Goal: Task Accomplishment & Management: Use online tool/utility

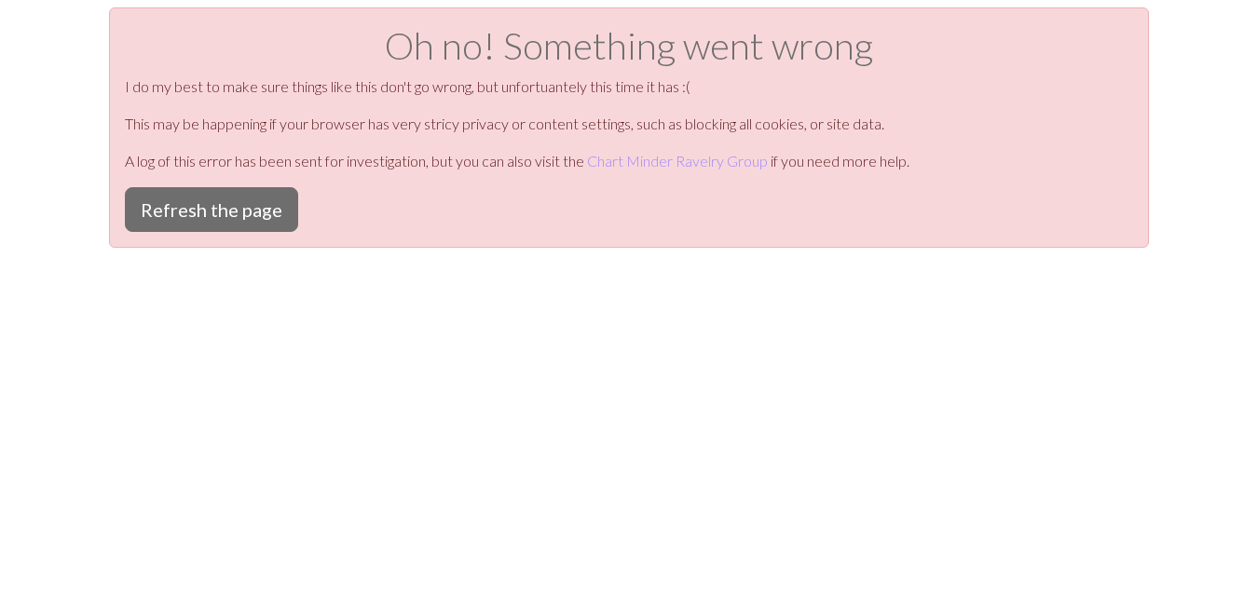
click at [511, 347] on div "Oh no! Something went wrong I do my best to make sure things like this don't go…" at bounding box center [628, 305] width 1257 height 597
click at [761, 121] on p "This may be happening if your browser has very stricy privacy or content settin…" at bounding box center [629, 124] width 1008 height 22
drag, startPoint x: 555, startPoint y: 105, endPoint x: 350, endPoint y: 99, distance: 205.1
click at [555, 103] on div "Oh no! Something went wrong I do my best to make sure things like this don't go…" at bounding box center [629, 127] width 1040 height 240
click at [191, 240] on div "Oh no! Something went wrong I do my best to make sure things like this don't go…" at bounding box center [629, 127] width 1040 height 240
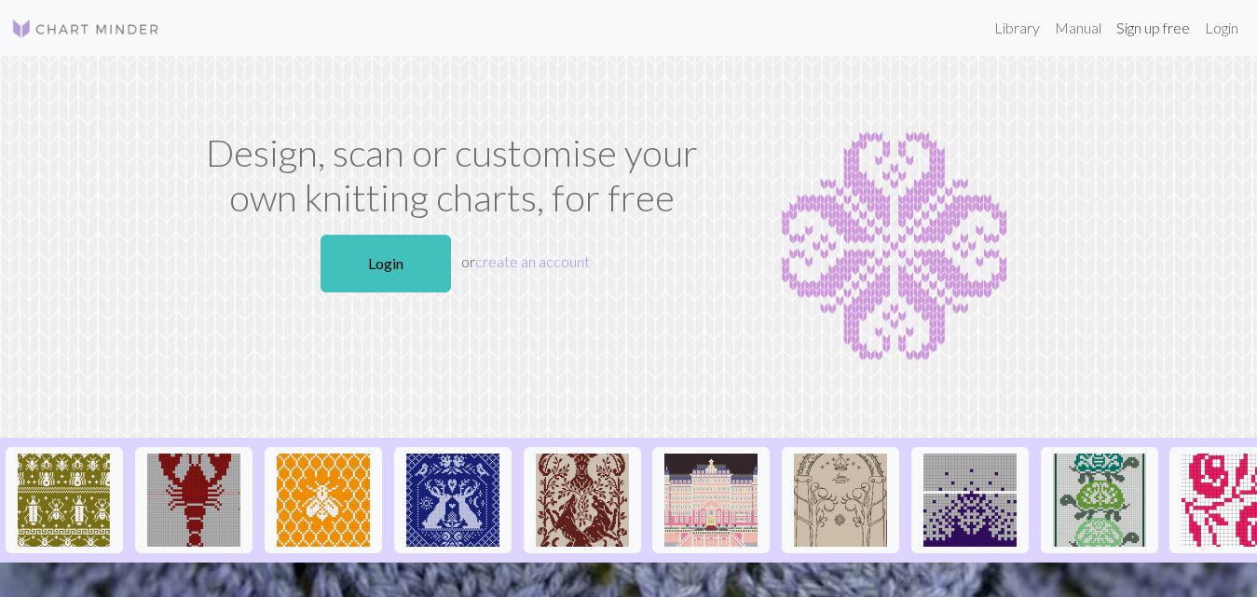
click at [1160, 34] on link "Sign up free" at bounding box center [1153, 27] width 89 height 37
click at [1150, 33] on link "Sign up free" at bounding box center [1153, 27] width 89 height 37
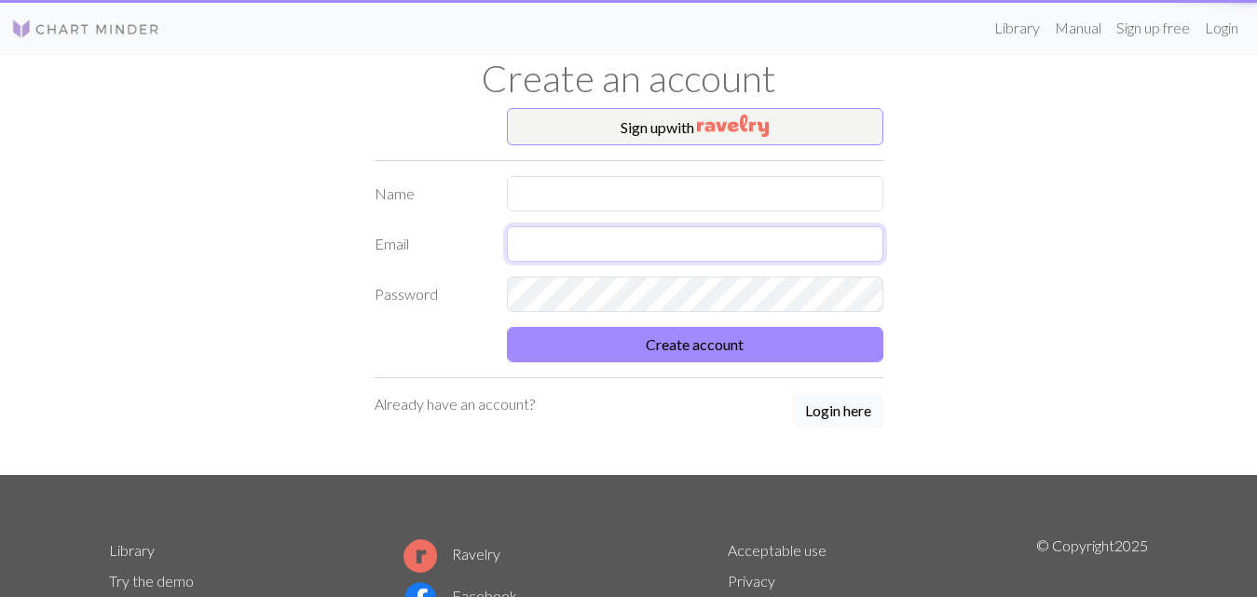
type input "lili.aguilera@hotmail.com"
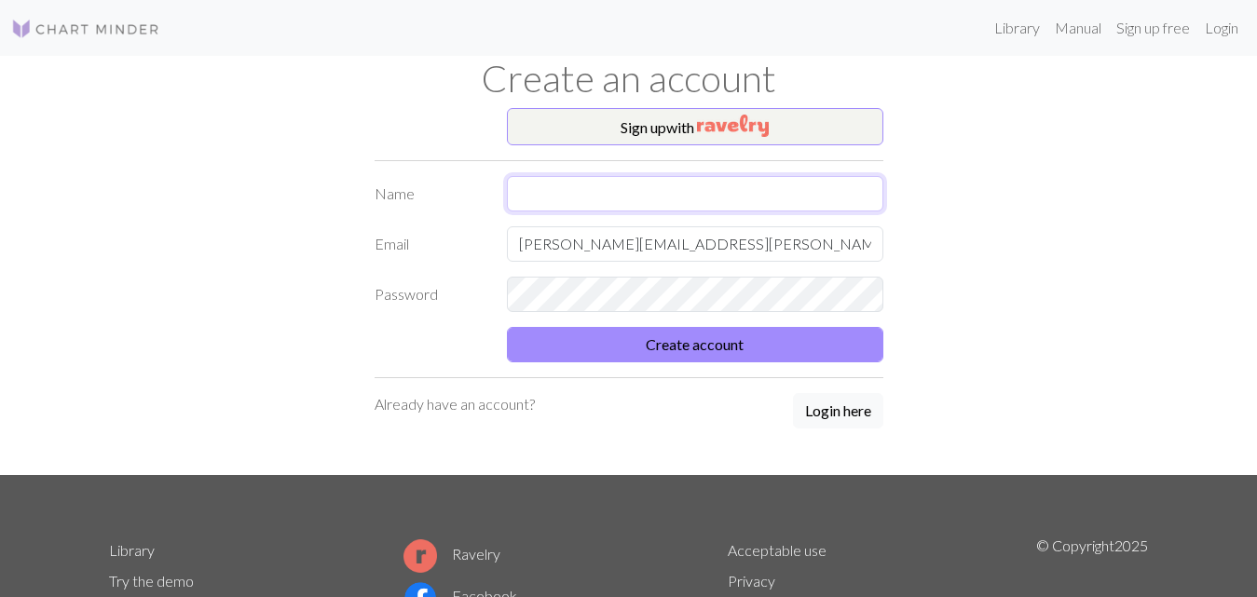
click at [535, 197] on input "text" at bounding box center [695, 193] width 376 height 35
type input "[PERSON_NAME]"
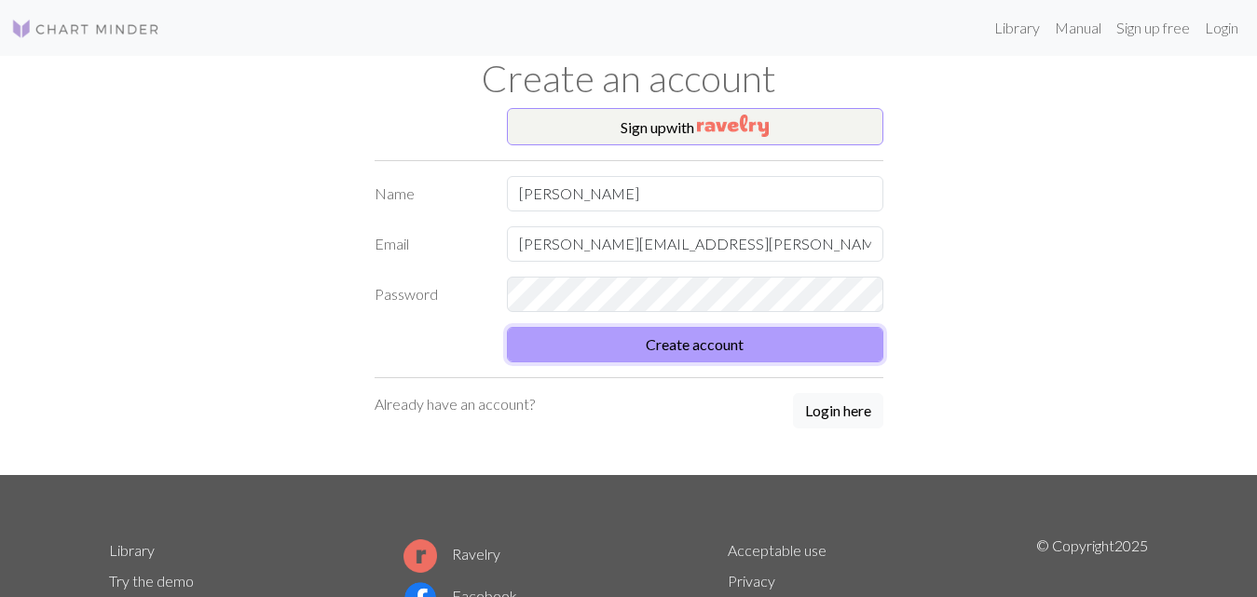
click at [674, 341] on button "Create account" at bounding box center [695, 344] width 376 height 35
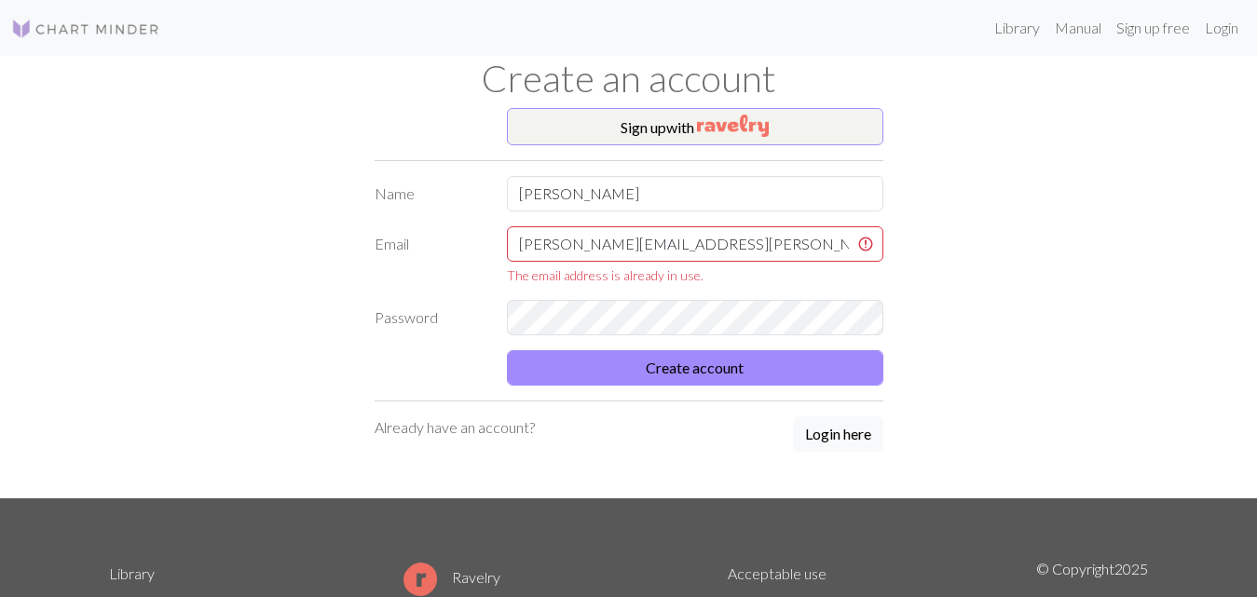
click at [772, 286] on form "Name maria liliana aguilera Email lili.aguilera@hotmail.com The email address i…" at bounding box center [628, 281] width 509 height 210
click at [956, 15] on div "Library Manual Sign up free Login" at bounding box center [710, 27] width 1070 height 37
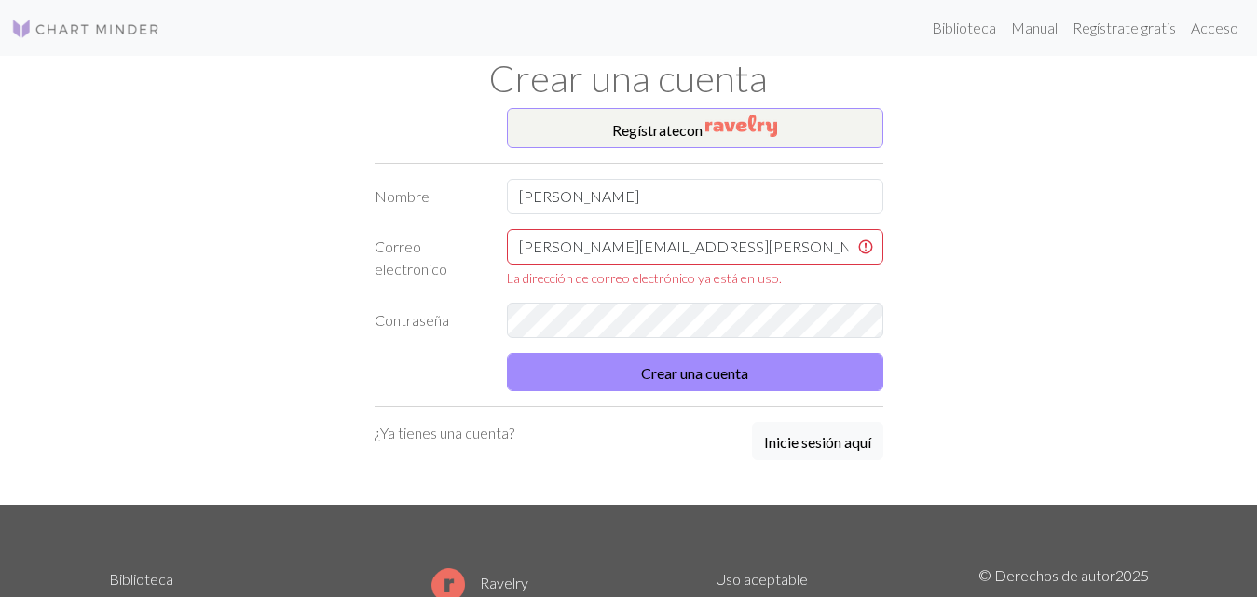
click at [1047, 165] on div "Regístrate con Nombre maria liliana aguilera Correo electrónico lili.aguilera@h…" at bounding box center [629, 306] width 1062 height 397
click at [722, 369] on font "Crear una cuenta" at bounding box center [694, 373] width 107 height 18
click at [700, 374] on font "Crear una cuenta" at bounding box center [694, 373] width 107 height 18
click at [1001, 219] on div "Regístrate con Nombre maria liliana aguilera Correo electrónico lili.aguilera@h…" at bounding box center [629, 306] width 1062 height 396
click at [824, 445] on font "Inicie sesión aquí" at bounding box center [817, 441] width 107 height 18
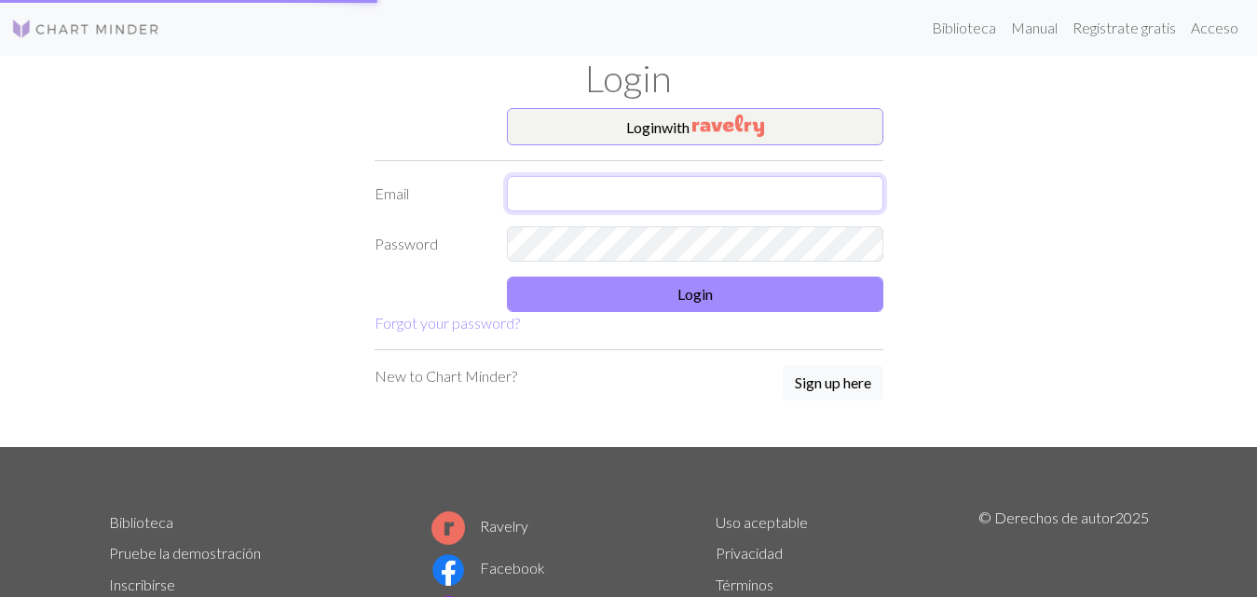
type input "lili.aguilera@hotmail.com"
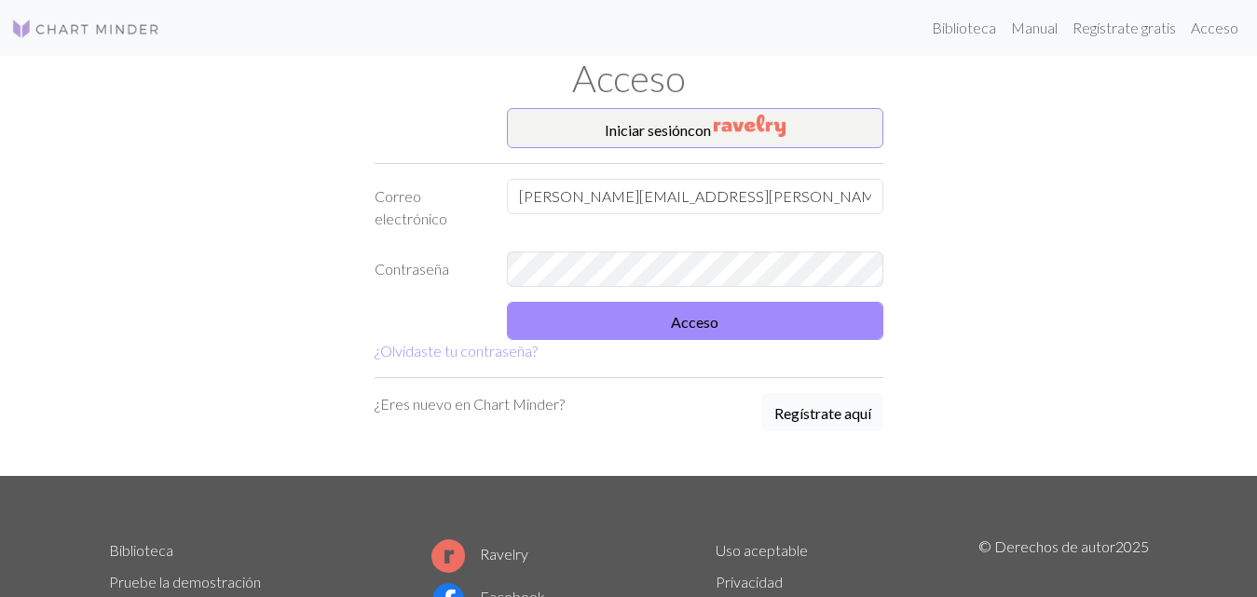
click at [826, 418] on font "Regístrate aquí" at bounding box center [822, 413] width 97 height 18
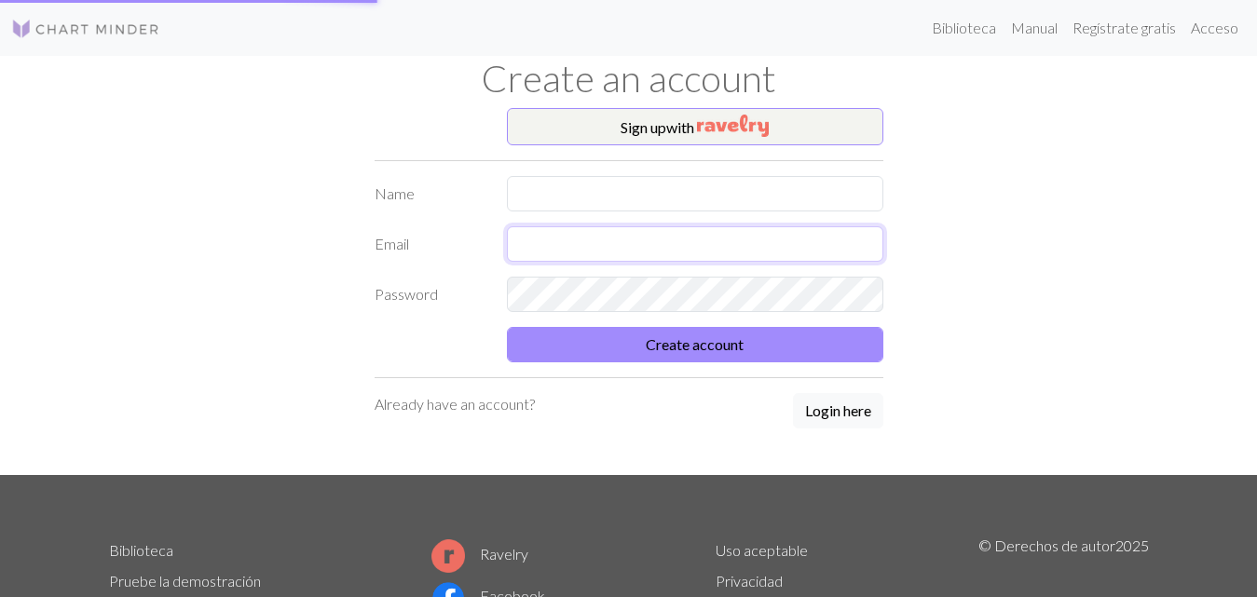
type input "lili.aguilera@hotmail.com"
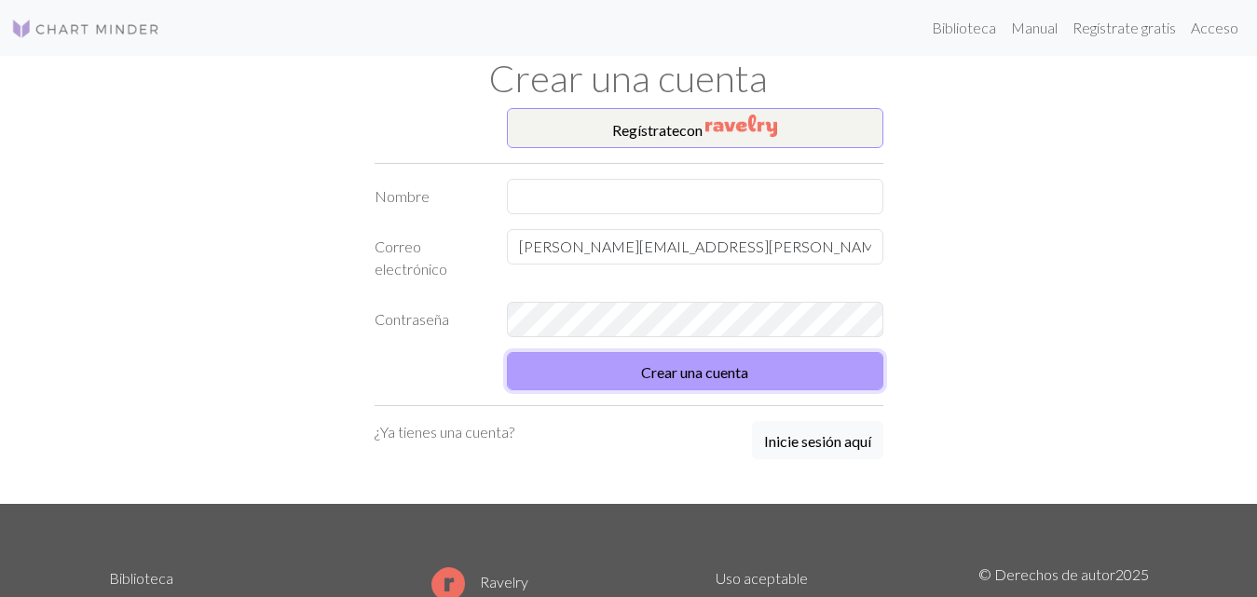
click at [723, 366] on font "Crear una cuenta" at bounding box center [694, 372] width 107 height 18
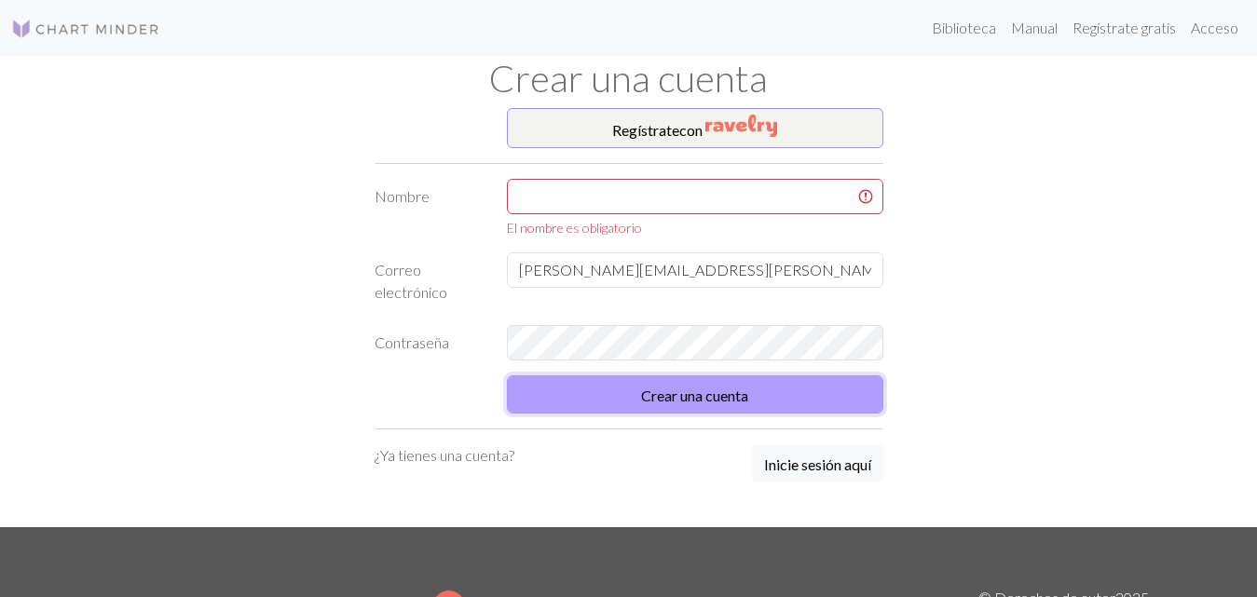
click at [770, 404] on button "Crear una cuenta" at bounding box center [695, 394] width 376 height 38
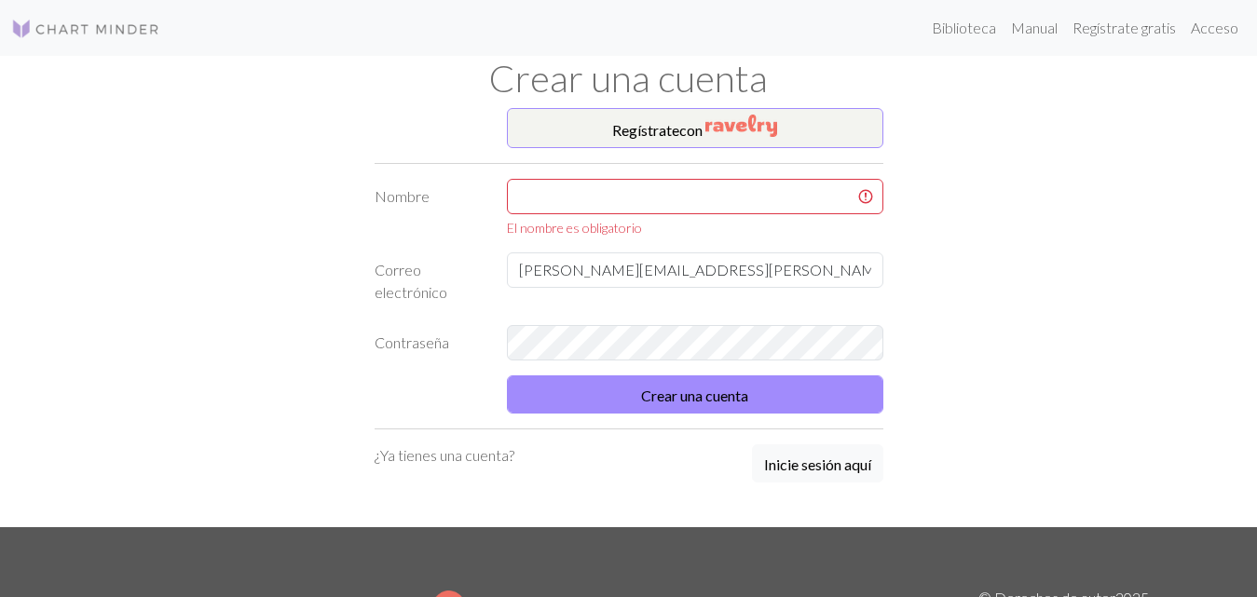
click at [1069, 266] on div "Regístrate con Nombre El nombre es obligatorio Correo electrónico lili.aguilera…" at bounding box center [629, 317] width 1062 height 419
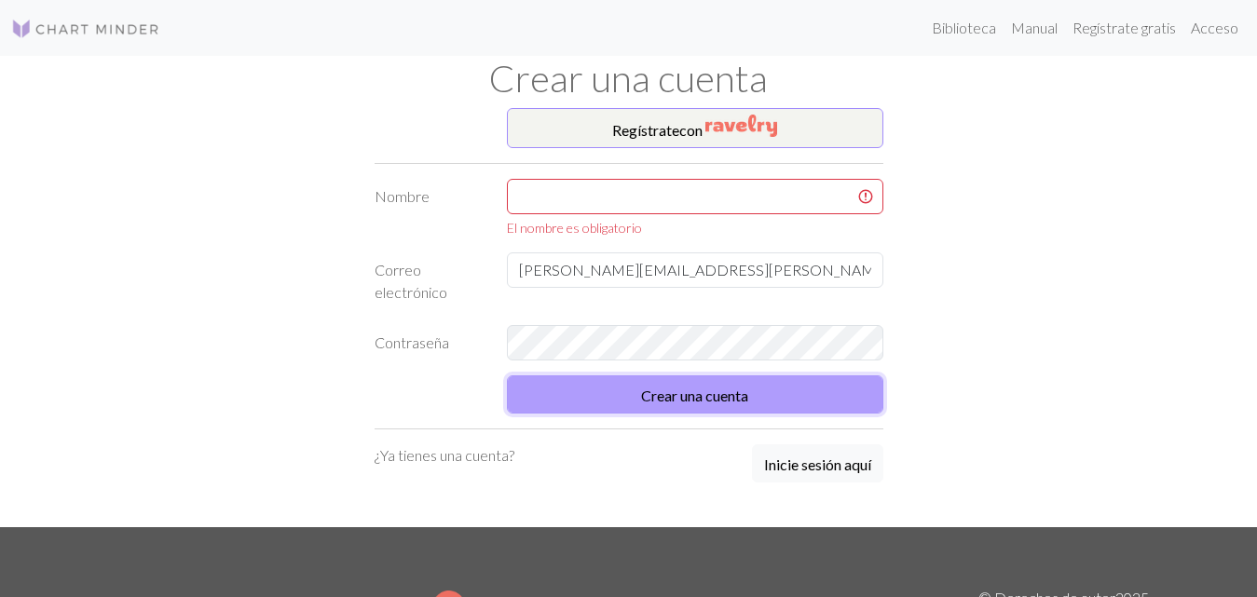
click at [689, 394] on font "Crear una cuenta" at bounding box center [694, 396] width 107 height 18
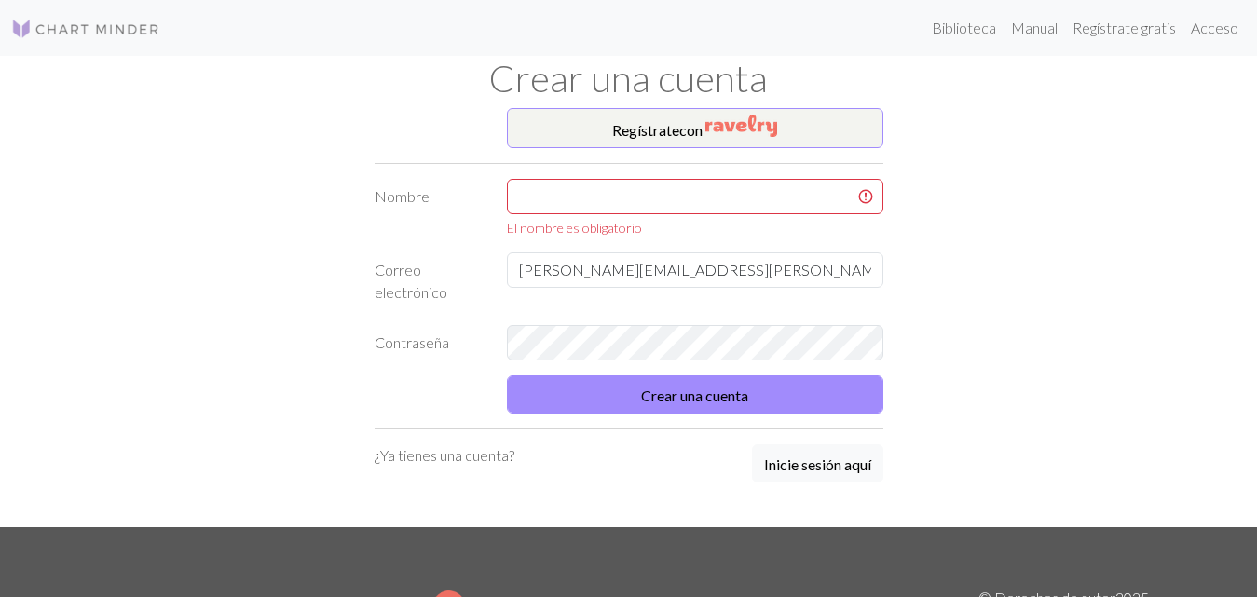
click at [468, 462] on font "¿Ya tienes una cuenta?" at bounding box center [444, 455] width 140 height 18
click at [976, 334] on div "Regístrate con Nombre El nombre es obligatorio Correo electrónico lili.aguilera…" at bounding box center [629, 317] width 1062 height 419
click at [1001, 310] on div "Regístrate con Nombre El nombre es obligatorio Correo electrónico lili.aguilera…" at bounding box center [629, 317] width 1062 height 419
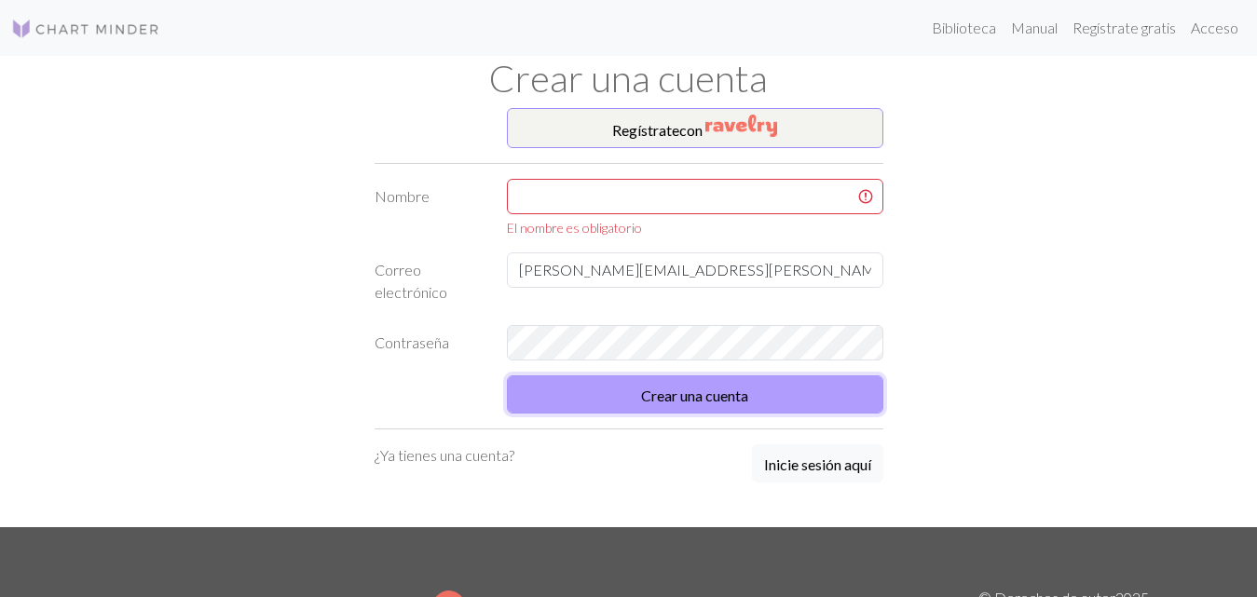
click at [729, 403] on font "Crear una cuenta" at bounding box center [694, 396] width 107 height 18
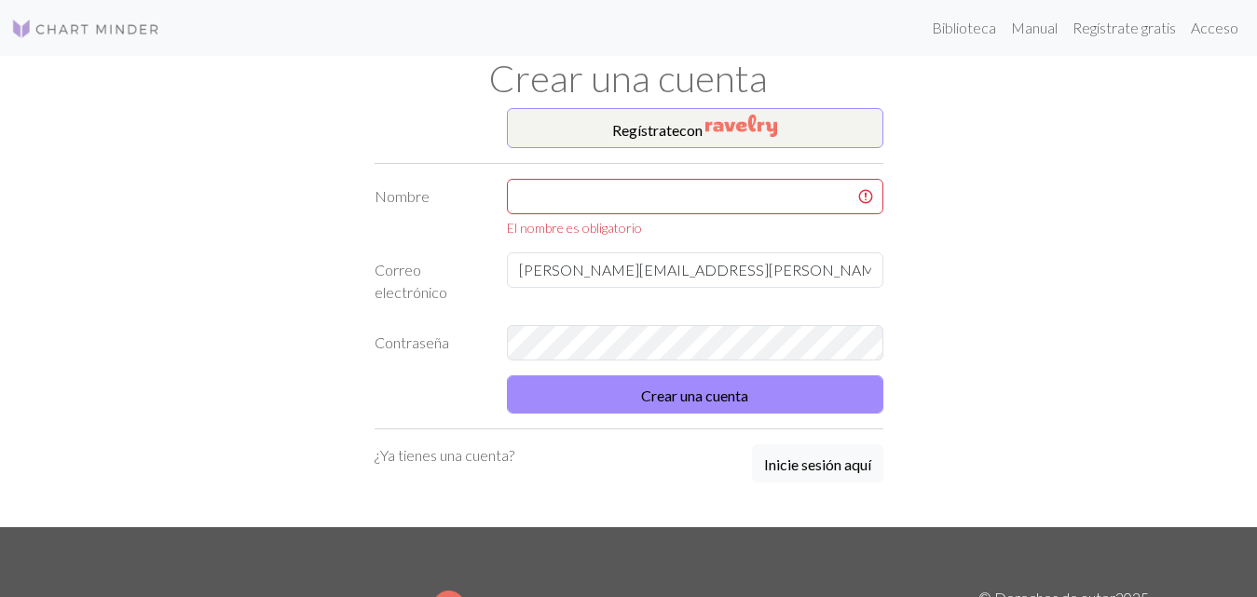
click at [972, 301] on div "Regístrate con Nombre El nombre es obligatorio Correo electrónico lili.aguilera…" at bounding box center [629, 317] width 1062 height 419
click at [593, 197] on input "text" at bounding box center [695, 196] width 376 height 35
type input "[PERSON_NAME]"
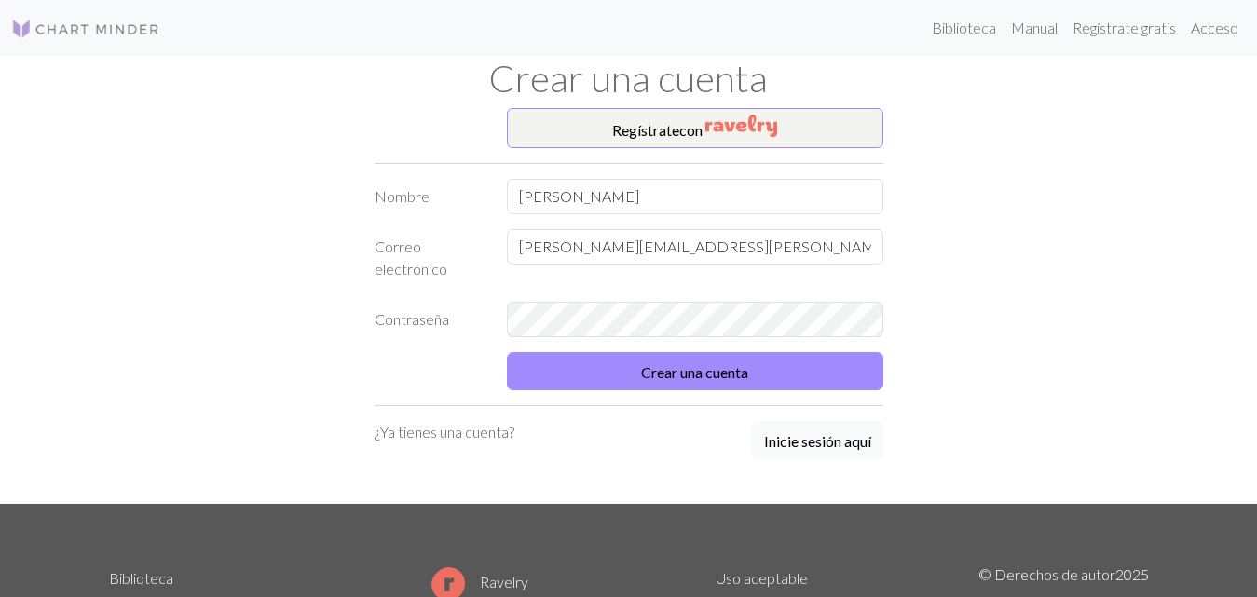
click at [821, 443] on font "Inicie sesión aquí" at bounding box center [817, 441] width 107 height 18
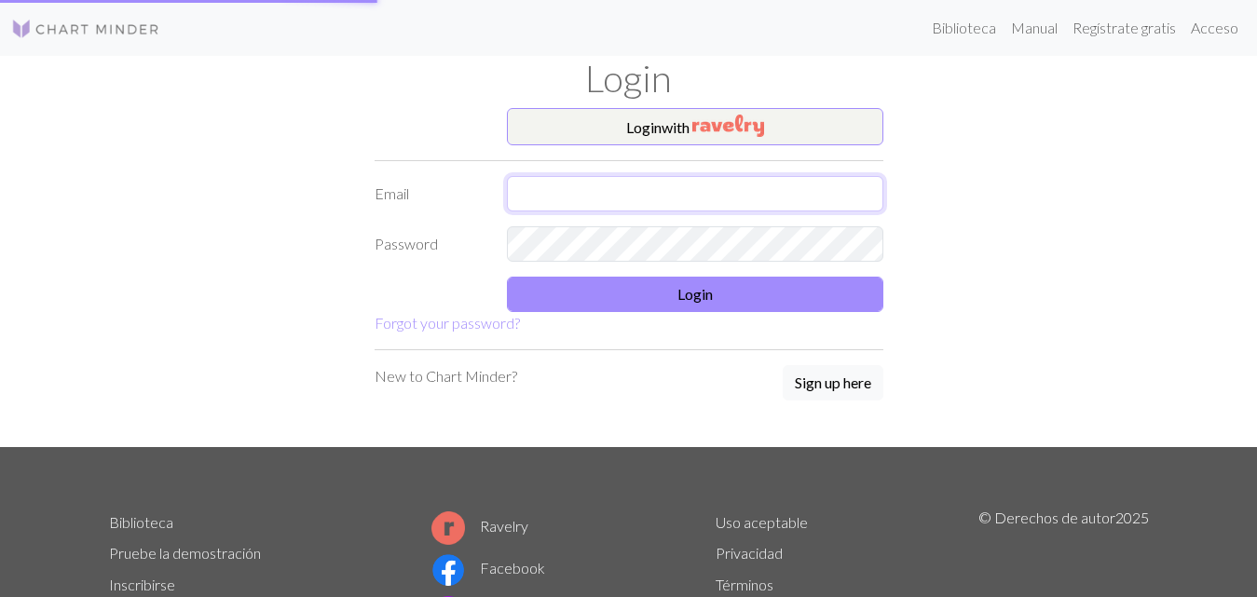
type input "lili.aguilera@hotmail.com"
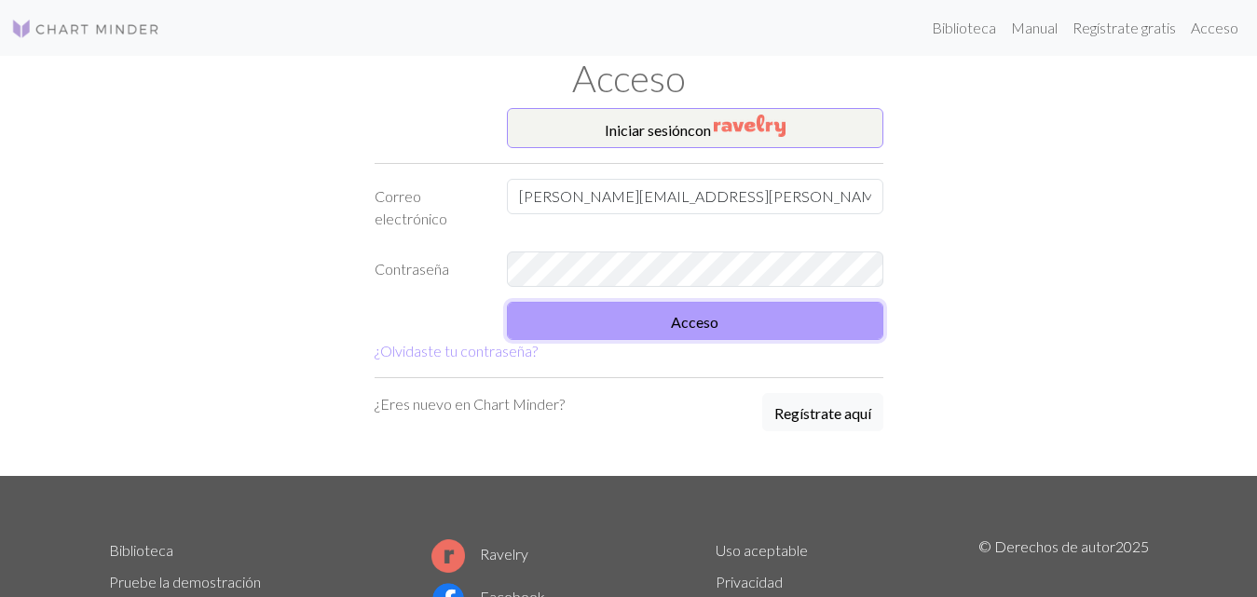
click at [728, 320] on button "Acceso" at bounding box center [695, 321] width 376 height 38
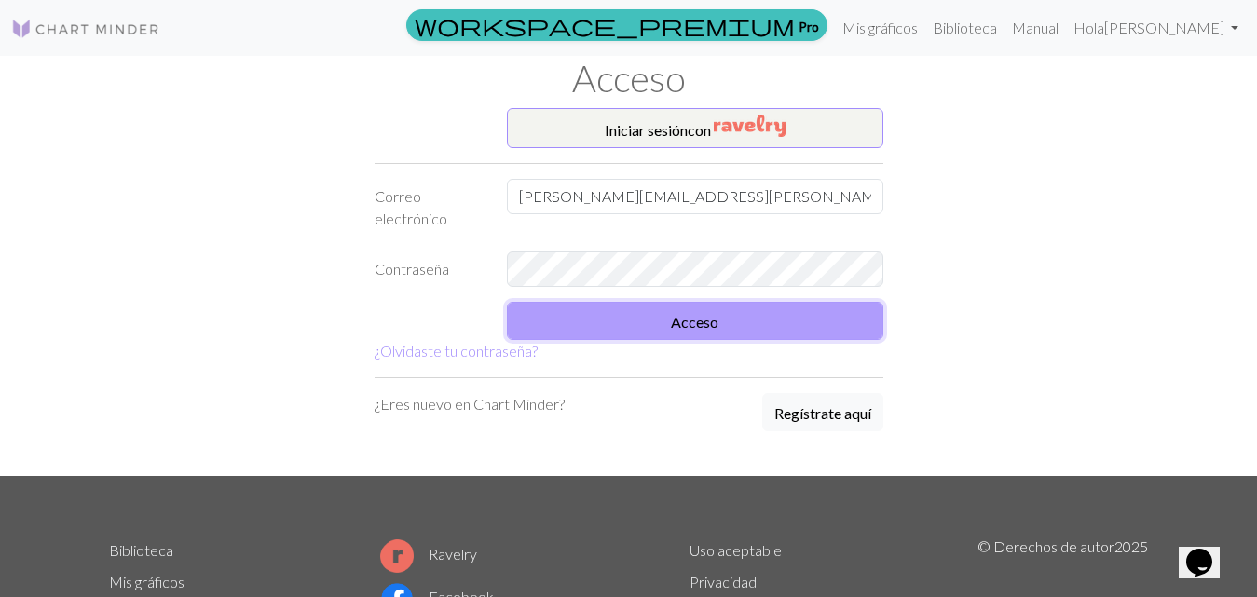
click at [721, 323] on button "Acceso" at bounding box center [695, 321] width 376 height 38
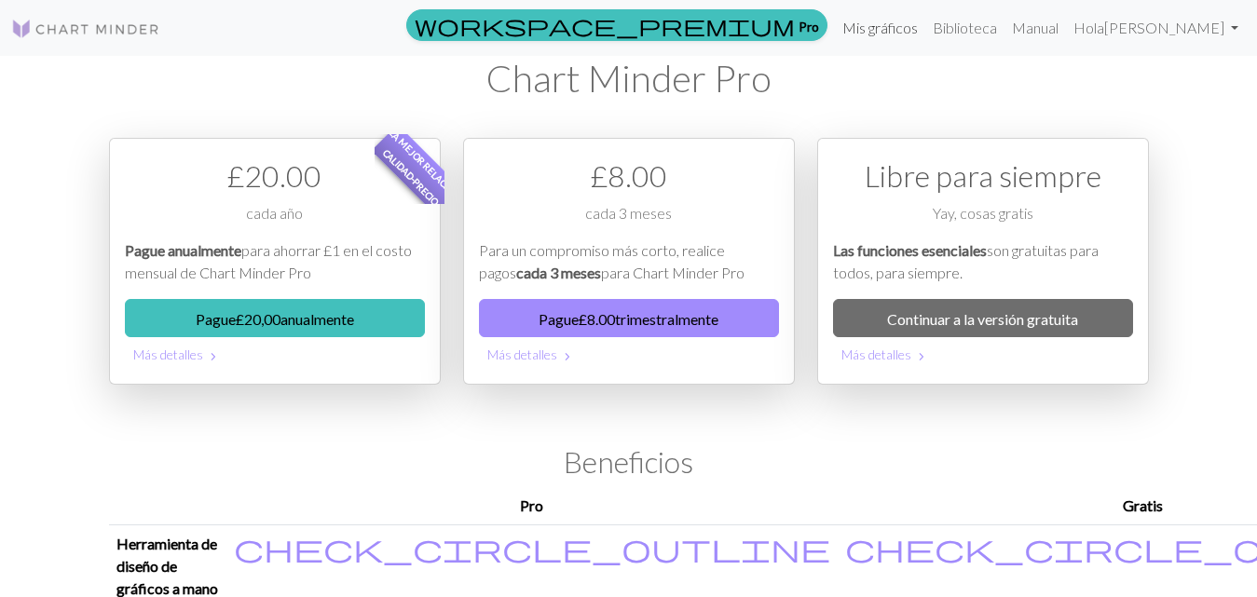
click at [880, 33] on font "Mis gráficos" at bounding box center [879, 28] width 75 height 18
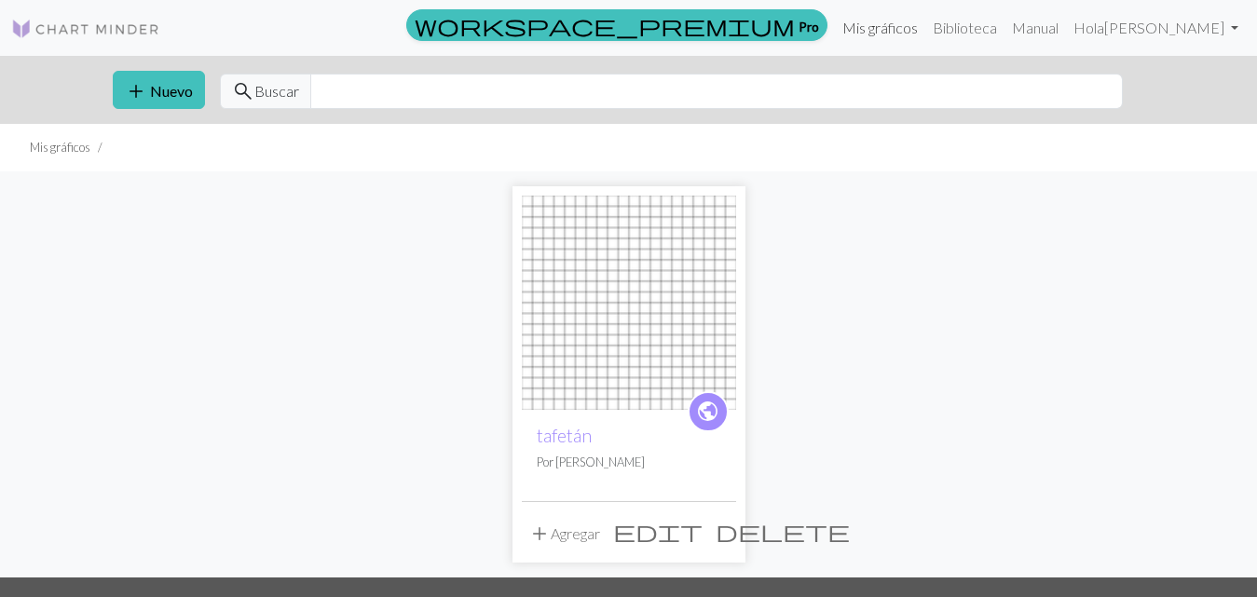
click at [848, 25] on font "Mis gráficos" at bounding box center [879, 28] width 75 height 18
click at [103, 24] on img at bounding box center [85, 29] width 149 height 22
drag, startPoint x: 956, startPoint y: 32, endPoint x: 929, endPoint y: 40, distance: 28.3
click at [955, 31] on font "Biblioteca" at bounding box center [965, 28] width 64 height 18
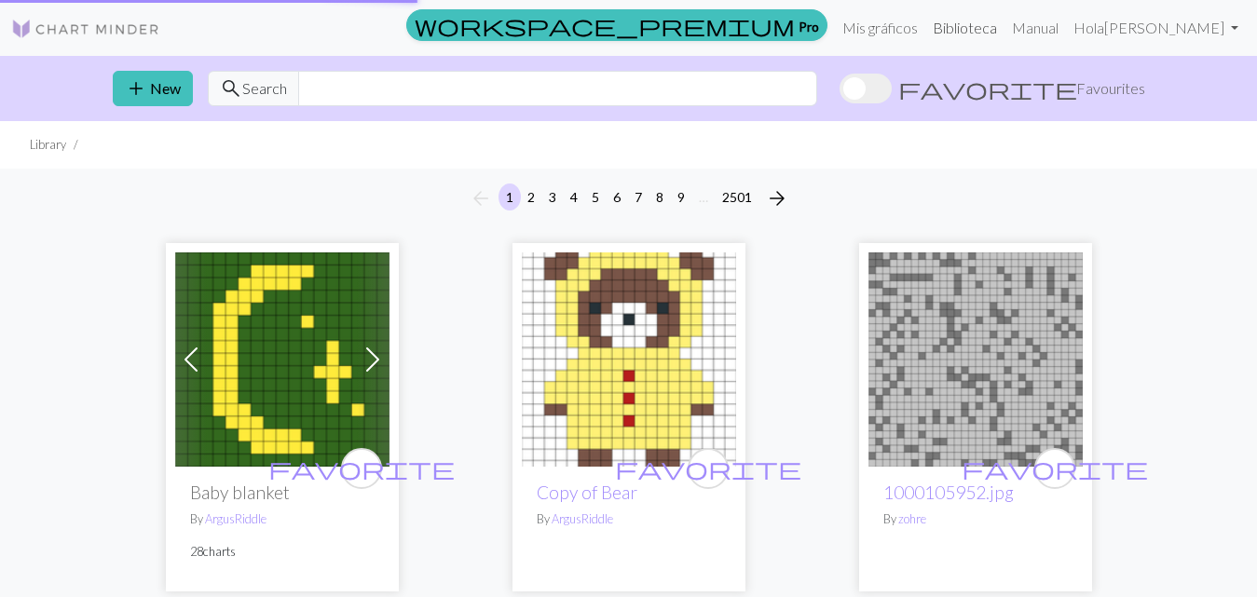
click at [955, 26] on font "Biblioteca" at bounding box center [965, 28] width 64 height 18
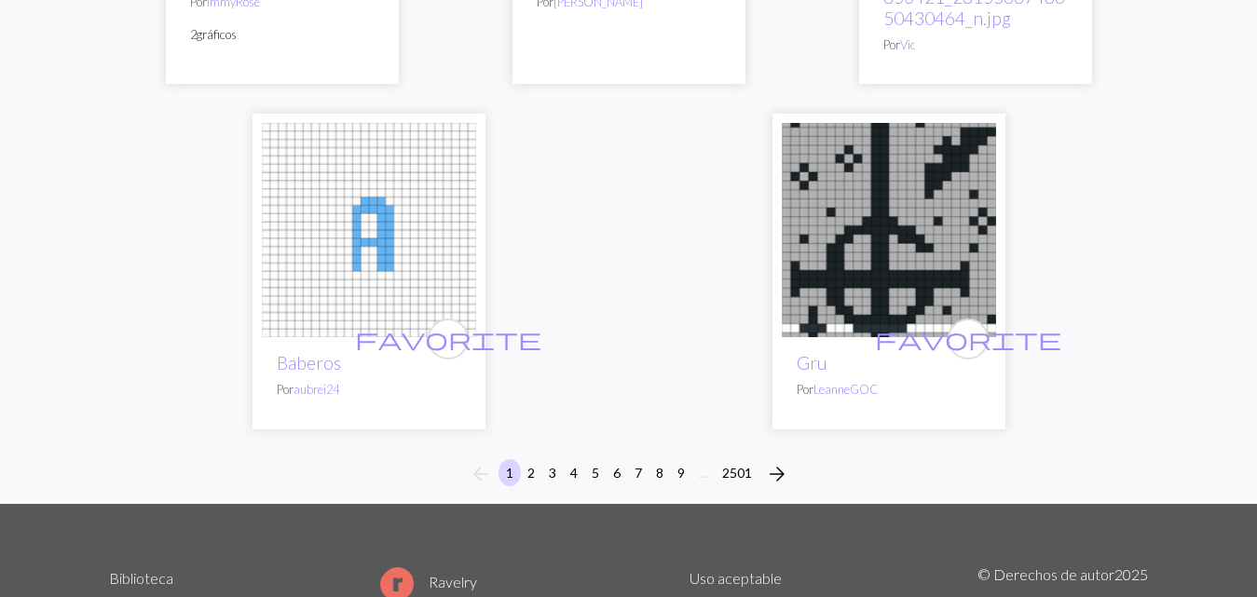
scroll to position [6335, 0]
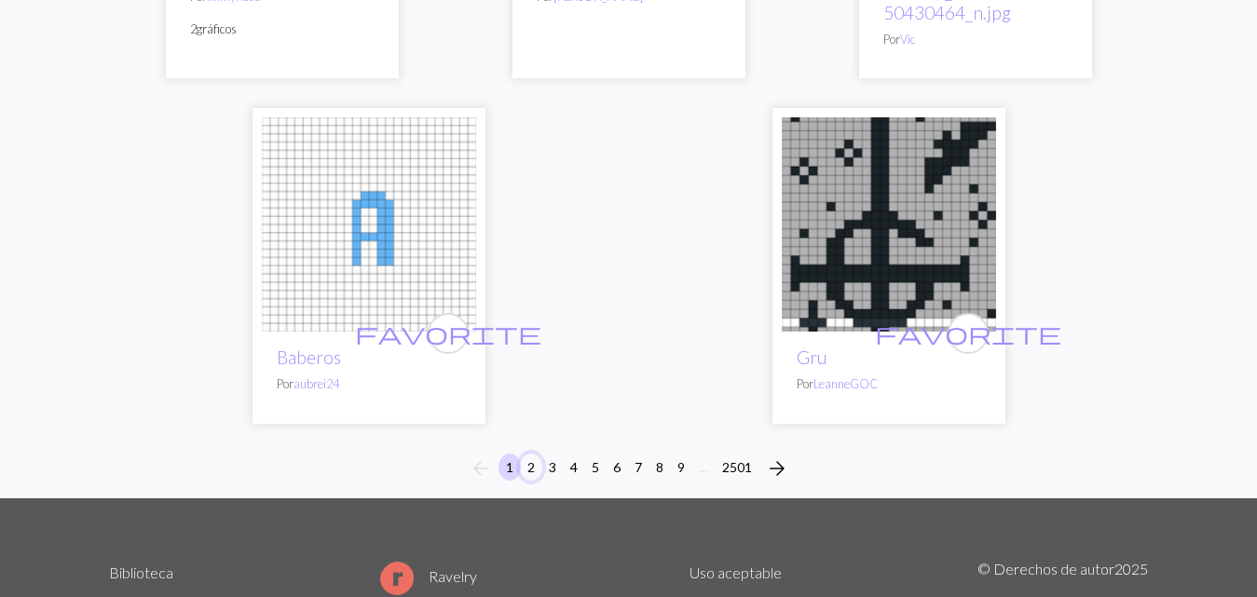
click at [528, 459] on font "2" at bounding box center [530, 467] width 7 height 16
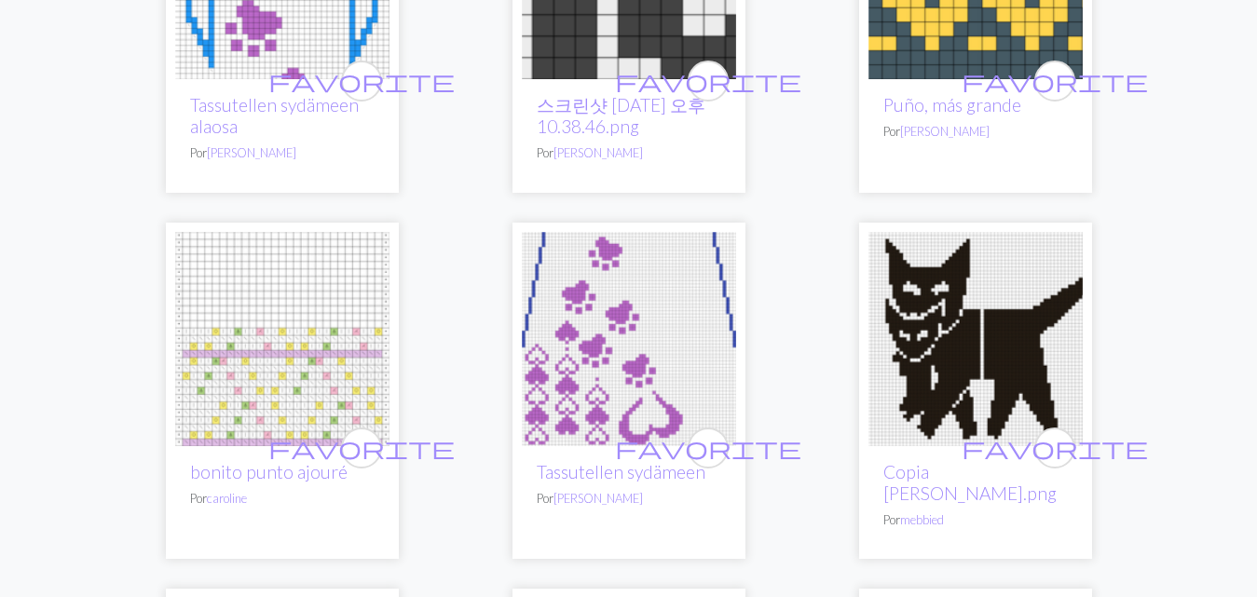
scroll to position [932, 0]
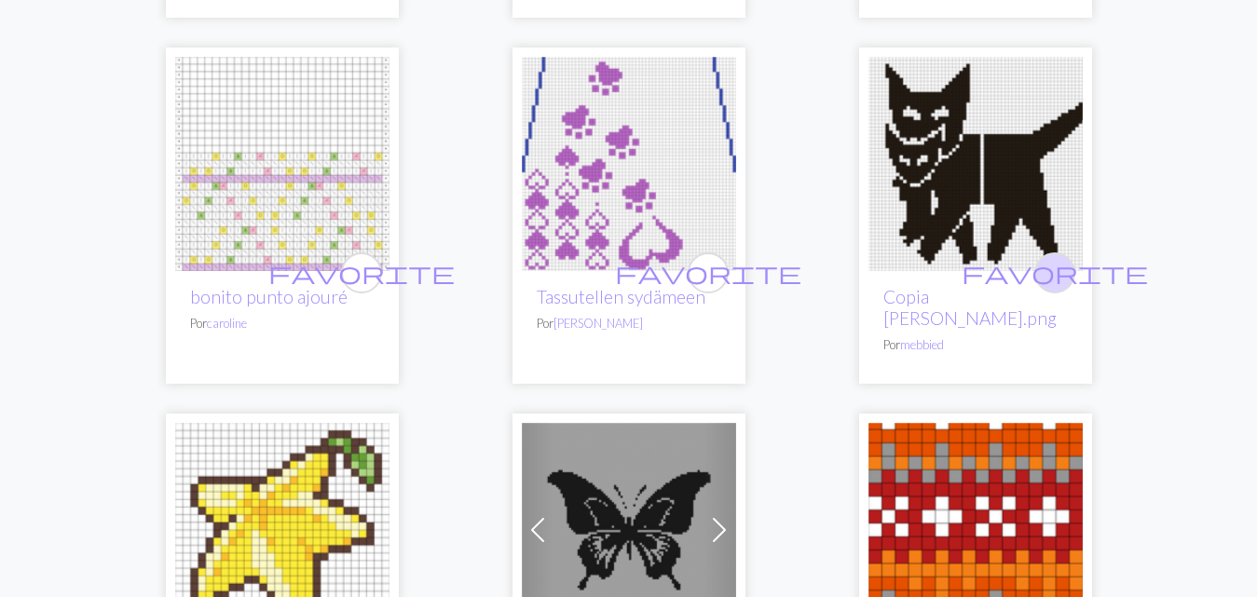
click at [1054, 276] on span "favorite" at bounding box center [1054, 272] width 186 height 29
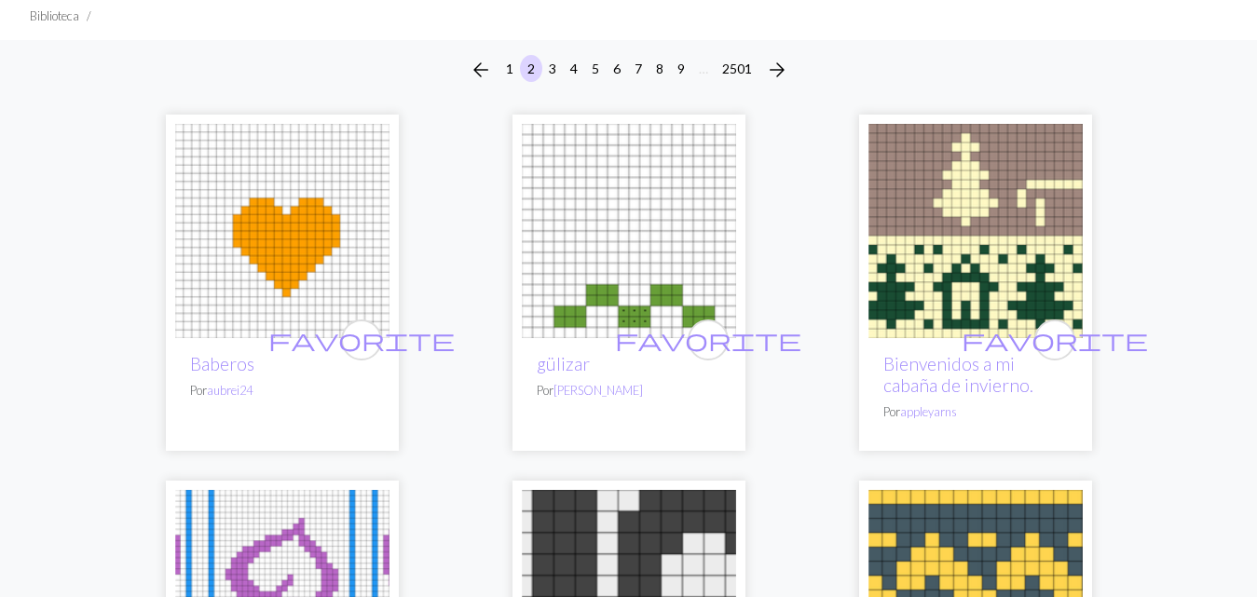
scroll to position [93, 0]
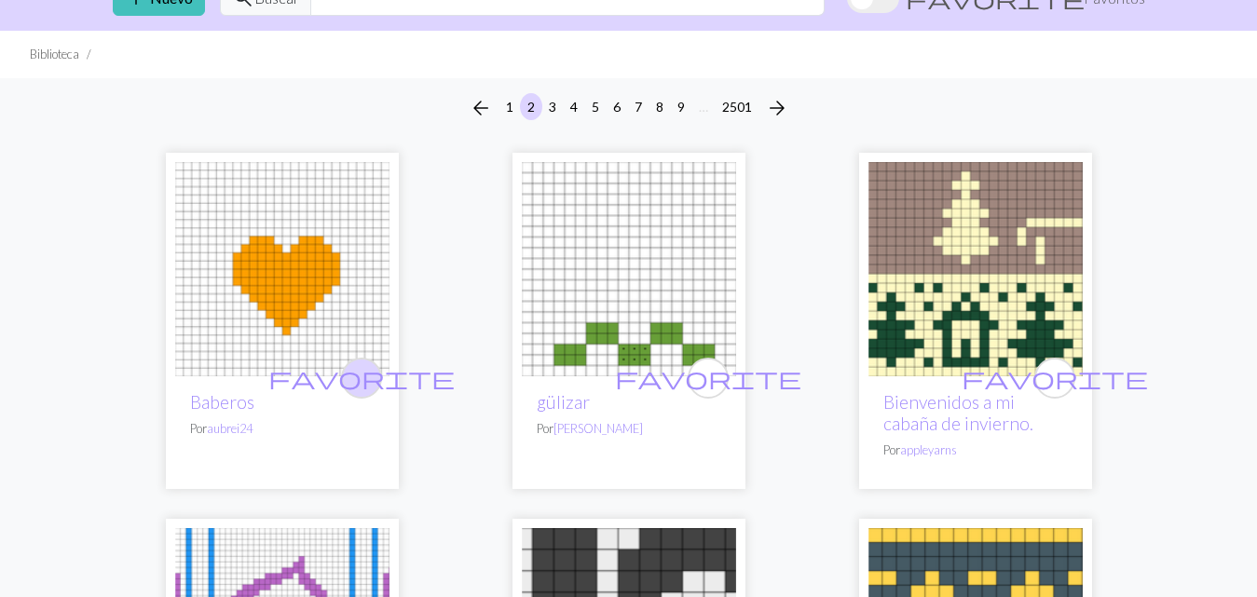
click at [369, 376] on span "favorite" at bounding box center [361, 377] width 186 height 29
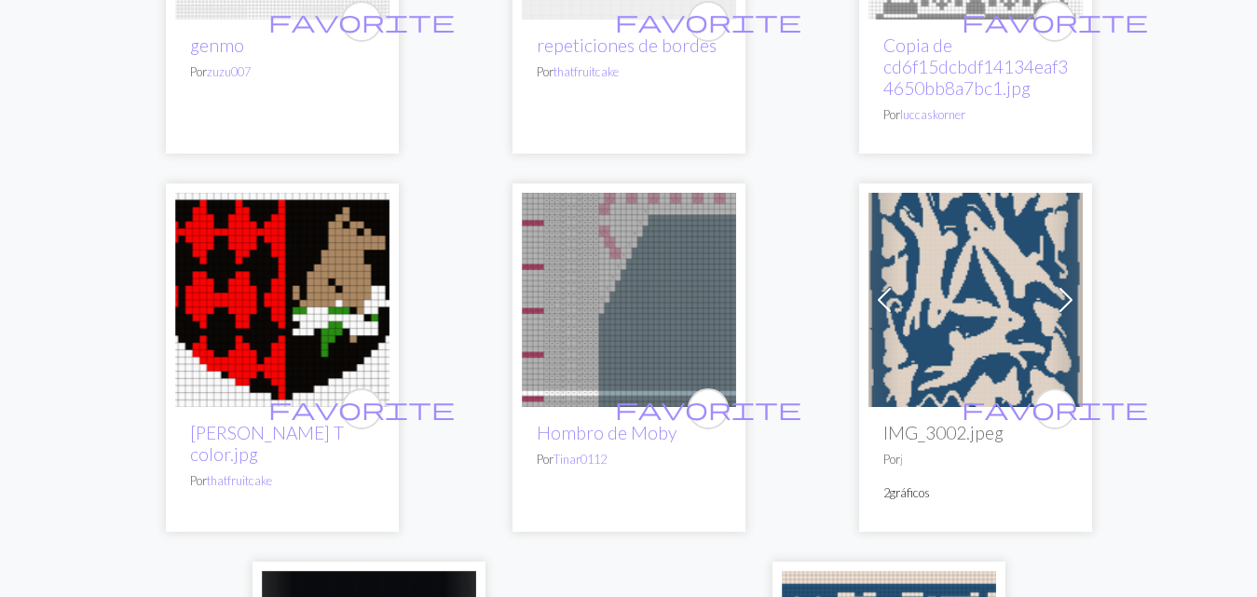
scroll to position [6335, 0]
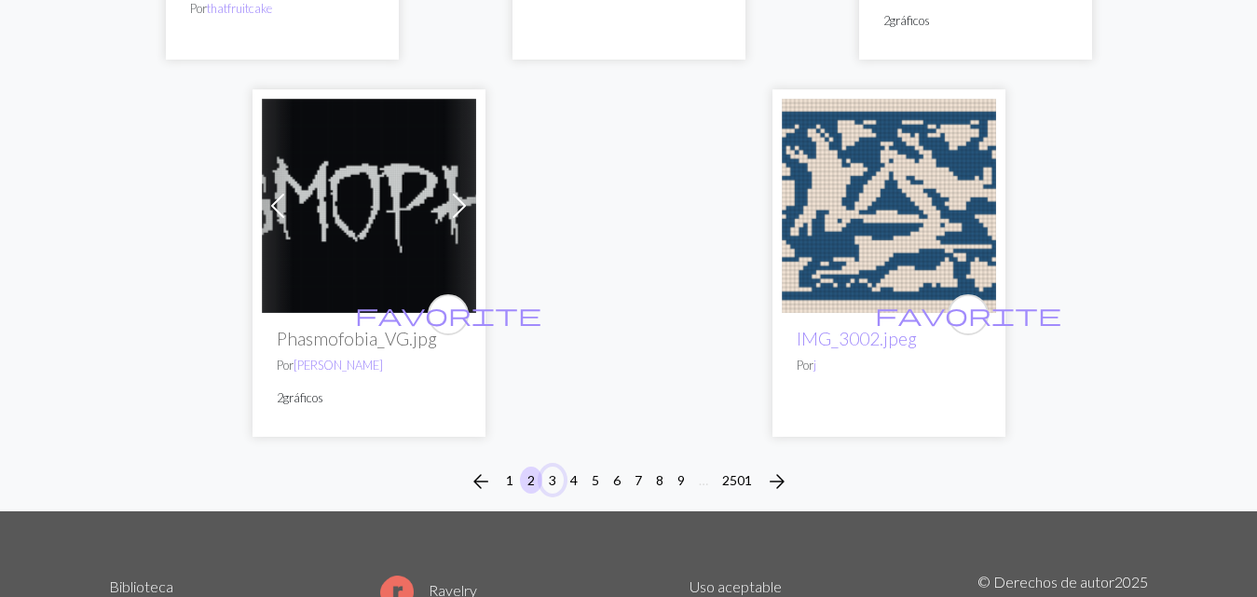
click at [552, 472] on font "3" at bounding box center [552, 480] width 7 height 16
click at [782, 313] on img at bounding box center [889, 206] width 214 height 214
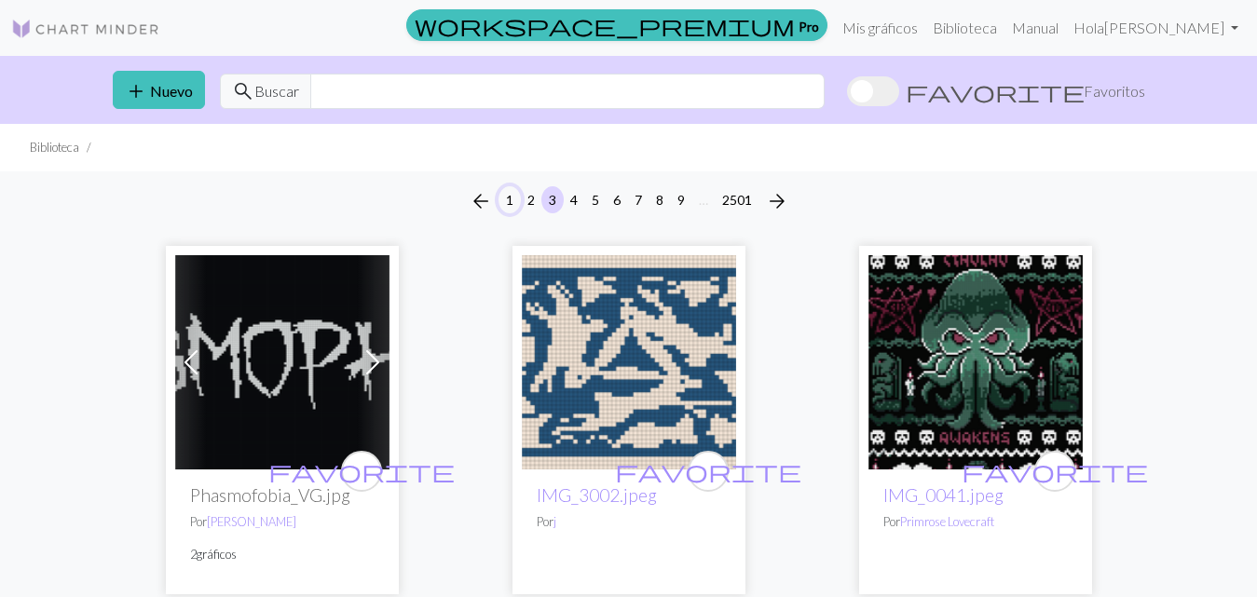
click at [512, 202] on button "1" at bounding box center [509, 199] width 22 height 27
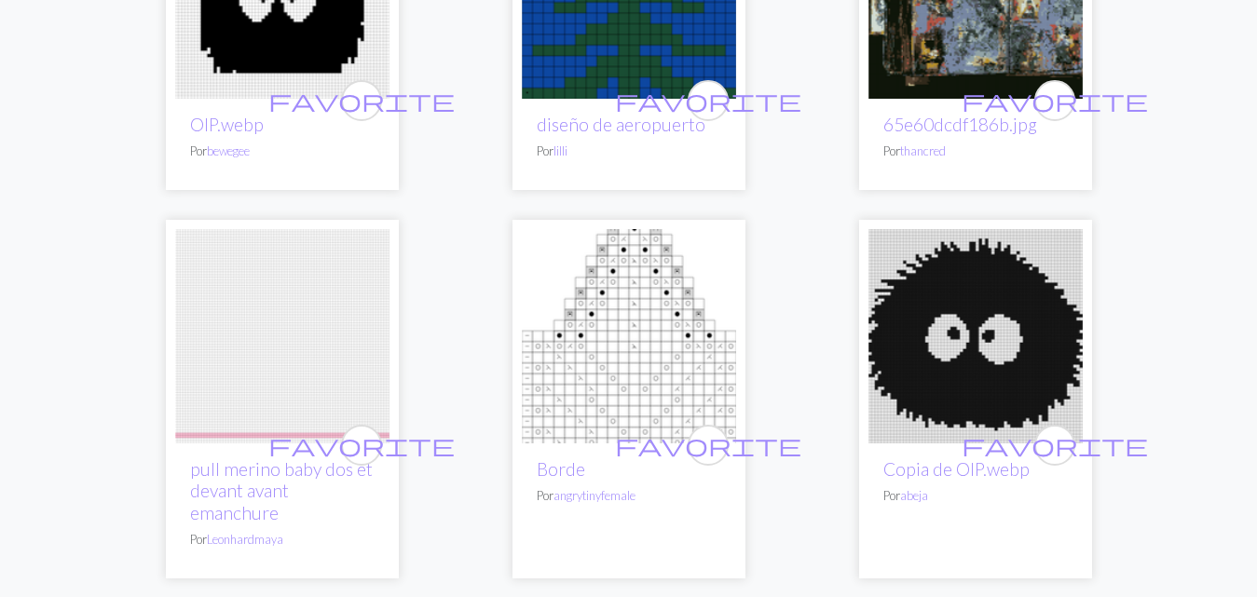
scroll to position [3540, 0]
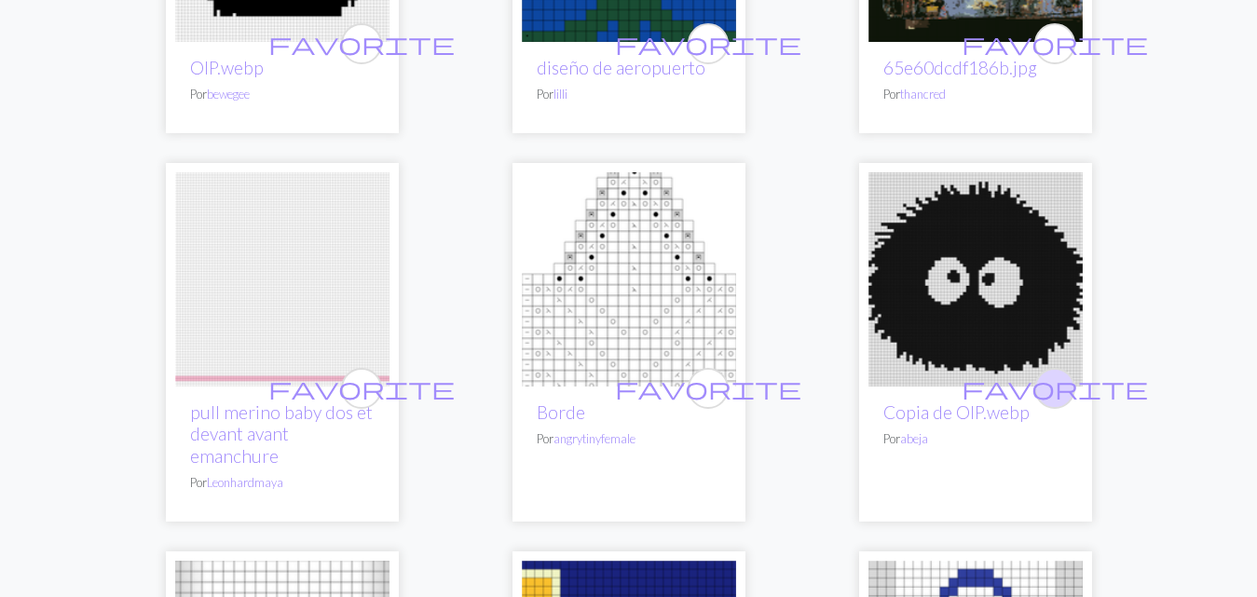
click at [1057, 374] on span "favorite" at bounding box center [1054, 388] width 186 height 29
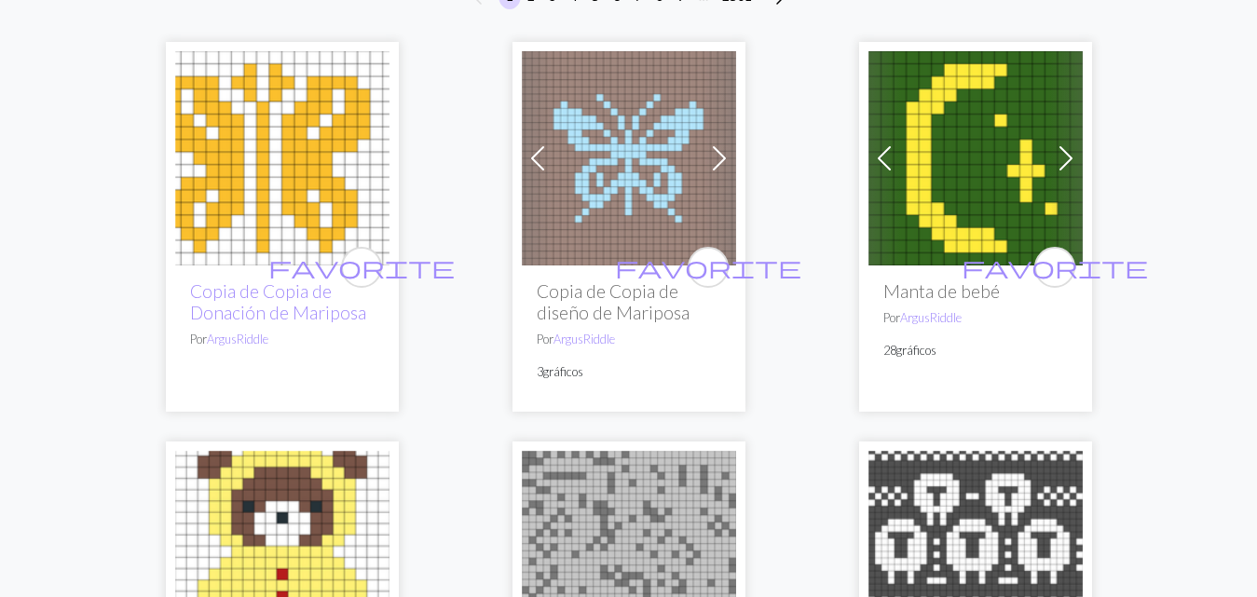
scroll to position [0, 0]
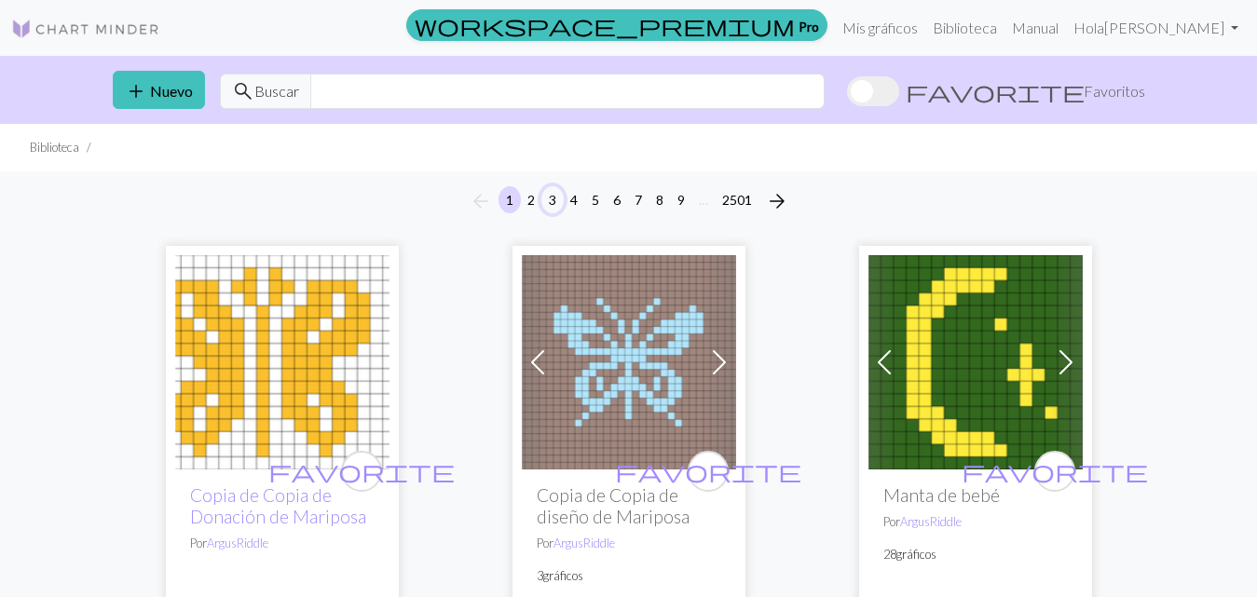
click at [551, 199] on font "3" at bounding box center [552, 200] width 7 height 16
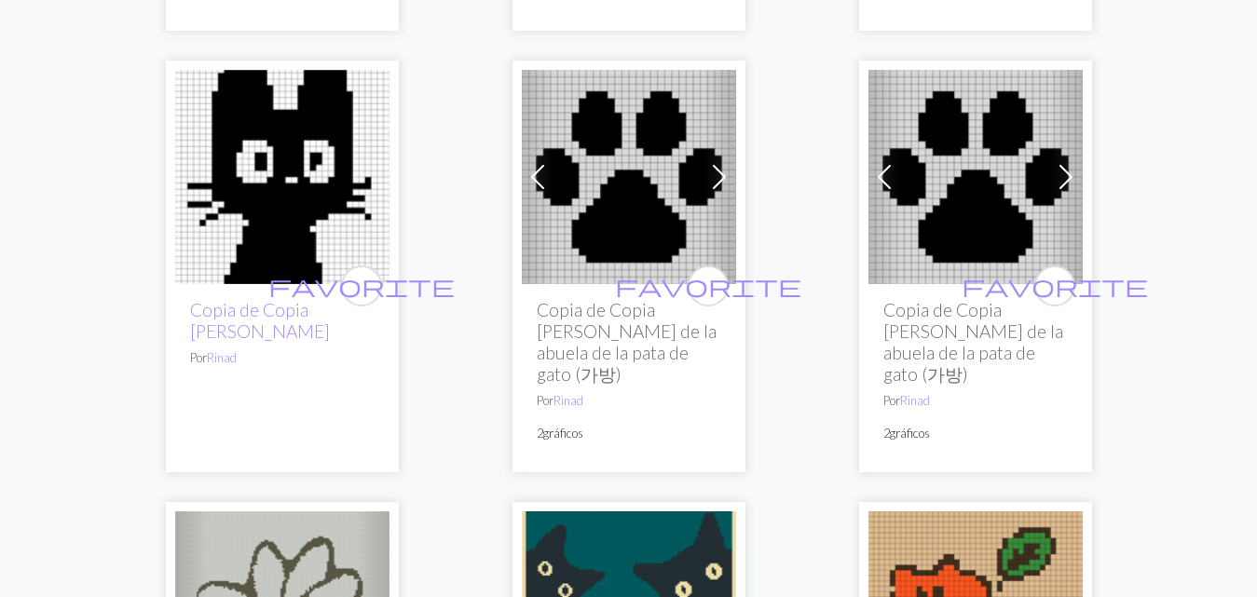
scroll to position [3153, 0]
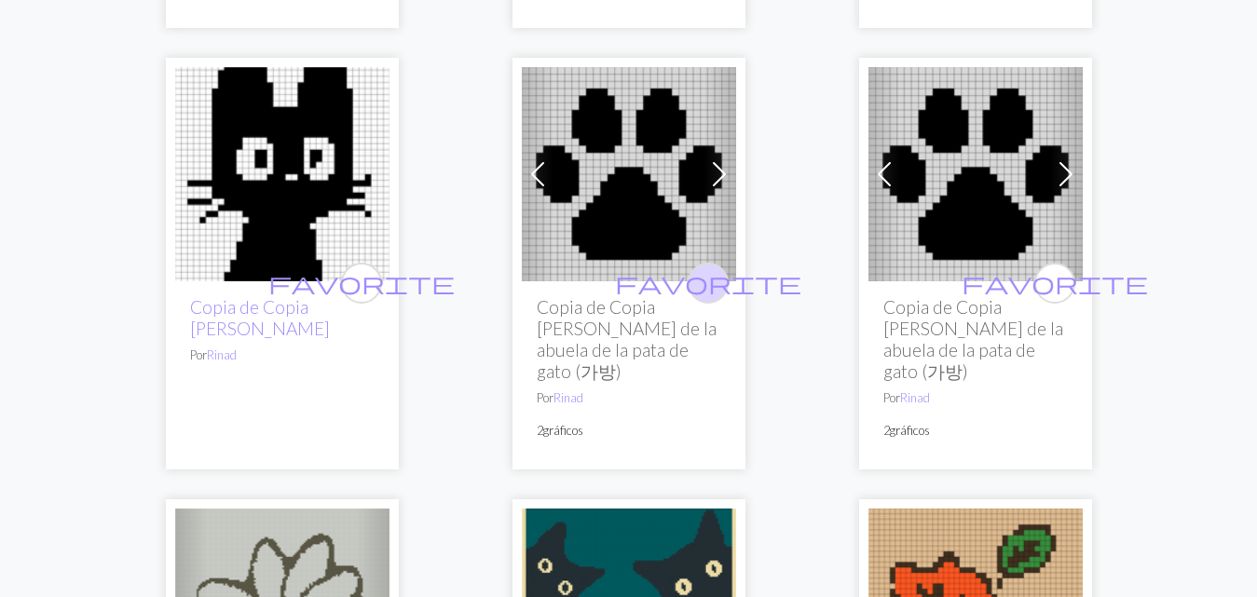
click at [710, 268] on span "favorite" at bounding box center [708, 282] width 186 height 29
click at [371, 268] on span "favorite" at bounding box center [361, 282] width 186 height 29
click at [358, 268] on span "favorite" at bounding box center [361, 282] width 186 height 29
click at [362, 268] on span "favorite" at bounding box center [361, 282] width 186 height 29
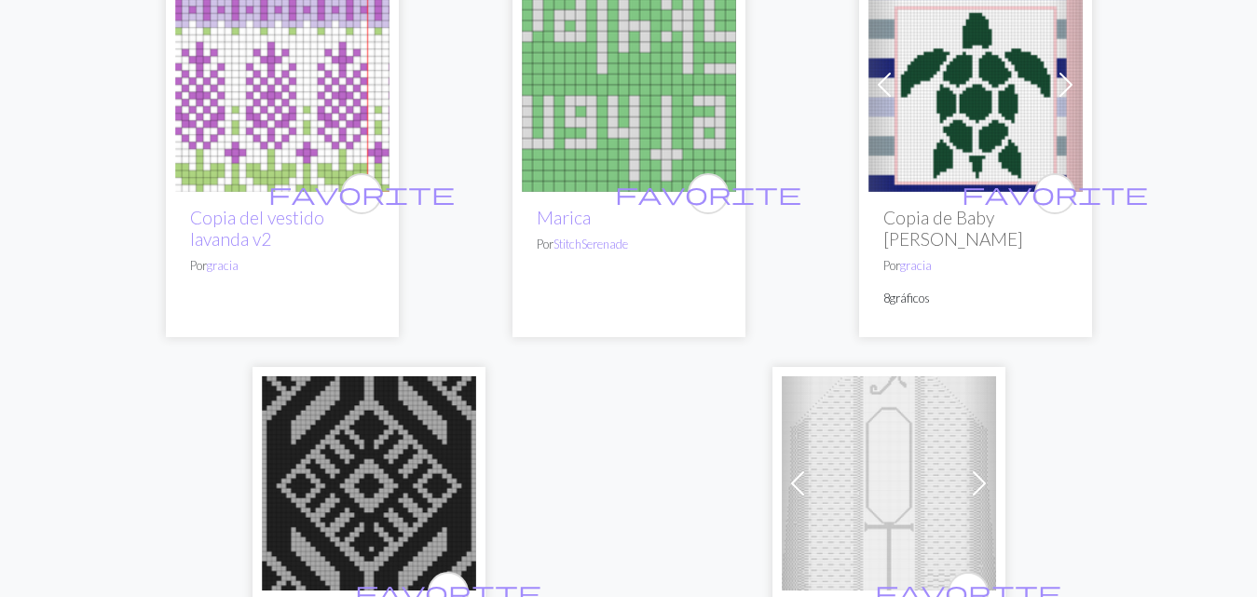
scroll to position [5762, 0]
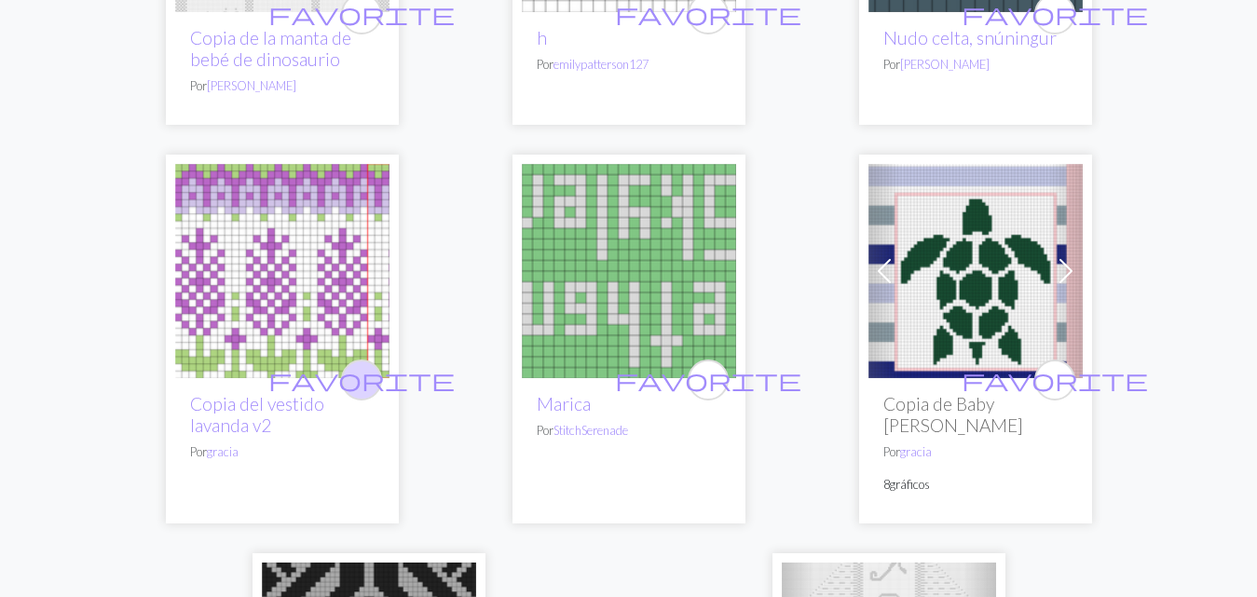
click at [359, 365] on span "favorite" at bounding box center [361, 379] width 186 height 29
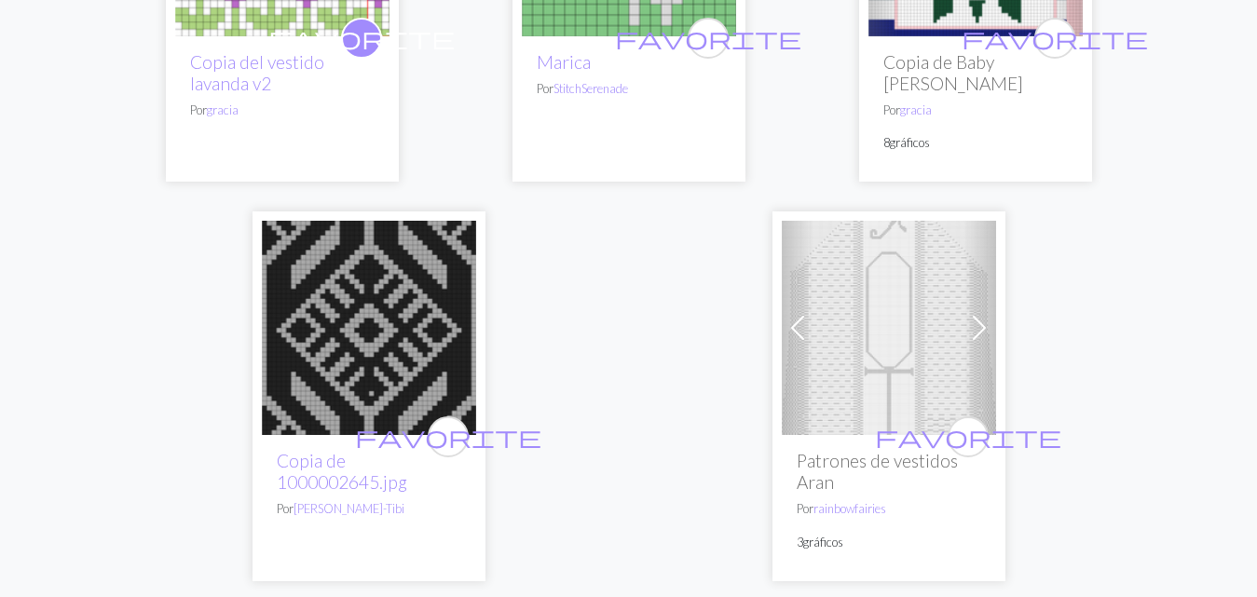
scroll to position [6135, 0]
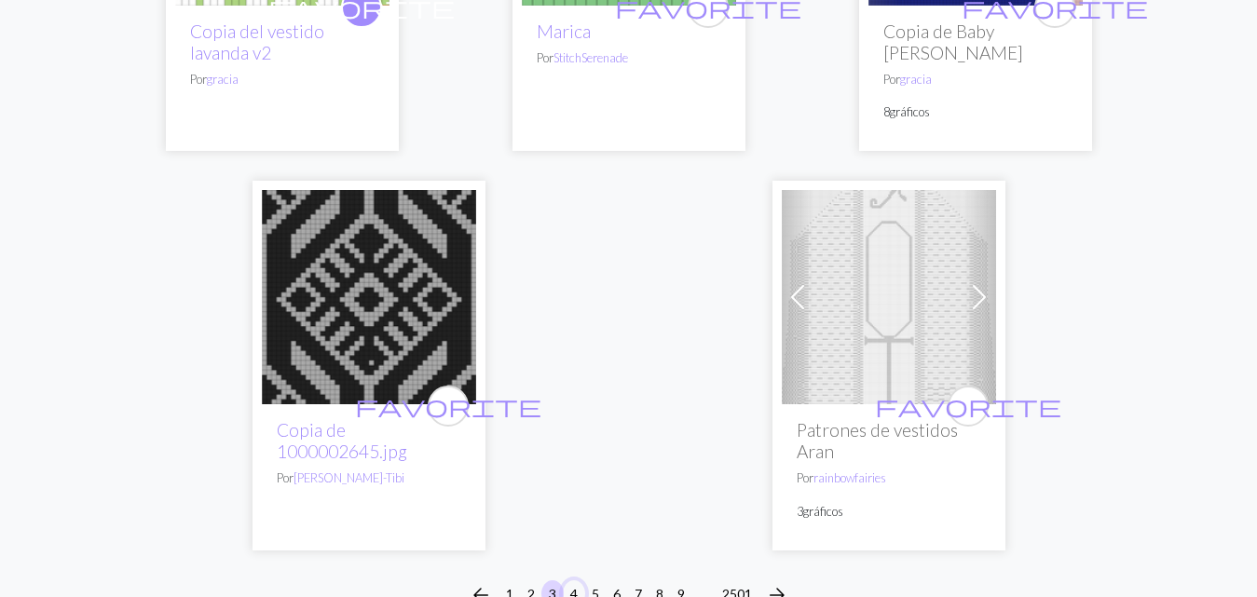
click at [570, 586] on font "4" at bounding box center [573, 594] width 7 height 16
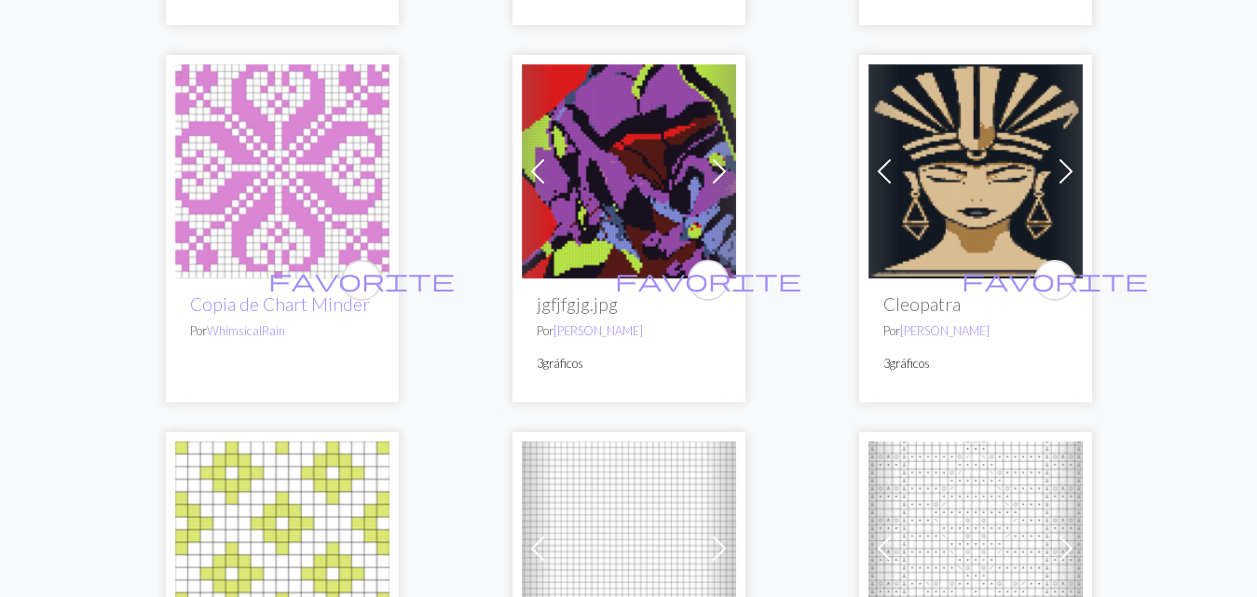
scroll to position [4006, 0]
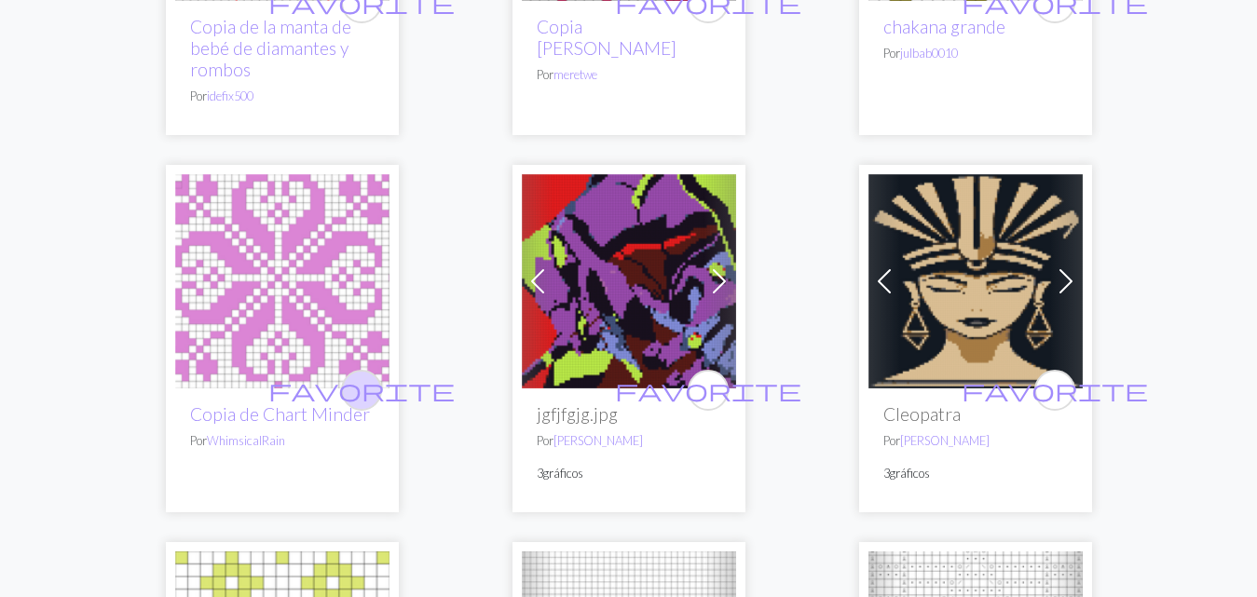
click at [364, 375] on span "favorite" at bounding box center [361, 389] width 186 height 29
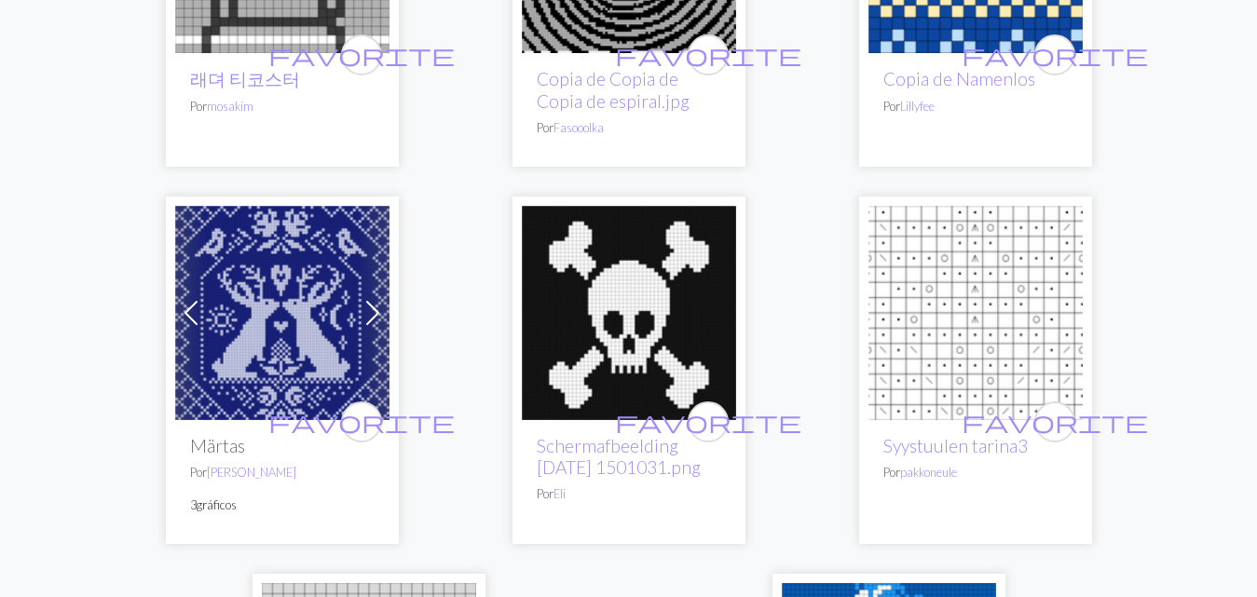
scroll to position [5869, 0]
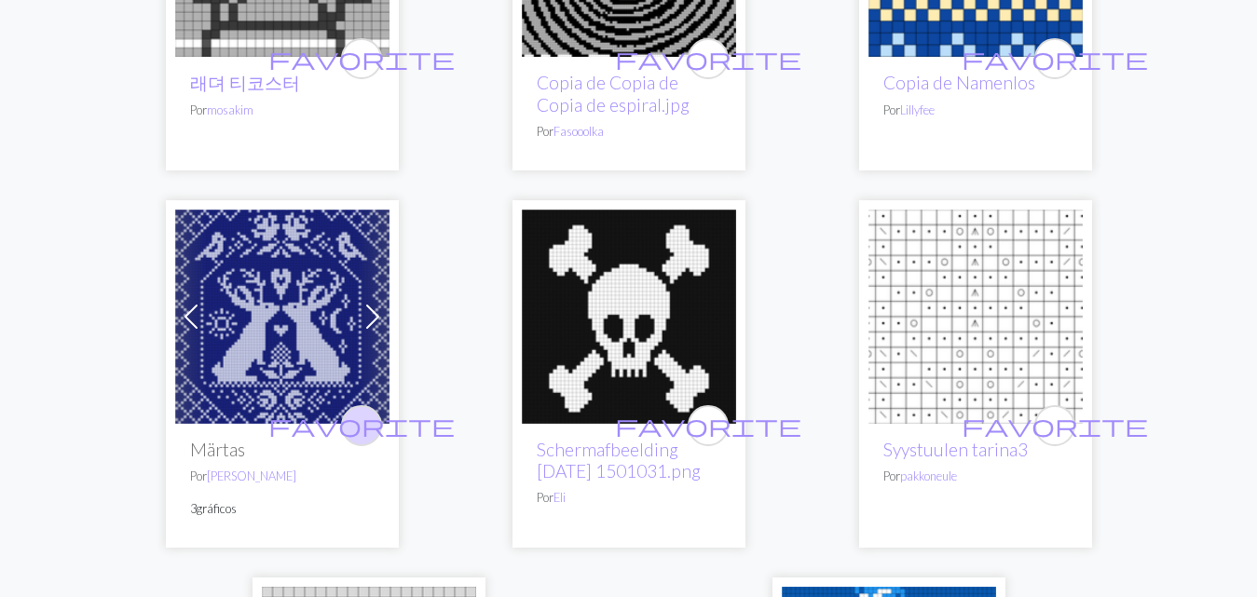
click at [364, 411] on span "favorite" at bounding box center [361, 425] width 186 height 29
click at [366, 411] on span "favorite" at bounding box center [361, 425] width 186 height 29
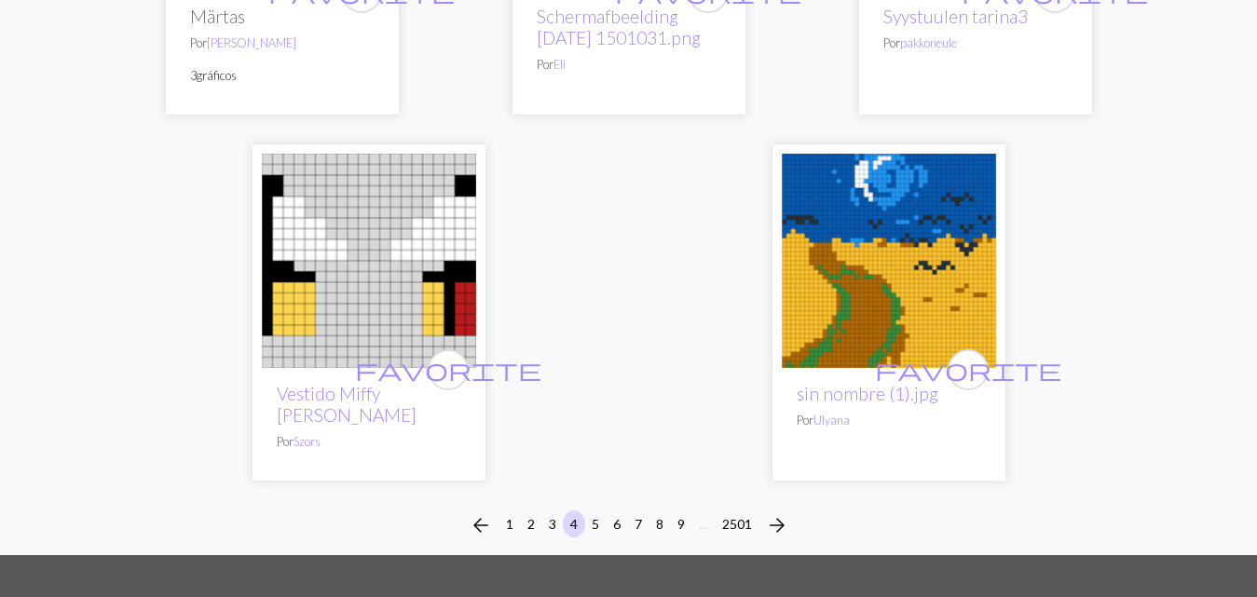
scroll to position [6335, 0]
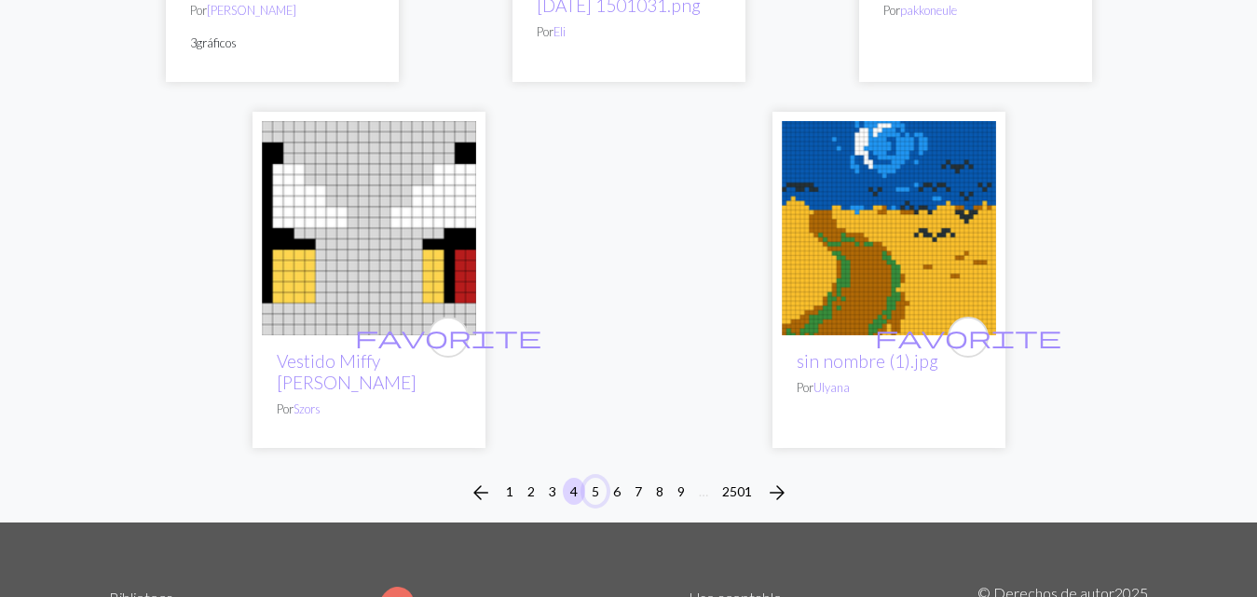
click at [594, 483] on font "5" at bounding box center [595, 491] width 7 height 16
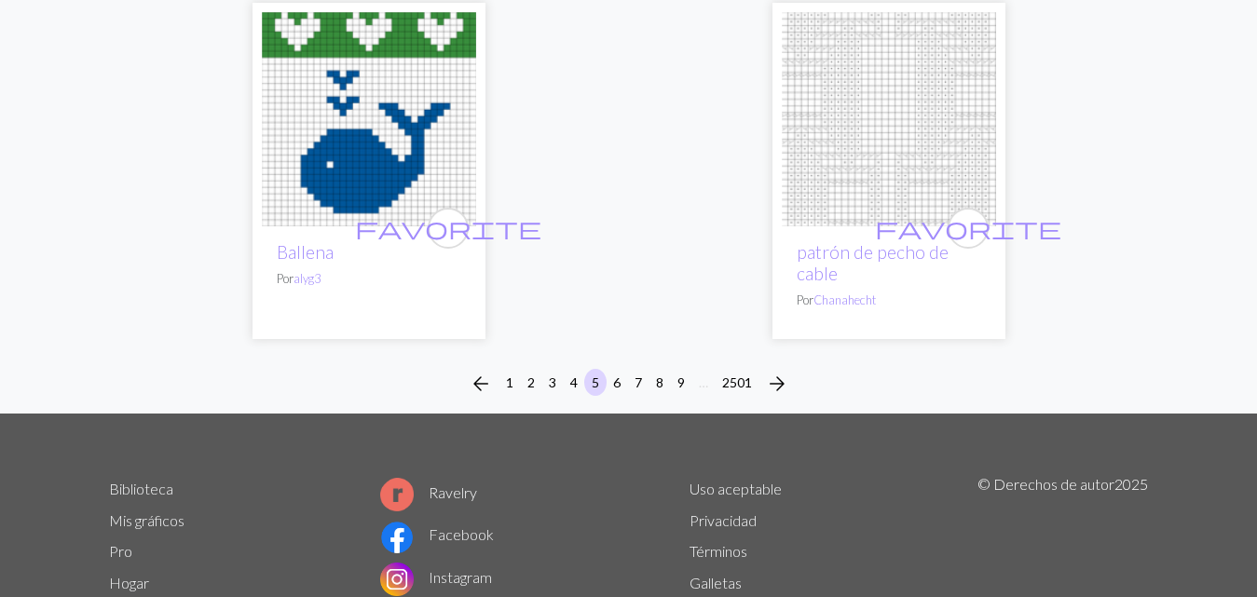
scroll to position [6335, 0]
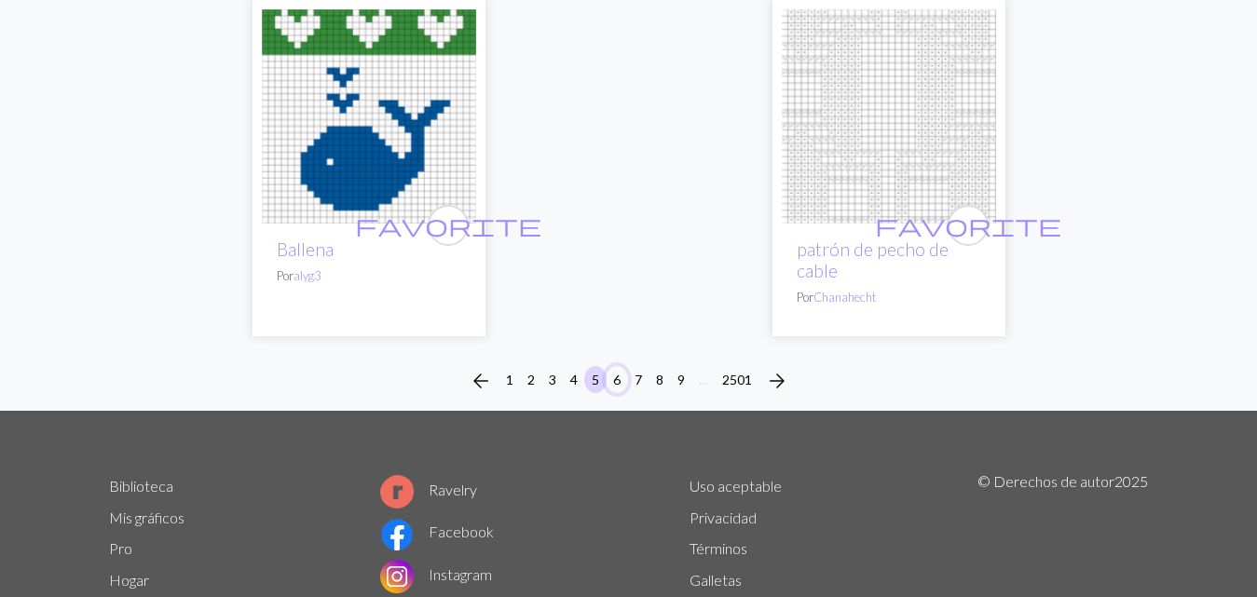
click at [616, 372] on font "6" at bounding box center [616, 380] width 7 height 16
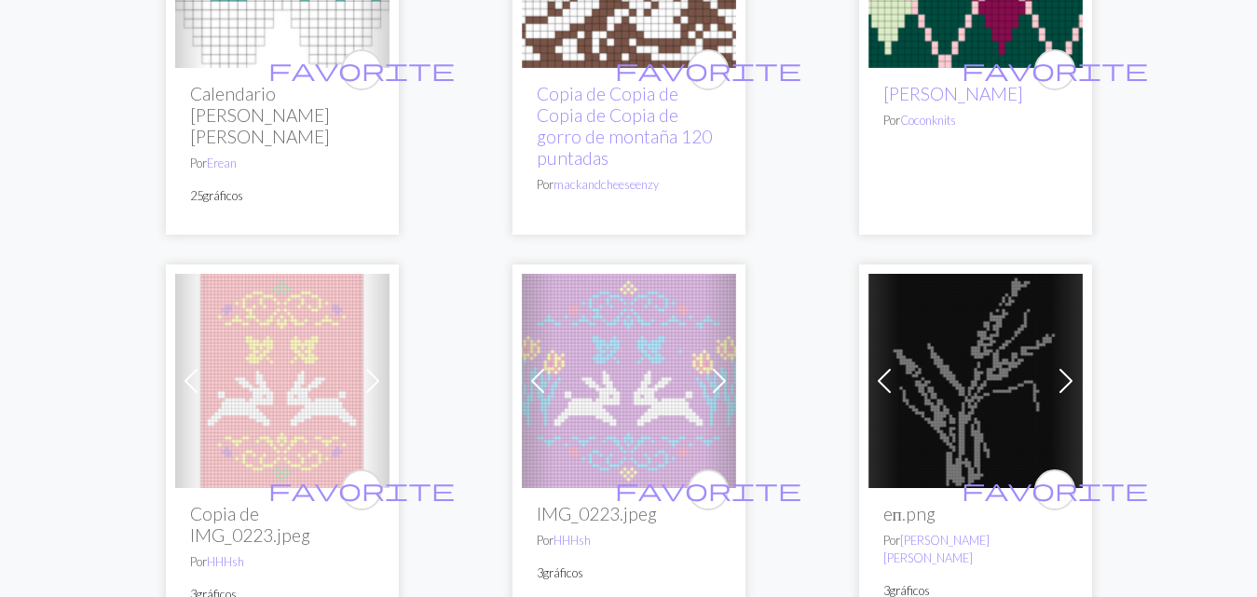
scroll to position [2795, 0]
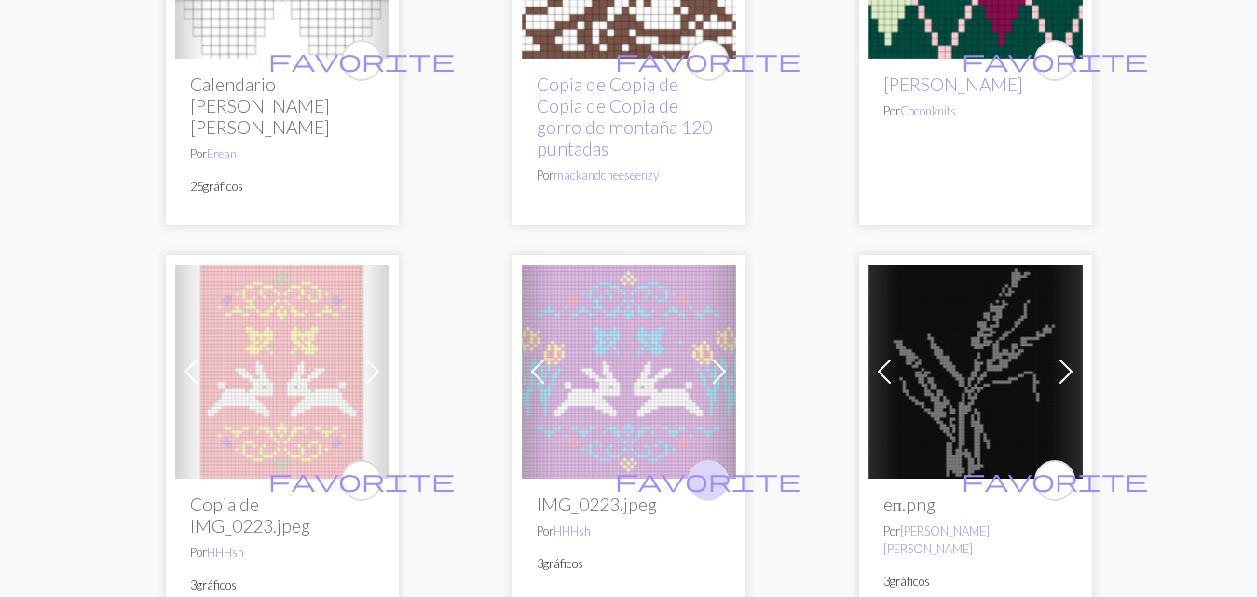
click at [703, 466] on span "favorite" at bounding box center [708, 480] width 186 height 29
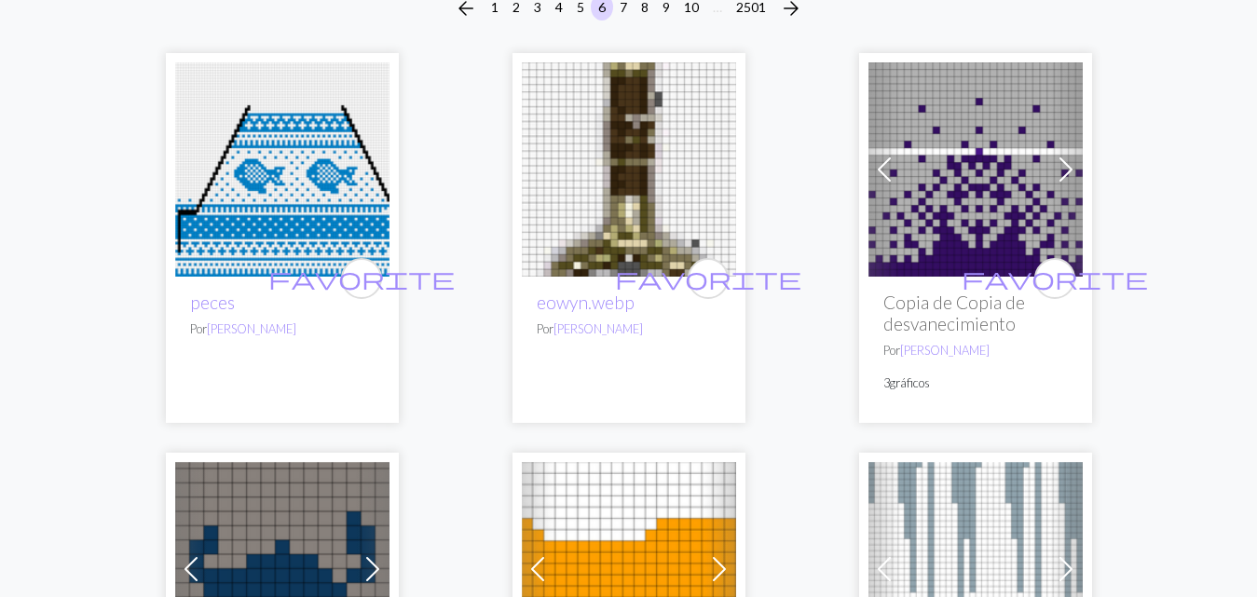
scroll to position [0, 0]
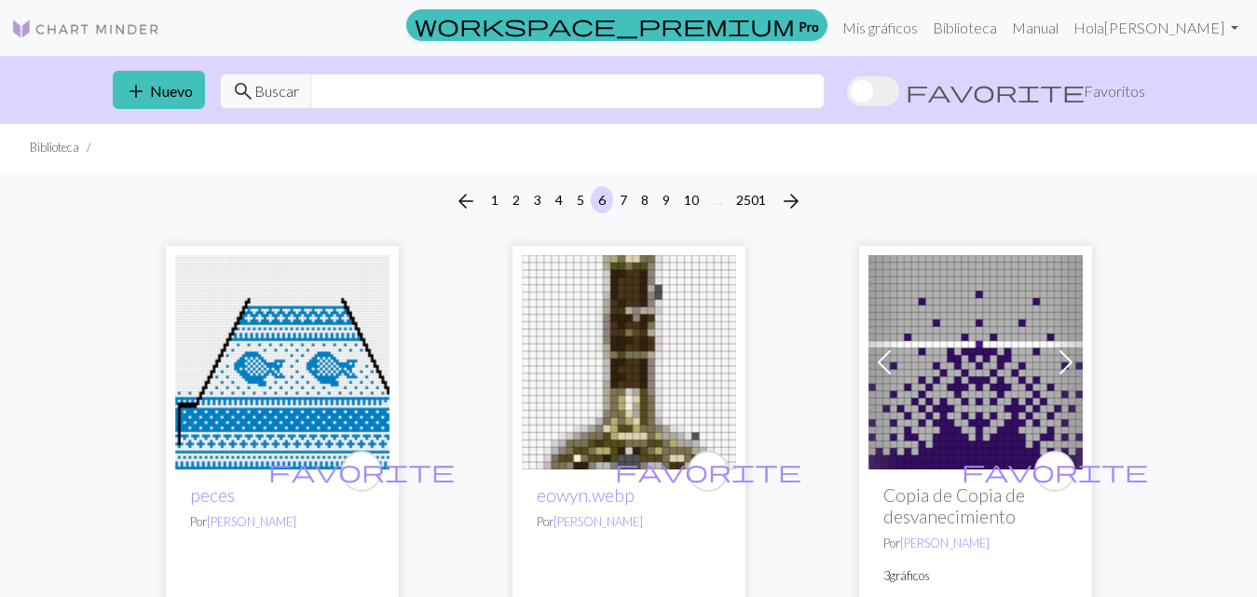
drag, startPoint x: 1121, startPoint y: 92, endPoint x: 1110, endPoint y: 95, distance: 10.6
click at [1121, 91] on font "Favoritos" at bounding box center [1113, 91] width 61 height 18
click at [847, 93] on input "favorite Favoritos" at bounding box center [847, 93] width 0 height 0
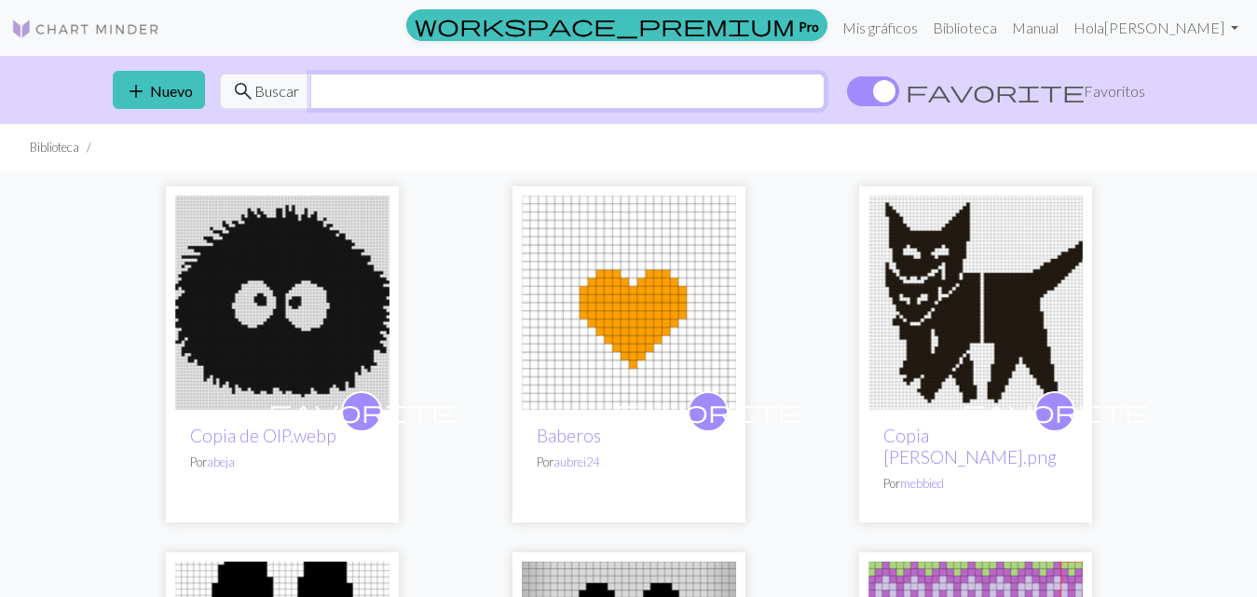
click at [334, 89] on input "text" at bounding box center [567, 91] width 514 height 35
type input "CONEJOS"
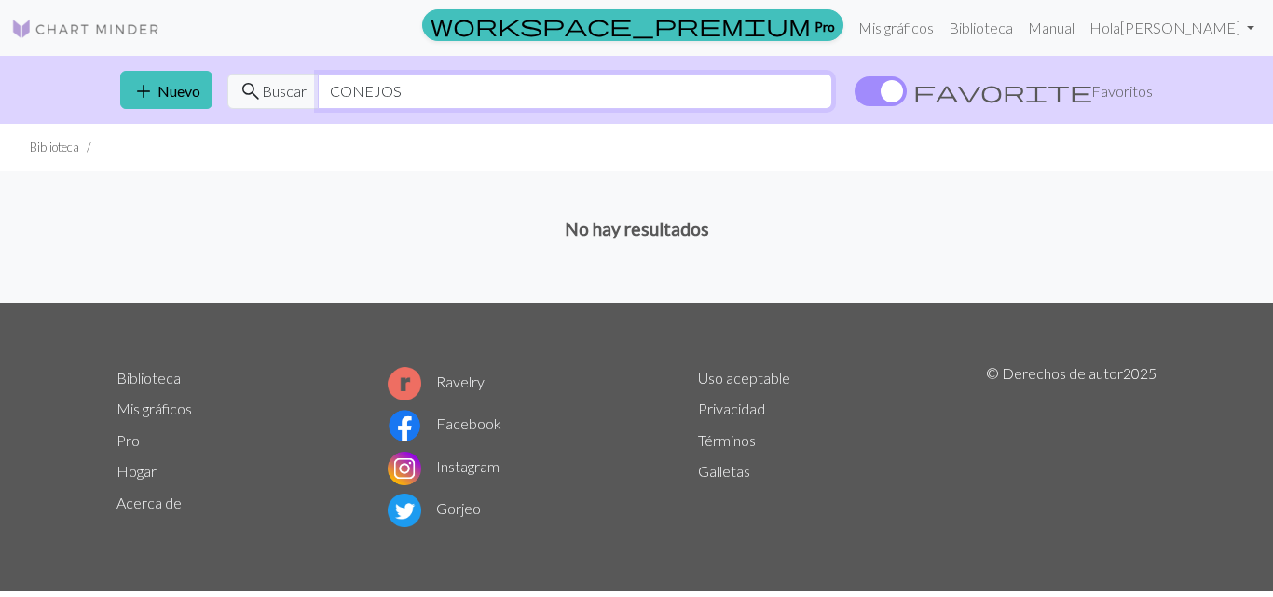
drag, startPoint x: 405, startPoint y: 91, endPoint x: 307, endPoint y: 70, distance: 100.1
click at [307, 70] on div "add Nuevo search Buscar CONEJOS favorite Favoritos" at bounding box center [636, 90] width 1062 height 68
type input "conejo"
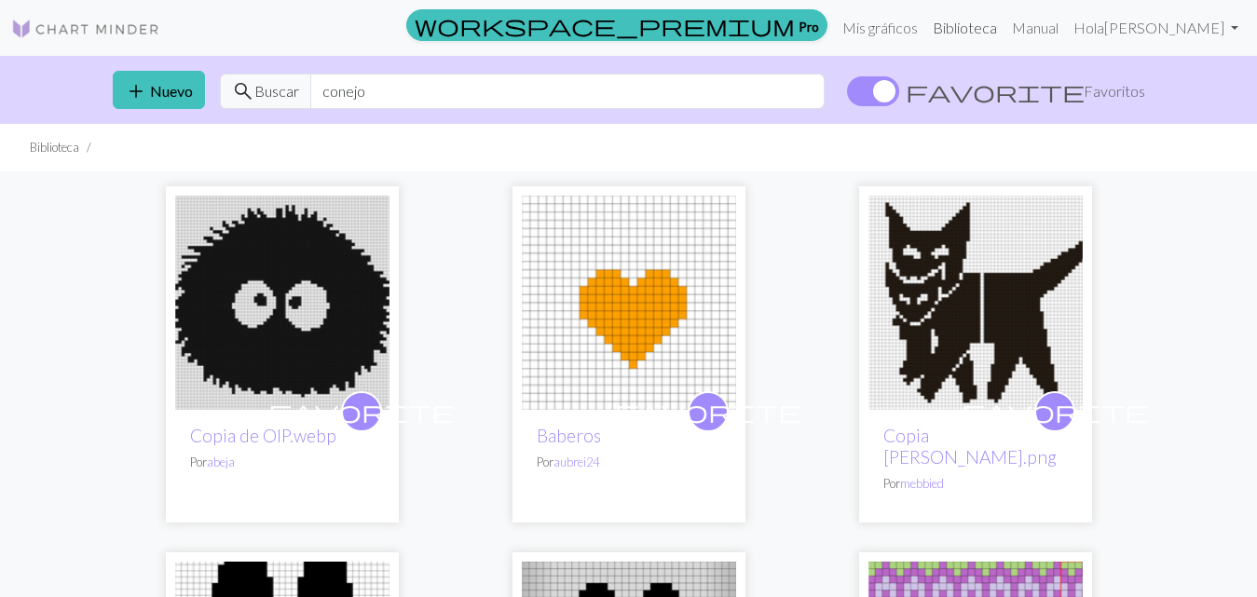
click at [953, 30] on font "Biblioteca" at bounding box center [965, 28] width 64 height 18
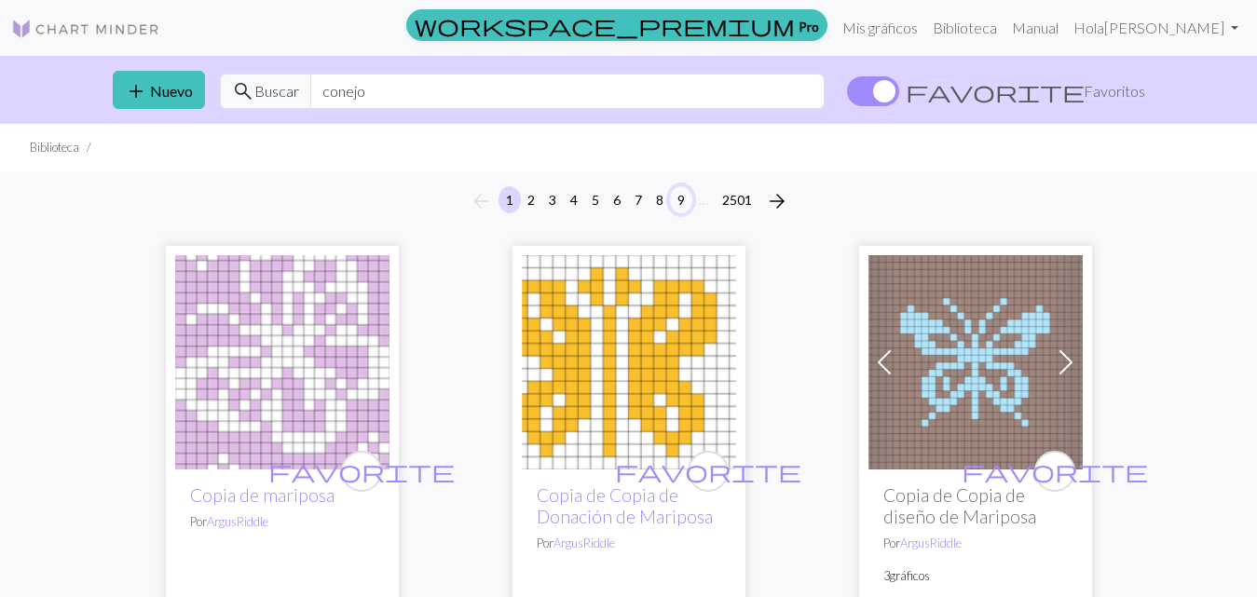
click at [688, 191] on button "9" at bounding box center [681, 199] width 22 height 27
click at [660, 202] on font "8" at bounding box center [659, 200] width 7 height 16
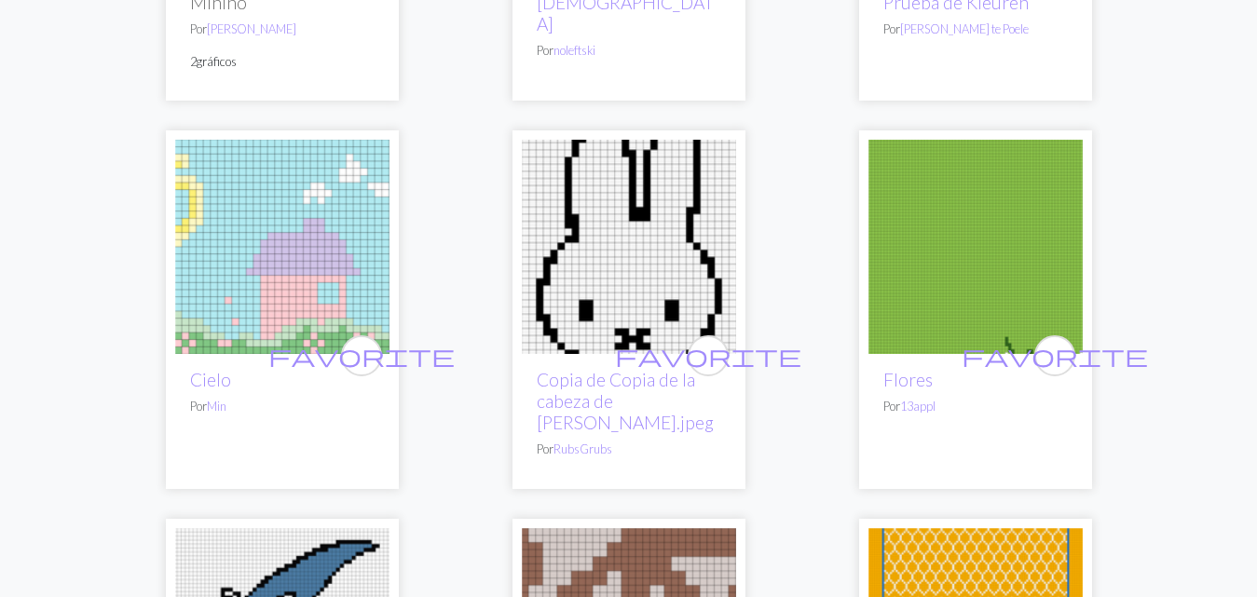
scroll to position [3354, 0]
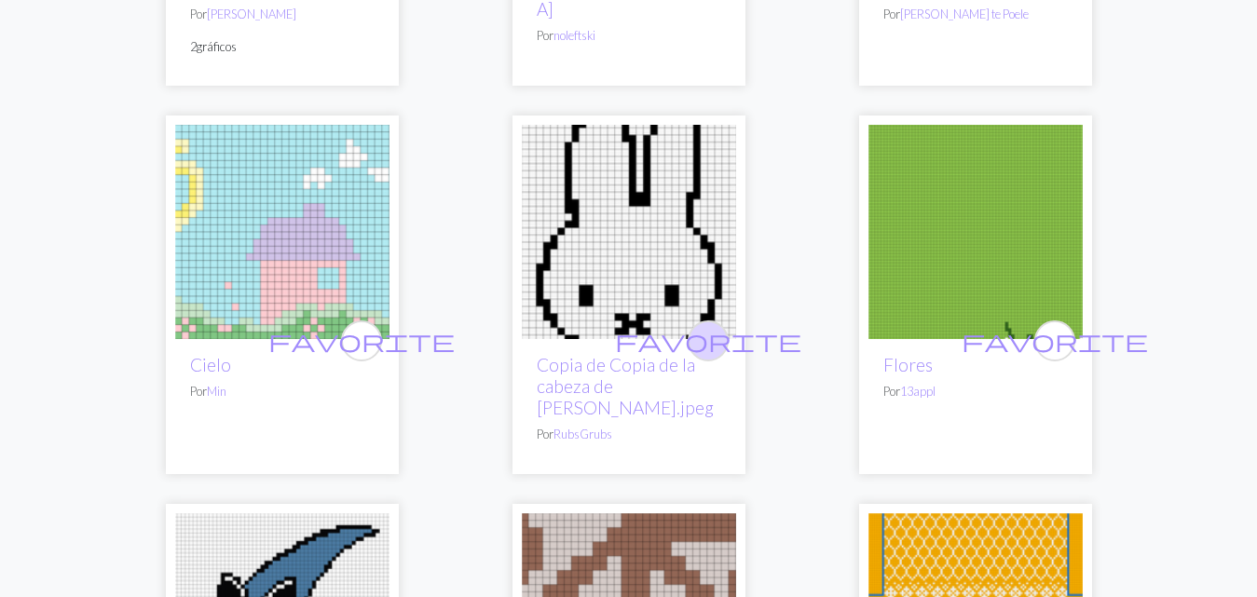
click at [704, 326] on span "favorite" at bounding box center [708, 340] width 186 height 29
click at [630, 258] on img at bounding box center [629, 232] width 214 height 214
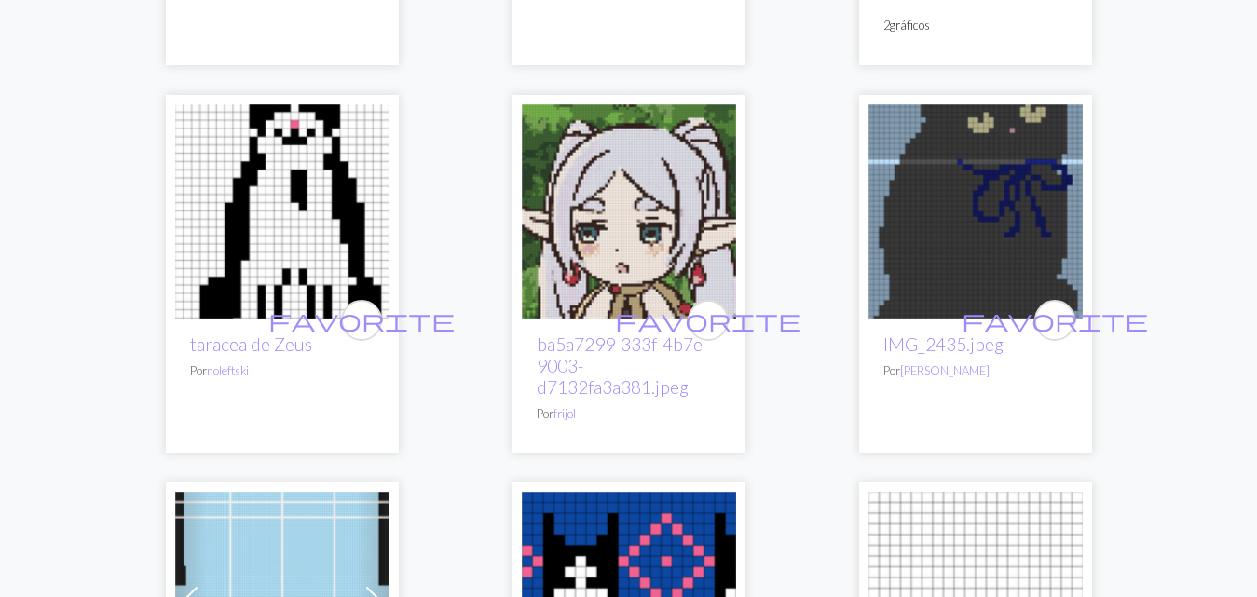
scroll to position [2608, 0]
click at [976, 204] on img at bounding box center [975, 212] width 214 height 214
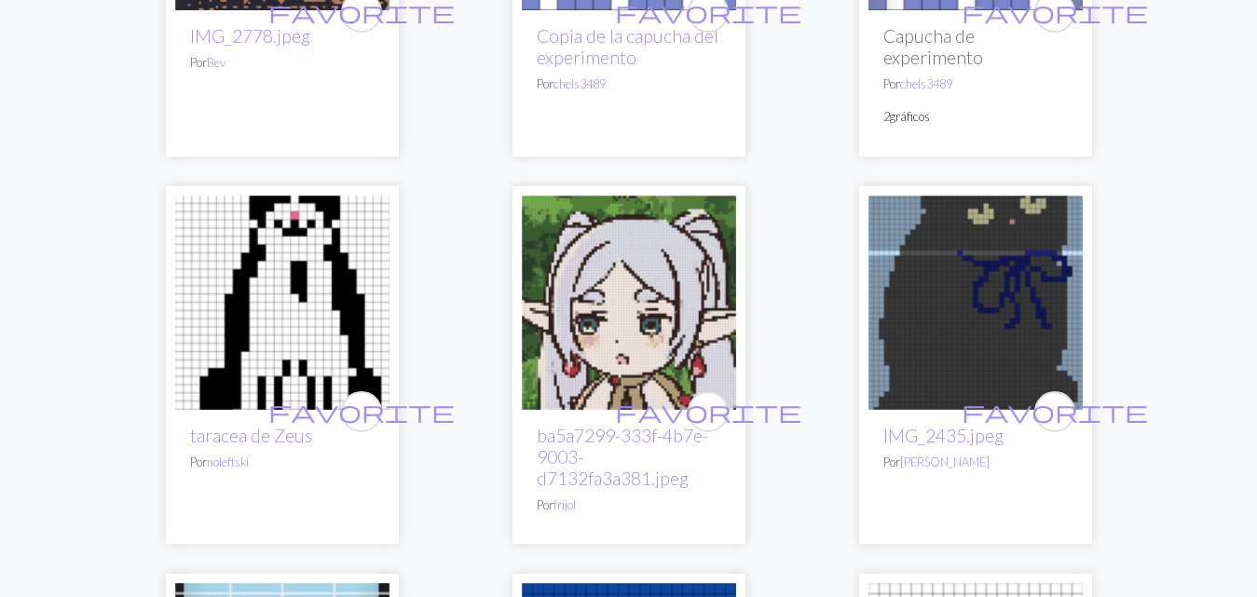
scroll to position [2515, 0]
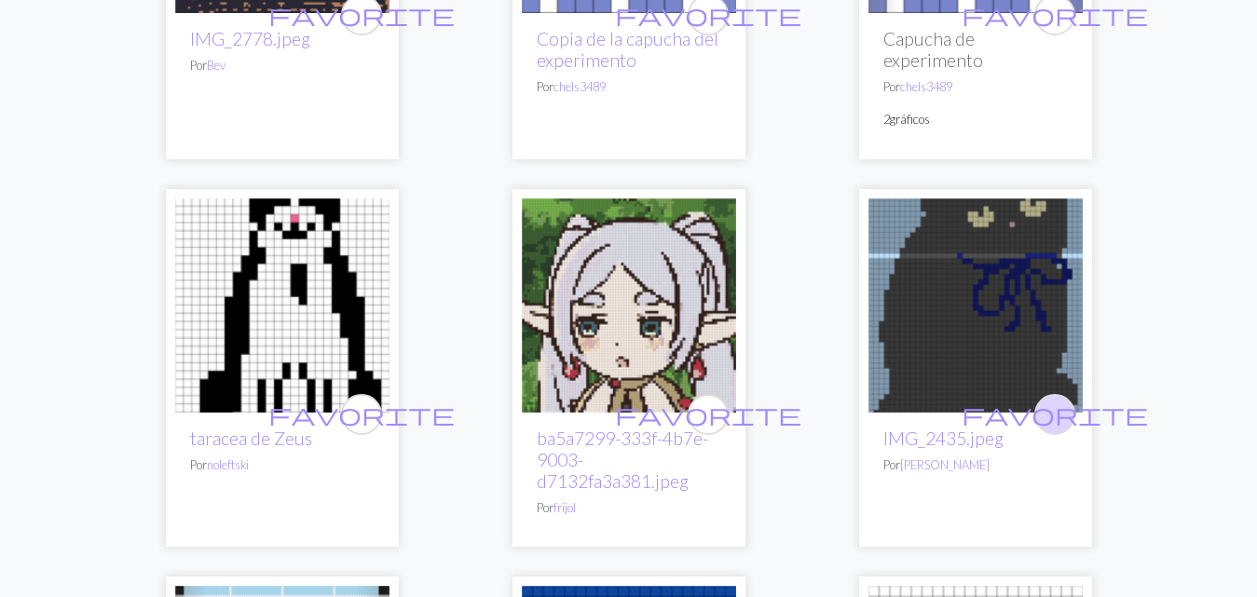
click at [1055, 400] on span "favorite" at bounding box center [1054, 414] width 186 height 29
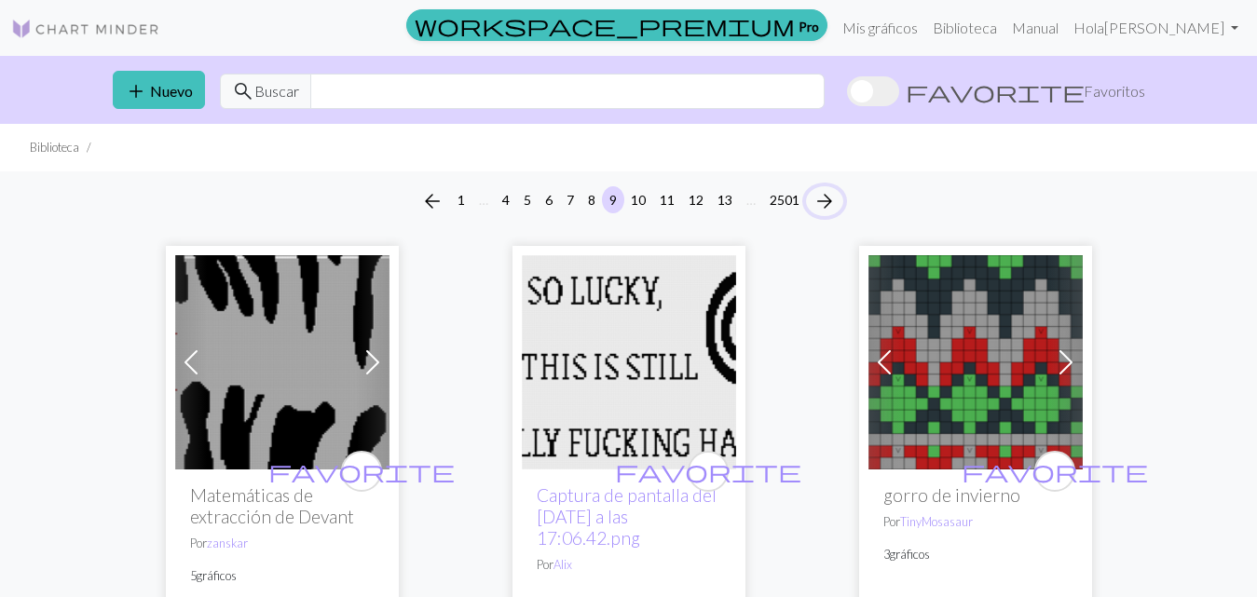
click at [827, 199] on span "arrow_forward" at bounding box center [824, 201] width 22 height 26
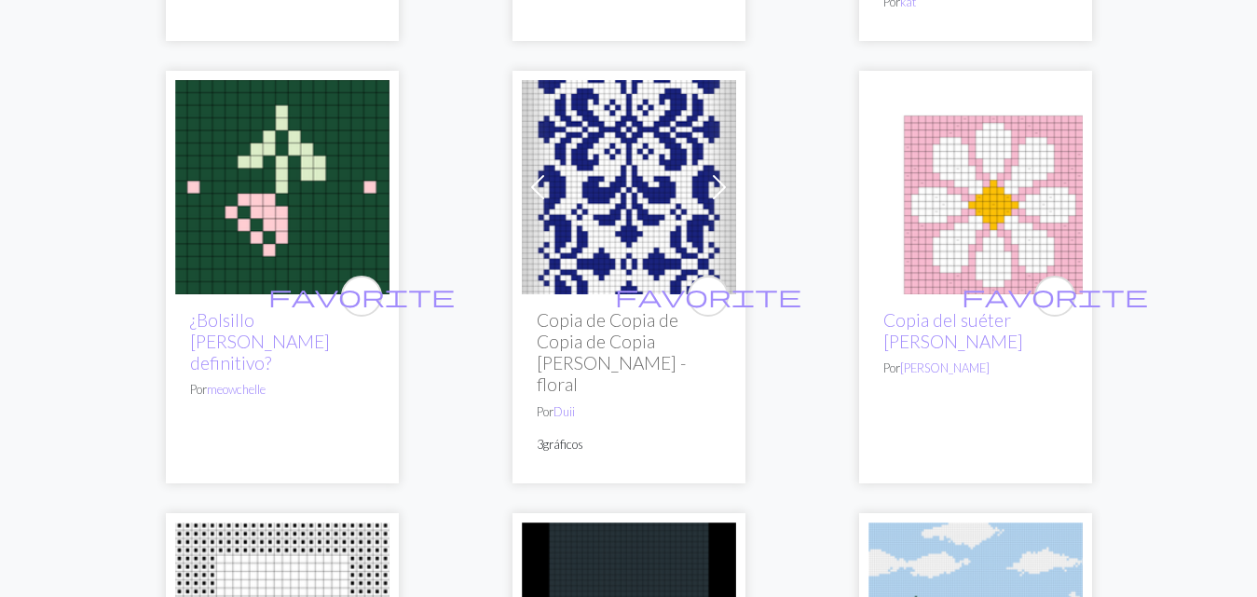
scroll to position [559, 0]
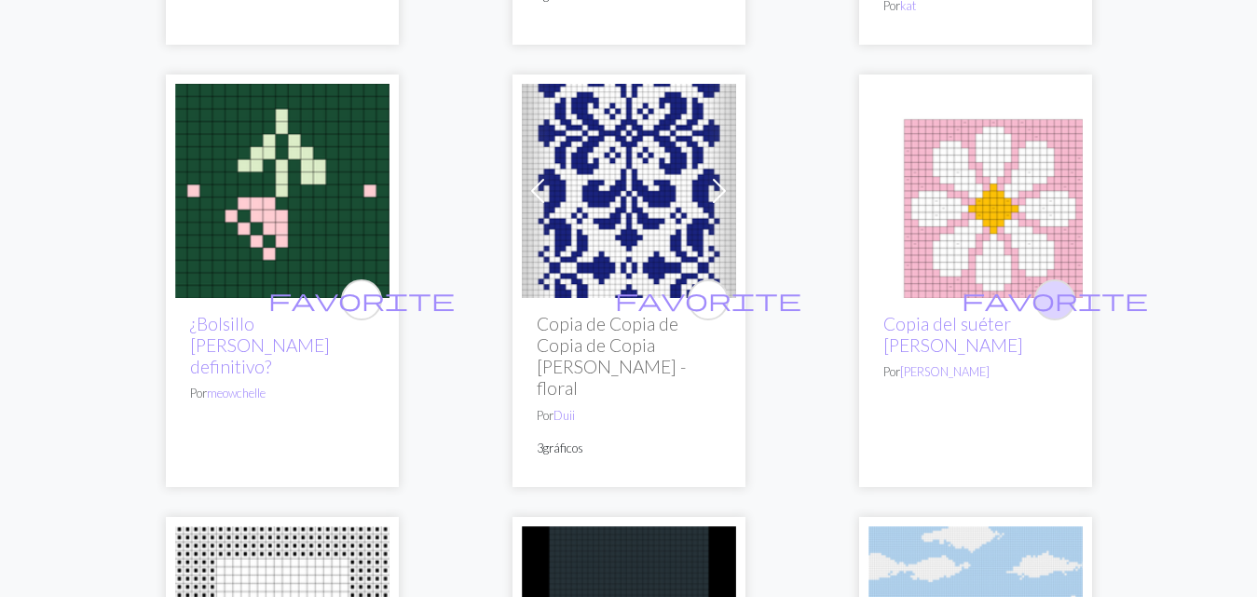
click at [1055, 302] on span "favorite" at bounding box center [1054, 299] width 186 height 29
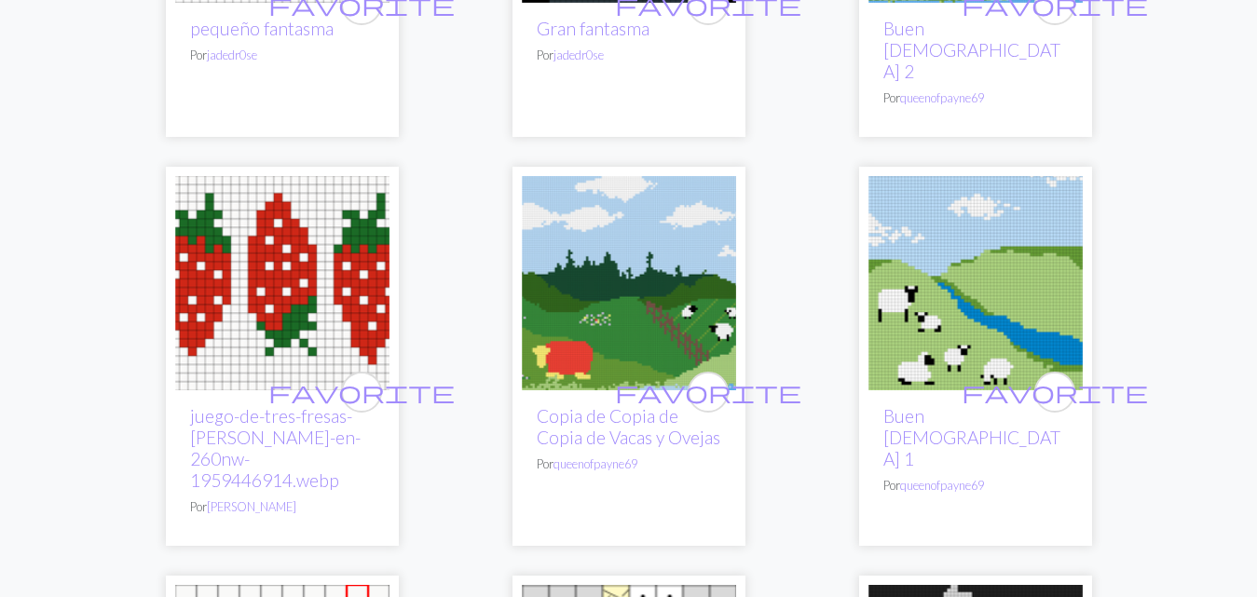
scroll to position [1304, 0]
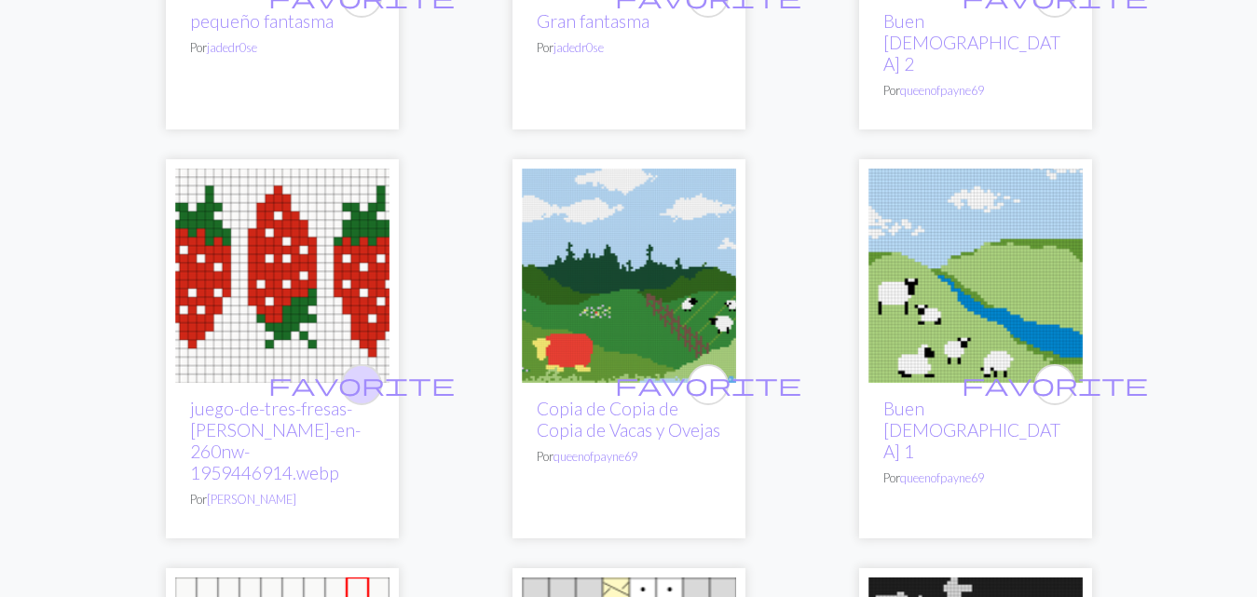
click at [356, 370] on span "favorite" at bounding box center [361, 384] width 186 height 29
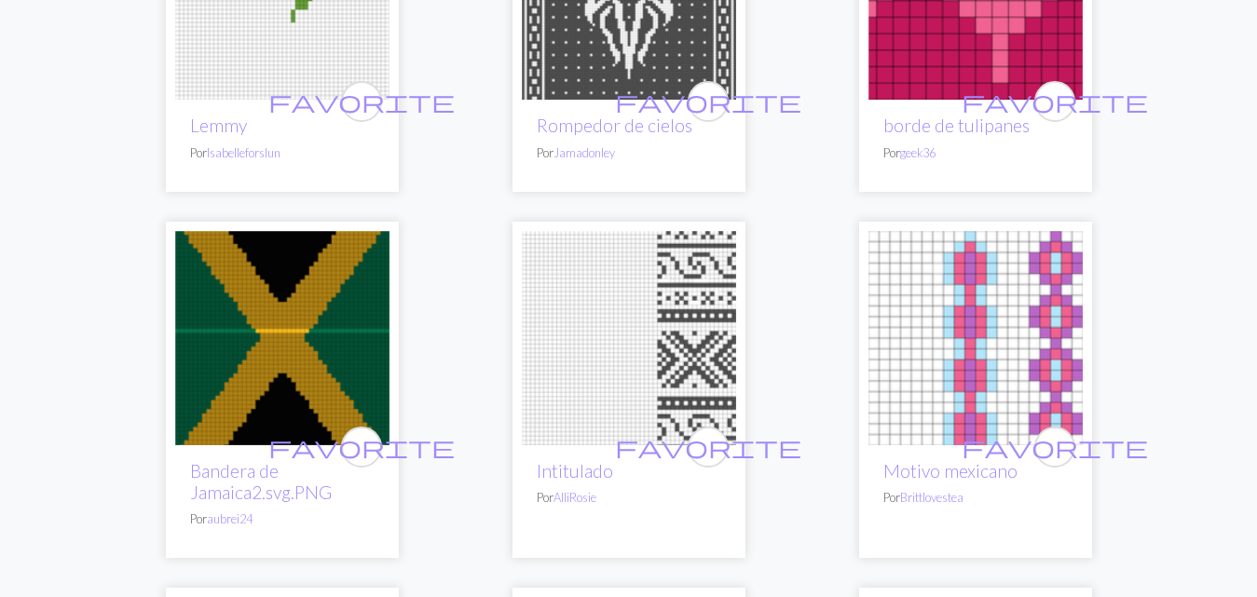
scroll to position [3447, 0]
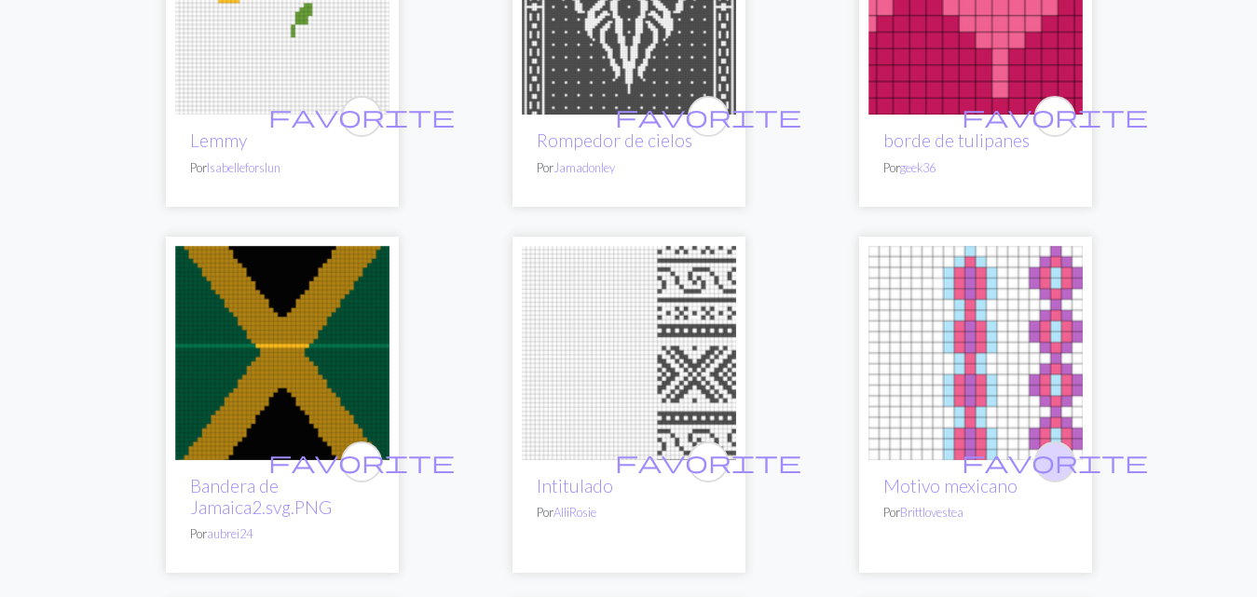
click at [1055, 447] on span "favorite" at bounding box center [1054, 461] width 186 height 29
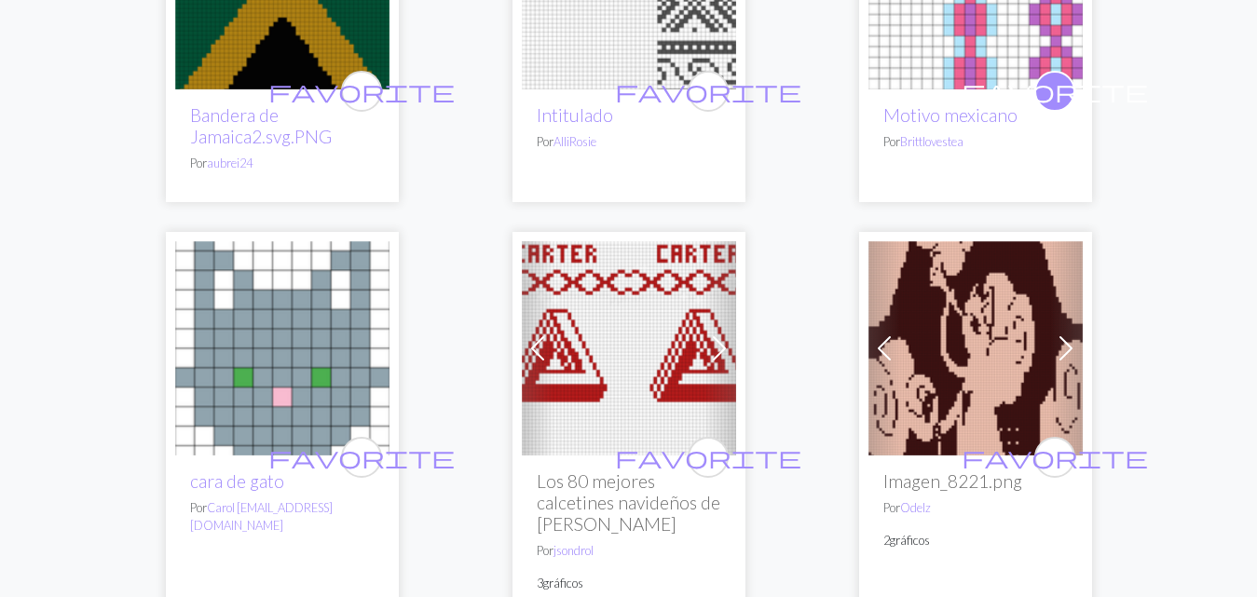
scroll to position [3820, 0]
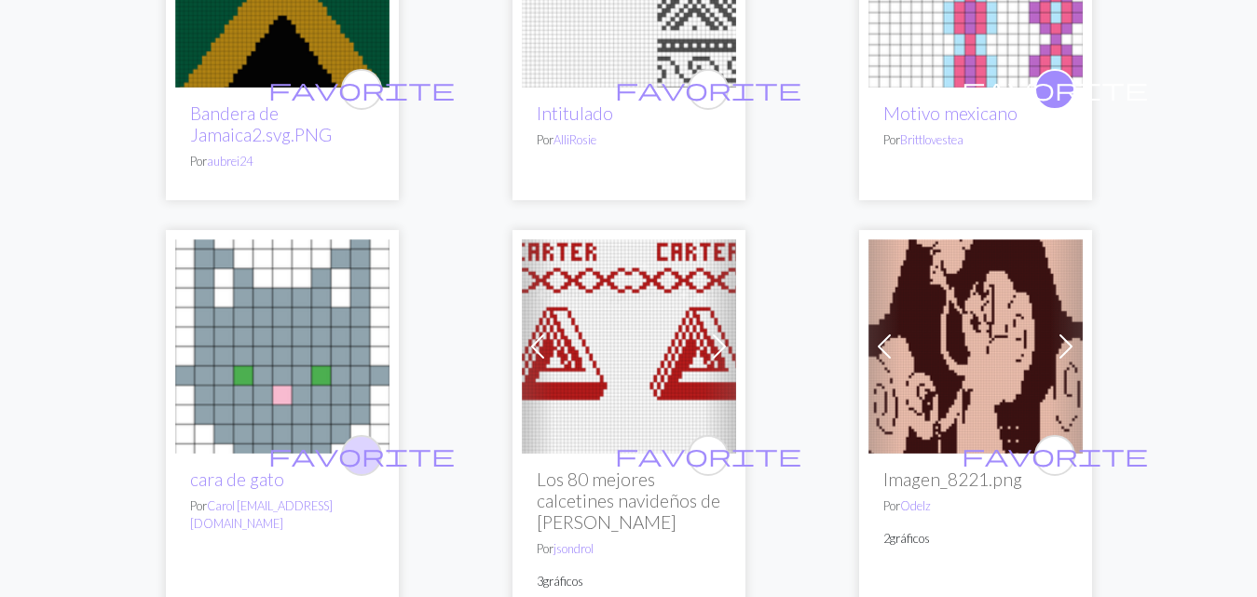
click at [356, 441] on span "favorite" at bounding box center [361, 455] width 186 height 29
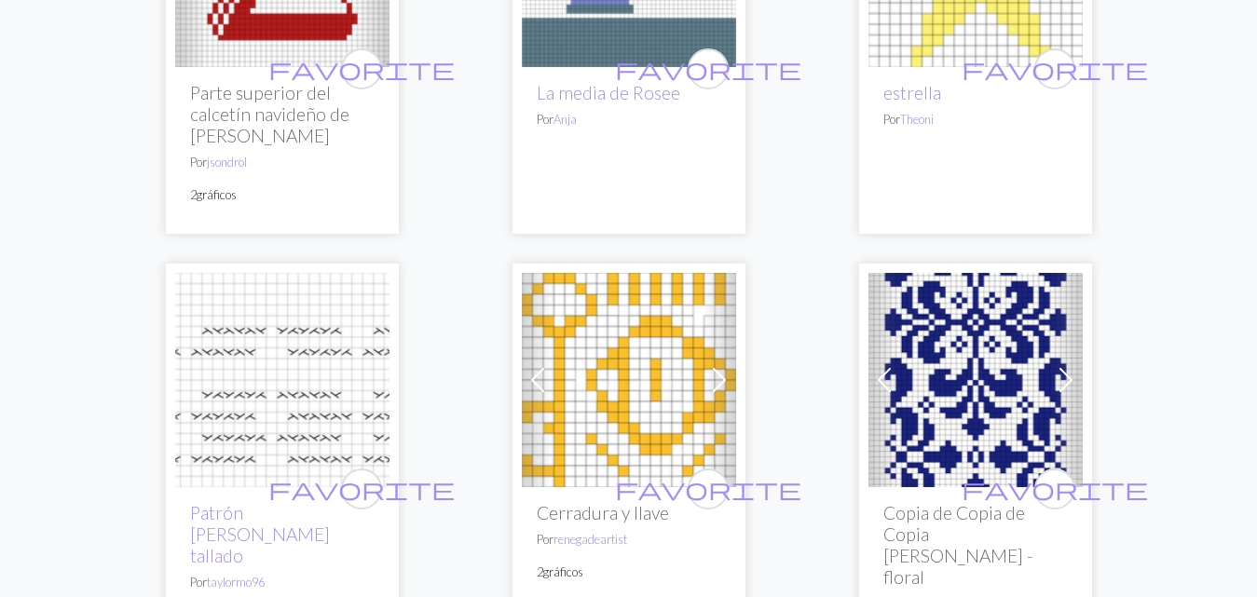
scroll to position [5031, 0]
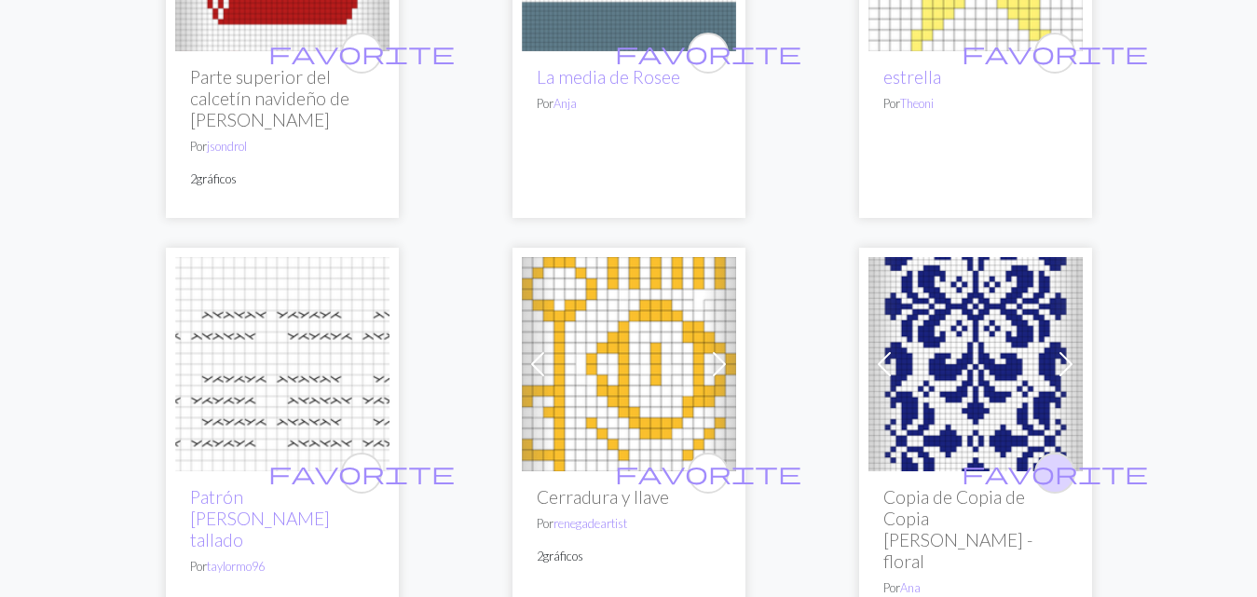
click at [1054, 458] on span "favorite" at bounding box center [1054, 472] width 186 height 29
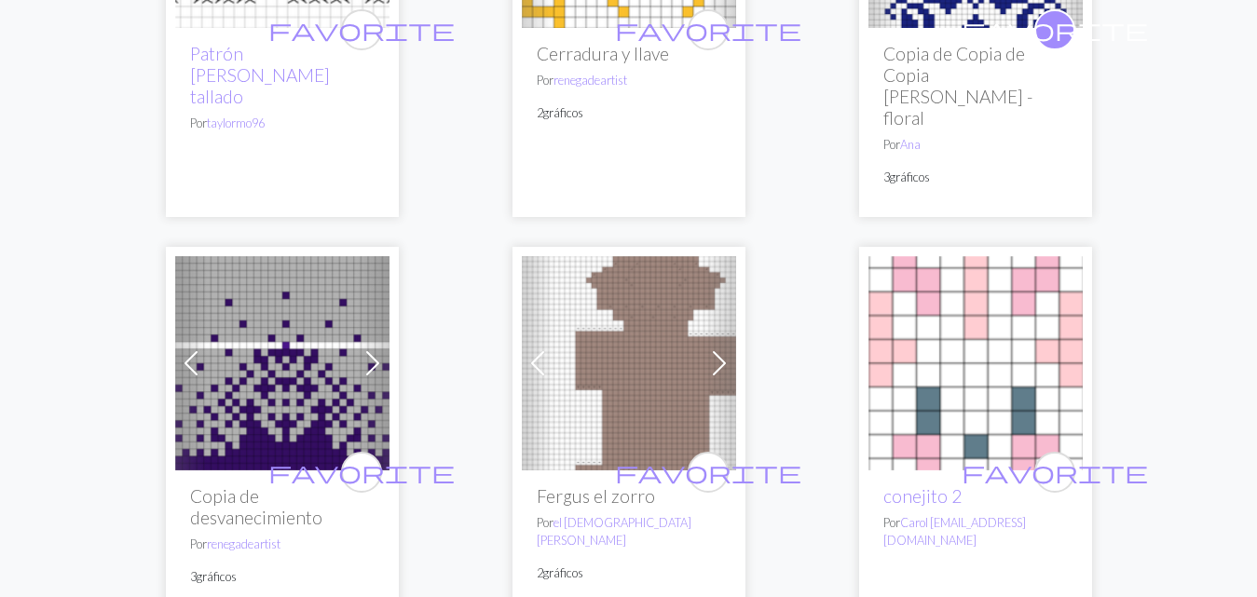
scroll to position [5590, 0]
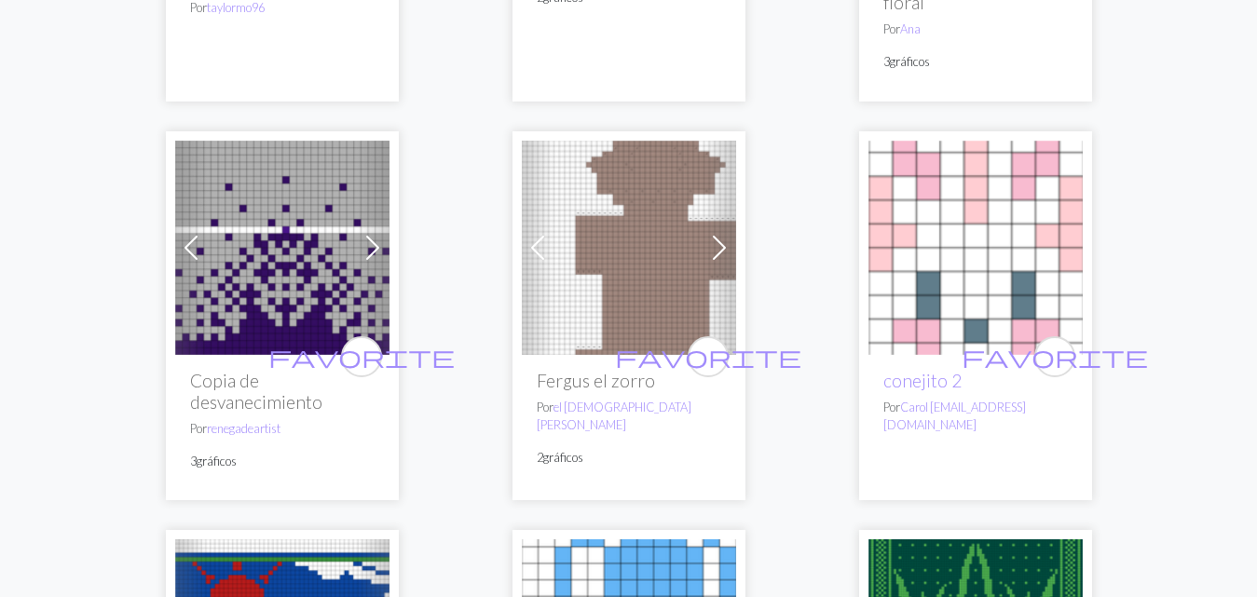
click at [1012, 141] on img at bounding box center [975, 248] width 214 height 214
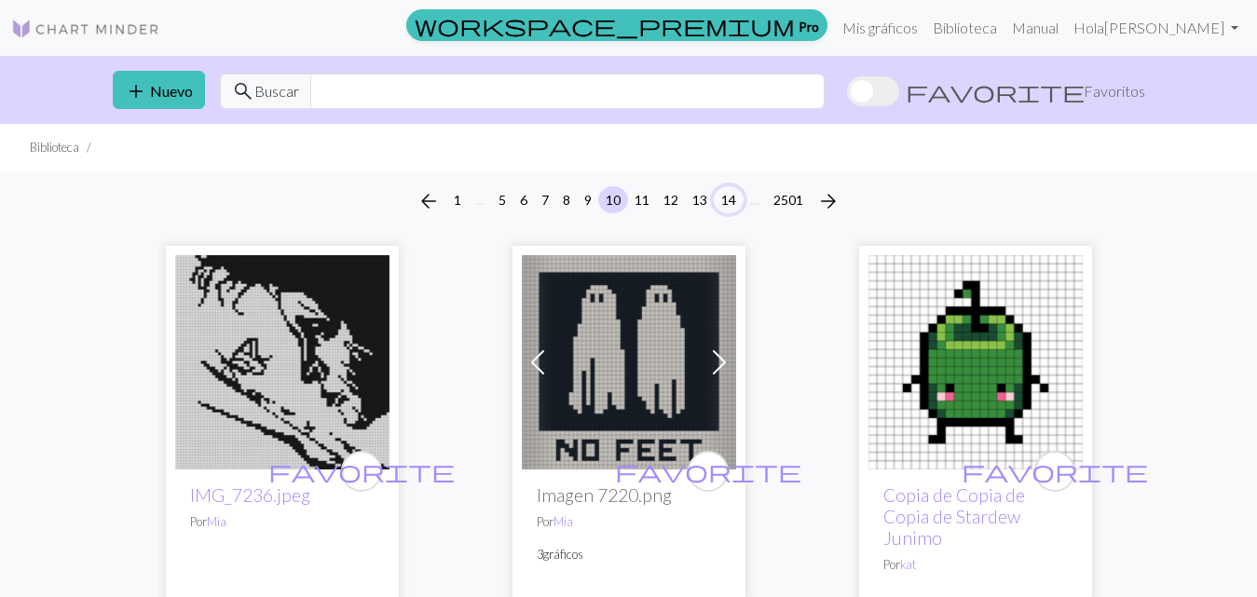
click at [725, 202] on font "14" at bounding box center [728, 200] width 15 height 16
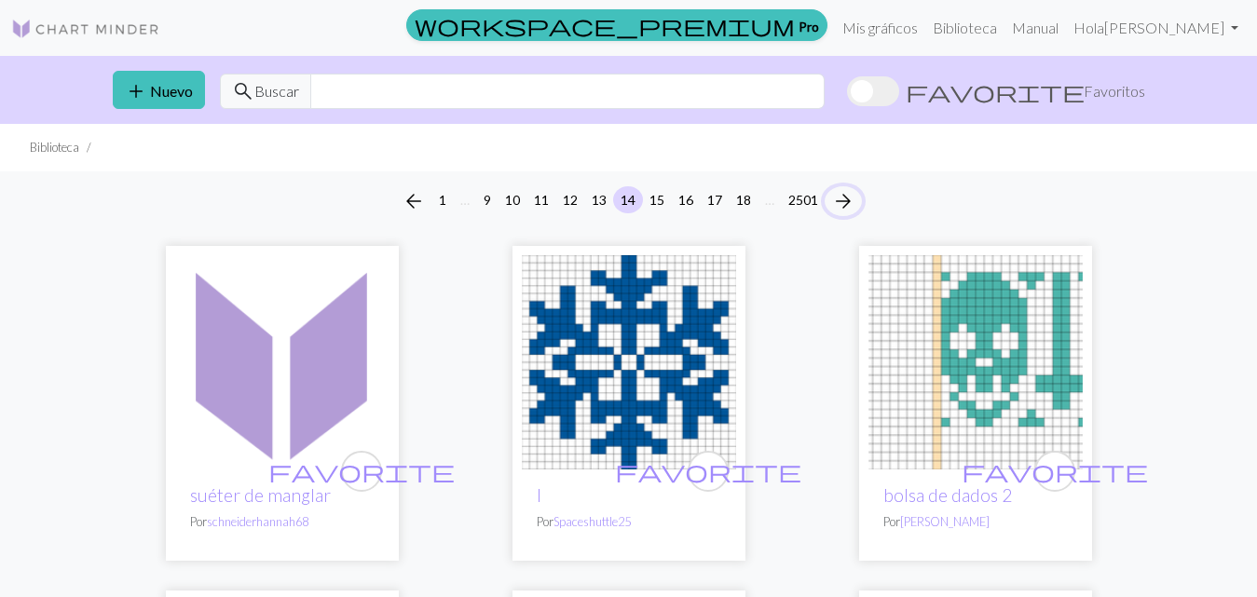
click at [849, 200] on span "arrow_forward" at bounding box center [843, 201] width 22 height 26
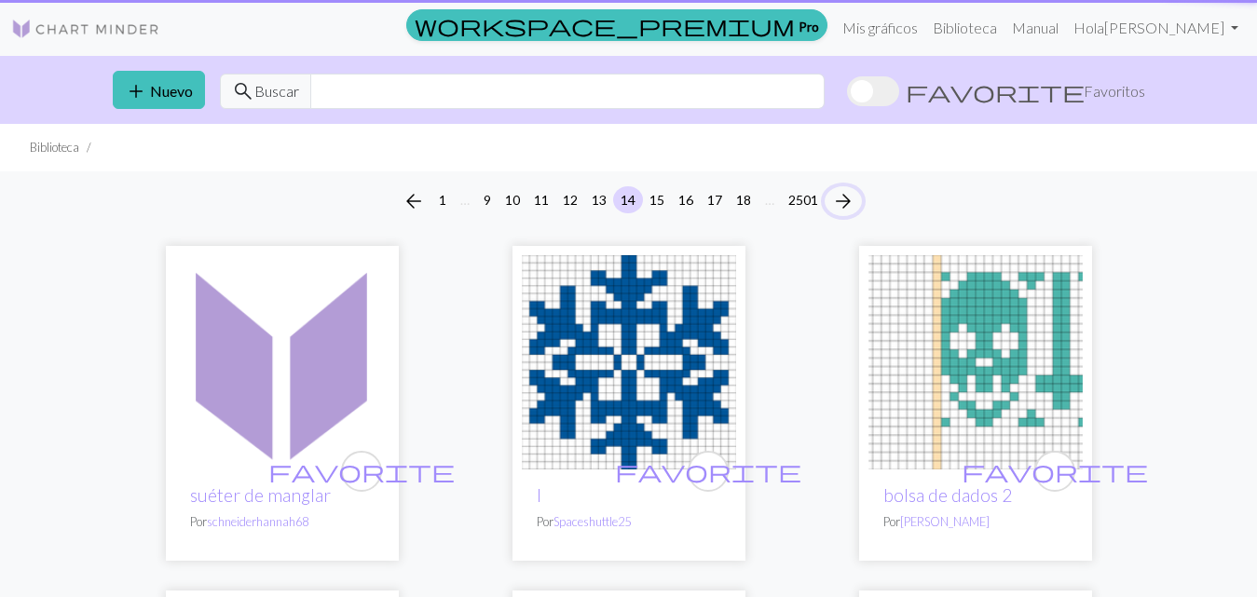
click at [849, 200] on span "arrow_forward" at bounding box center [843, 201] width 22 height 26
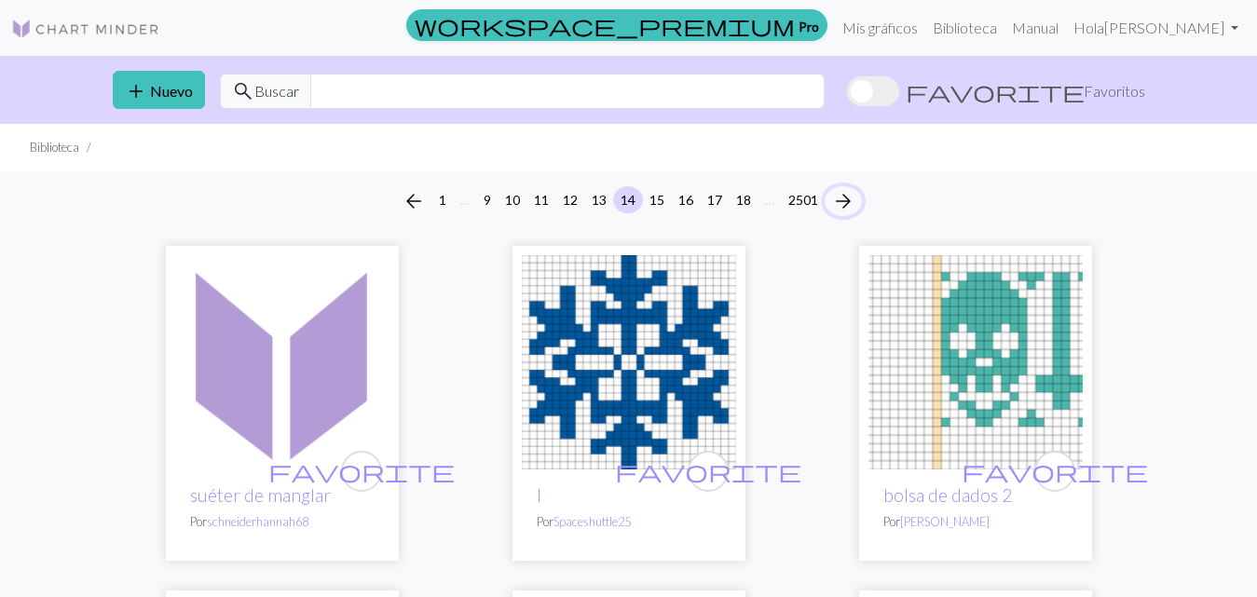
click at [849, 198] on span "arrow_forward" at bounding box center [843, 201] width 22 height 26
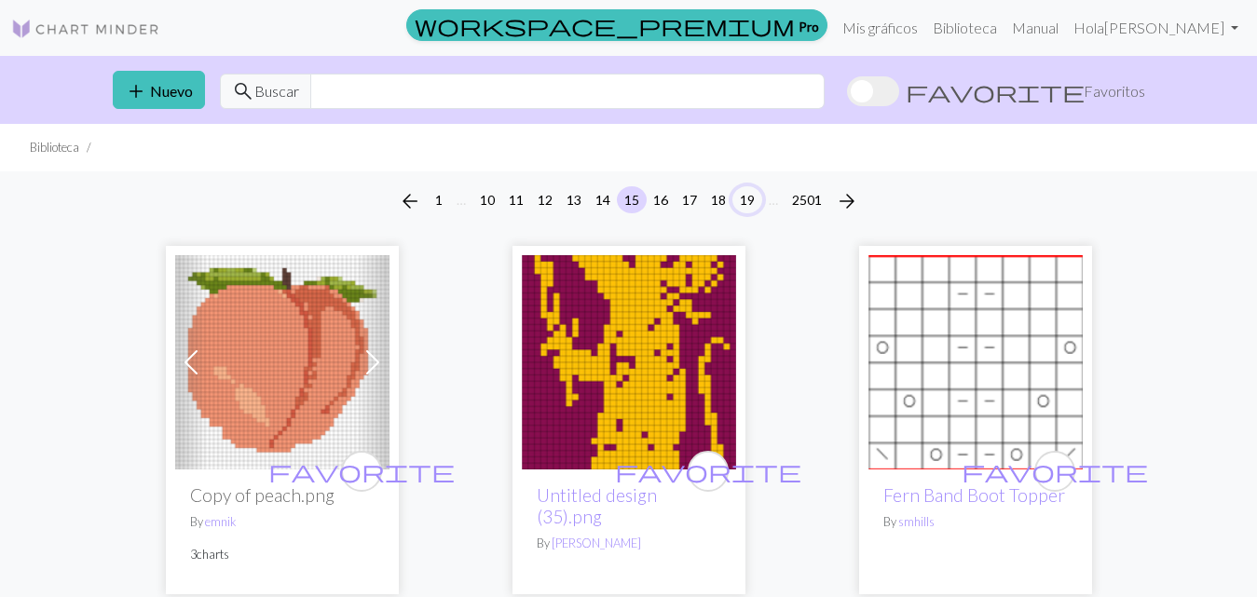
click at [742, 199] on button "19" at bounding box center [747, 199] width 30 height 27
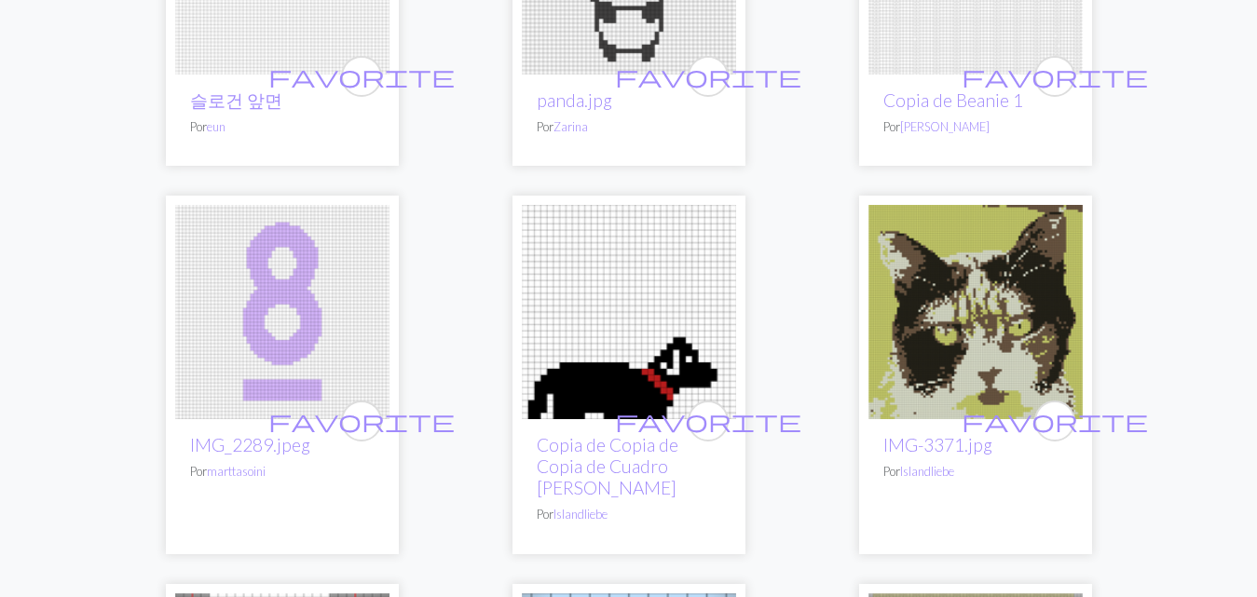
scroll to position [4087, 0]
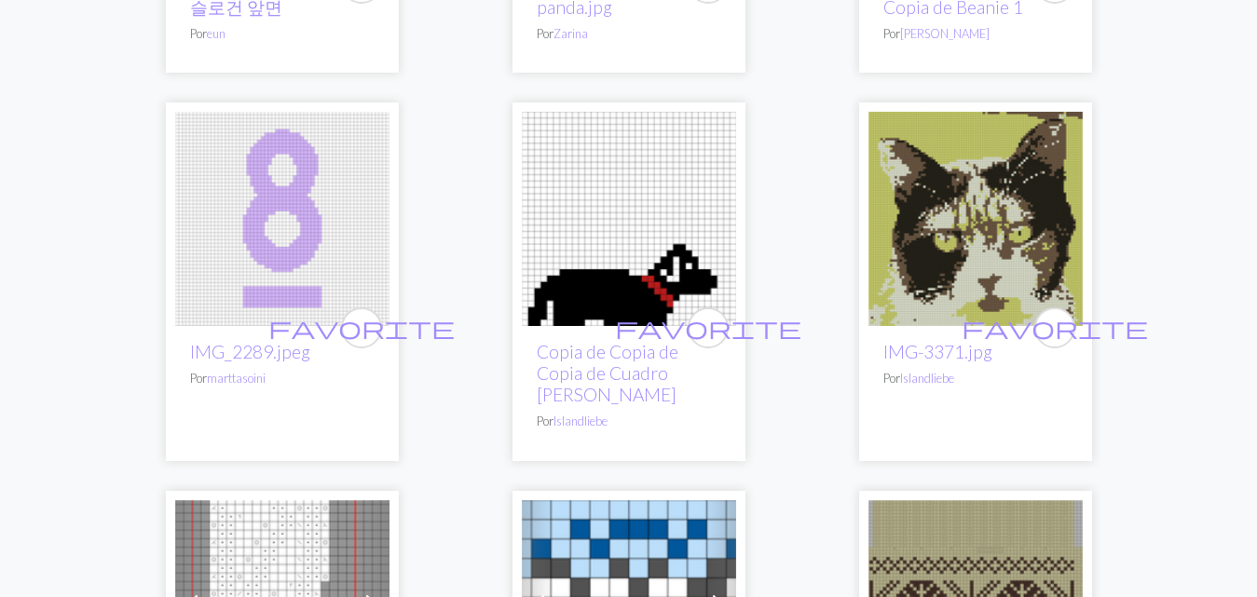
click at [982, 251] on img at bounding box center [975, 219] width 214 height 214
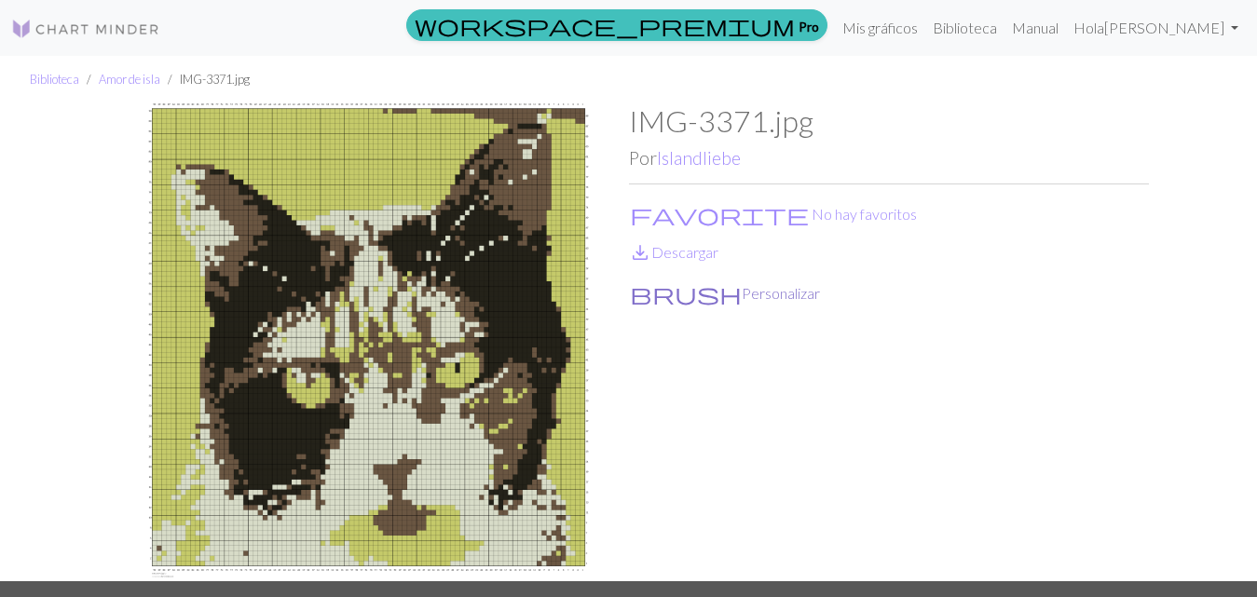
click at [742, 297] on font "Personalizar" at bounding box center [781, 293] width 78 height 18
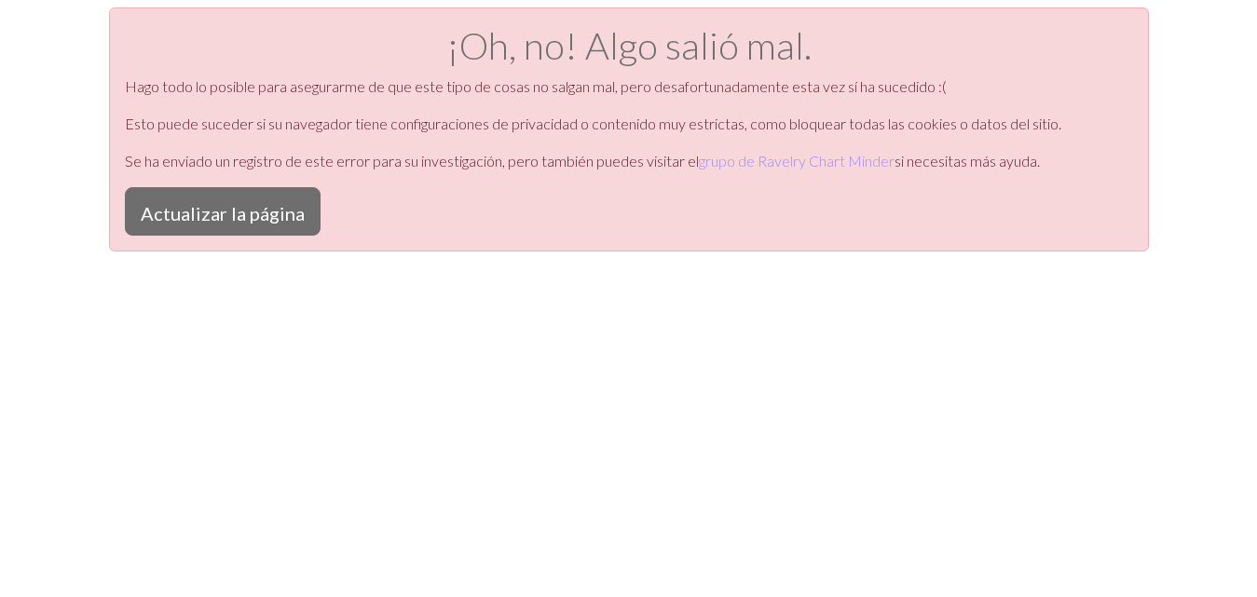
drag, startPoint x: 704, startPoint y: 461, endPoint x: 196, endPoint y: 498, distance: 510.0
click at [688, 457] on div "¡Oh, no! Algo salió mal. Hago todo lo posible para asegurarme de que este tipo …" at bounding box center [628, 305] width 1257 height 597
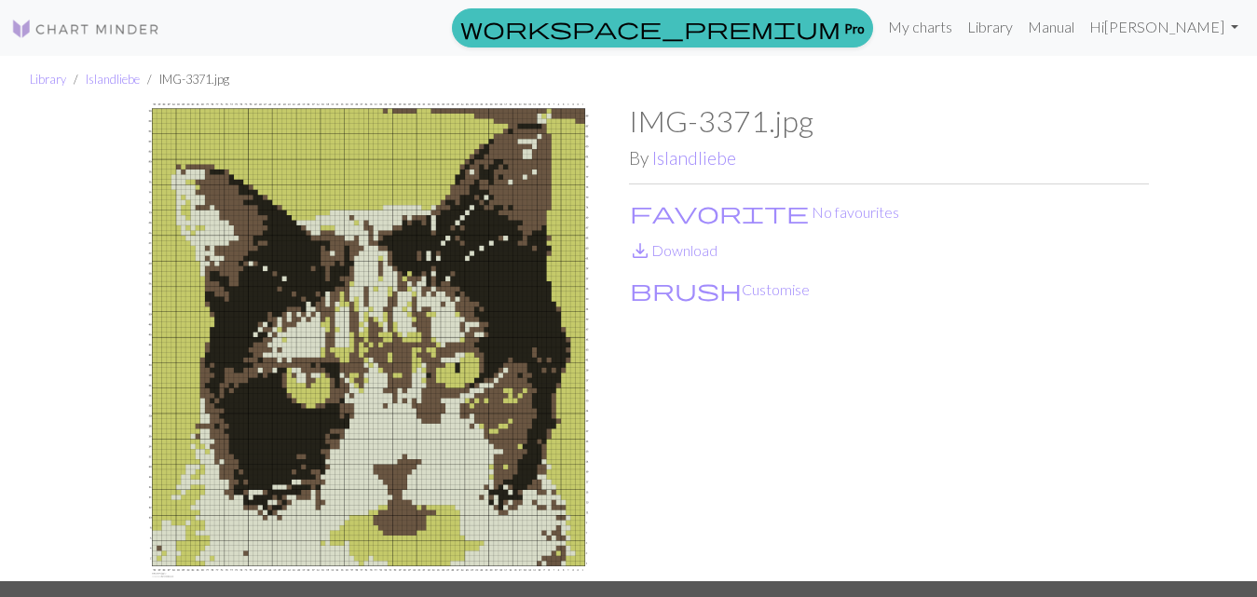
scroll to position [48, 0]
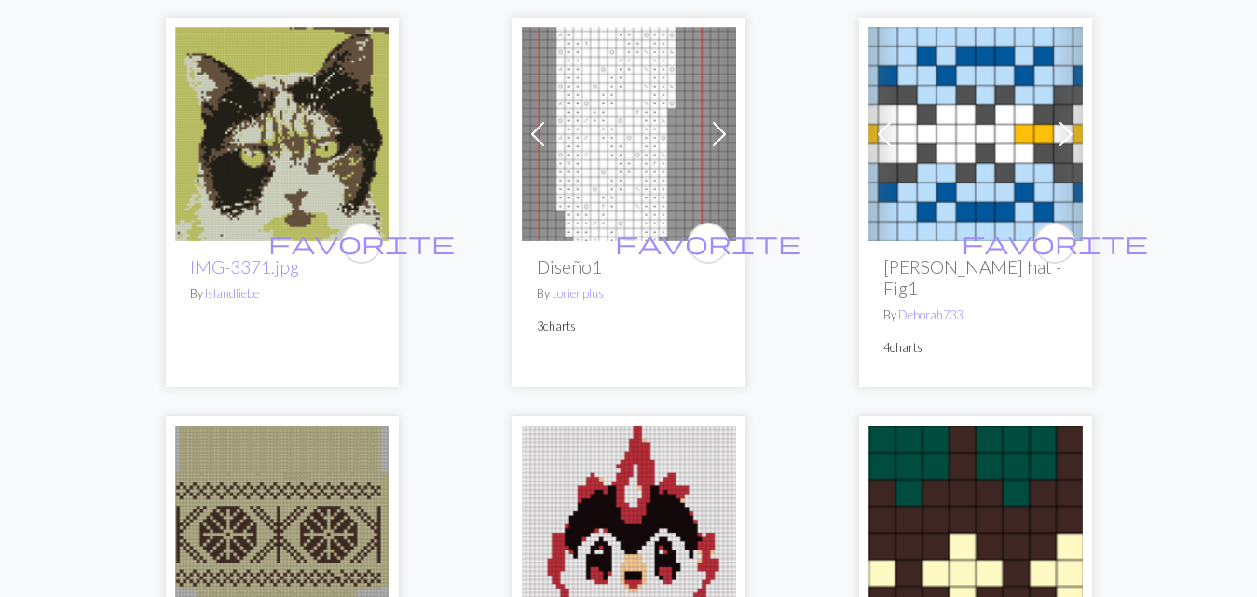
scroll to position [4565, 0]
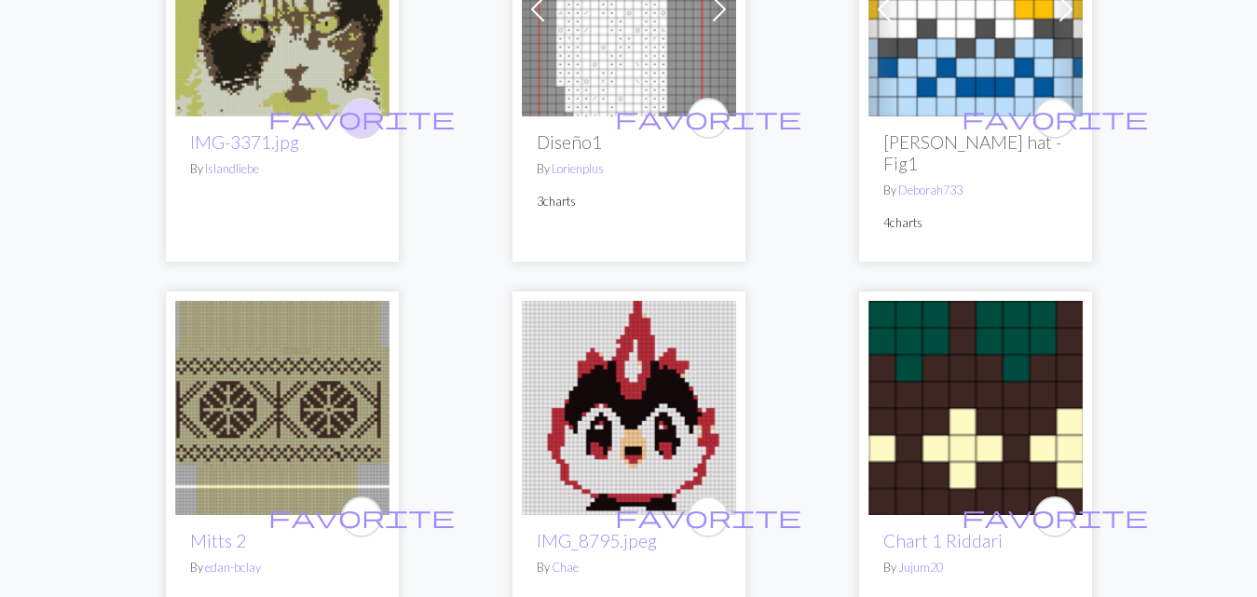
click at [364, 103] on span "favorite" at bounding box center [361, 117] width 186 height 29
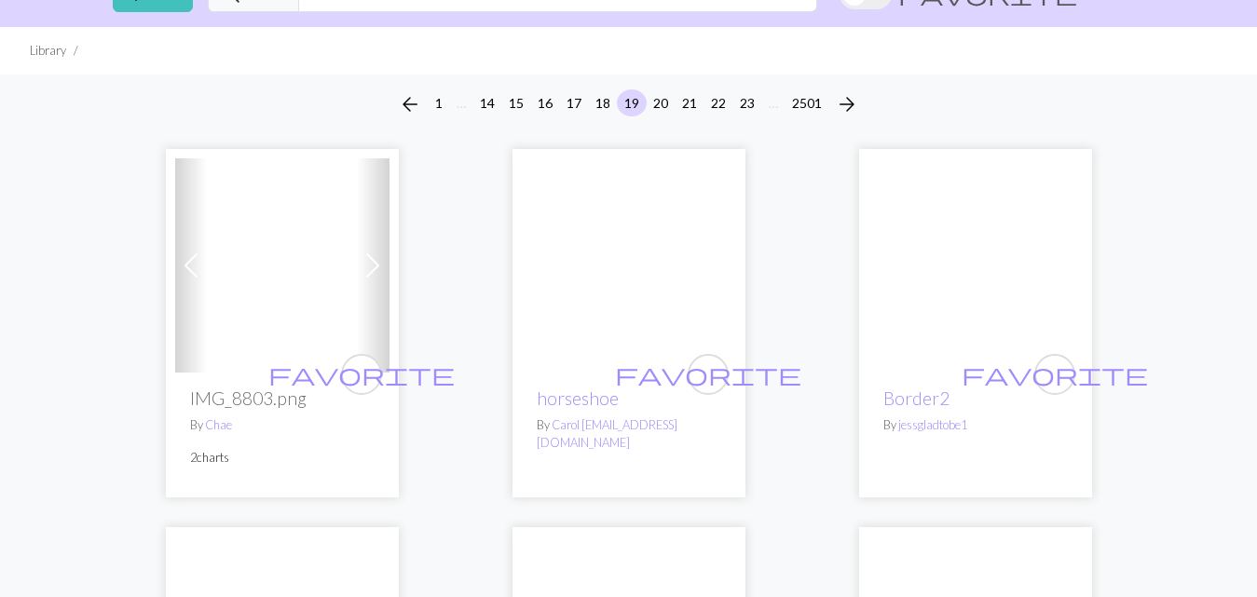
scroll to position [0, 0]
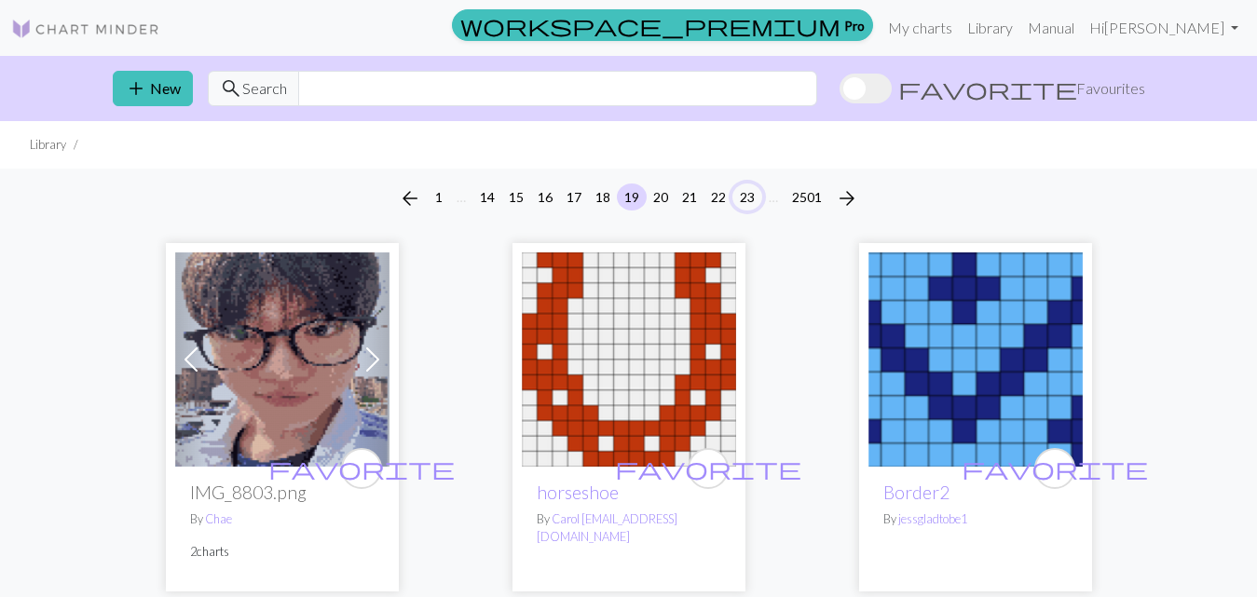
click at [747, 196] on button "23" at bounding box center [747, 197] width 30 height 27
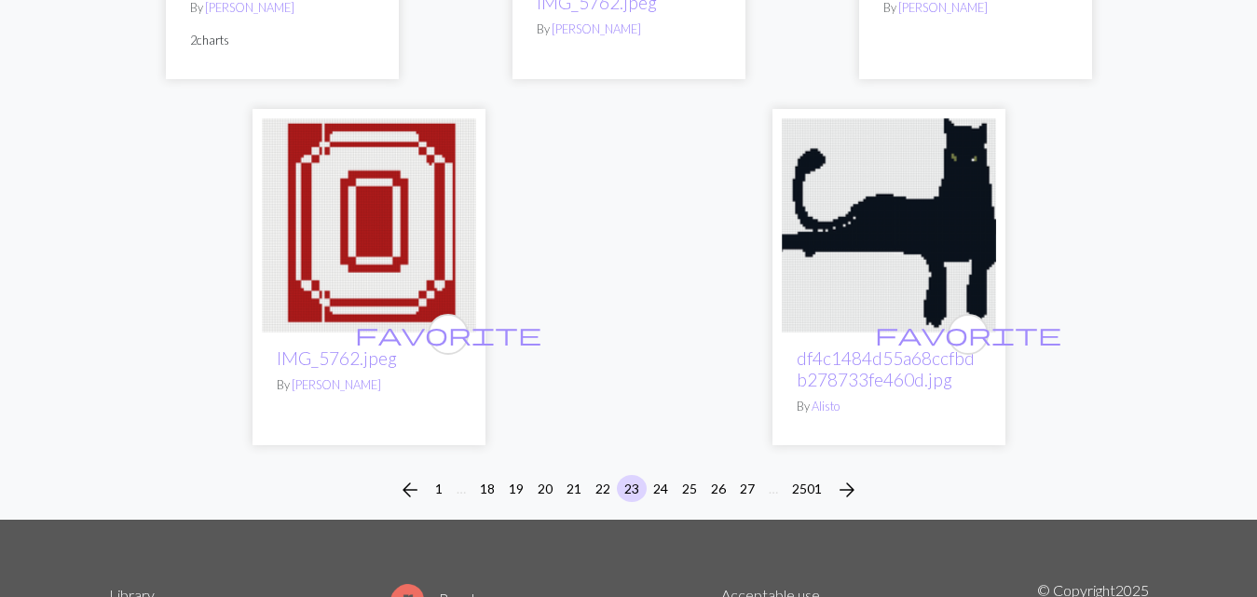
scroll to position [6242, 0]
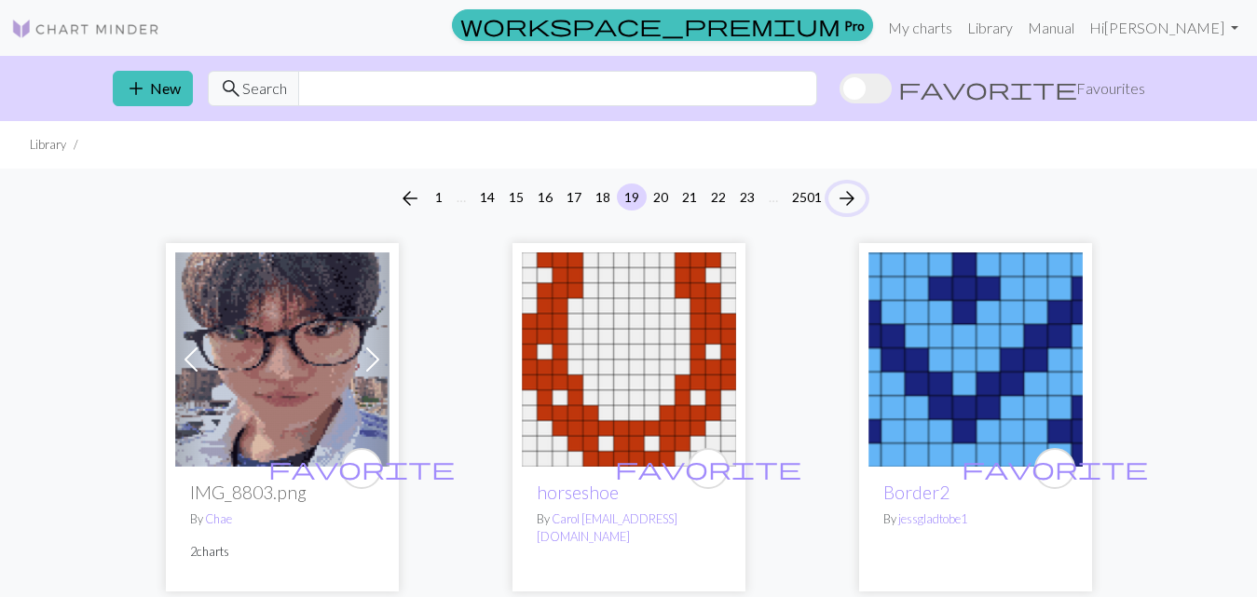
click at [854, 199] on span "arrow_forward" at bounding box center [847, 198] width 22 height 26
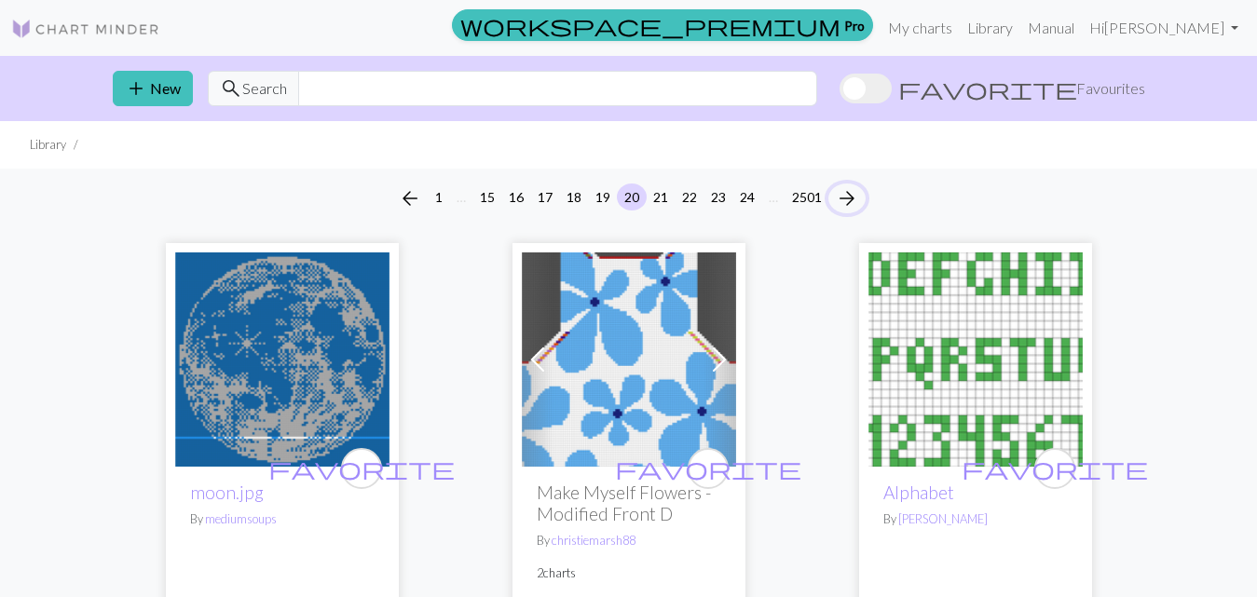
click at [854, 199] on span "arrow_forward" at bounding box center [847, 198] width 22 height 26
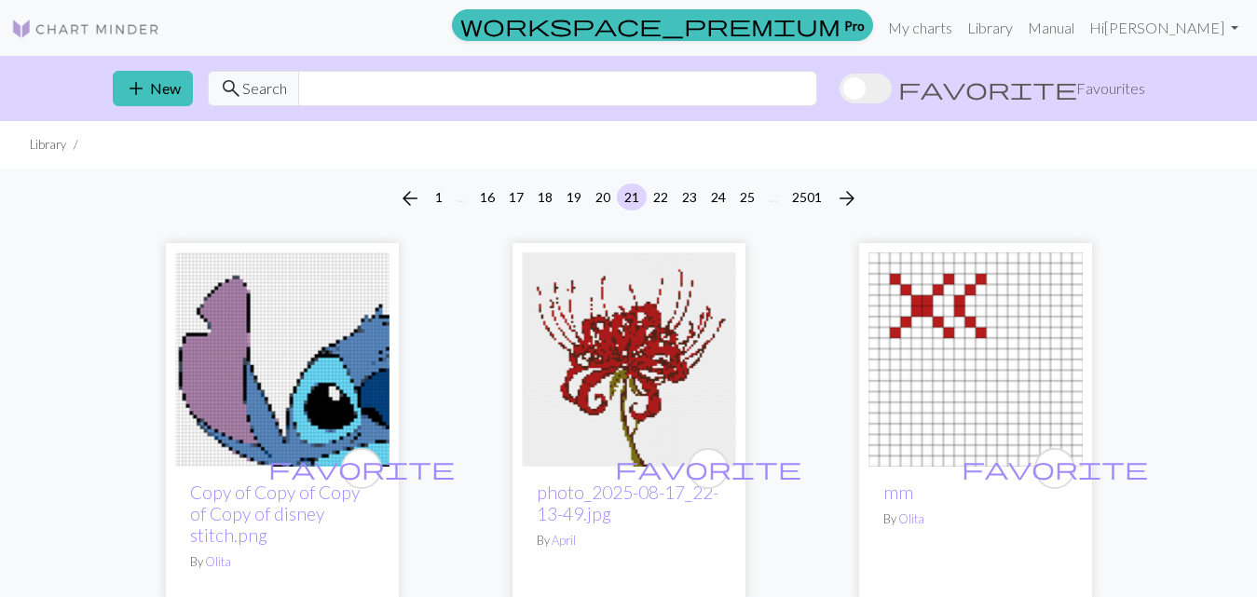
click at [302, 373] on img at bounding box center [282, 359] width 214 height 214
click at [742, 199] on button "25" at bounding box center [747, 197] width 30 height 27
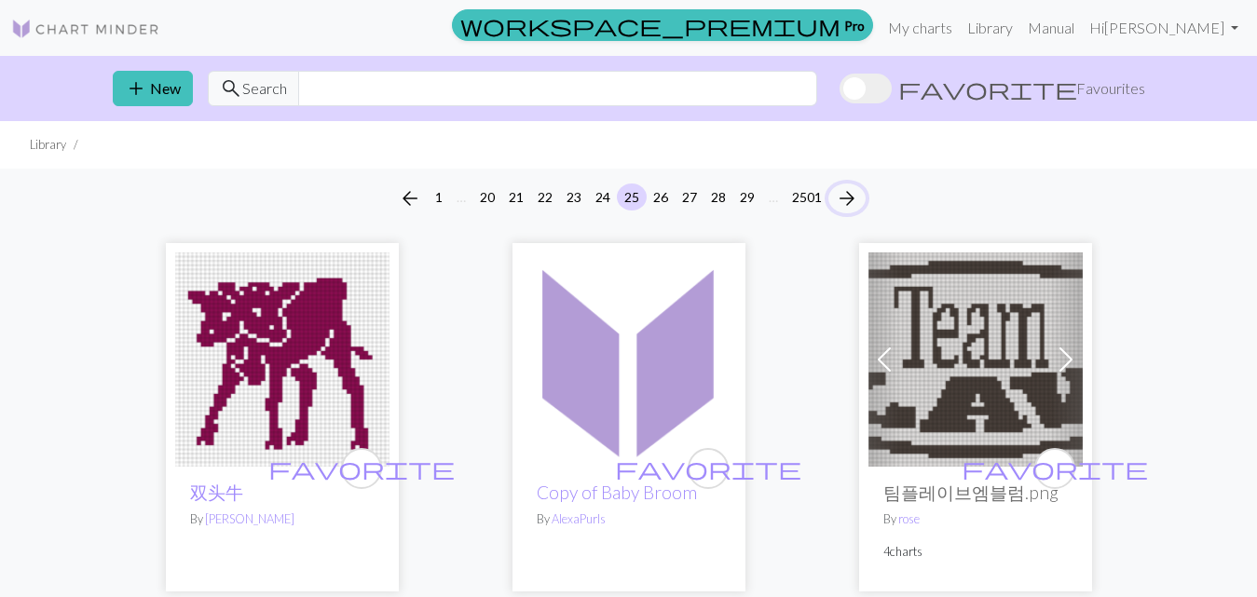
click at [851, 201] on span "arrow_forward" at bounding box center [847, 198] width 22 height 26
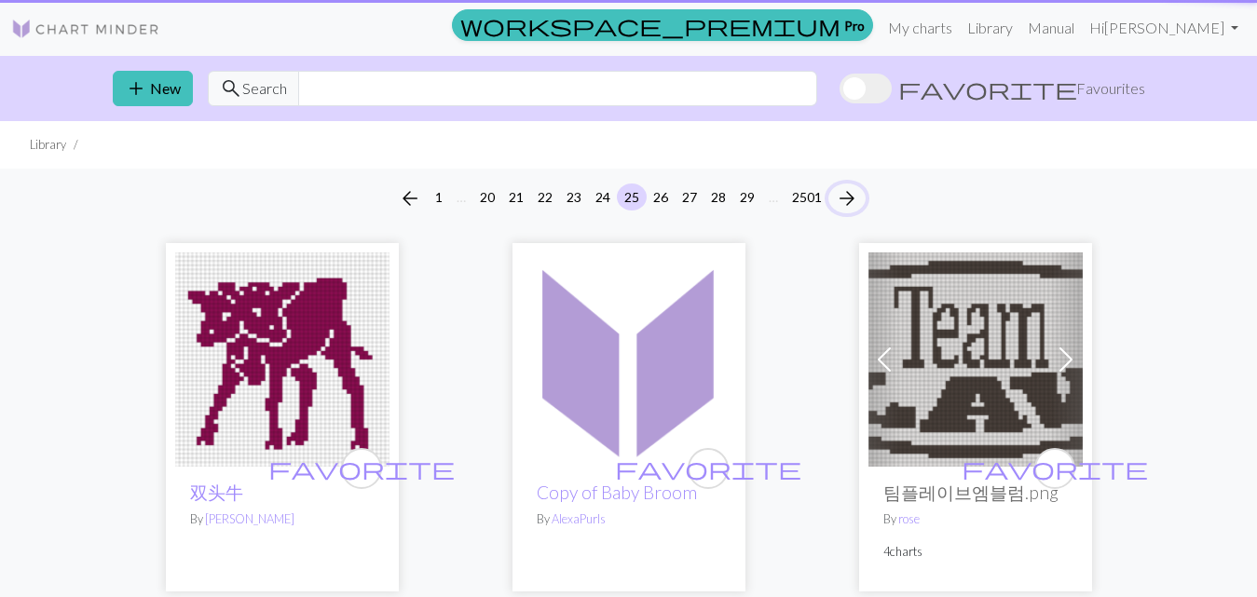
click at [851, 201] on span "arrow_forward" at bounding box center [847, 198] width 22 height 26
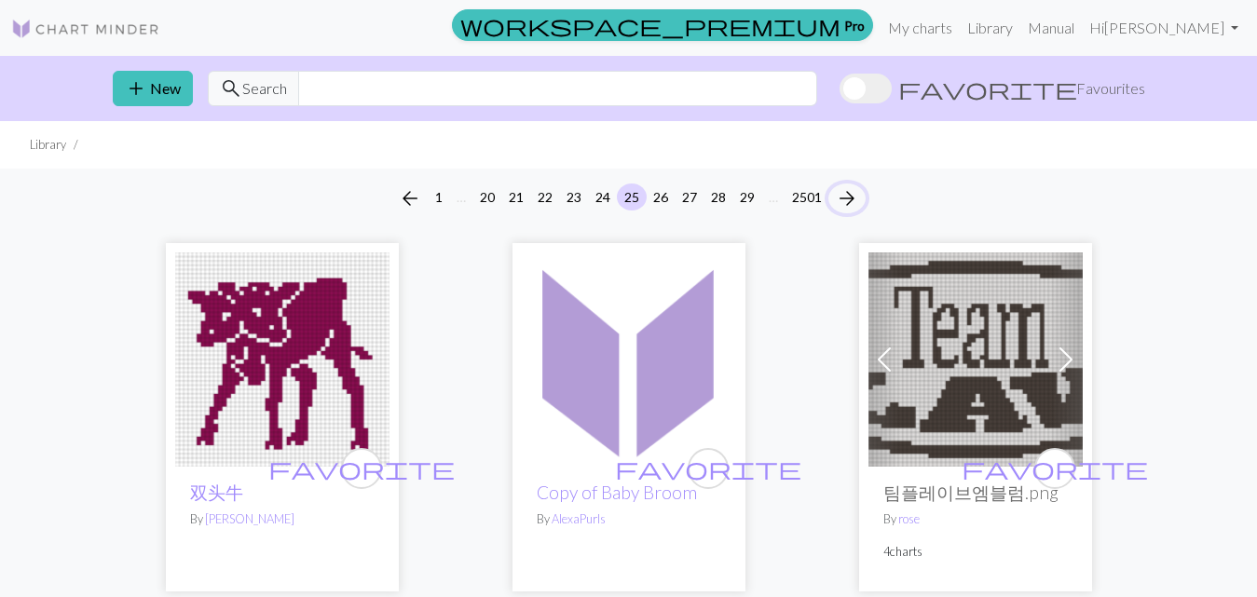
click at [851, 201] on span "arrow_forward" at bounding box center [847, 198] width 22 height 26
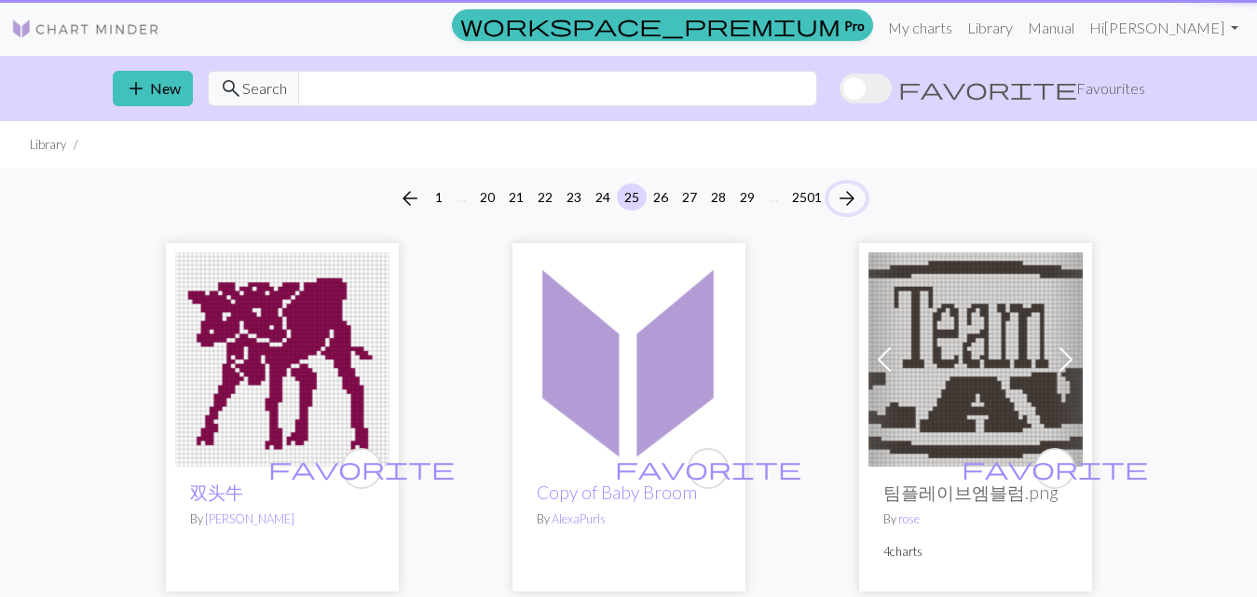
click at [851, 201] on span "arrow_forward" at bounding box center [847, 198] width 22 height 26
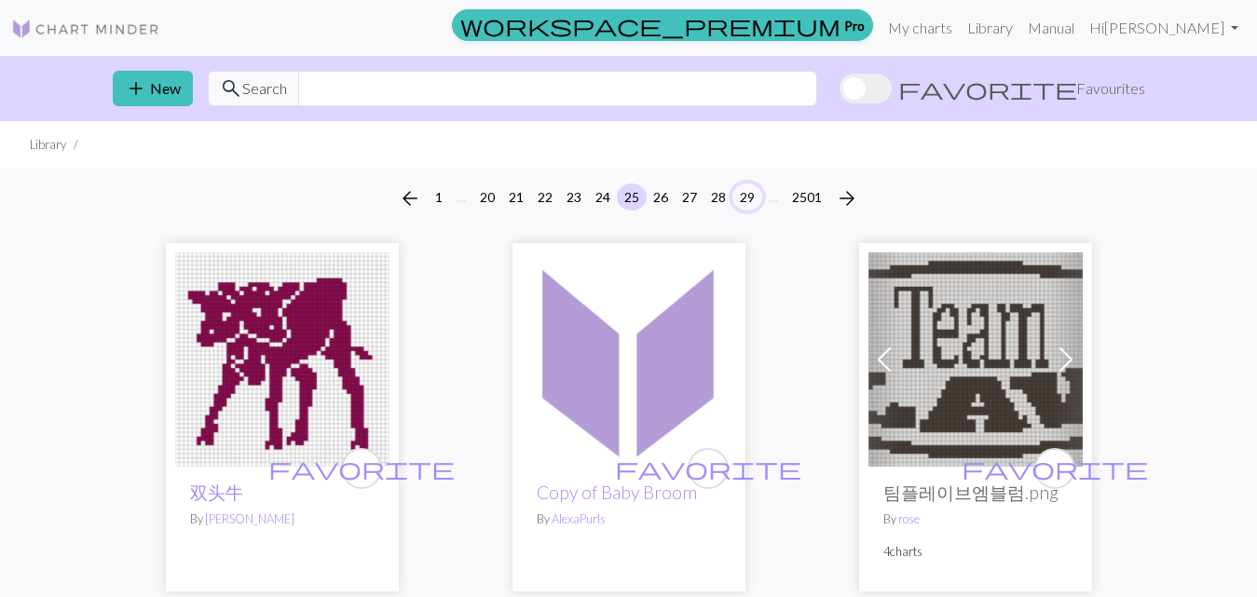
click at [747, 201] on button "29" at bounding box center [747, 197] width 30 height 27
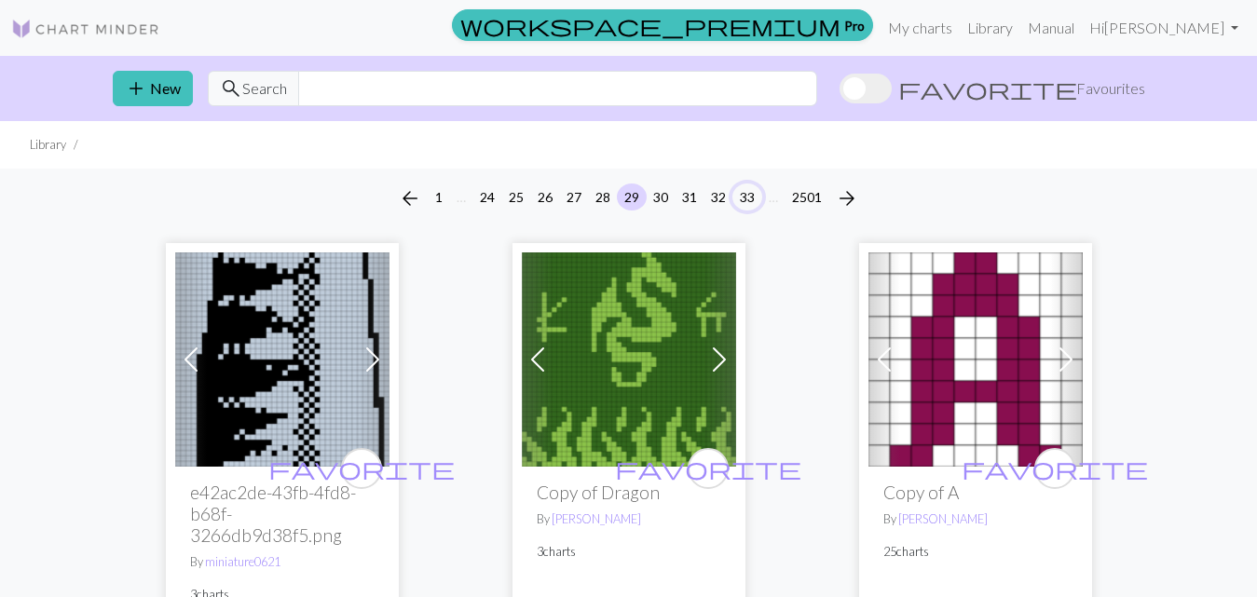
click at [745, 198] on button "33" at bounding box center [747, 197] width 30 height 27
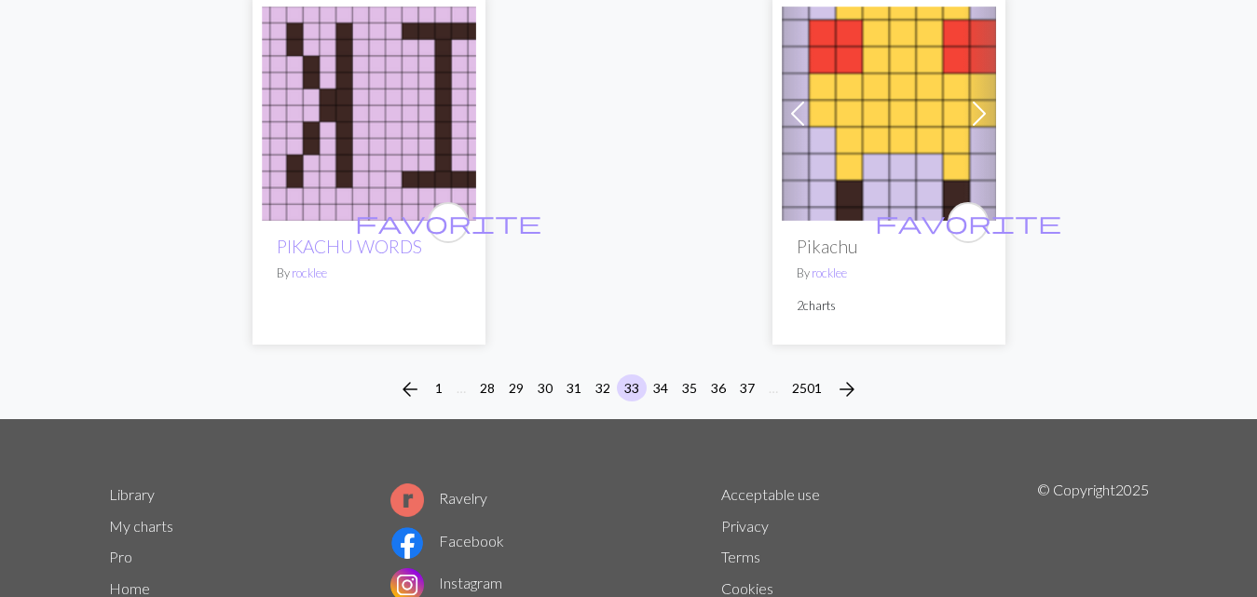
scroll to position [6169, 0]
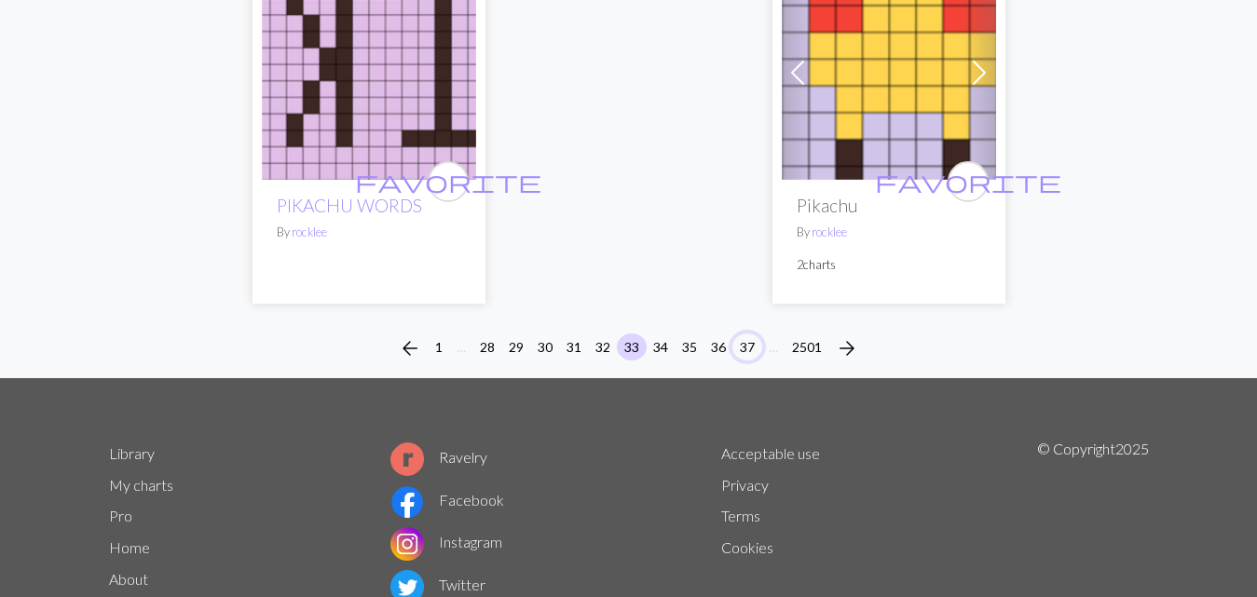
click at [746, 334] on button "37" at bounding box center [747, 347] width 30 height 27
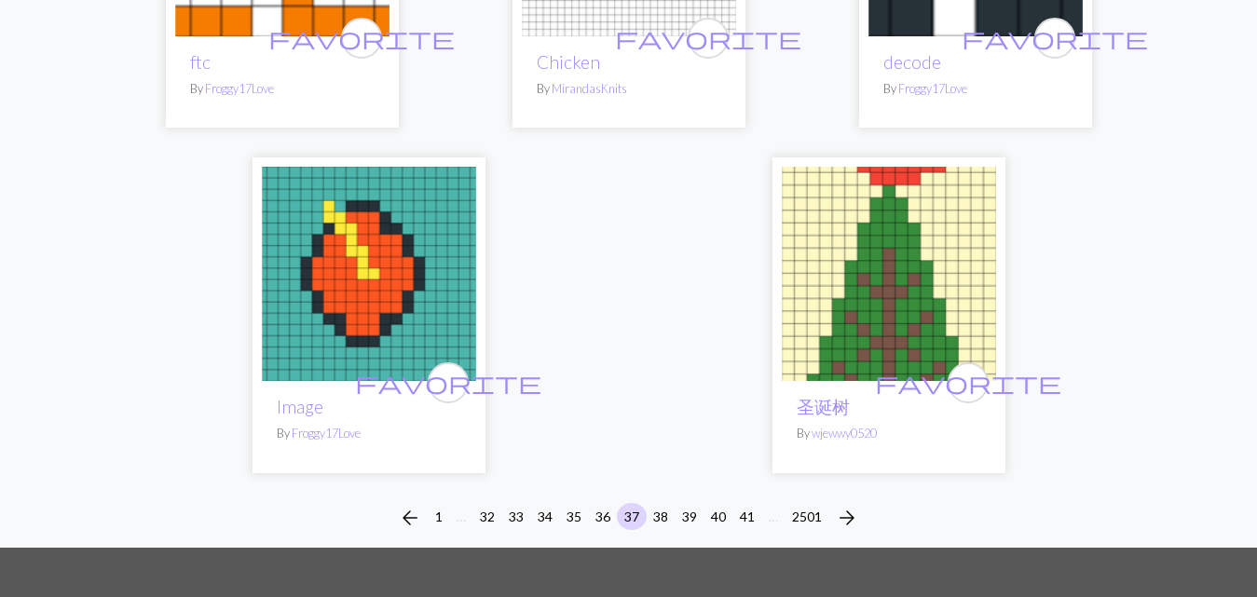
scroll to position [6335, 0]
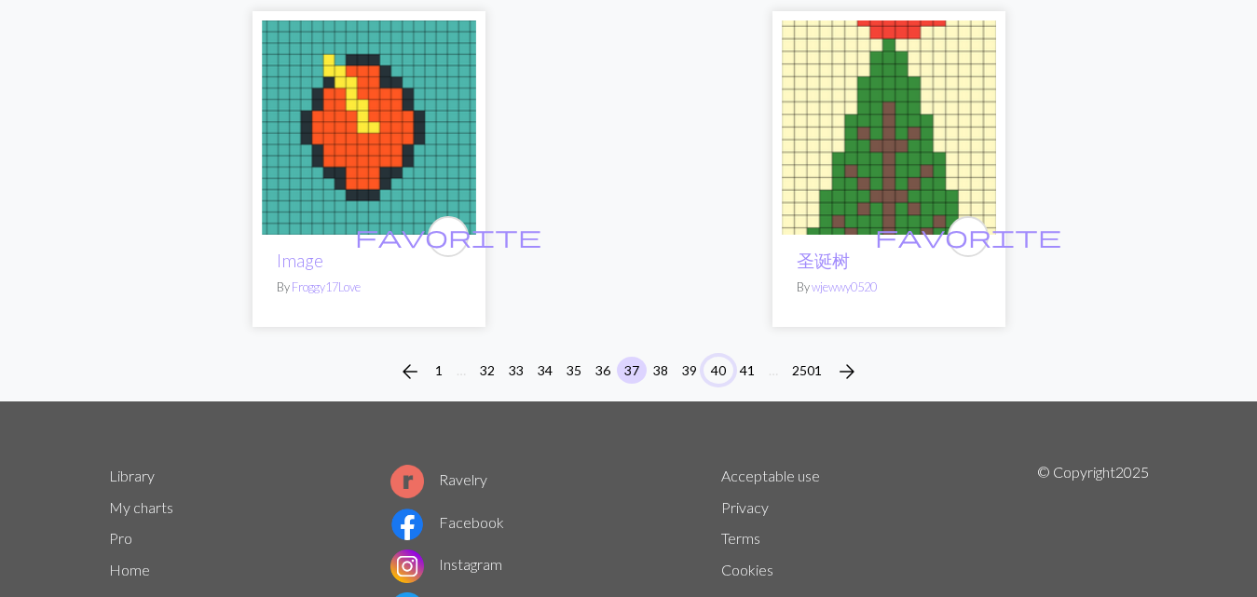
click at [717, 357] on button "40" at bounding box center [718, 370] width 30 height 27
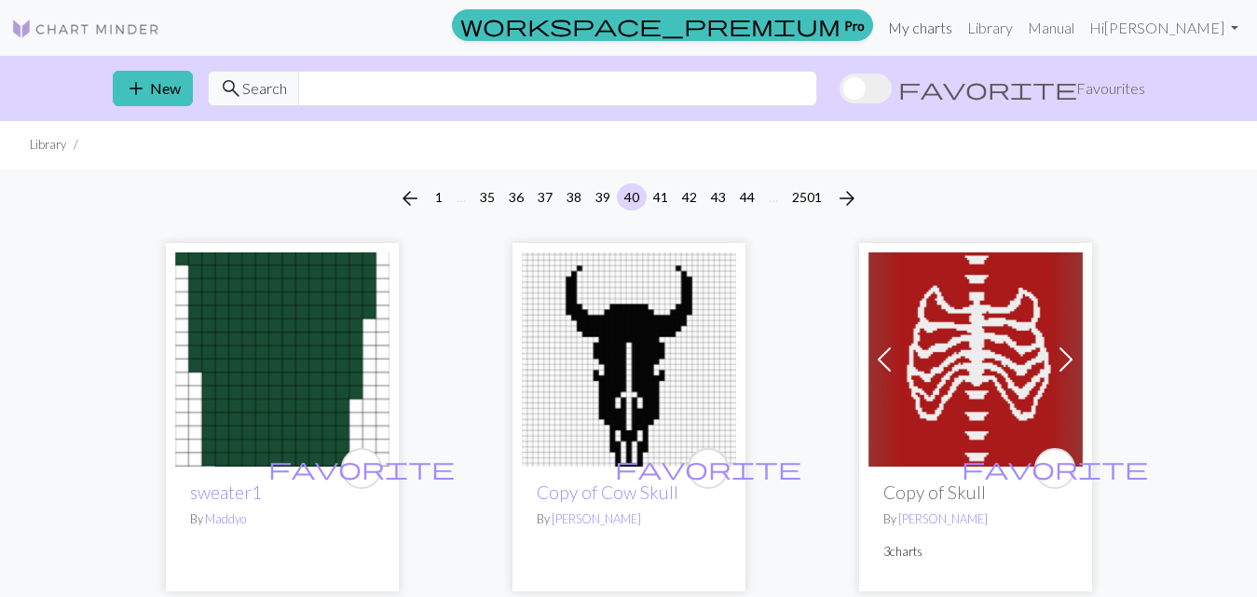
click at [915, 28] on link "My charts" at bounding box center [919, 27] width 79 height 37
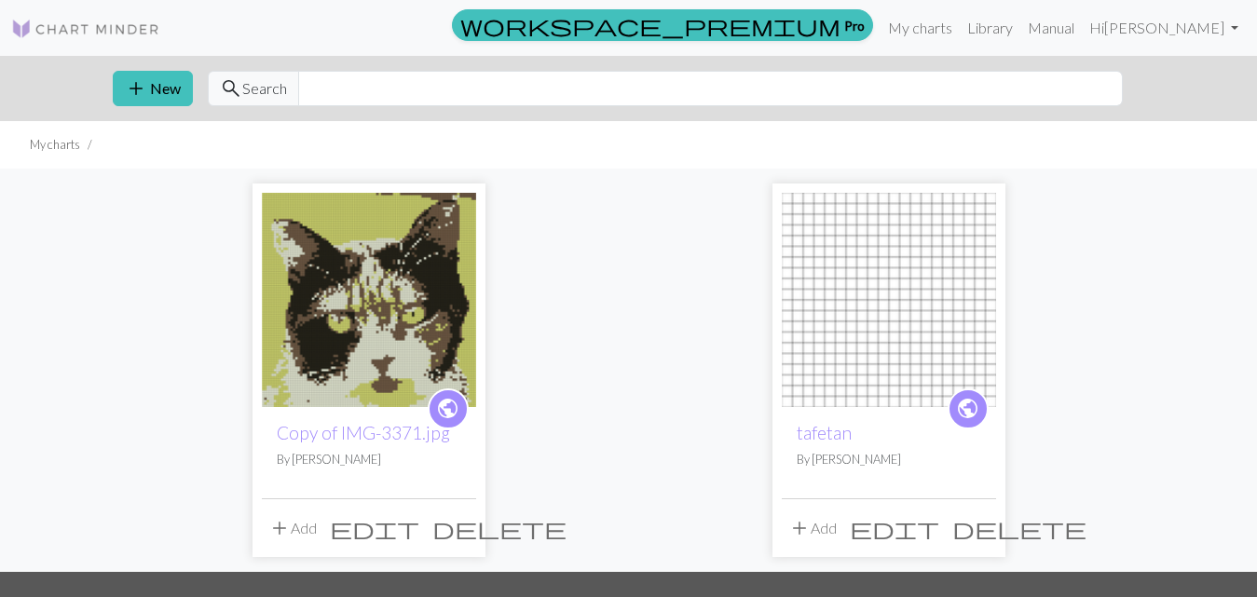
click at [904, 341] on img at bounding box center [889, 300] width 214 height 214
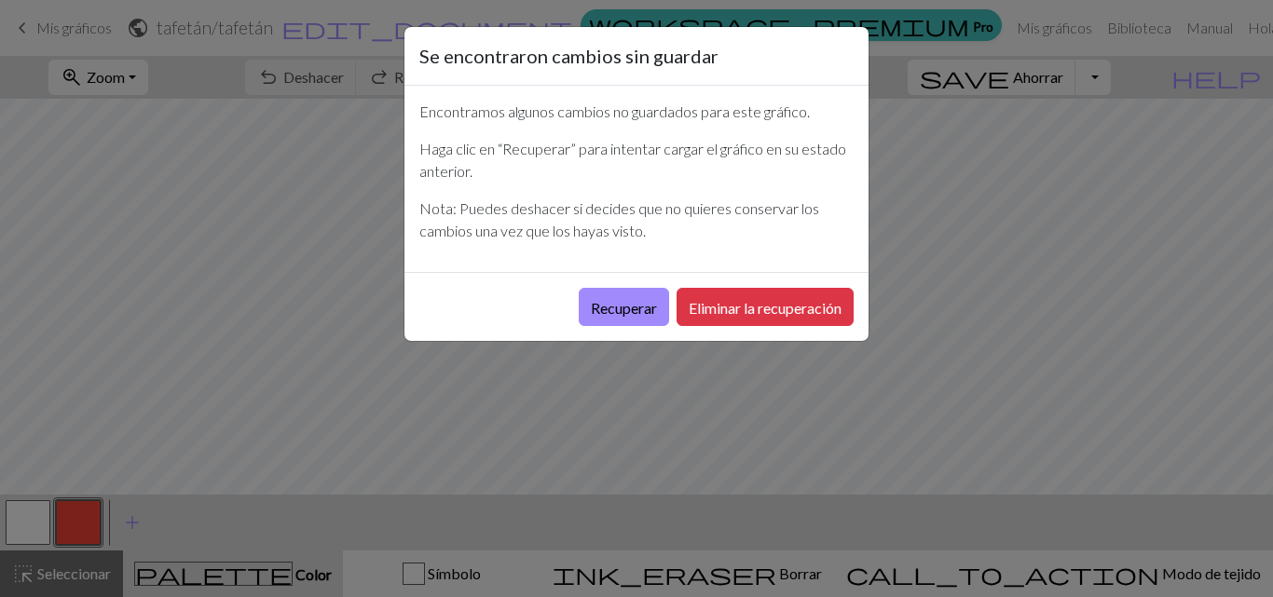
click at [1091, 363] on div "Se encontraron cambios sin guardar Encontramos algunos cambios no guardados par…" at bounding box center [636, 298] width 1273 height 597
click at [628, 312] on font "Recuperar" at bounding box center [624, 308] width 66 height 18
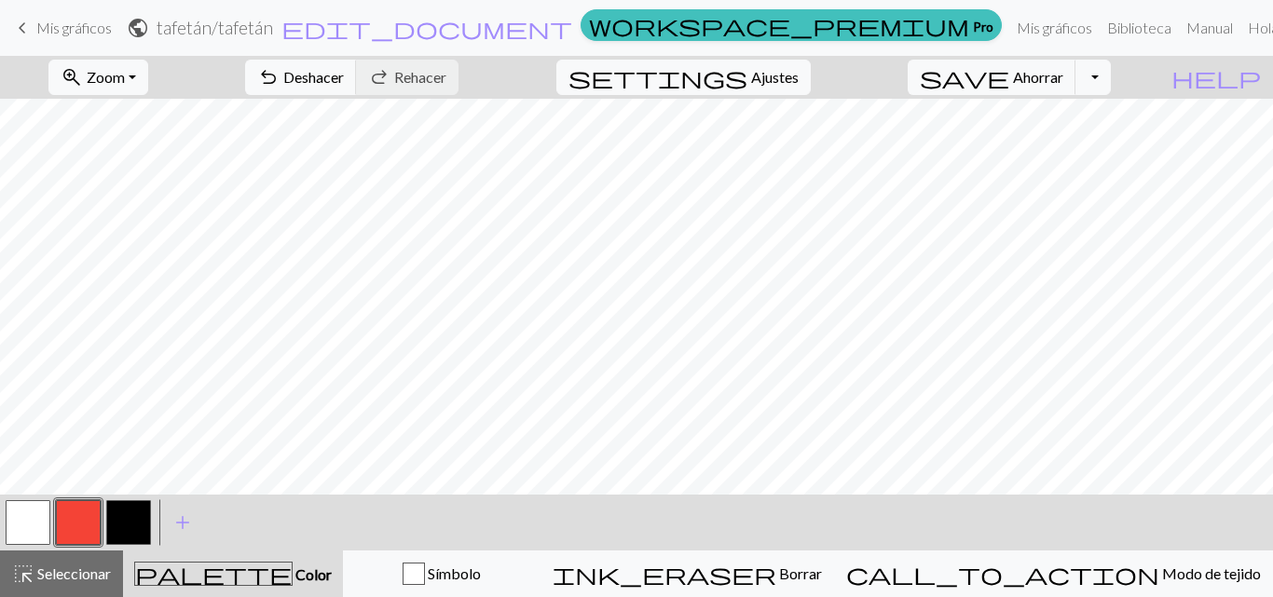
click at [128, 518] on button "button" at bounding box center [128, 522] width 45 height 45
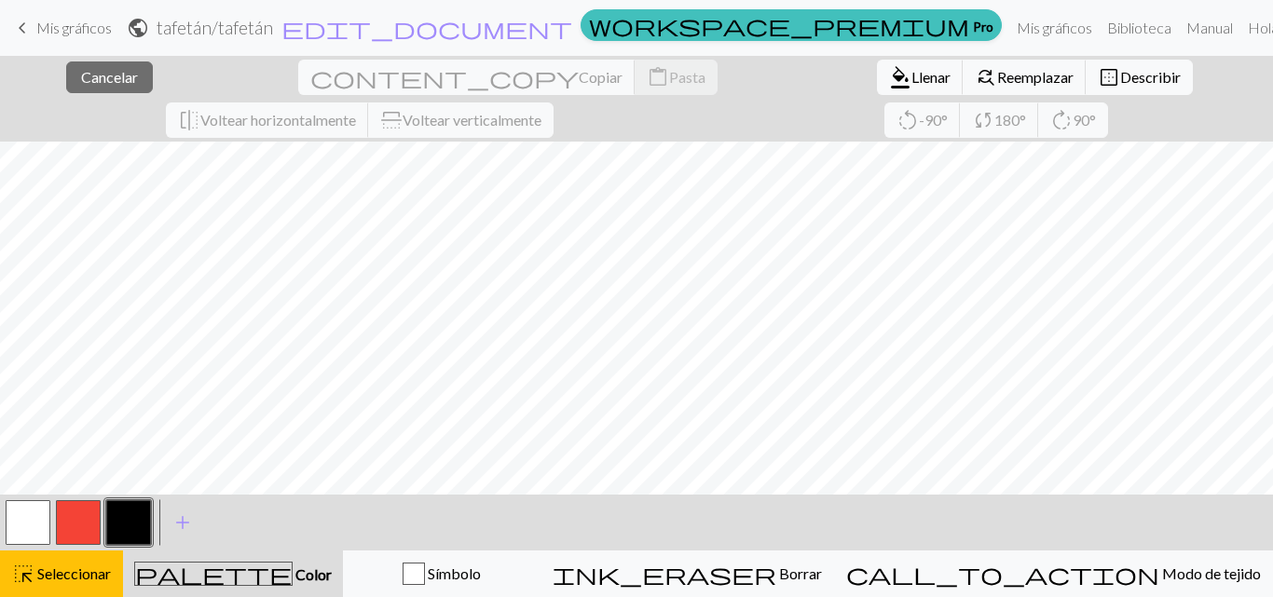
click at [31, 524] on button "button" at bounding box center [28, 522] width 45 height 45
click at [18, 520] on button "button" at bounding box center [28, 522] width 45 height 45
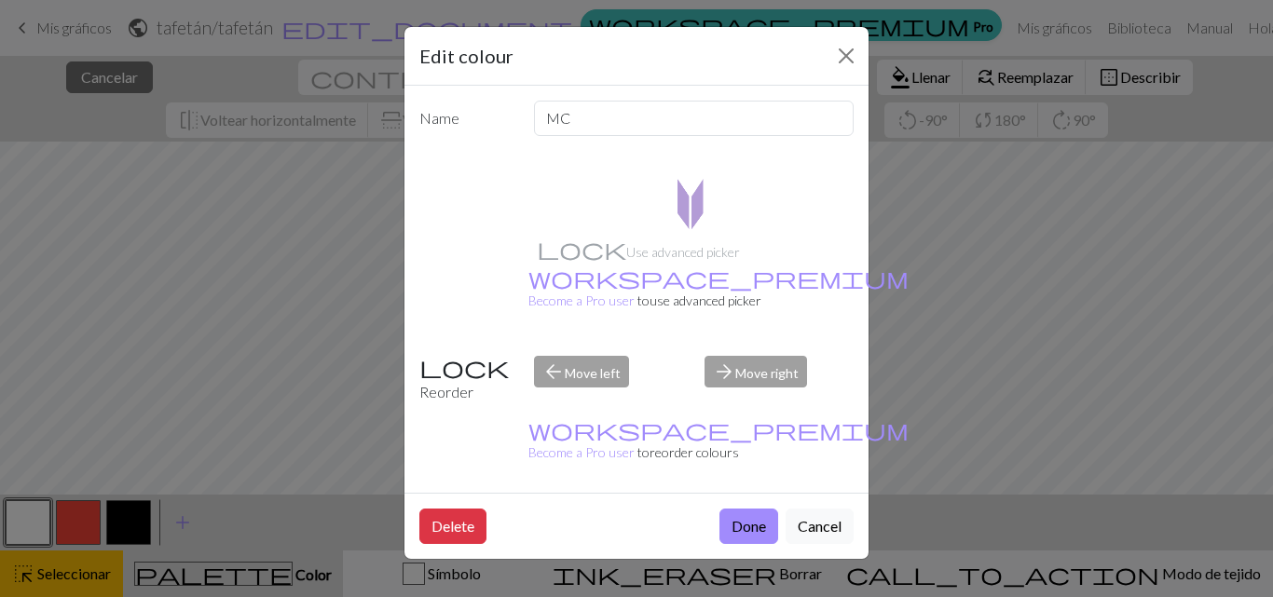
click at [186, 244] on div "Edit colour Name MC Use advanced picker workspace_premium Become a Pro user to …" at bounding box center [636, 298] width 1273 height 597
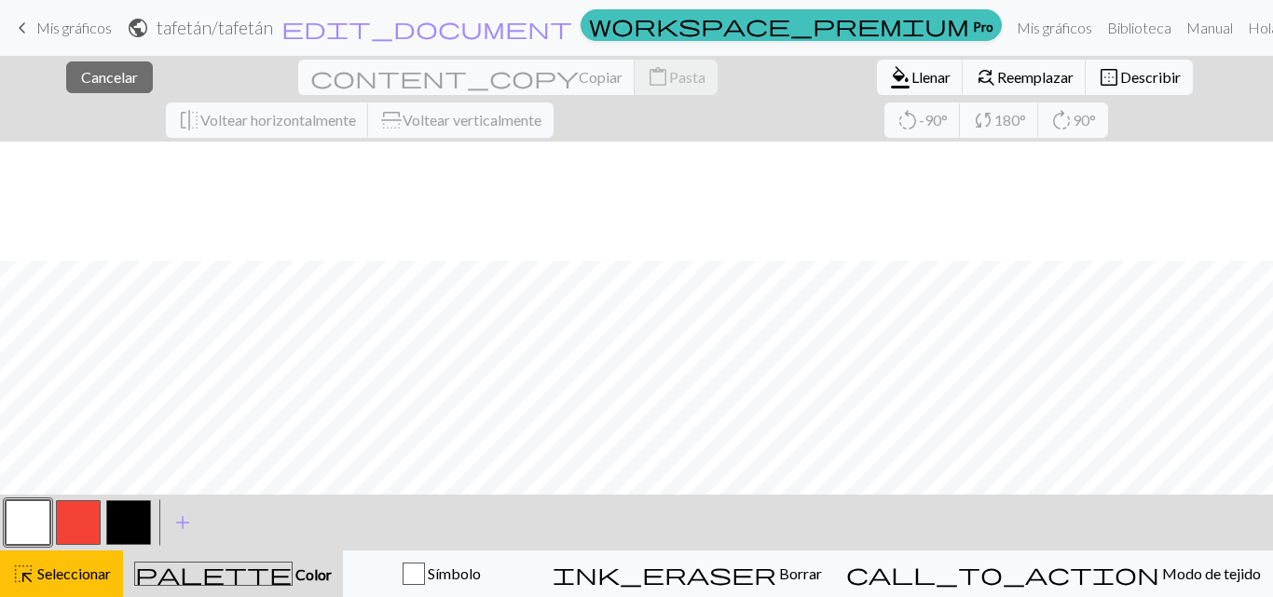
scroll to position [119, 0]
click at [1120, 81] on font "Describir" at bounding box center [1150, 77] width 61 height 18
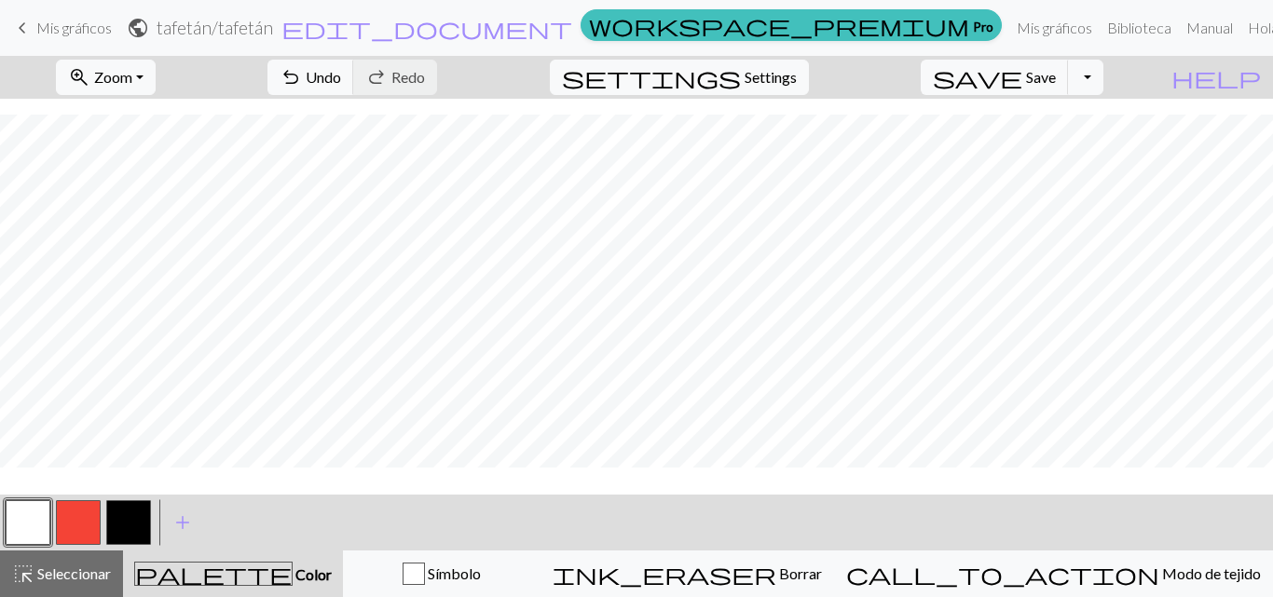
scroll to position [76, 0]
click at [1110, 85] on button "Alternar menú desplegable" at bounding box center [1092, 77] width 35 height 35
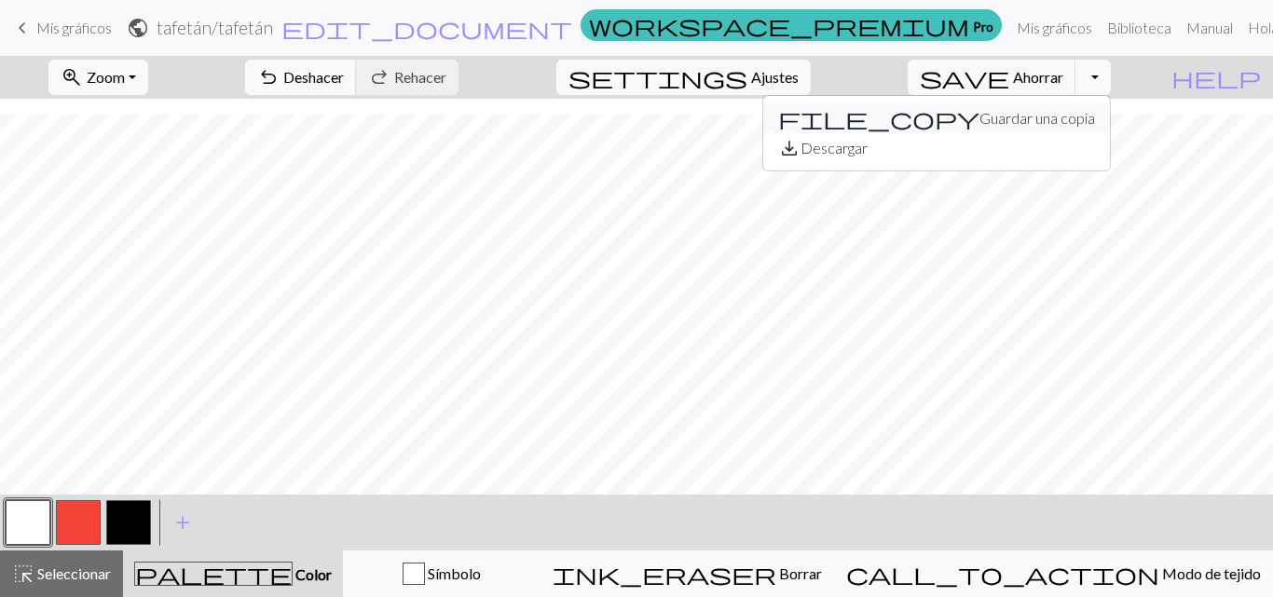
click at [1061, 118] on font "Guardar una copia" at bounding box center [1037, 118] width 116 height 18
click at [1016, 20] on font "Mis gráficos" at bounding box center [1053, 28] width 75 height 18
click at [798, 77] on font "Ajustes" at bounding box center [775, 77] width 48 height 18
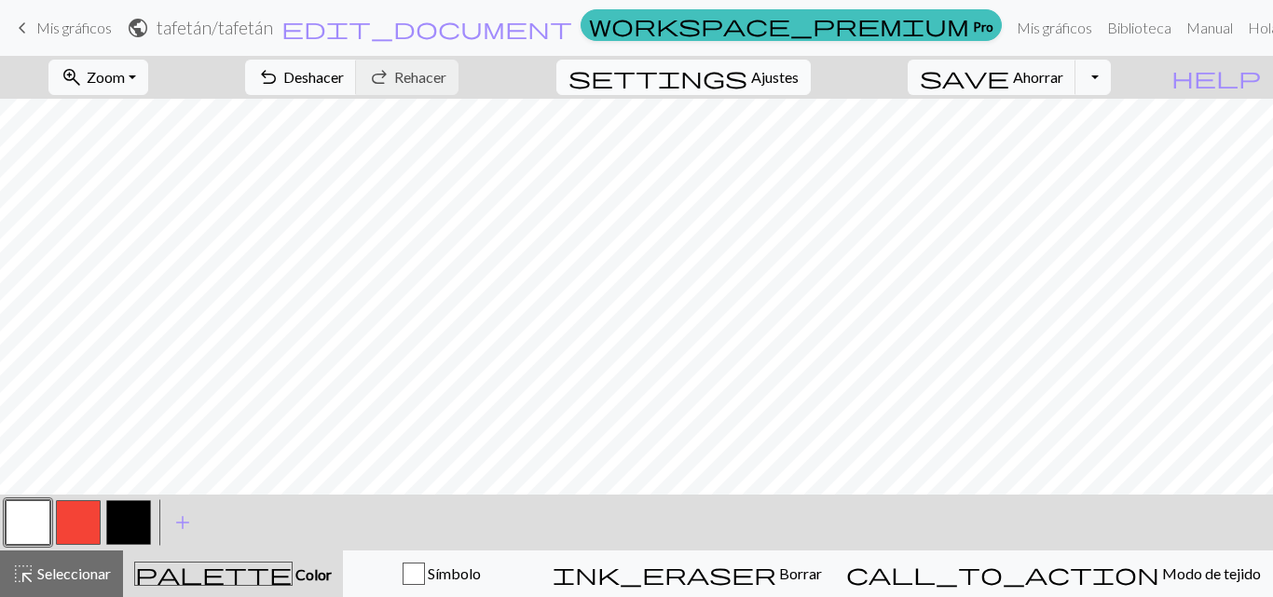
select select "aran"
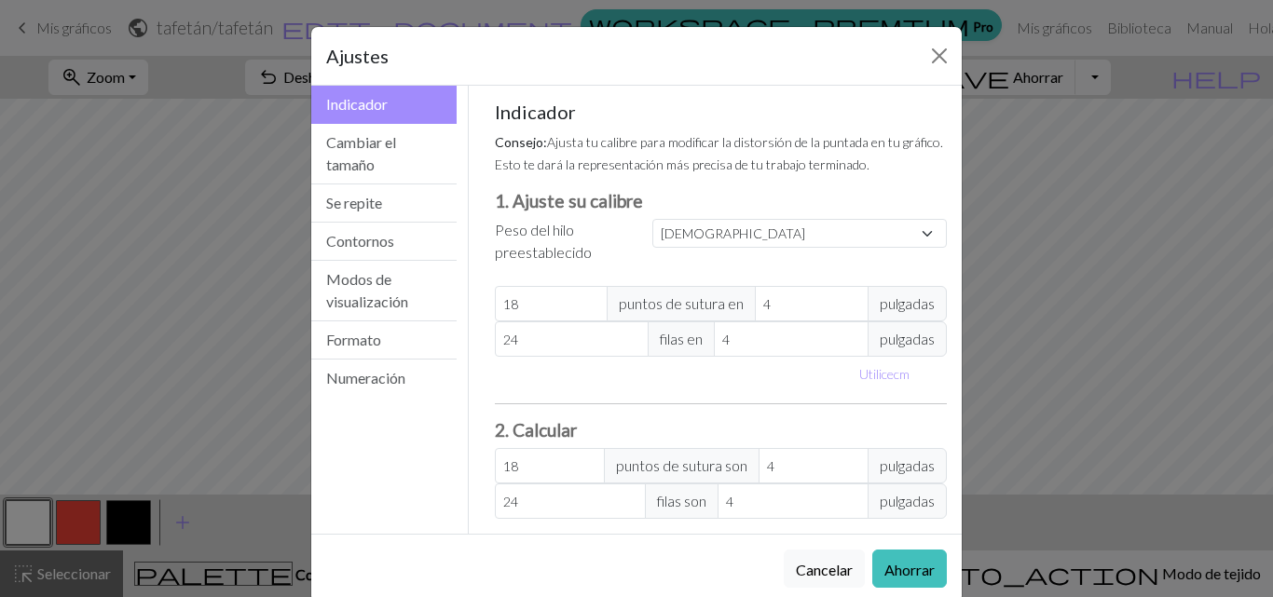
scroll to position [33, 0]
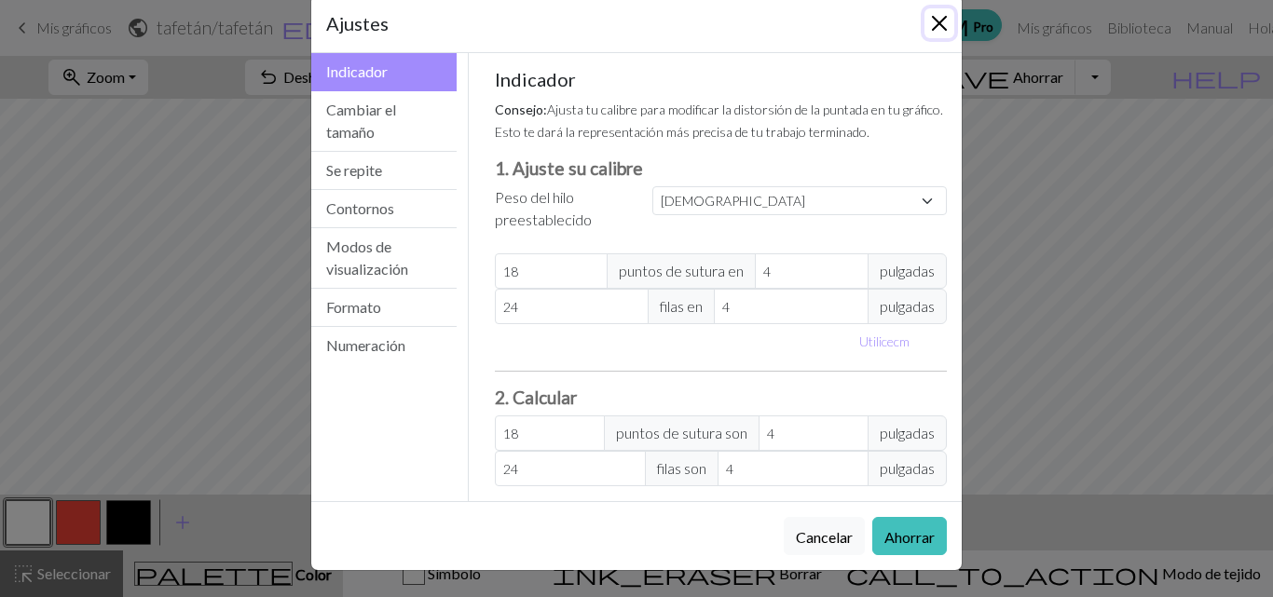
click at [934, 20] on button "Cerca" at bounding box center [939, 23] width 30 height 30
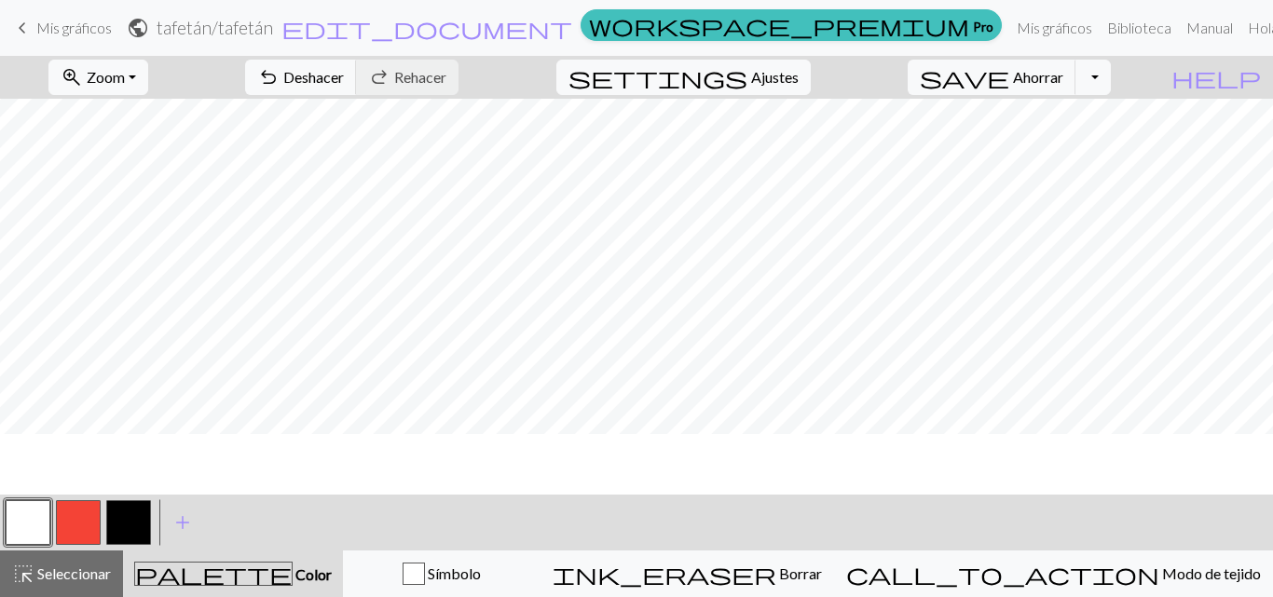
scroll to position [0, 0]
click at [19, 30] on span "keyboard_arrow_left" at bounding box center [22, 28] width 22 height 26
click at [527, 33] on span "edit_document" at bounding box center [426, 28] width 291 height 26
select select "68af88903eea154e62222bc6"
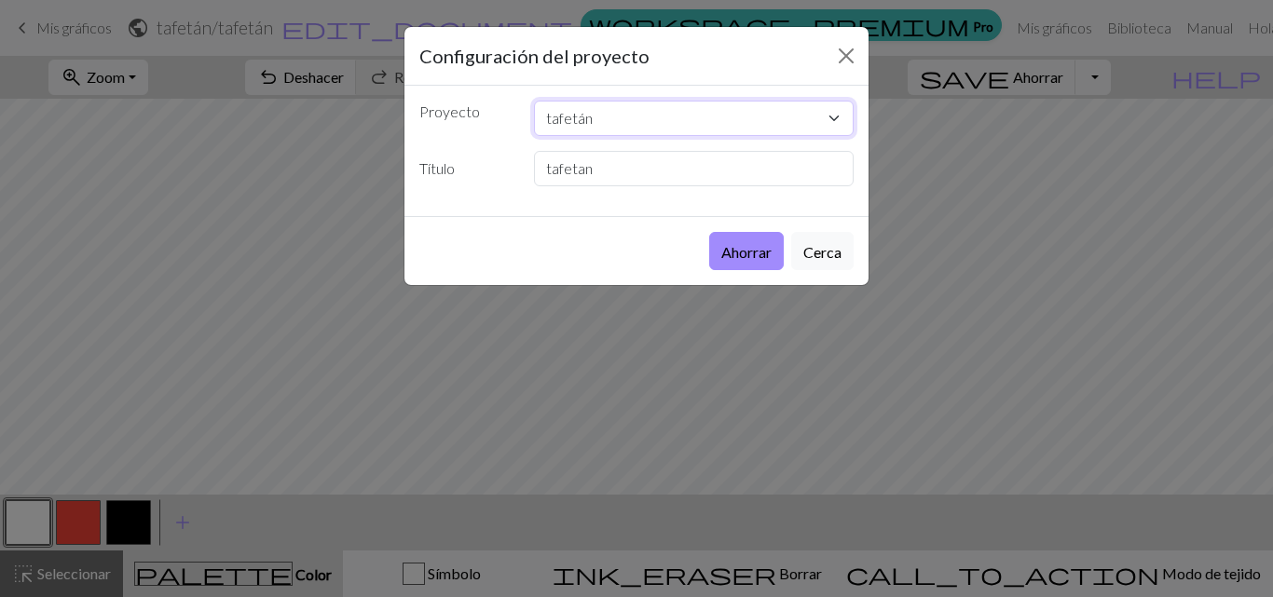
click at [602, 115] on select "Copia de IMG-3371.jpg tafetán" at bounding box center [694, 118] width 320 height 35
click at [609, 250] on div "Ahorrar Cerca" at bounding box center [636, 250] width 464 height 69
click at [834, 258] on font "Cerca" at bounding box center [822, 252] width 38 height 18
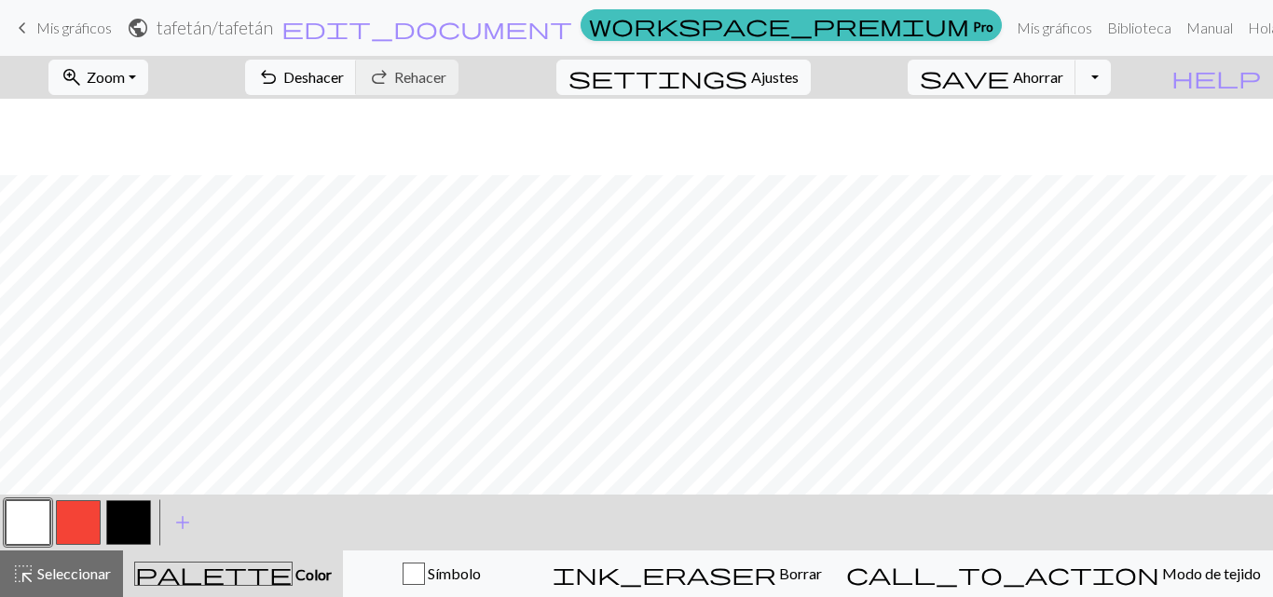
scroll to position [76, 0]
click at [1110, 71] on button "Alternar menú desplegable" at bounding box center [1092, 77] width 35 height 35
click at [1110, 78] on button "Alternar menú desplegable" at bounding box center [1092, 77] width 35 height 35
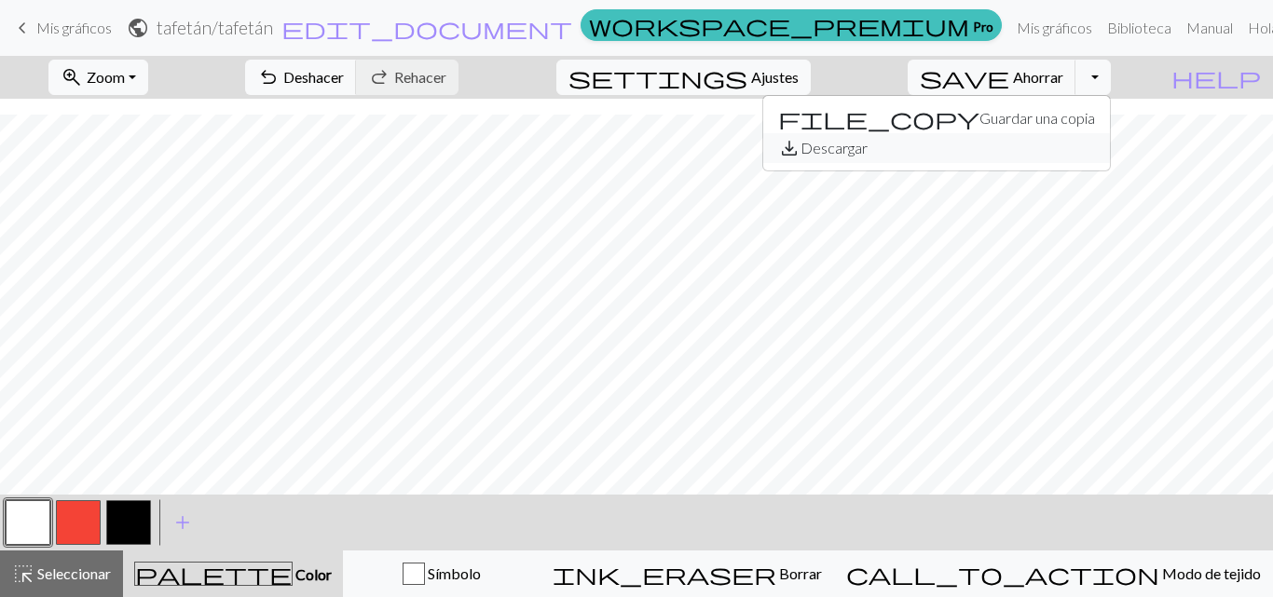
click at [867, 152] on font "Descargar" at bounding box center [833, 148] width 67 height 18
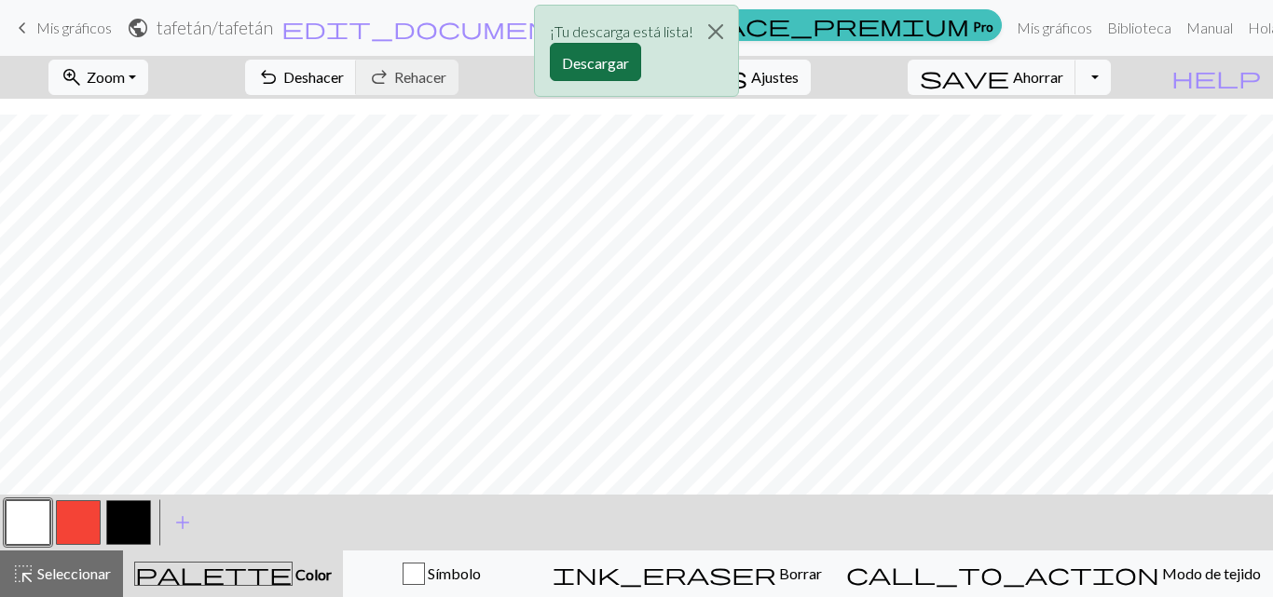
click at [596, 63] on font "Descargar" at bounding box center [595, 63] width 67 height 18
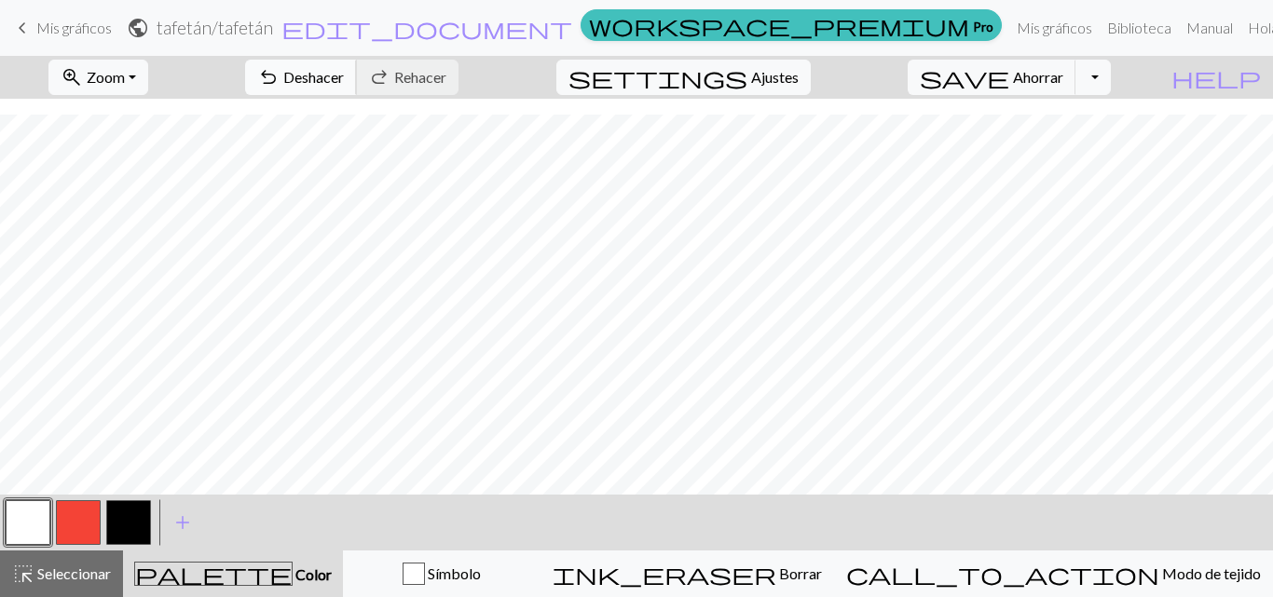
click at [344, 76] on font "Deshacer" at bounding box center [313, 77] width 61 height 18
drag, startPoint x: 114, startPoint y: 522, endPoint x: 157, endPoint y: 514, distance: 43.5
click at [113, 522] on button "button" at bounding box center [128, 522] width 45 height 45
click at [19, 523] on button "button" at bounding box center [28, 522] width 45 height 45
click at [118, 528] on button "button" at bounding box center [128, 522] width 45 height 45
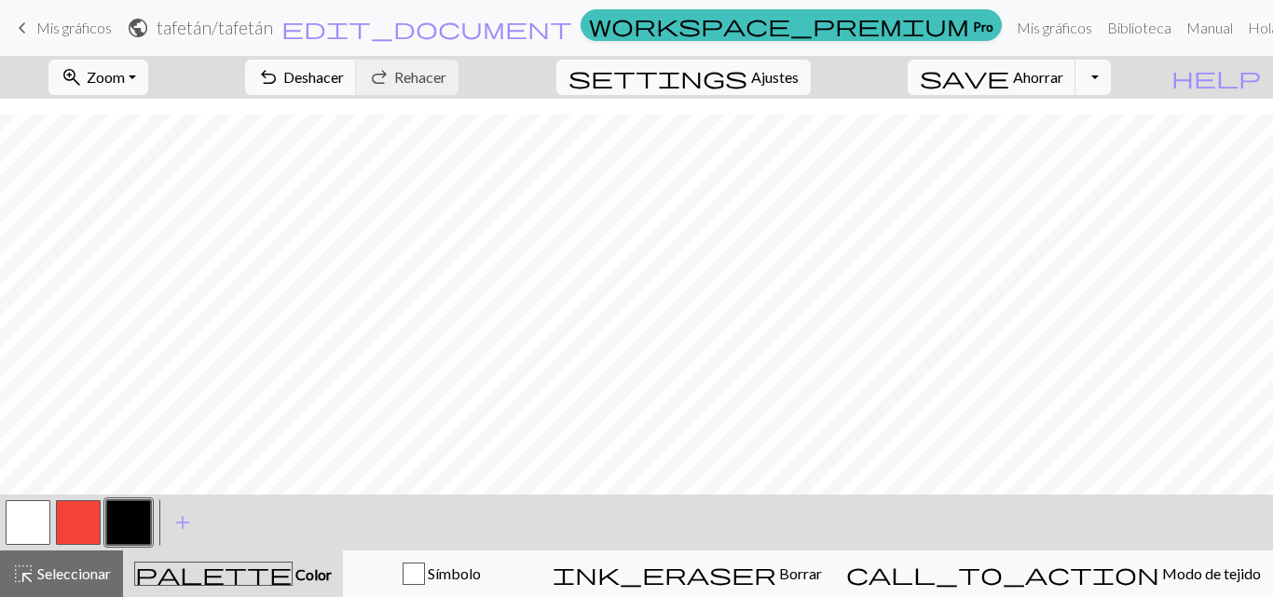
click at [23, 520] on button "button" at bounding box center [28, 522] width 45 height 45
click at [131, 515] on button "button" at bounding box center [128, 522] width 45 height 45
click at [31, 522] on button "button" at bounding box center [28, 522] width 45 height 45
click at [1110, 77] on button "Alternar menú desplegable" at bounding box center [1092, 77] width 35 height 35
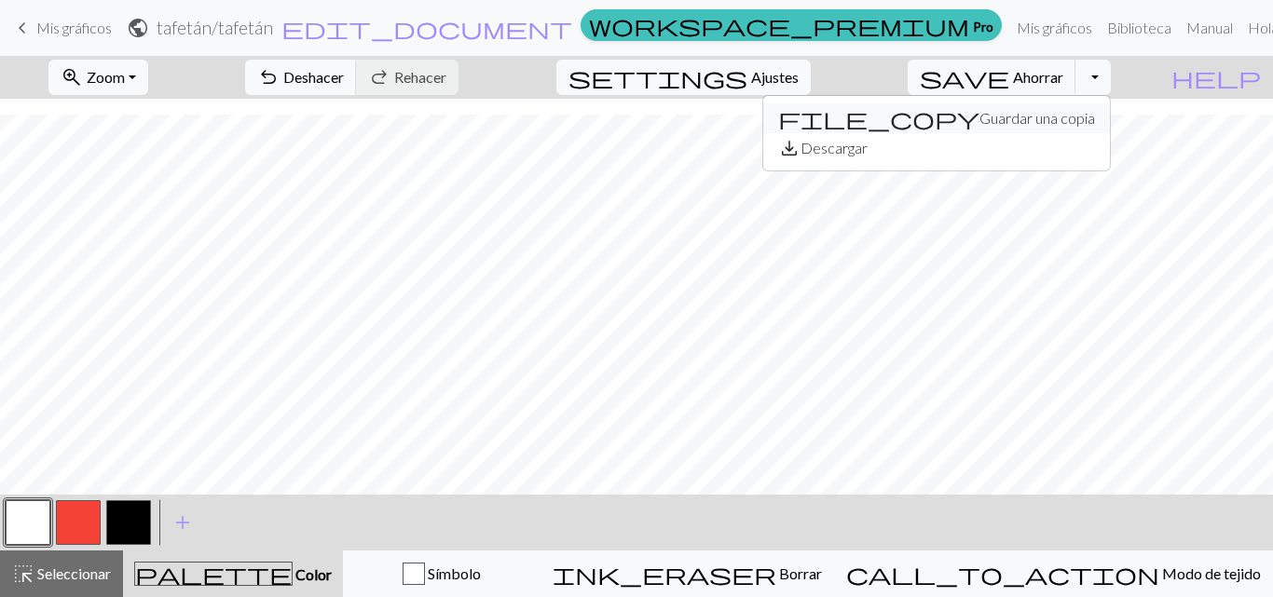
click at [1074, 115] on font "Guardar una copia" at bounding box center [1037, 118] width 116 height 18
click at [1110, 78] on button "Alternar menú desplegable" at bounding box center [1092, 77] width 35 height 35
click at [867, 154] on font "Descargar" at bounding box center [833, 148] width 67 height 18
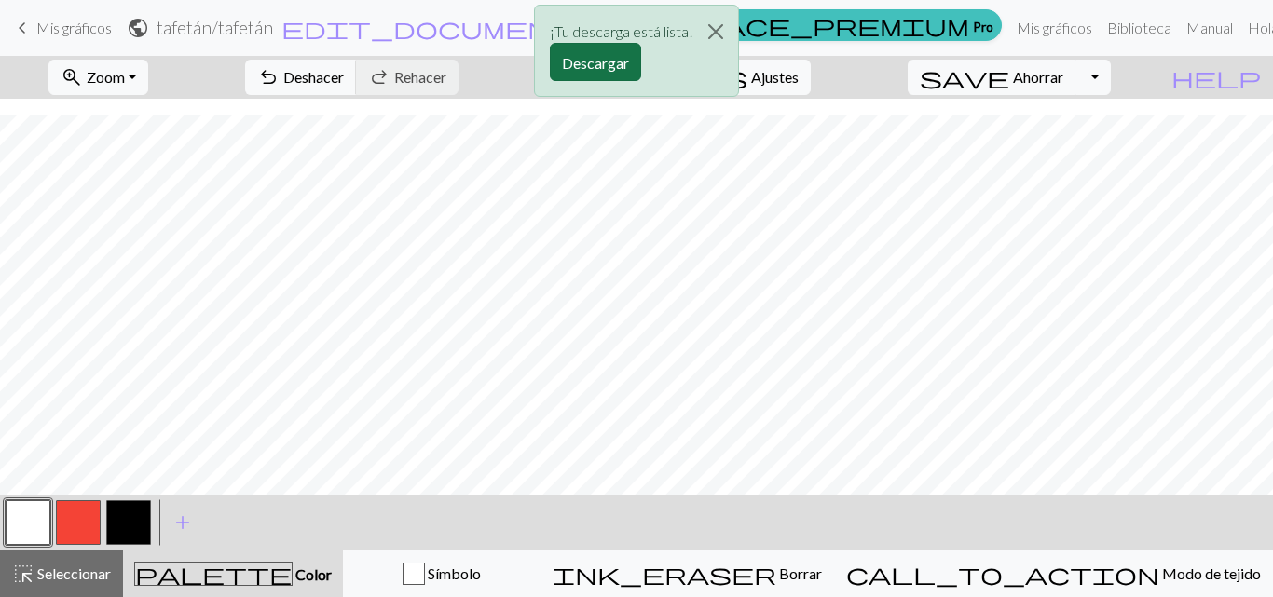
click at [599, 65] on font "Descargar" at bounding box center [595, 63] width 67 height 18
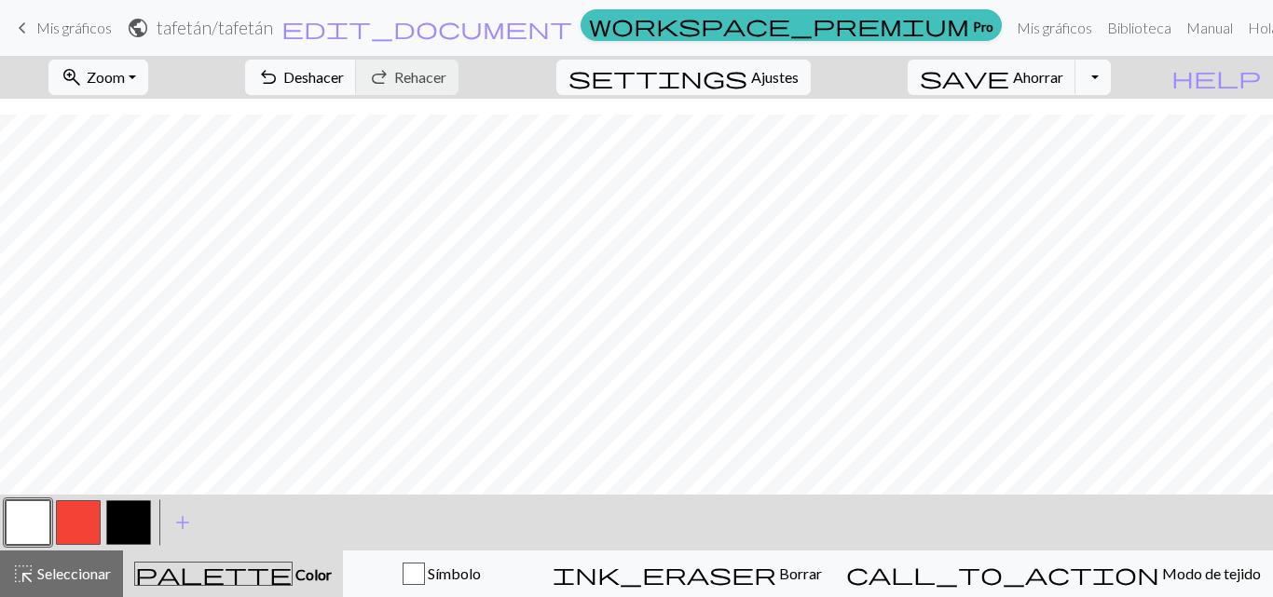
click at [83, 524] on button "button" at bounding box center [78, 522] width 45 height 45
click at [39, 527] on button "button" at bounding box center [28, 522] width 45 height 45
click at [53, 497] on div "< >" at bounding box center [78, 523] width 151 height 56
click at [74, 521] on button "button" at bounding box center [78, 522] width 45 height 45
click at [121, 517] on button "button" at bounding box center [128, 522] width 45 height 45
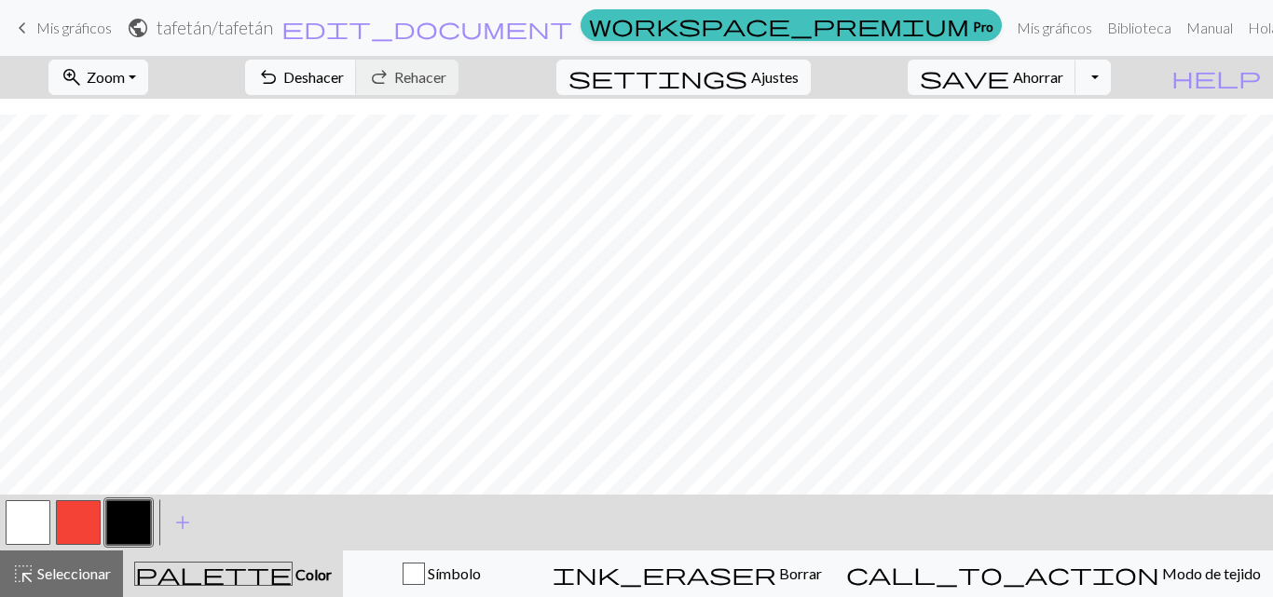
click at [91, 515] on button "button" at bounding box center [78, 522] width 45 height 45
click at [7, 515] on button "button" at bounding box center [28, 522] width 45 height 45
click at [84, 517] on button "button" at bounding box center [78, 522] width 45 height 45
click at [4, 527] on div at bounding box center [28, 522] width 50 height 50
click at [84, 519] on button "button" at bounding box center [78, 522] width 45 height 45
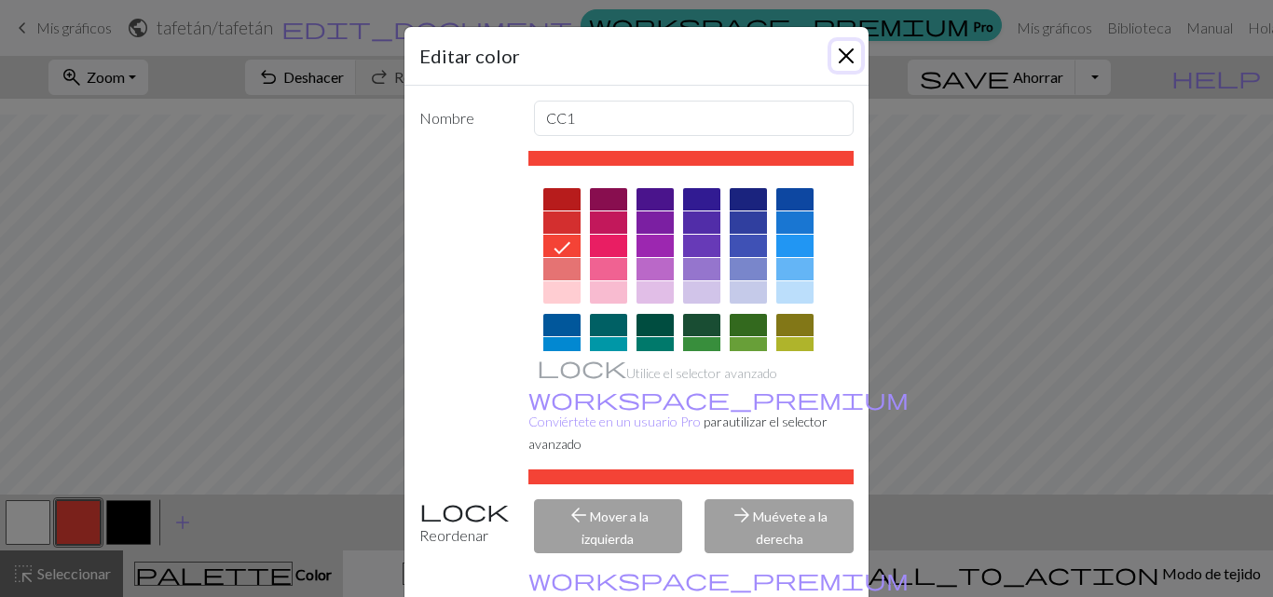
click at [838, 50] on button "Cerca" at bounding box center [846, 56] width 30 height 30
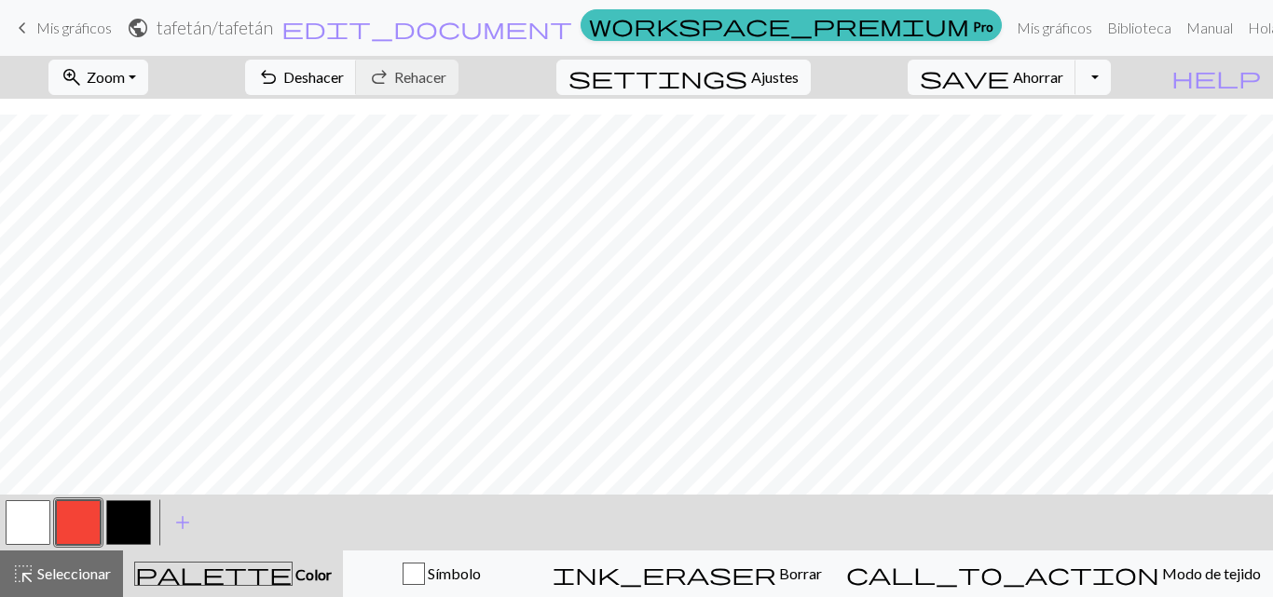
click at [74, 518] on button "button" at bounding box center [78, 522] width 45 height 45
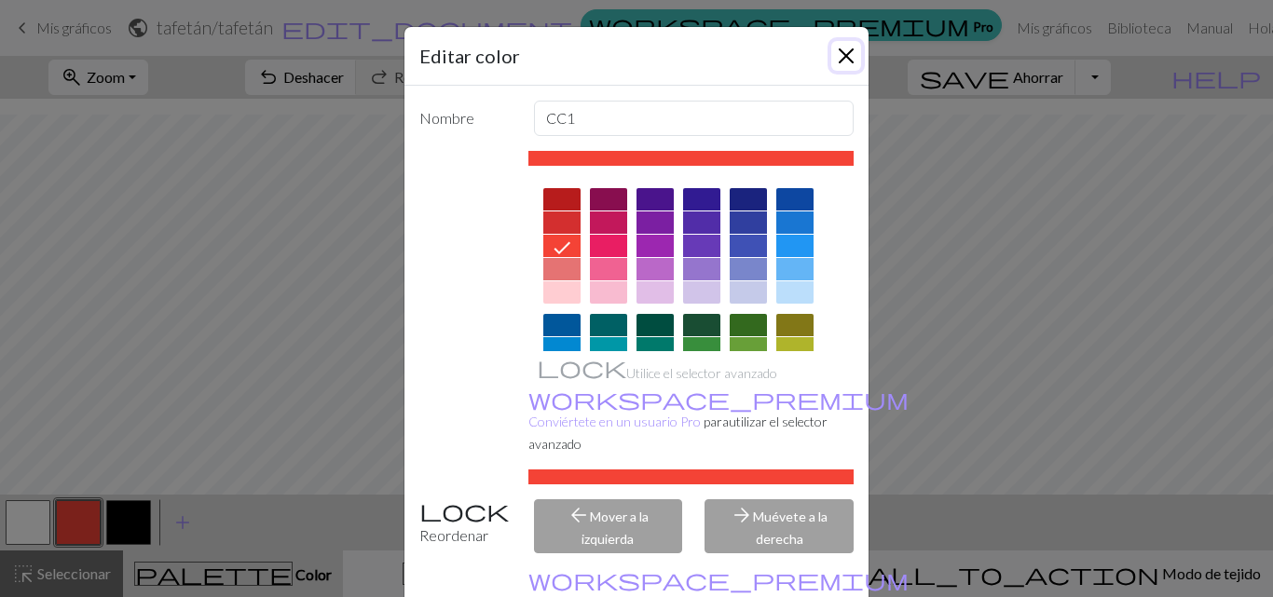
click at [834, 55] on button "Cerca" at bounding box center [846, 56] width 30 height 30
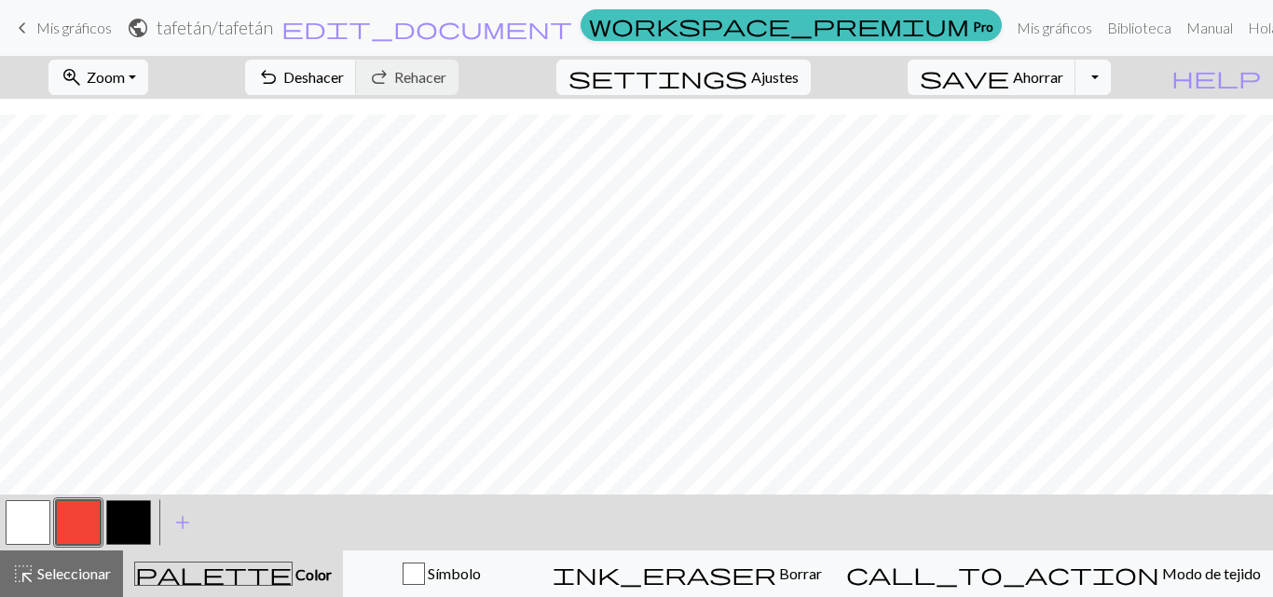
drag, startPoint x: 21, startPoint y: 508, endPoint x: 33, endPoint y: 505, distance: 11.5
click at [33, 505] on button "button" at bounding box center [28, 522] width 45 height 45
click at [1110, 79] on button "Alternar menú desplegable" at bounding box center [1092, 77] width 35 height 35
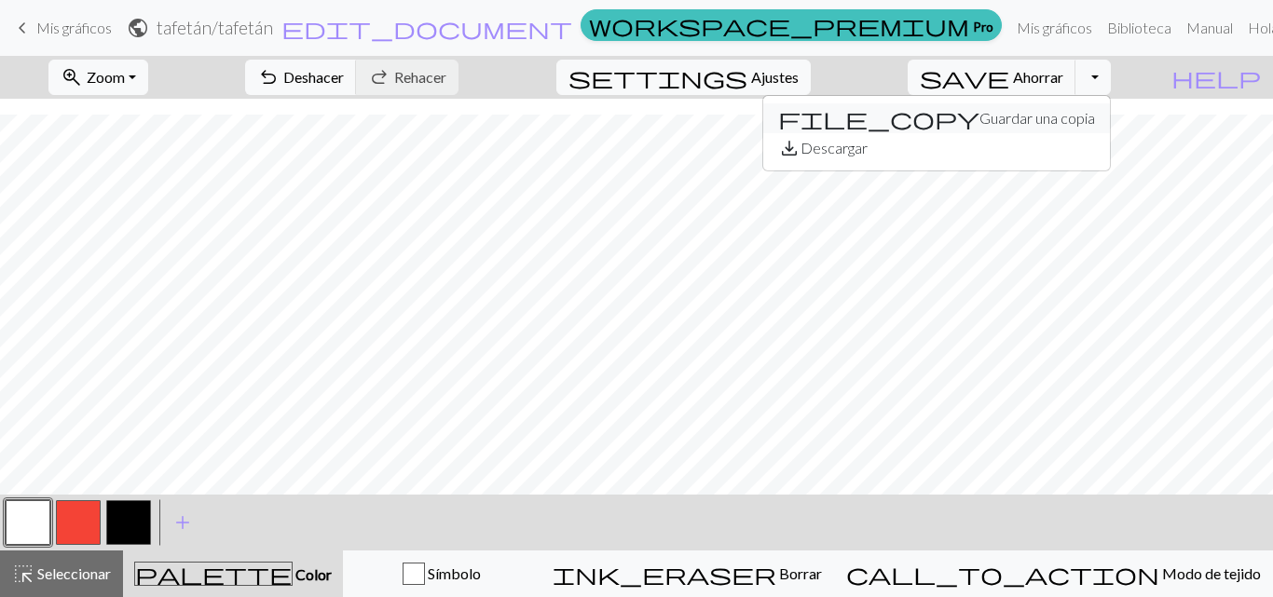
click at [1054, 119] on font "Guardar una copia" at bounding box center [1037, 118] width 116 height 18
click at [1110, 74] on button "Alternar menú desplegable" at bounding box center [1092, 77] width 35 height 35
click at [867, 151] on font "Descargar" at bounding box center [833, 148] width 67 height 18
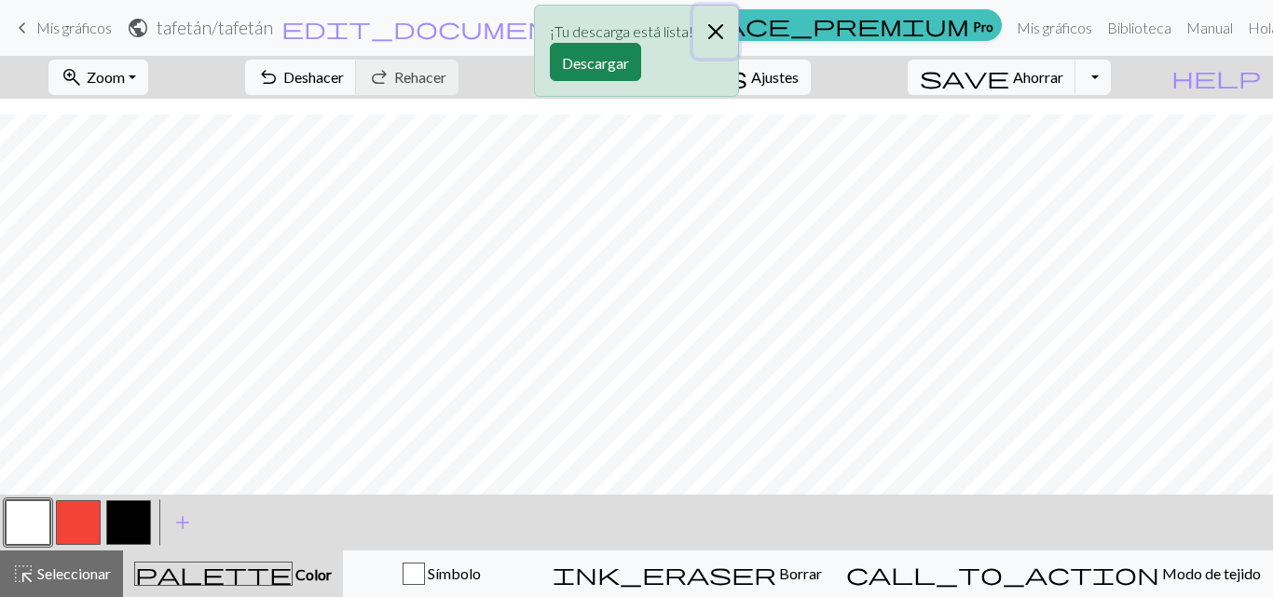
click at [713, 35] on button "Cerca" at bounding box center [715, 32] width 45 height 52
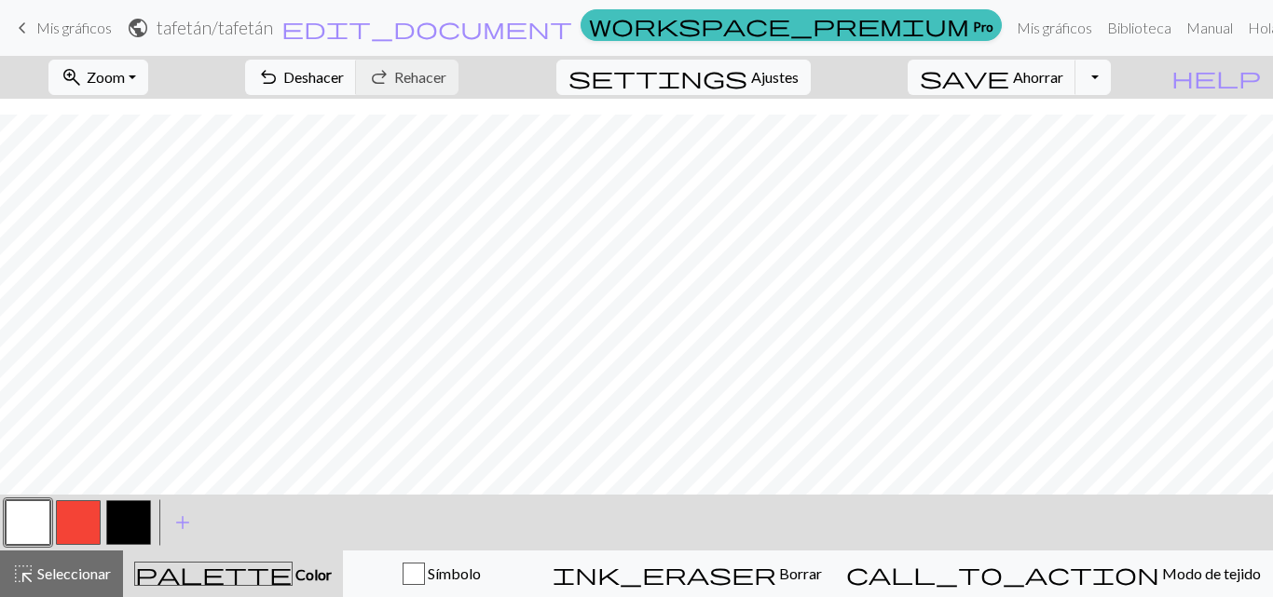
click at [273, 32] on font "tafetán" at bounding box center [245, 27] width 55 height 21
select select "68af88903eea154e62222bc6"
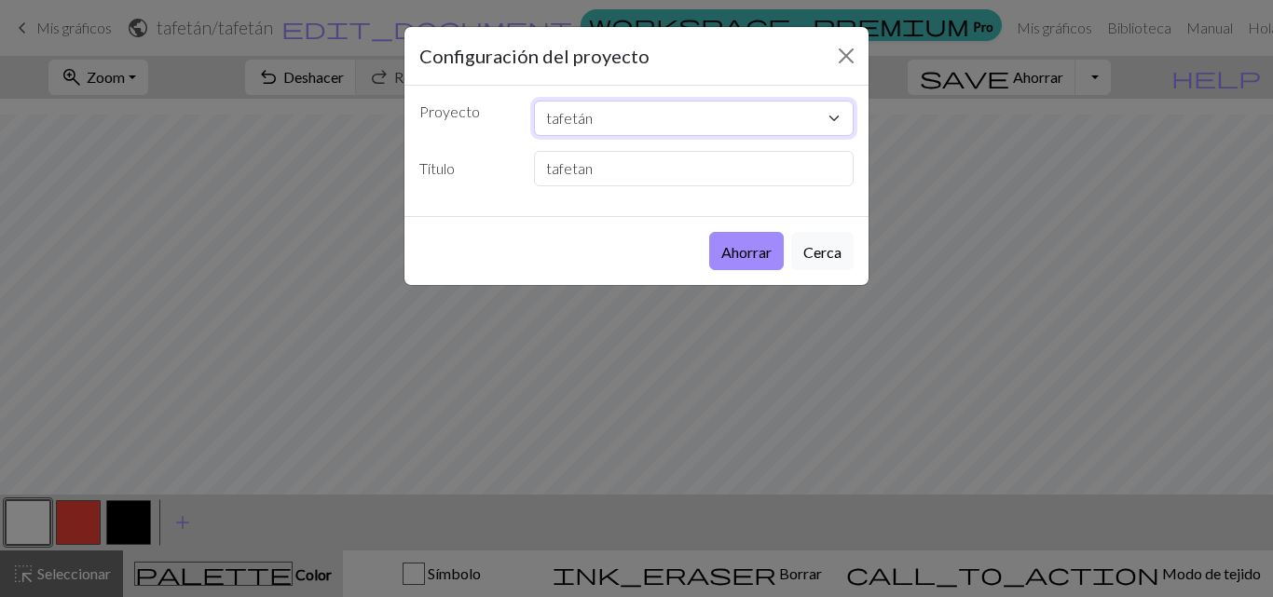
click at [598, 116] on select "Copia de IMG-3371.jpg tafetán" at bounding box center [694, 118] width 320 height 35
click at [504, 177] on label "Título" at bounding box center [465, 168] width 115 height 35
click at [580, 120] on select "Copia de IMG-3371.jpg tafetán" at bounding box center [694, 118] width 320 height 35
click at [573, 123] on select "Copia de IMG-3371.jpg tafetán" at bounding box center [694, 118] width 320 height 35
click at [589, 119] on select "Copia de IMG-3371.jpg tafetán" at bounding box center [694, 118] width 320 height 35
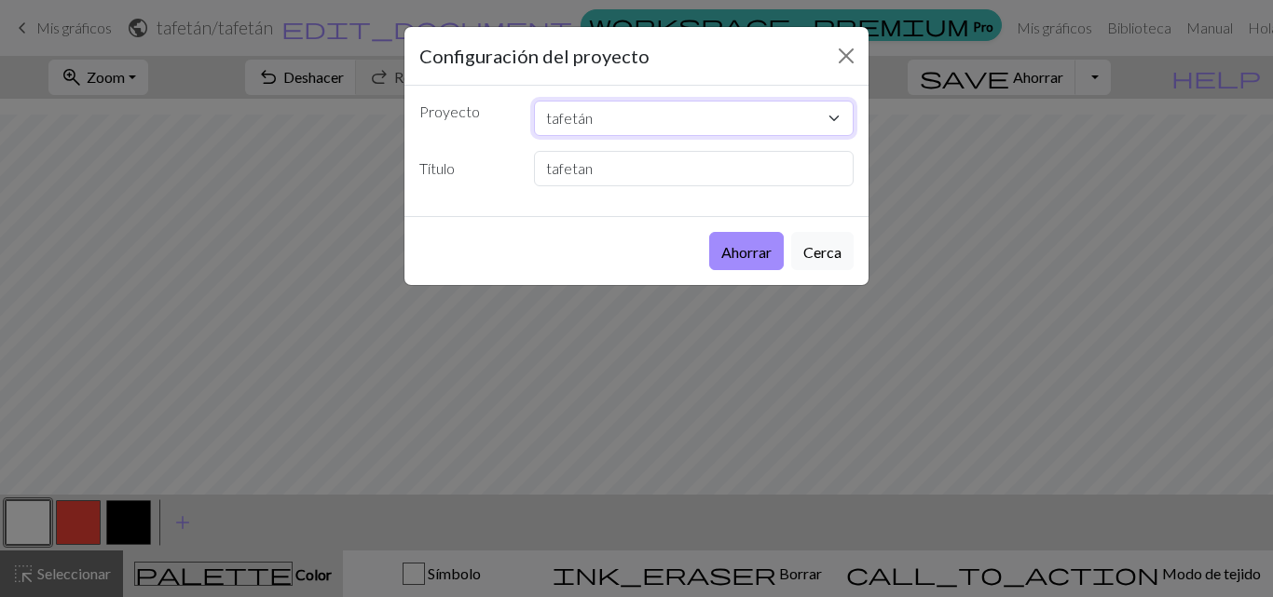
click at [592, 121] on select "Copia de IMG-3371.jpg tafetán" at bounding box center [694, 118] width 320 height 35
click at [589, 119] on select "Copia de IMG-3371.jpg tafetán" at bounding box center [694, 118] width 320 height 35
click at [837, 116] on select "Copia de IMG-3371.jpg tafetán" at bounding box center [694, 118] width 320 height 35
click at [832, 116] on select "Copia de IMG-3371.jpg tafetán" at bounding box center [694, 118] width 320 height 35
click at [549, 235] on div "Ahorrar Cerca" at bounding box center [636, 250] width 464 height 69
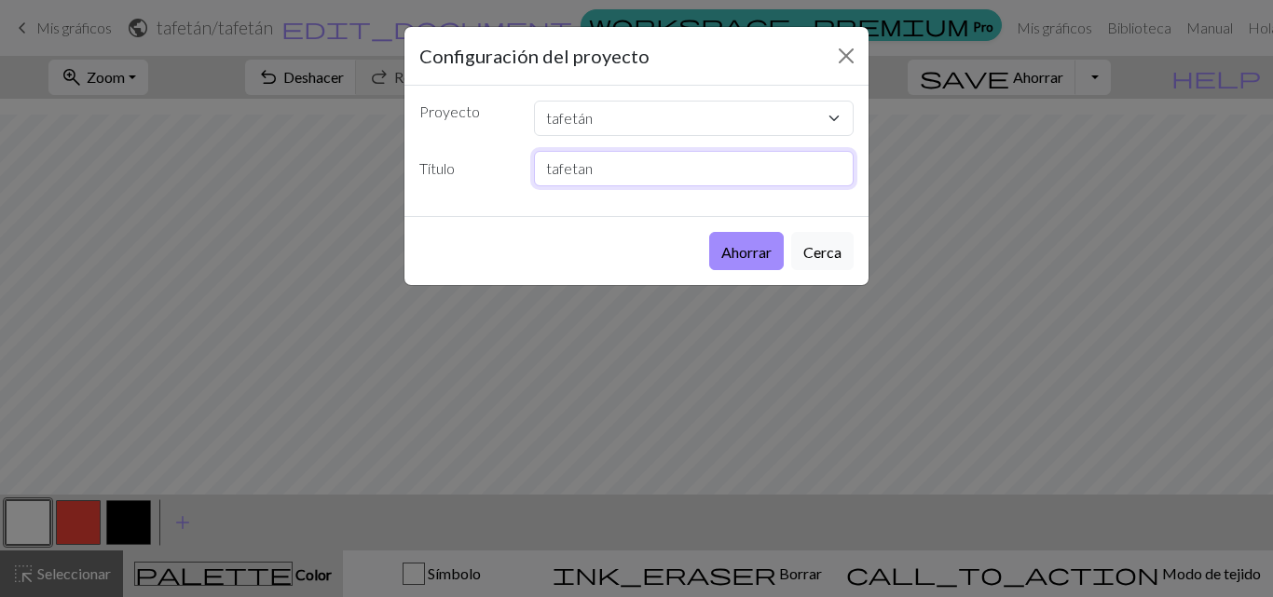
click at [595, 182] on input "tafetan" at bounding box center [694, 168] width 320 height 35
type input "t"
type input "PANAMA"
click at [578, 123] on select "Copia de IMG-3371.jpg tafetán" at bounding box center [694, 118] width 320 height 35
select select "68afb0783eea154e6227d798"
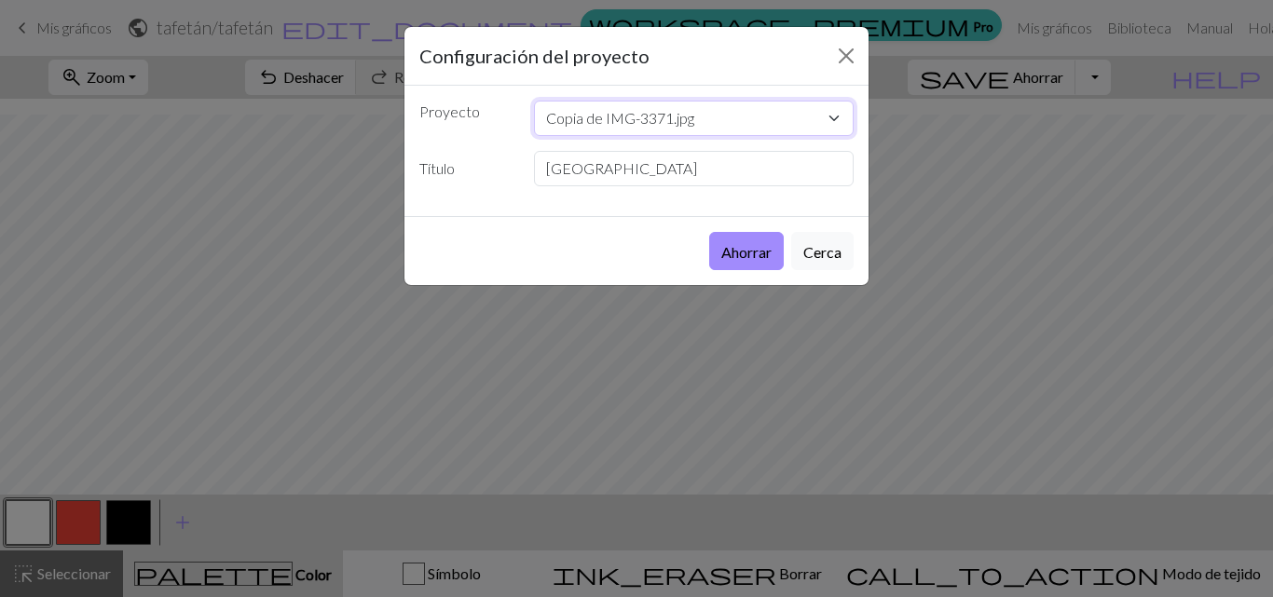
click at [534, 101] on select "Copia de IMG-3371.jpg tafetán" at bounding box center [694, 118] width 320 height 35
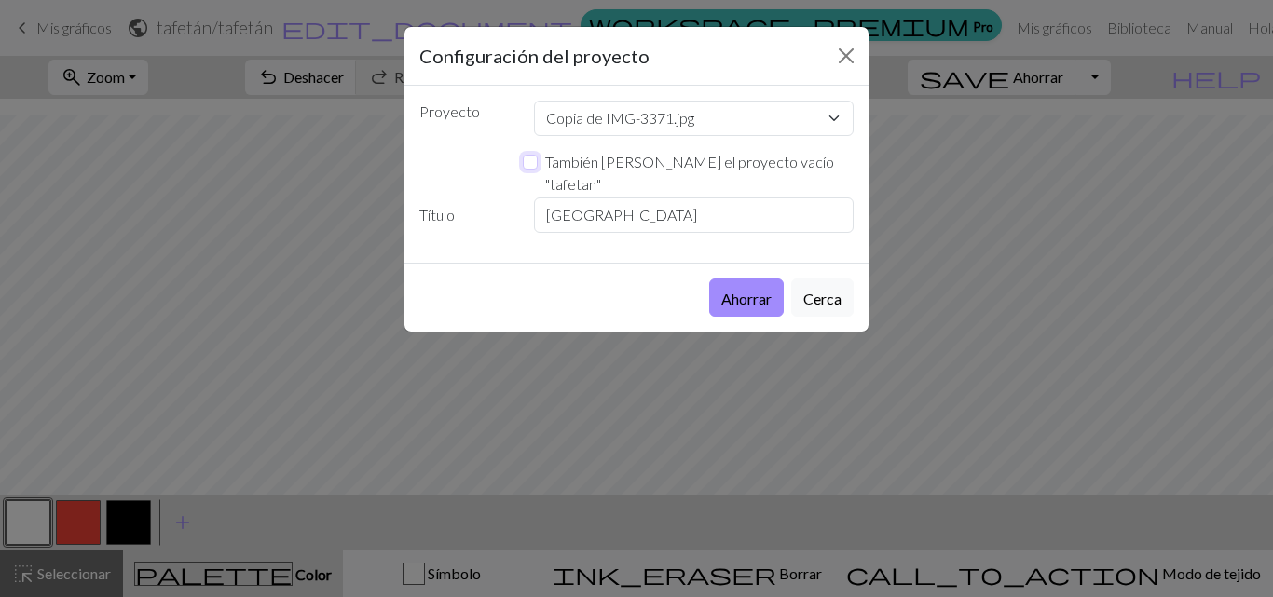
drag, startPoint x: 531, startPoint y: 164, endPoint x: 555, endPoint y: 221, distance: 61.8
click at [530, 163] on input "También elimine el proyecto vacío " tafetan "" at bounding box center [530, 162] width 15 height 15
checkbox input "true"
click at [750, 290] on font "Ahorrar" at bounding box center [746, 299] width 50 height 18
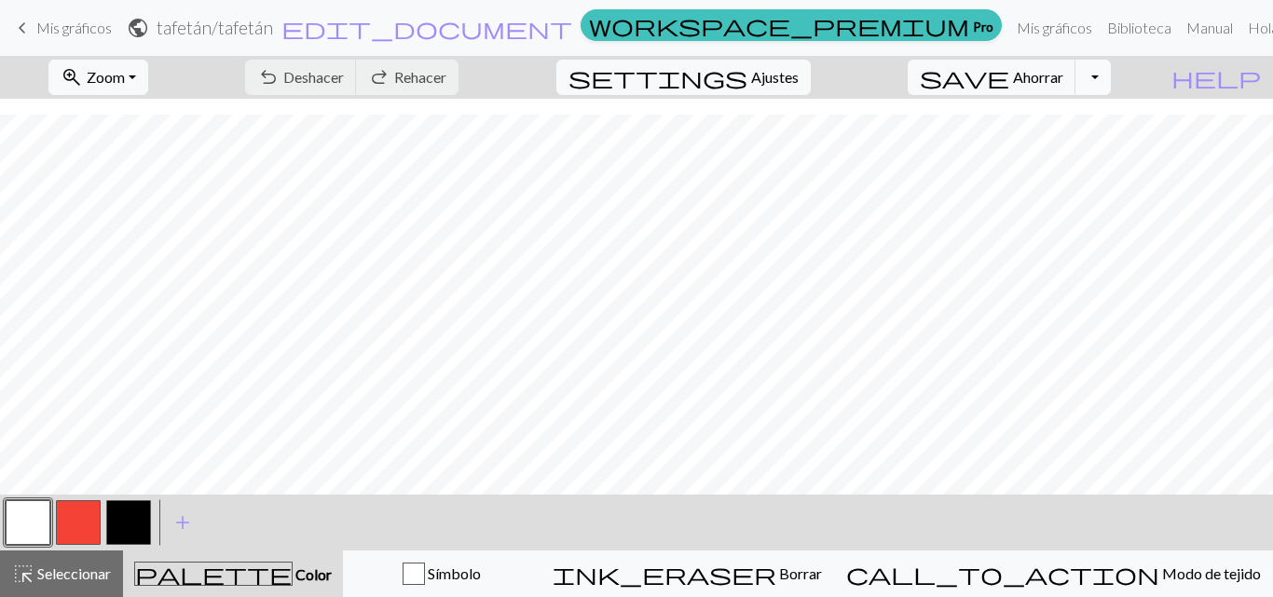
click at [1110, 78] on button "Alternar menú desplegable" at bounding box center [1092, 77] width 35 height 35
click at [867, 149] on font "Descargar" at bounding box center [833, 148] width 67 height 18
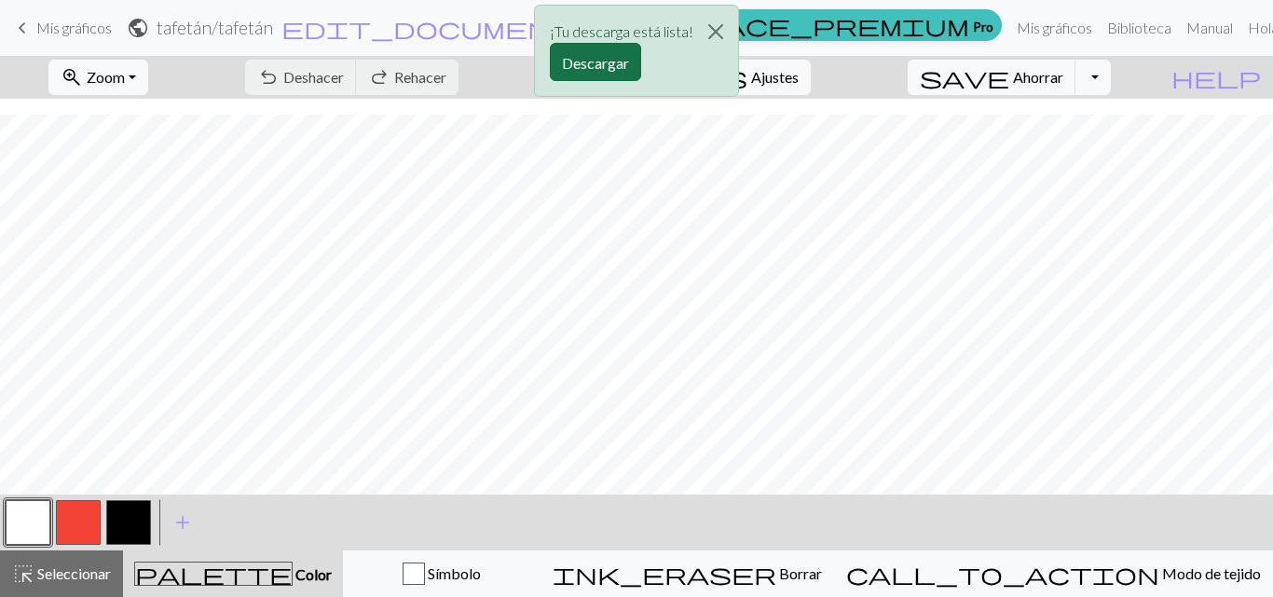
click at [620, 70] on font "Descargar" at bounding box center [595, 63] width 67 height 18
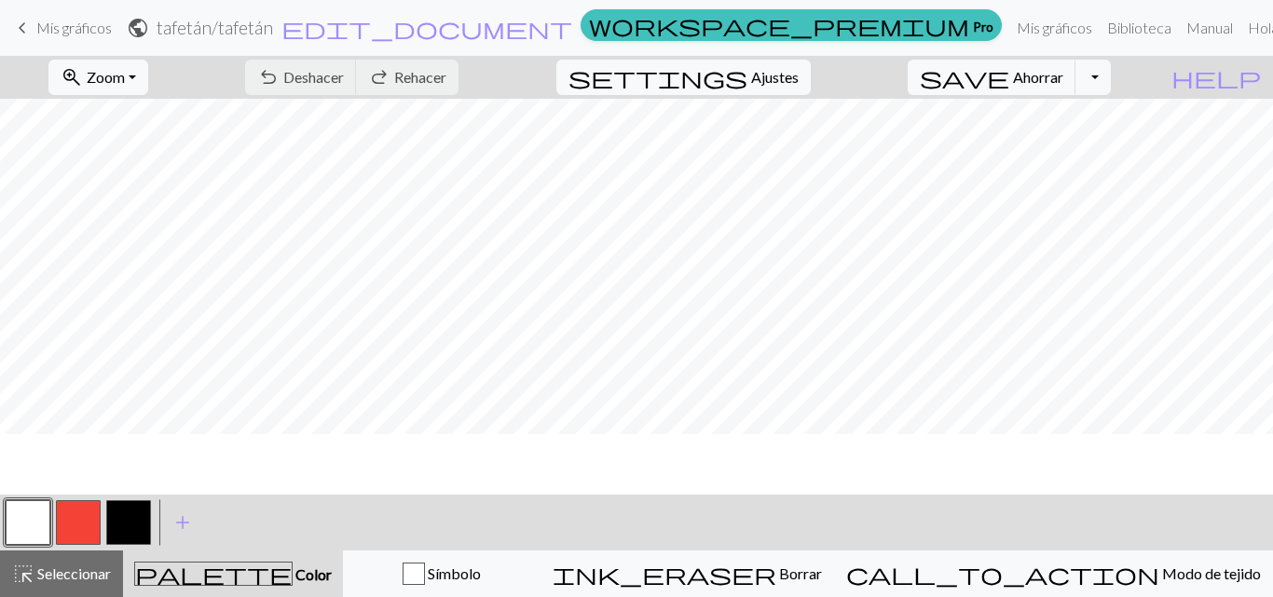
scroll to position [0, 0]
click at [36, 516] on button "button" at bounding box center [28, 522] width 45 height 45
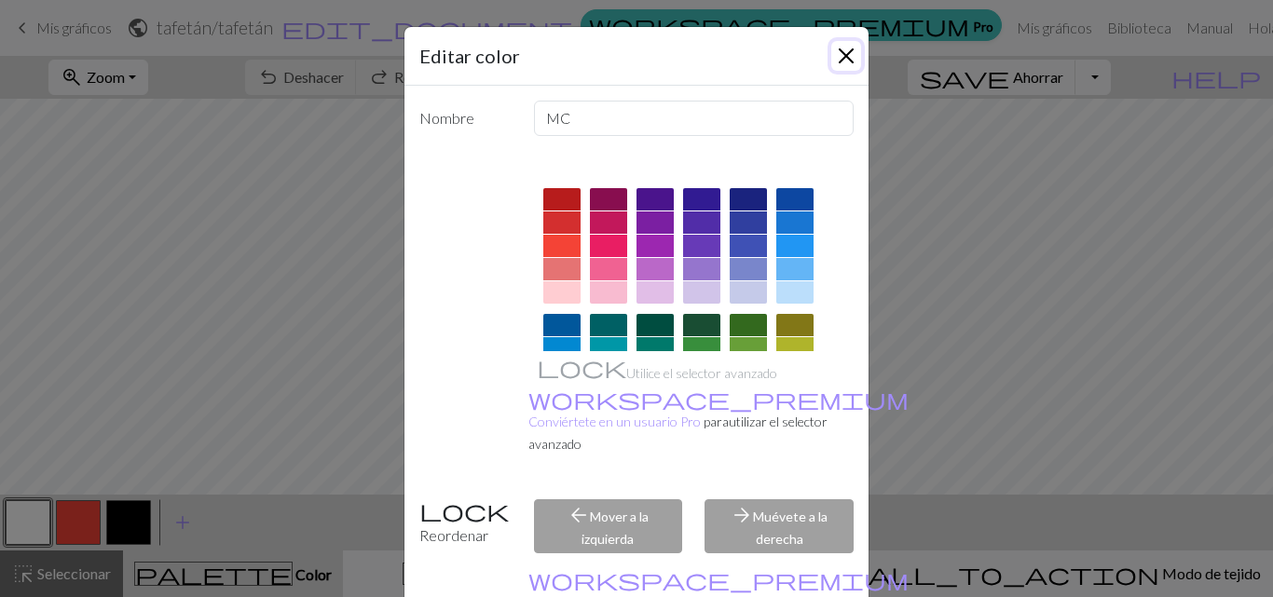
click at [846, 61] on button "Cerca" at bounding box center [846, 56] width 30 height 30
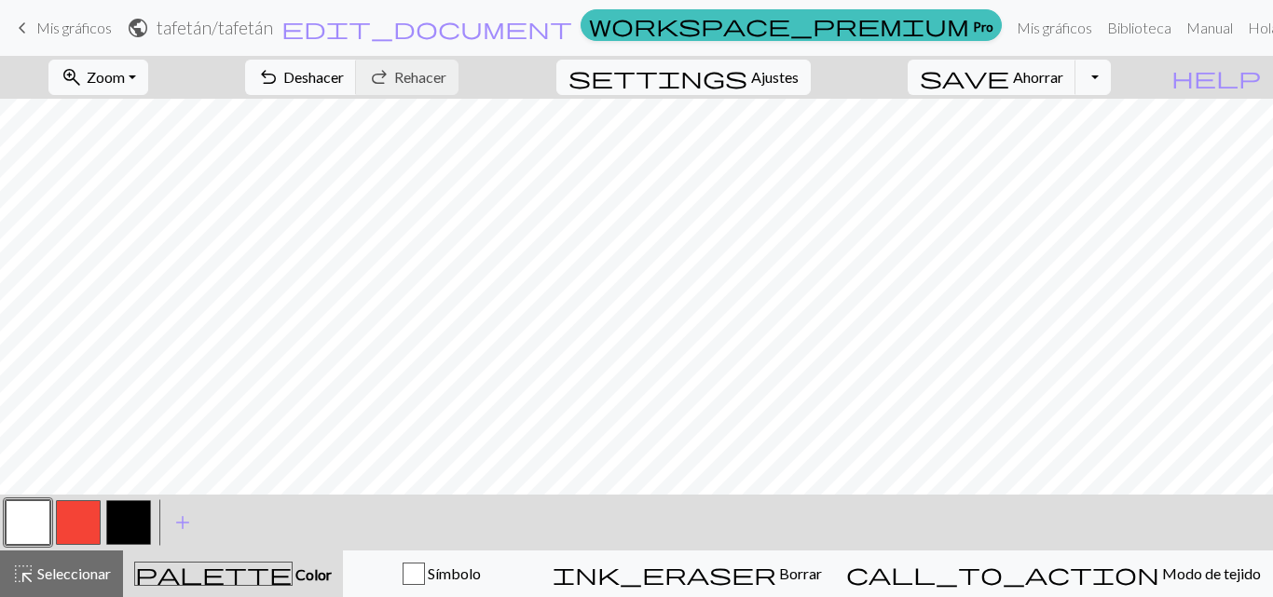
click at [86, 529] on button "button" at bounding box center [78, 522] width 45 height 45
click at [15, 522] on button "button" at bounding box center [28, 522] width 45 height 45
click at [1110, 76] on button "Alternar menú desplegable" at bounding box center [1092, 77] width 35 height 35
click at [1076, 122] on font "Guardar una copia" at bounding box center [1037, 118] width 116 height 18
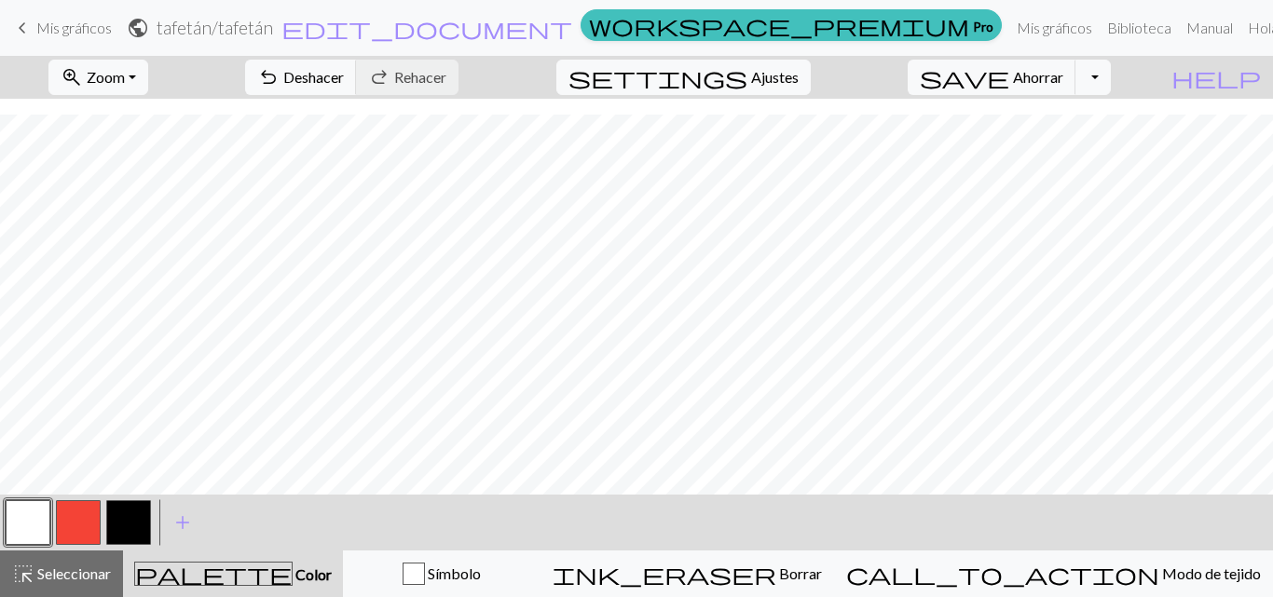
click at [273, 38] on font "tafetán" at bounding box center [245, 27] width 55 height 21
select select "68afb0783eea154e6227d798"
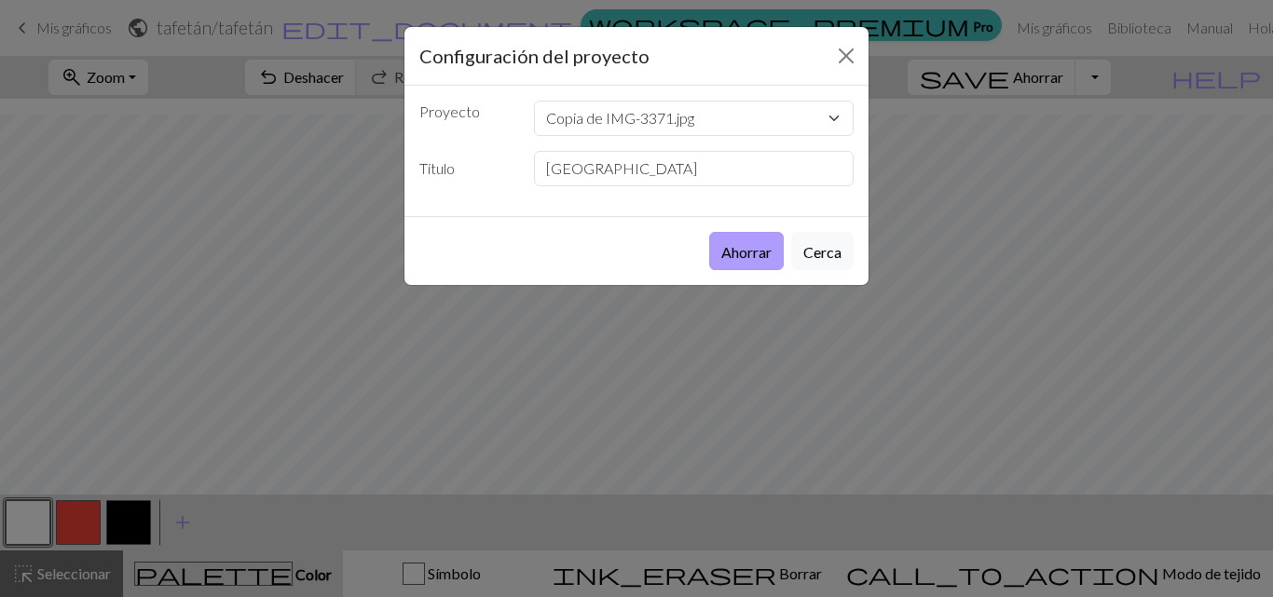
click at [750, 256] on font "Ahorrar" at bounding box center [746, 252] width 50 height 18
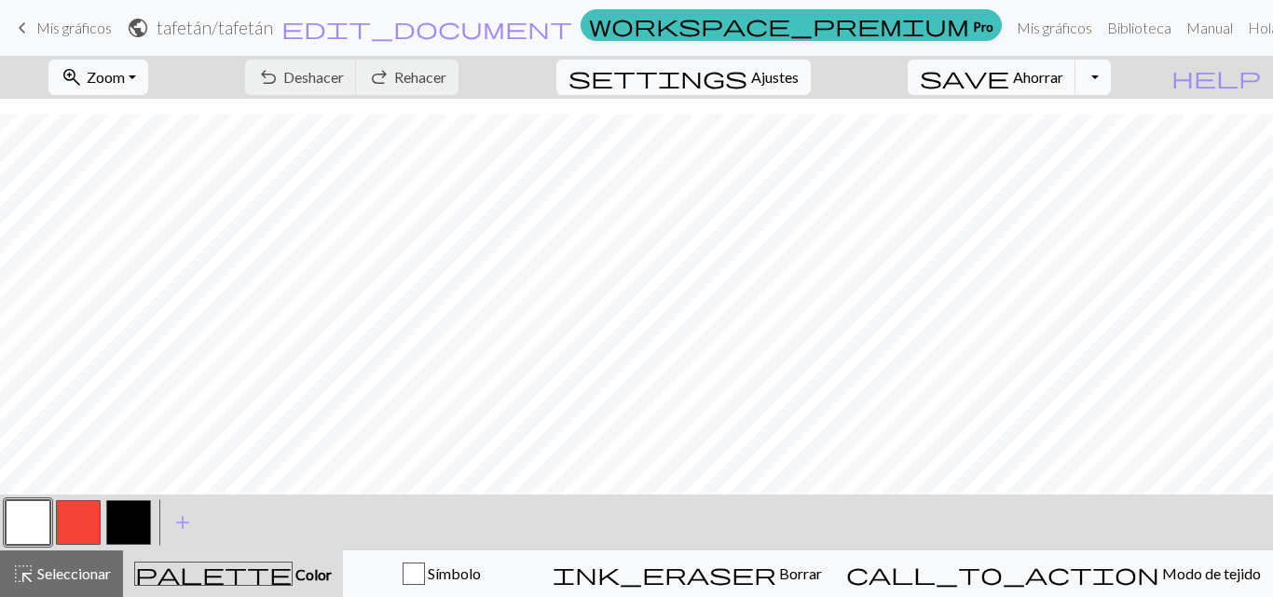
click at [1110, 81] on button "Alternar menú desplegable" at bounding box center [1092, 77] width 35 height 35
click at [867, 152] on font "Descargar" at bounding box center [833, 148] width 67 height 18
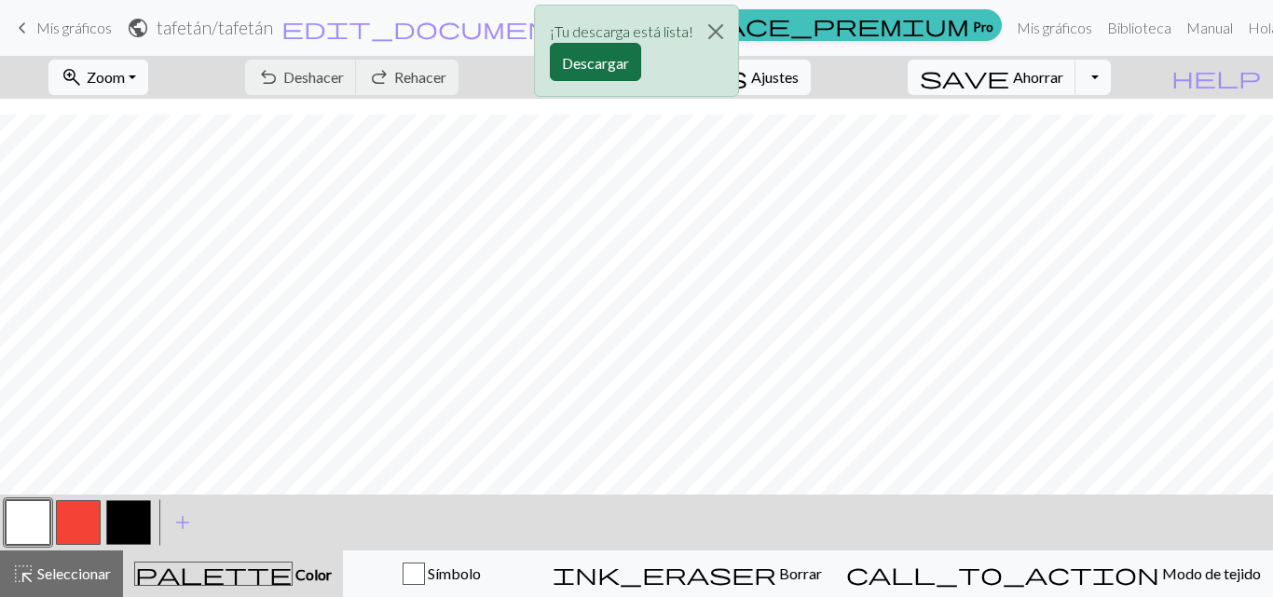
click at [599, 67] on font "Descargar" at bounding box center [595, 63] width 67 height 18
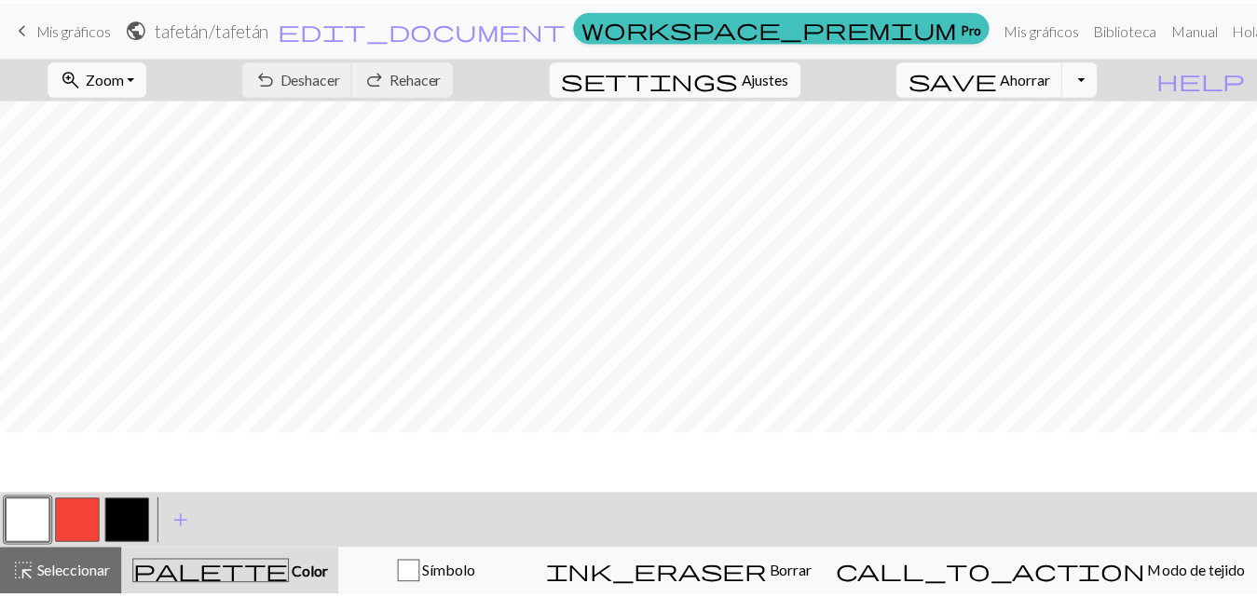
scroll to position [0, 0]
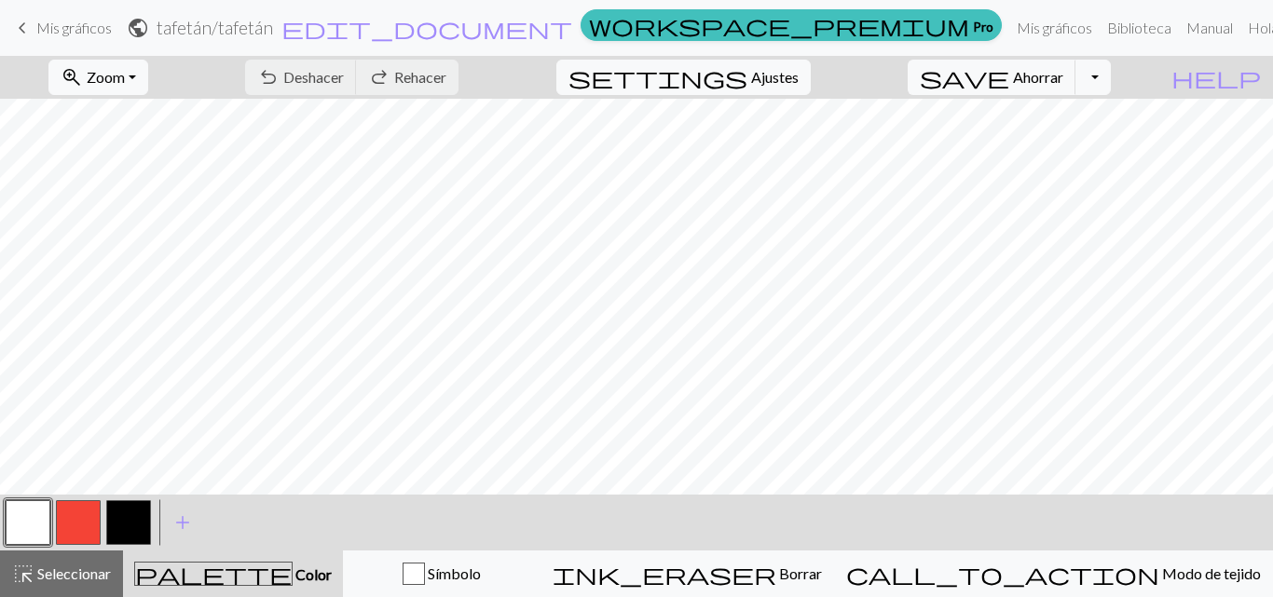
click at [27, 27] on span "keyboard_arrow_left" at bounding box center [22, 28] width 22 height 26
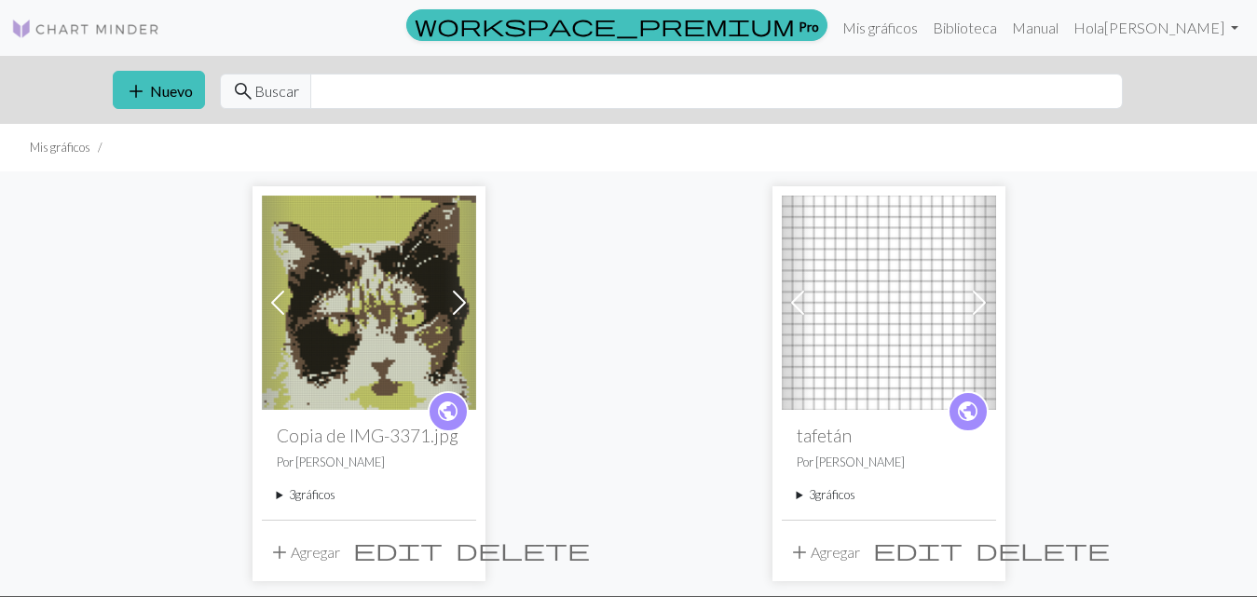
click at [980, 299] on span at bounding box center [979, 303] width 30 height 30
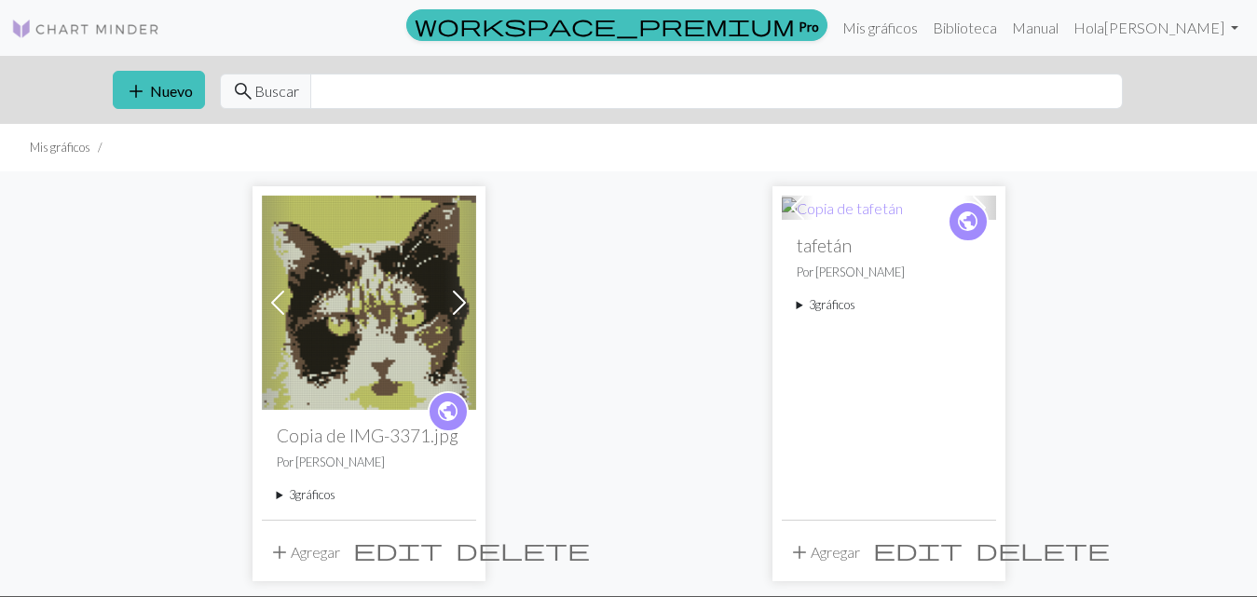
click at [843, 317] on div "public tafetán Por María Liliana Aguilera 3 gráficos Copia de tafetán delete Co…" at bounding box center [889, 369] width 214 height 299
click at [838, 306] on font "gráficos" at bounding box center [835, 304] width 40 height 15
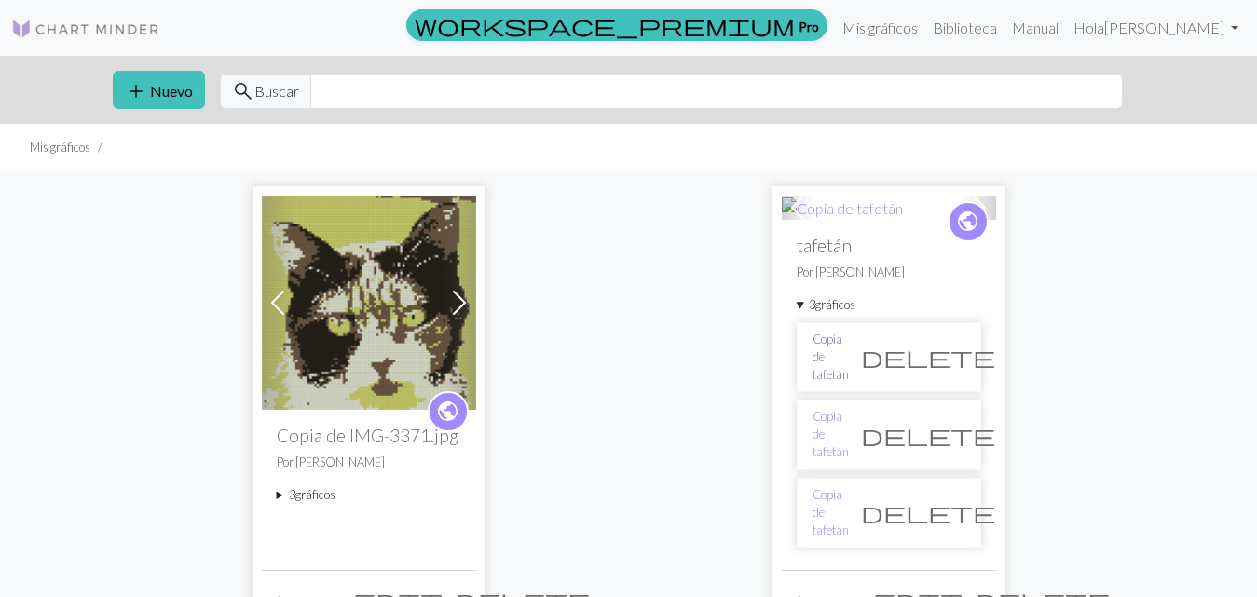
click at [849, 349] on font "Copia de tafetán" at bounding box center [830, 357] width 36 height 50
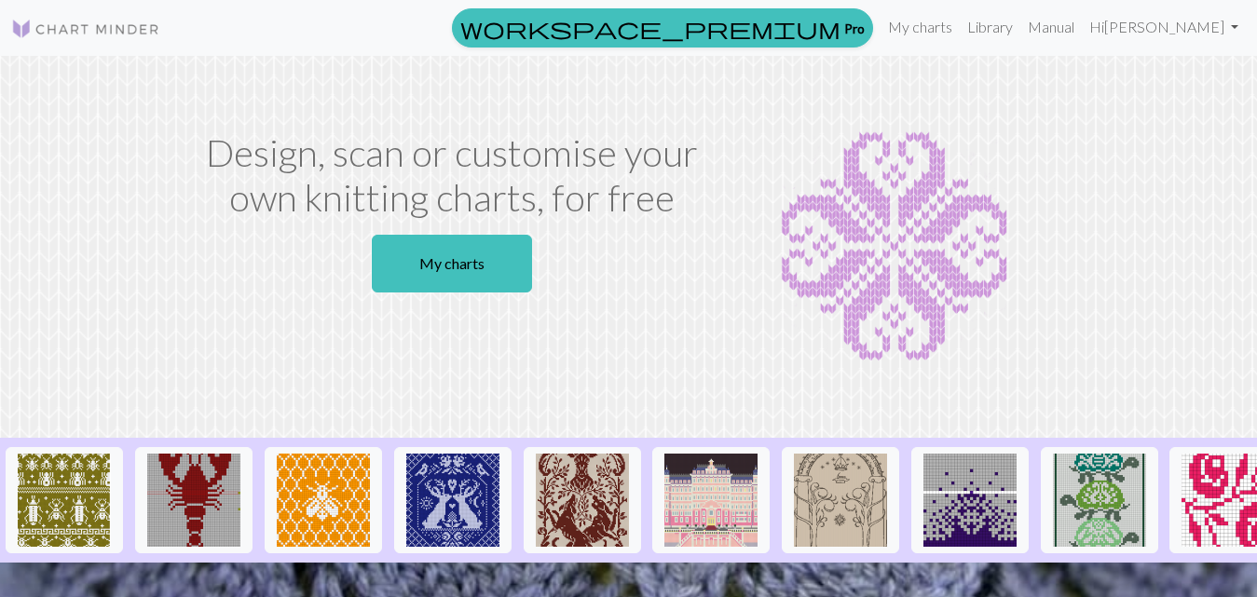
drag, startPoint x: 819, startPoint y: 258, endPoint x: 686, endPoint y: 243, distance: 134.0
click at [819, 258] on img at bounding box center [895, 246] width 332 height 233
click at [896, 27] on link "My charts" at bounding box center [919, 26] width 79 height 37
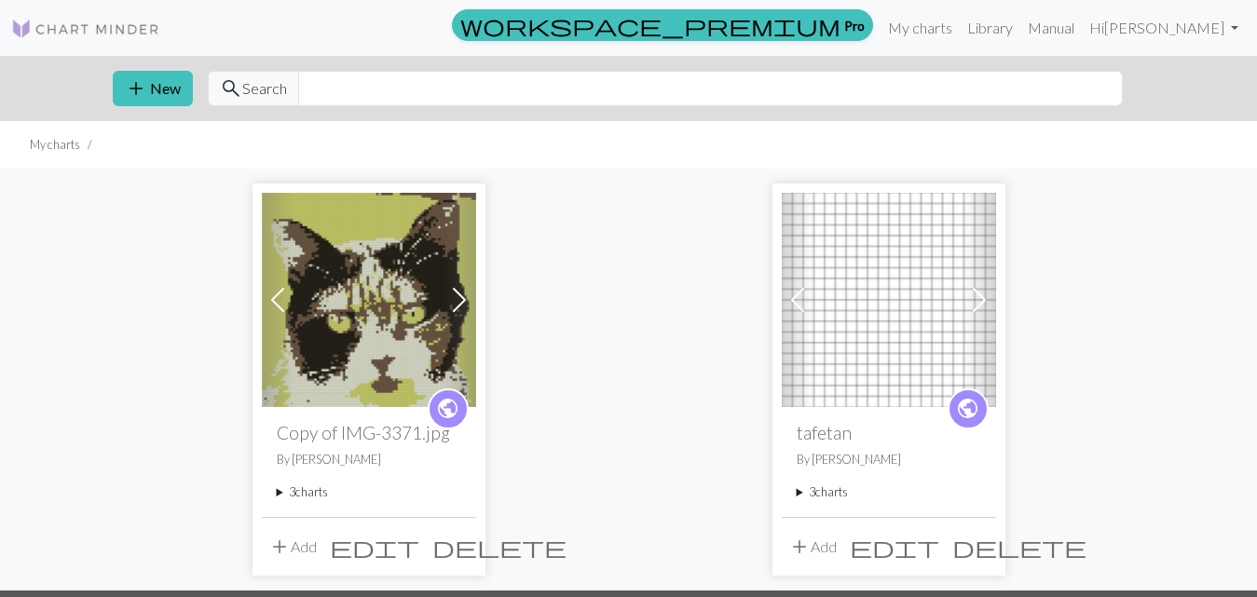
drag, startPoint x: 1235, startPoint y: 0, endPoint x: 642, endPoint y: 26, distance: 594.0
click at [642, 26] on div "workspace_premium Pro My charts Library Manual Hi maria liliana aguilera Accoun…" at bounding box center [710, 27] width 1070 height 37
click at [157, 87] on button "add New" at bounding box center [153, 88] width 80 height 35
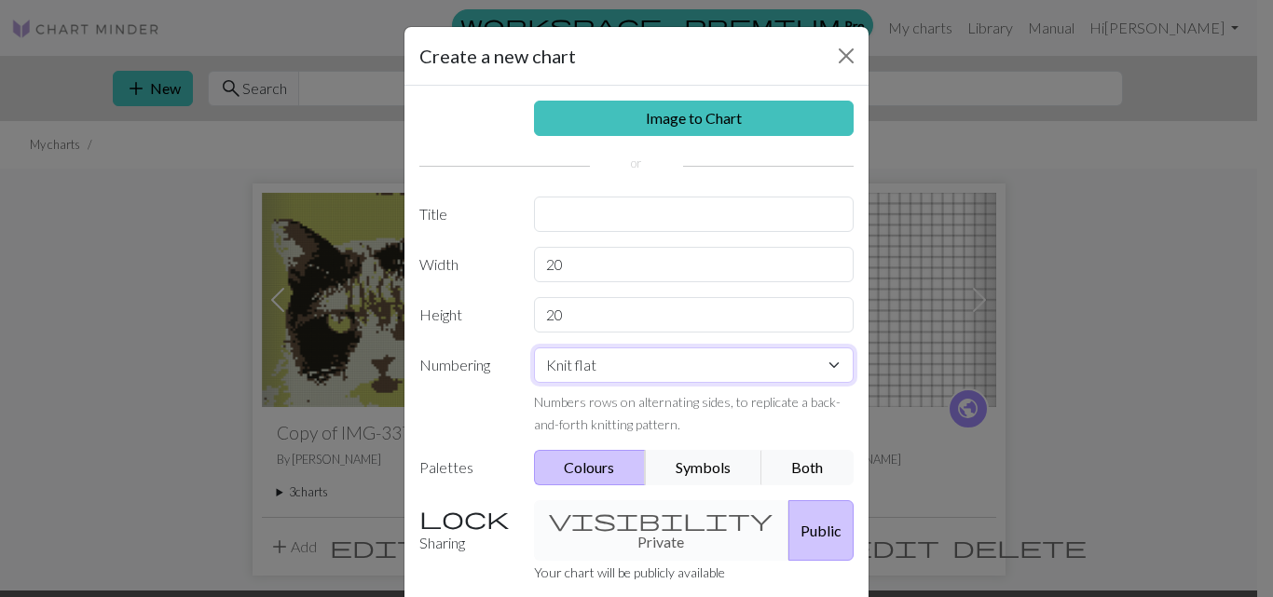
click at [829, 366] on select "Knit flat Knit in the round Lace knitting Cross stitch" at bounding box center [694, 364] width 320 height 35
click at [923, 509] on div "Create a new chart Image to Chart Title Width 20 Height 20 Numbering Knit flat …" at bounding box center [636, 298] width 1273 height 597
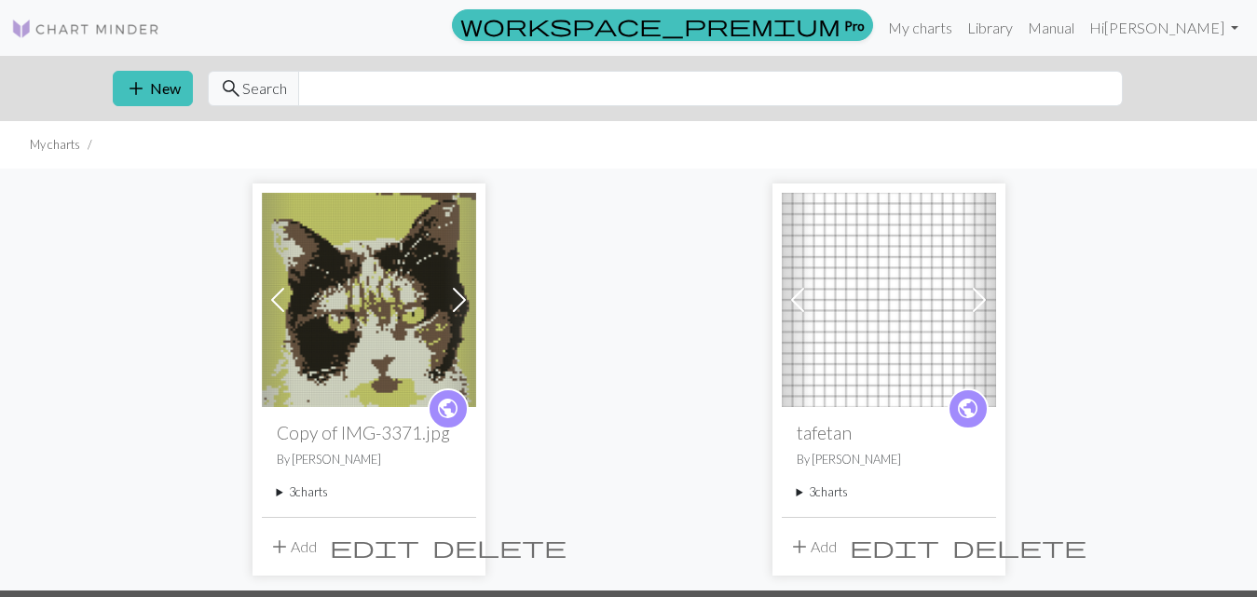
click at [981, 306] on span at bounding box center [979, 300] width 30 height 30
click at [817, 489] on summary "3 charts" at bounding box center [889, 492] width 184 height 18
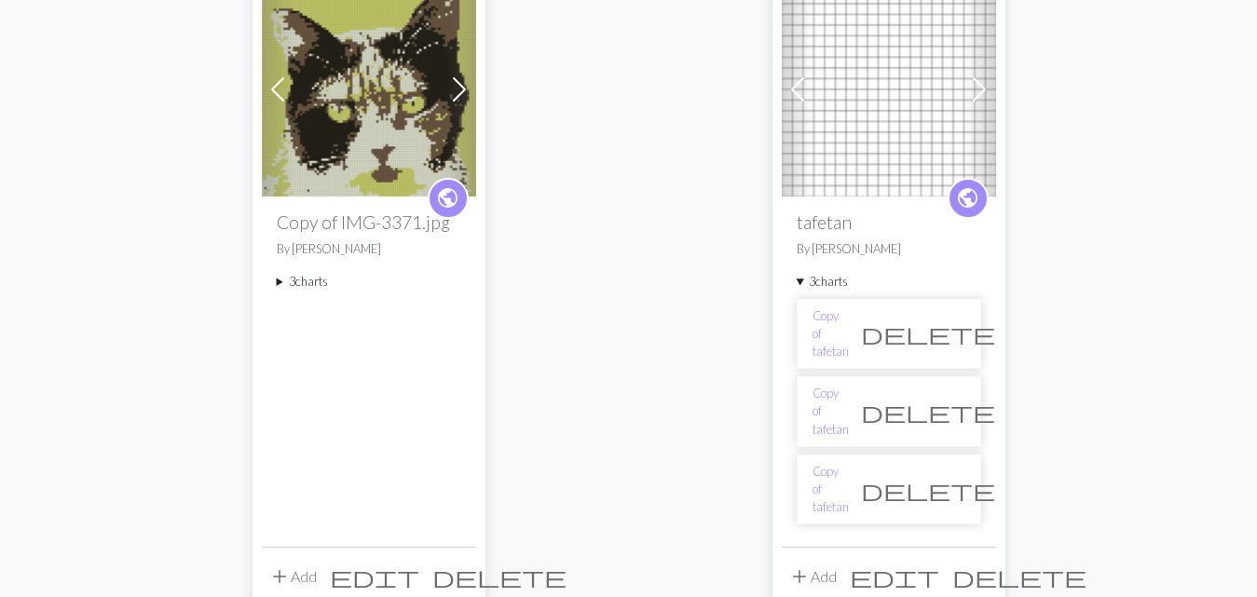
scroll to position [279, 0]
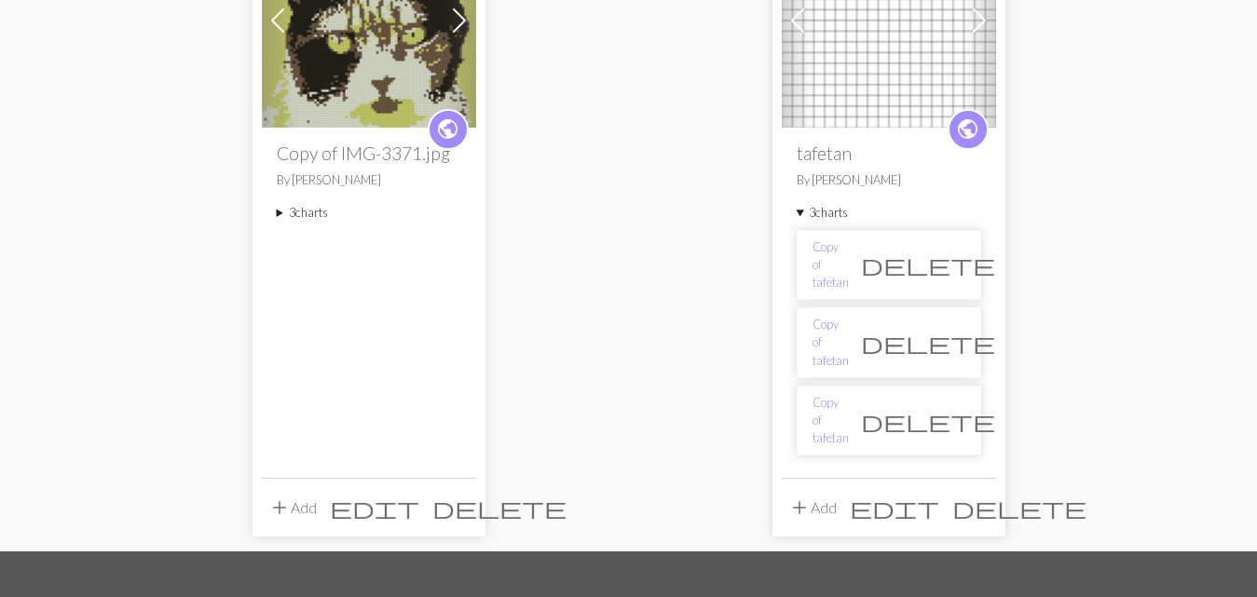
click at [1116, 252] on div "Previous Next public Copy of IMG-3371.jpg By maria liliana aguilera 3 charts IM…" at bounding box center [629, 220] width 1062 height 662
click at [849, 258] on link "Copy of tafetan" at bounding box center [830, 265] width 36 height 54
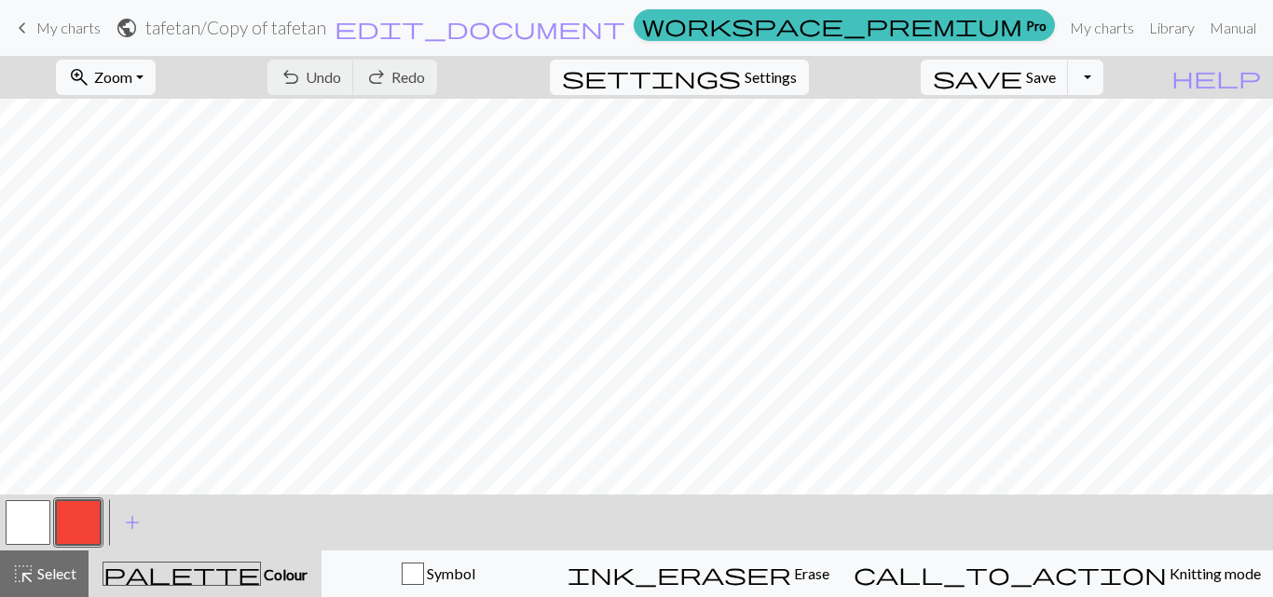
click at [389, 74] on div "undo Undo Undo redo Redo Redo" at bounding box center [351, 77] width 197 height 43
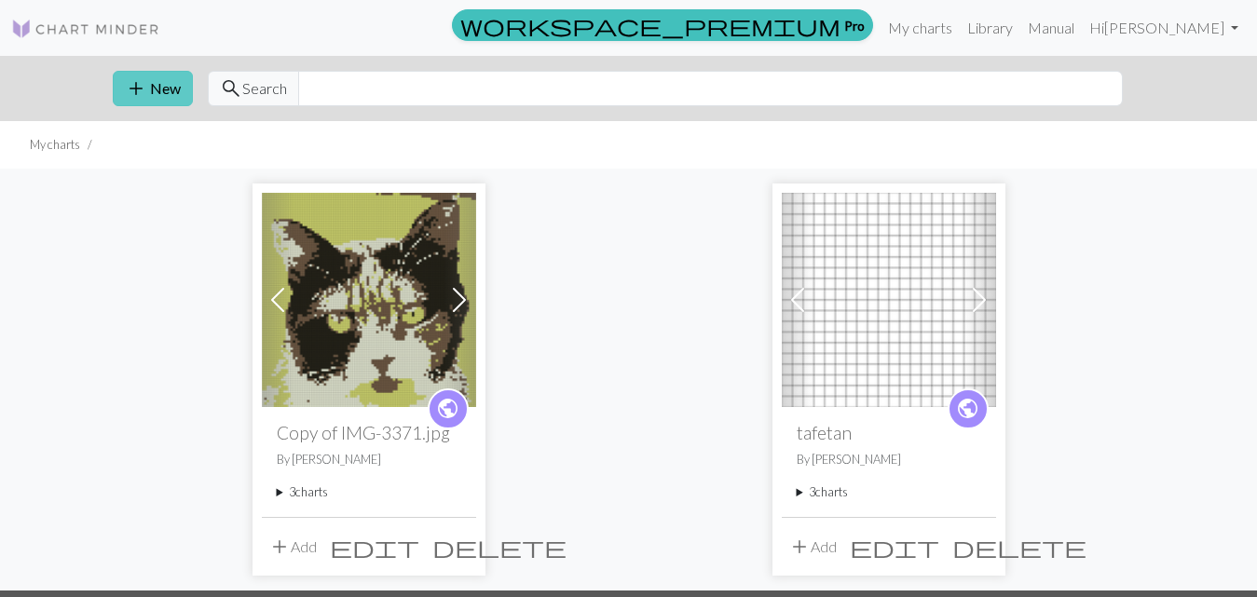
click at [158, 83] on button "add New" at bounding box center [153, 88] width 80 height 35
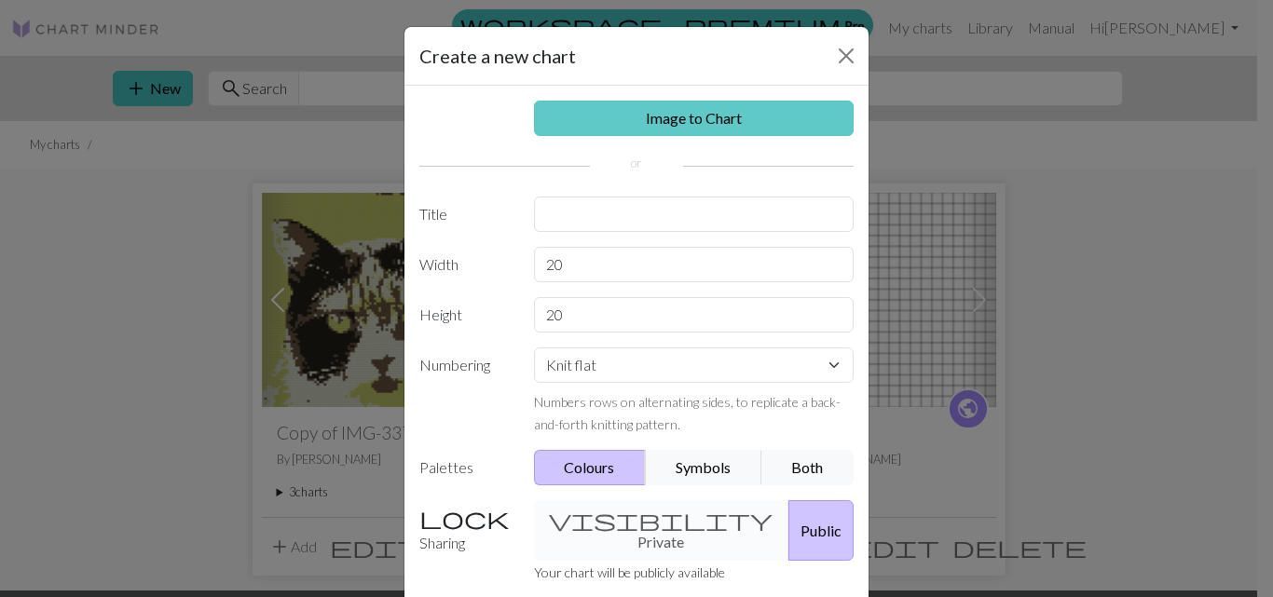
click at [723, 120] on link "Image to Chart" at bounding box center [694, 118] width 320 height 35
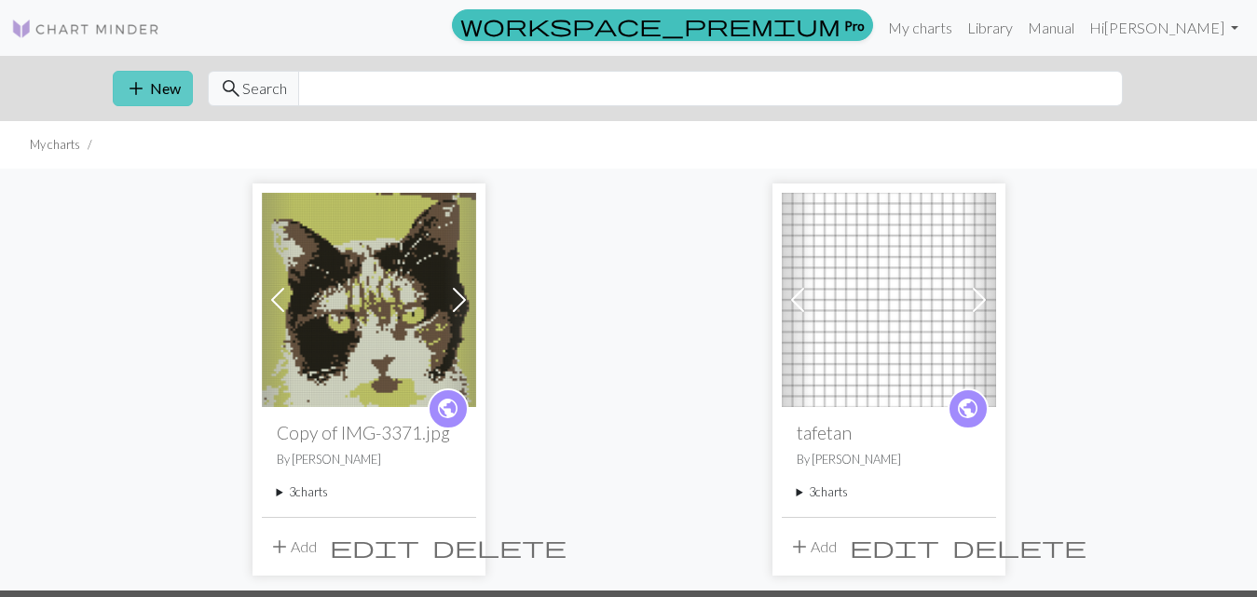
click at [157, 89] on button "add New" at bounding box center [153, 88] width 80 height 35
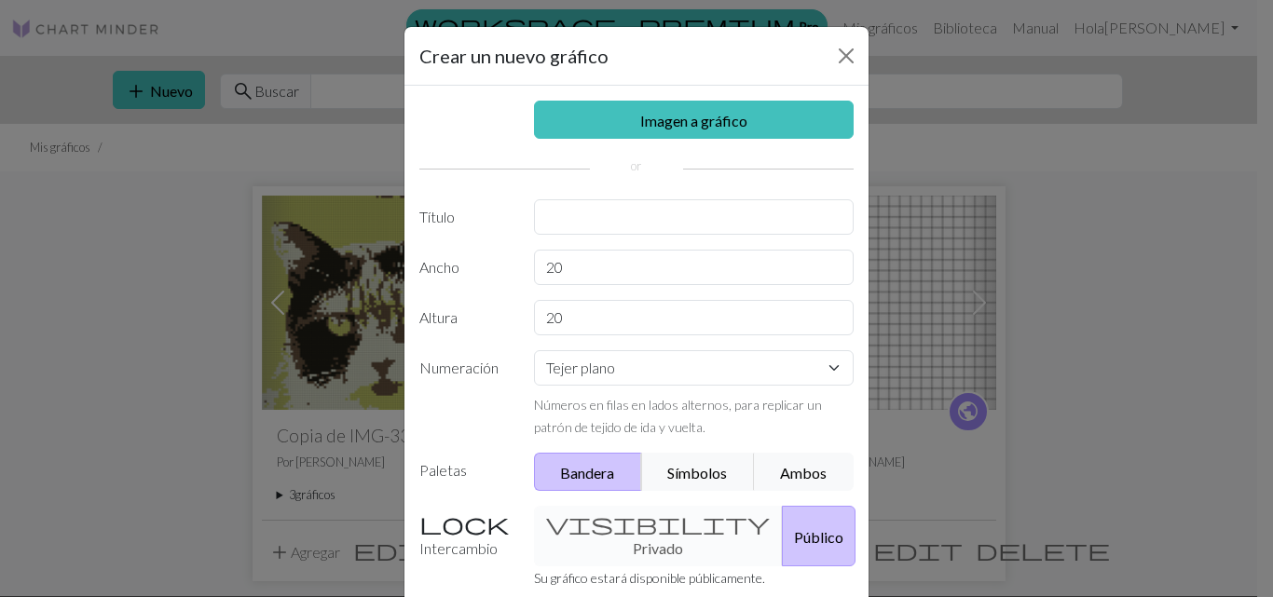
click at [1102, 396] on div "Crear un nuevo gráfico Imagen a gráfico Título Ancho 20 Altura 20 Numeración Te…" at bounding box center [636, 298] width 1273 height 597
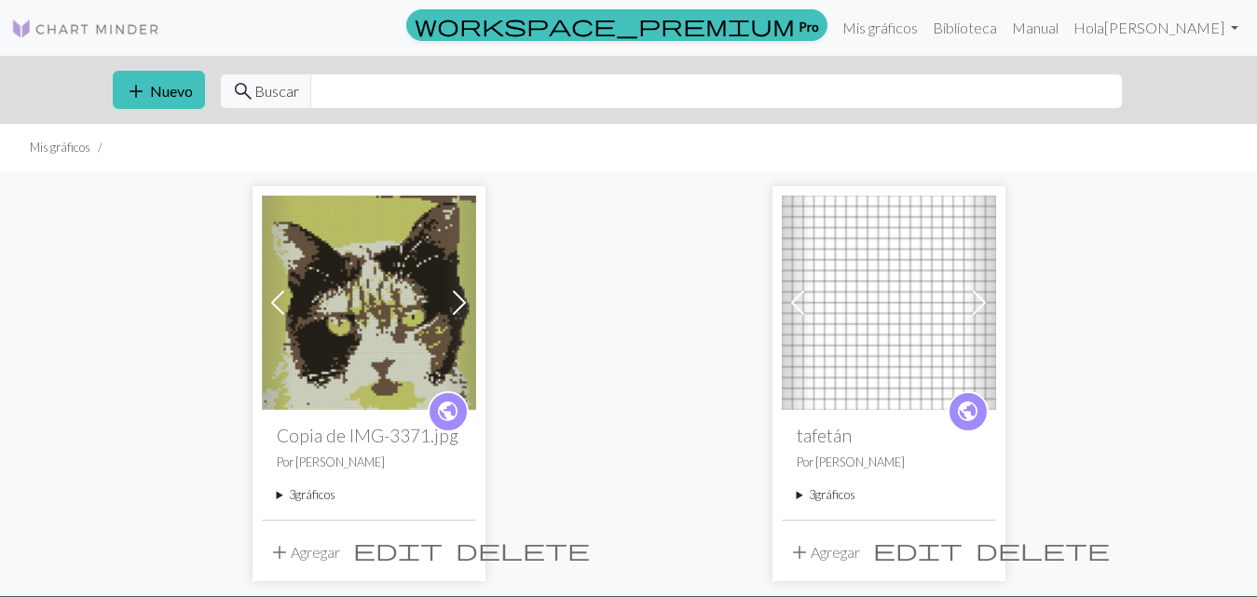
drag, startPoint x: 145, startPoint y: 67, endPoint x: 131, endPoint y: 58, distance: 16.8
click at [131, 58] on div "add Nuevo search Buscar" at bounding box center [629, 90] width 1062 height 68
click at [148, 88] on button "add Nuevo" at bounding box center [159, 90] width 92 height 38
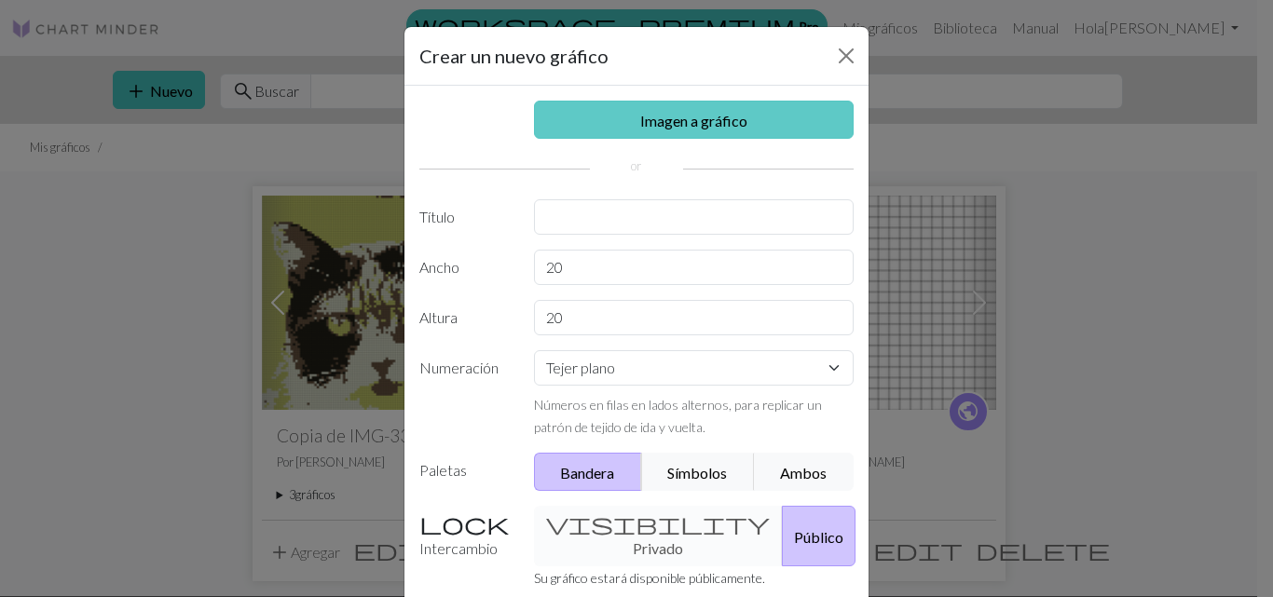
click at [732, 121] on font "Imagen a gráfico" at bounding box center [693, 121] width 107 height 18
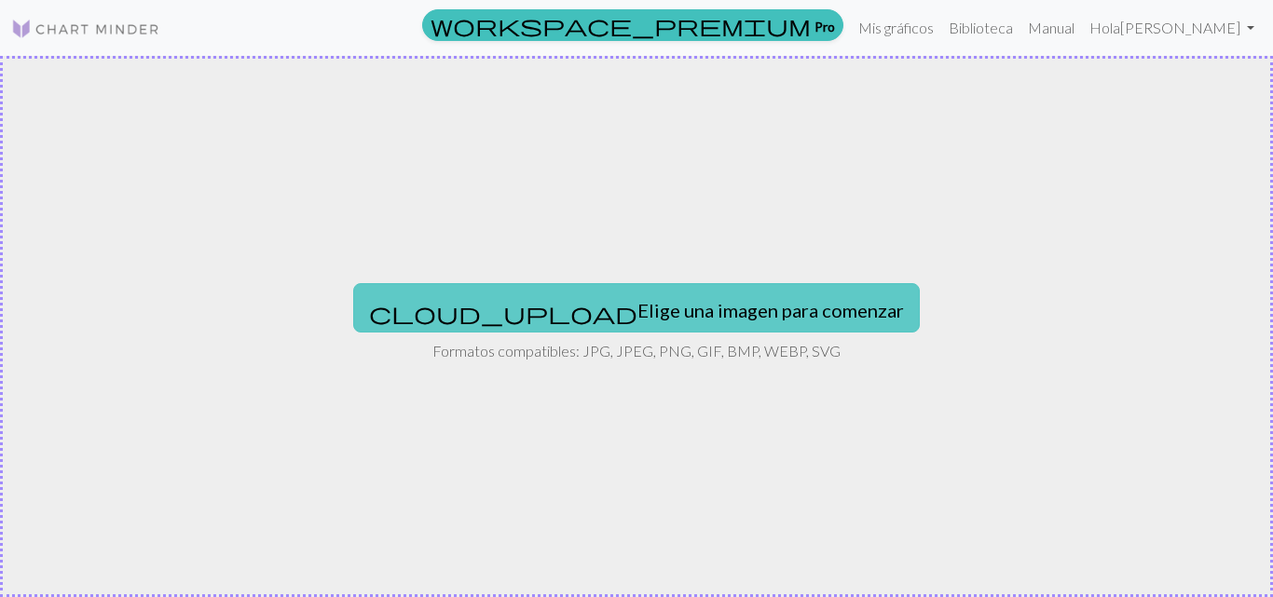
click at [688, 316] on font "Elige una imagen para comenzar" at bounding box center [770, 310] width 266 height 22
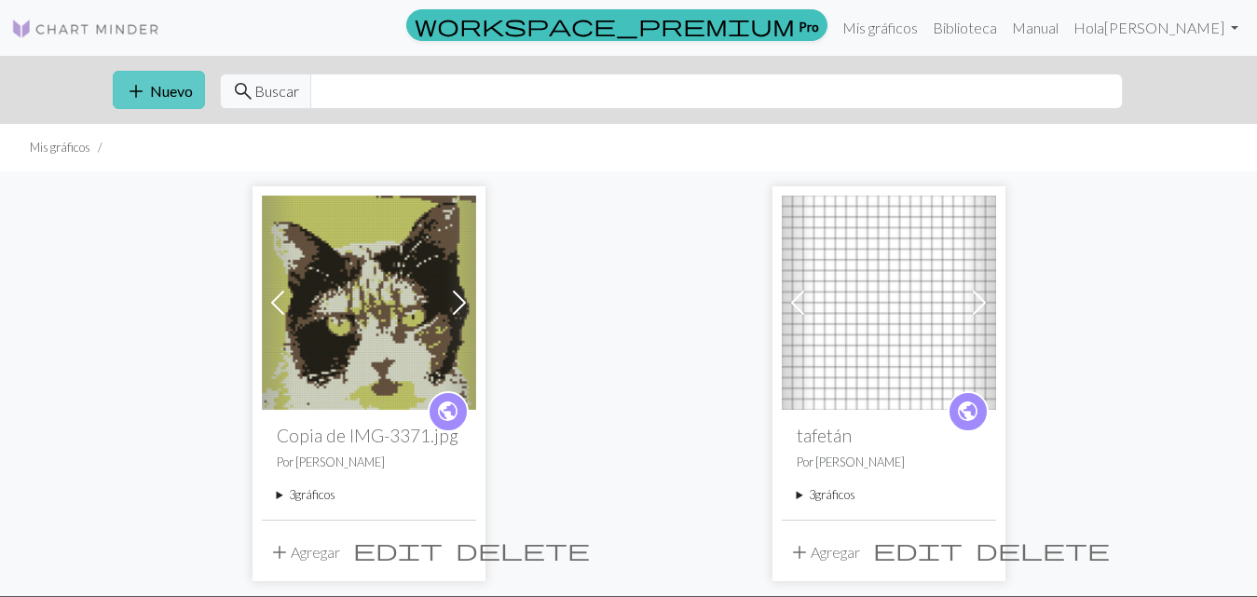
click at [180, 85] on font "Nuevo" at bounding box center [171, 91] width 43 height 18
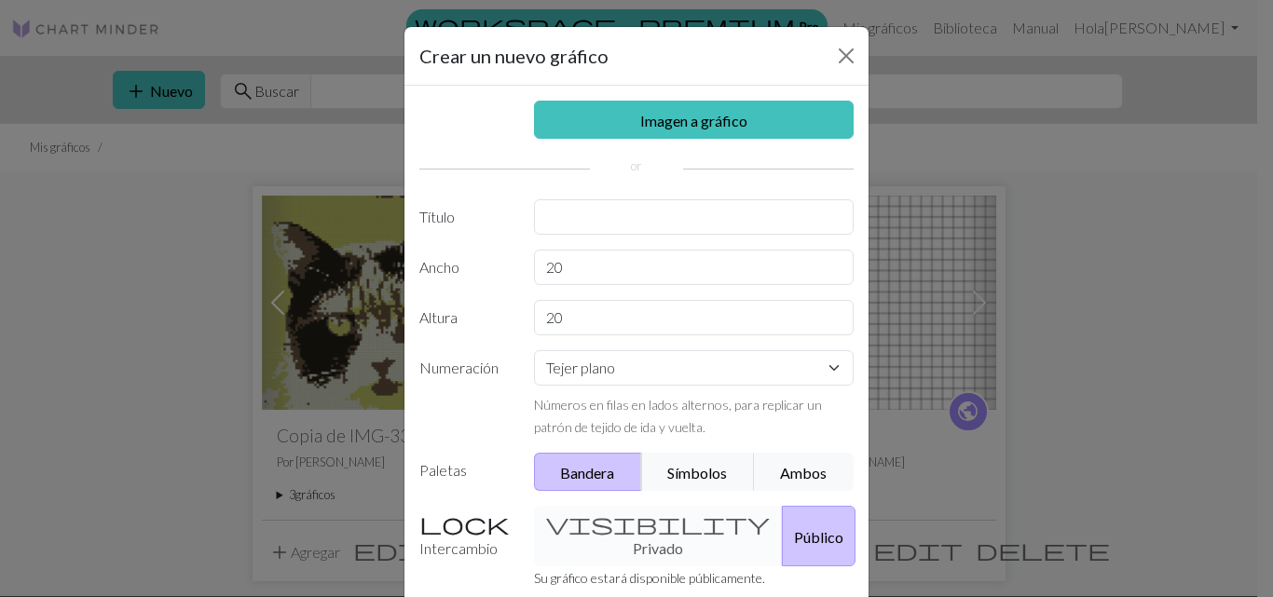
click at [794, 538] on font "Público" at bounding box center [818, 537] width 49 height 18
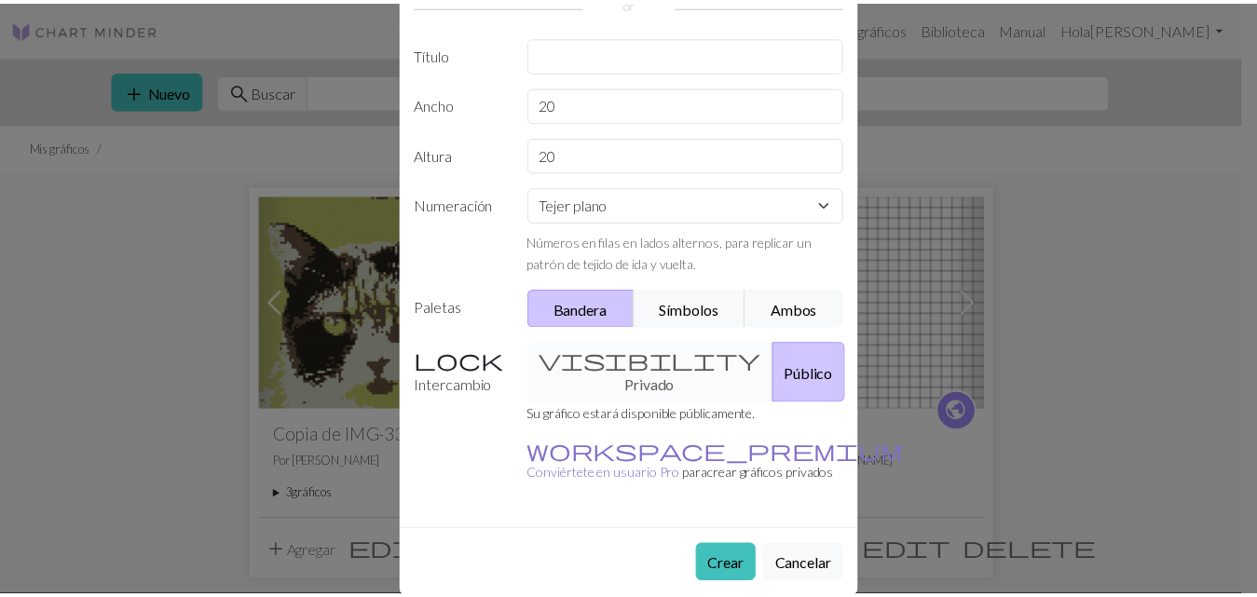
scroll to position [170, 0]
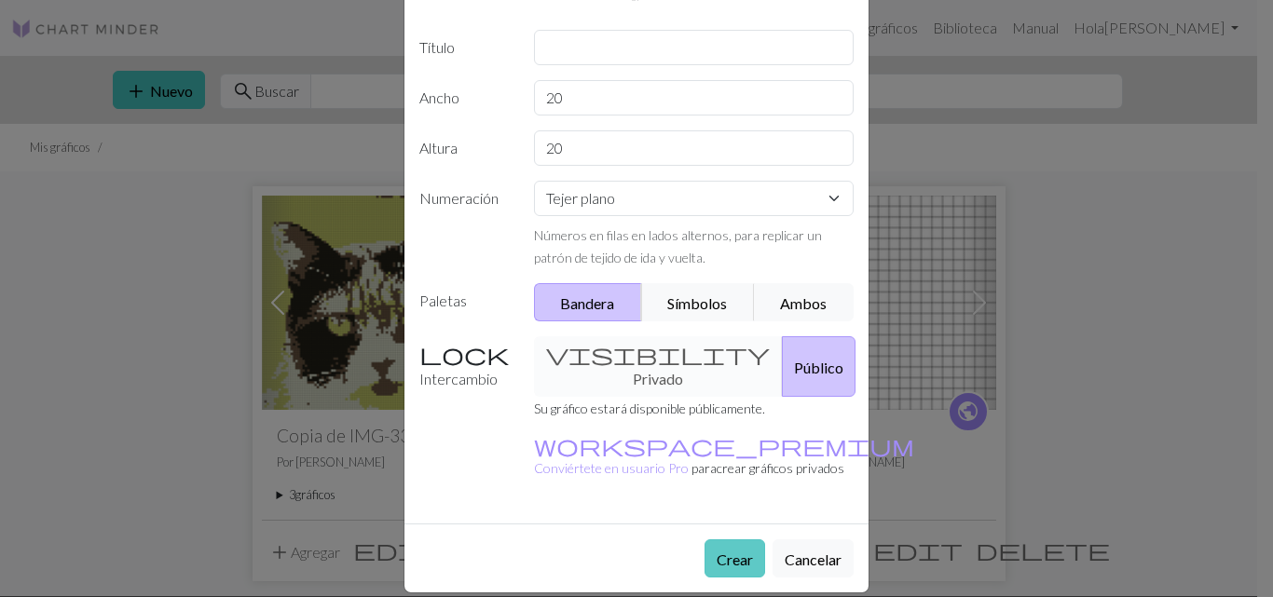
click at [729, 551] on font "Crear" at bounding box center [734, 560] width 36 height 18
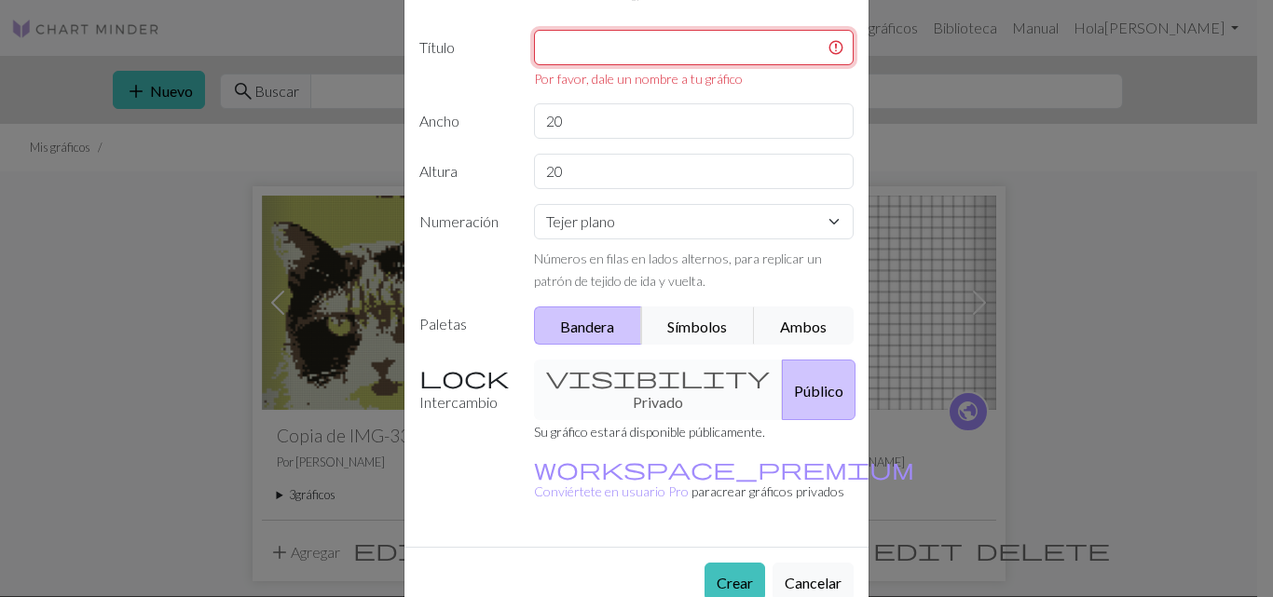
click at [591, 54] on input "text" at bounding box center [694, 47] width 320 height 35
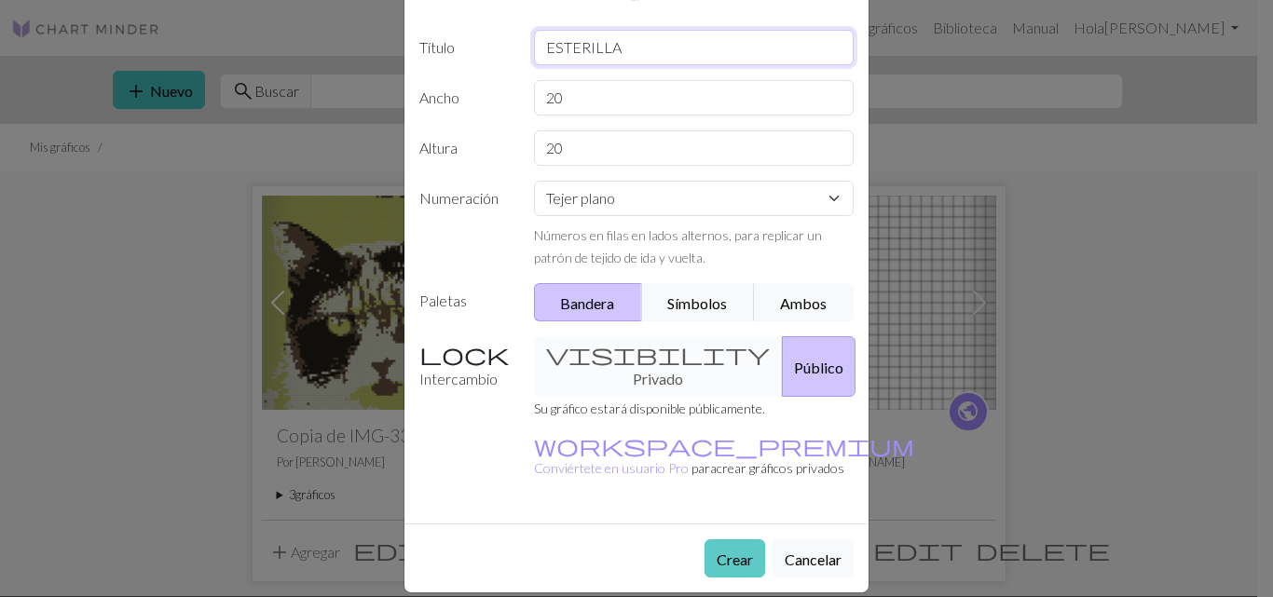
type input "ESTERILLA"
click at [729, 551] on font "Crear" at bounding box center [734, 560] width 36 height 18
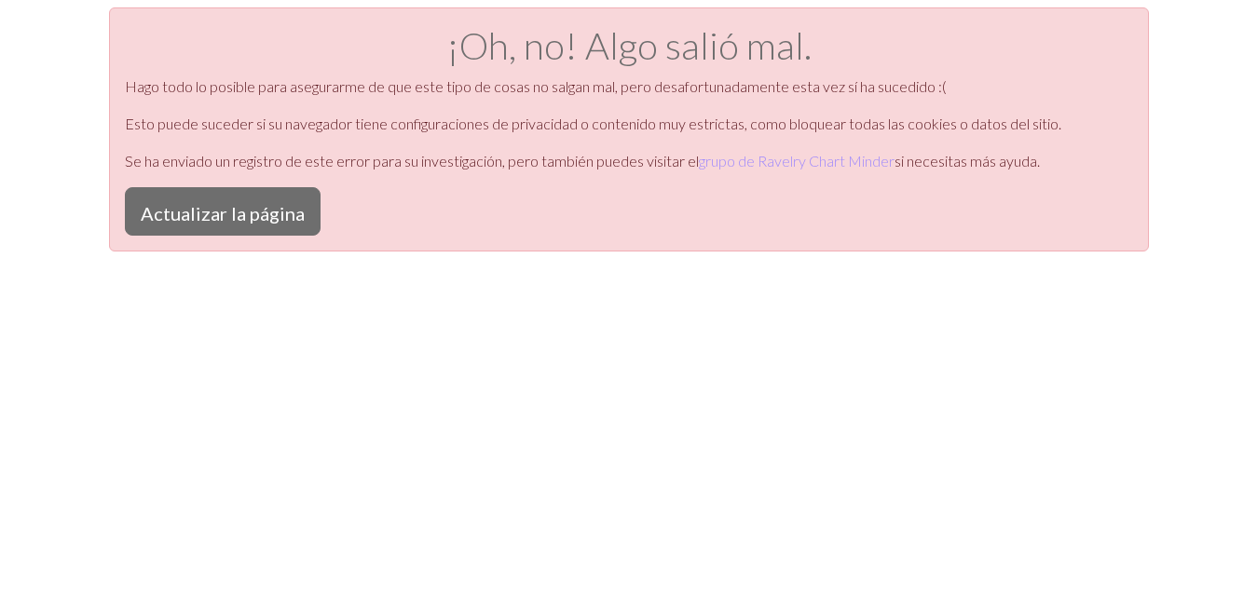
click at [505, 409] on div "¡Oh, no! Algo salió mal. Hago todo lo posible para asegurarme de que este tipo …" at bounding box center [628, 305] width 1257 height 597
click at [1192, 67] on div "¡Oh, no! Algo salió mal. Hago todo lo posible para asegurarme de que este tipo …" at bounding box center [628, 305] width 1257 height 597
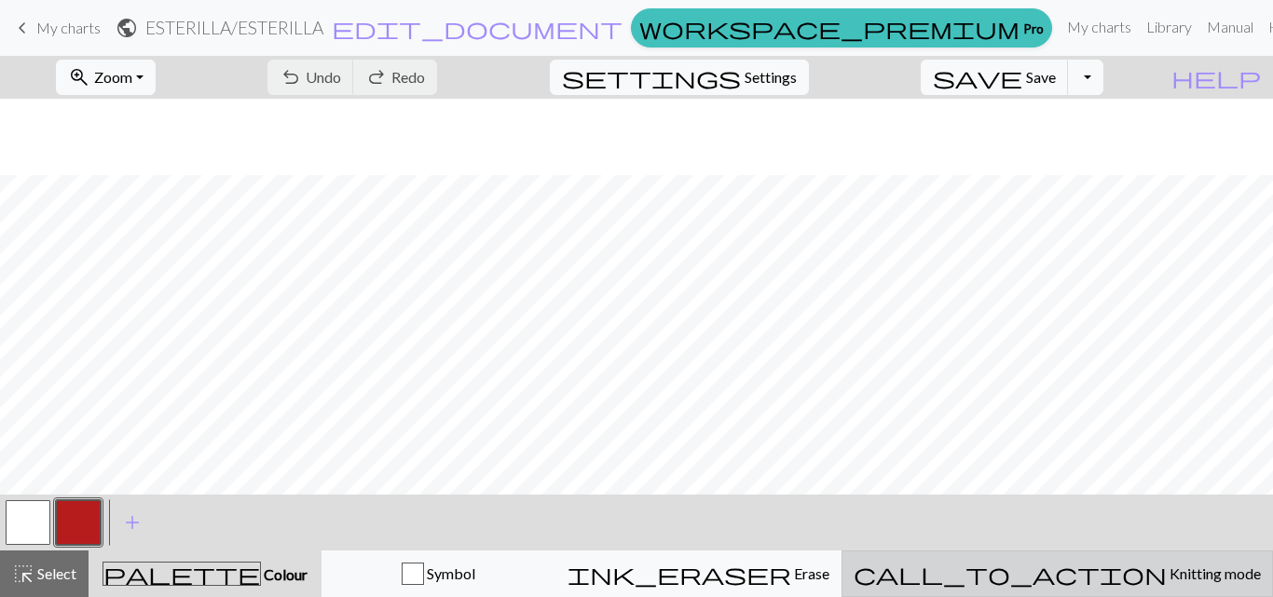
scroll to position [76, 0]
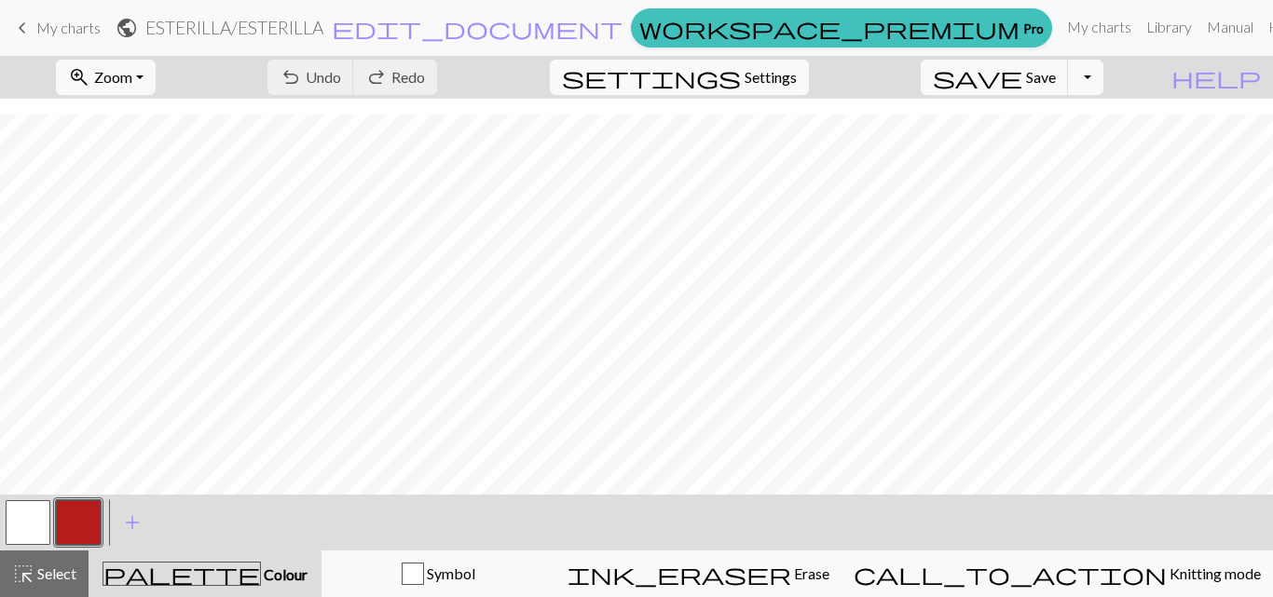
click at [261, 571] on span "Colour" at bounding box center [284, 574] width 47 height 18
click at [34, 579] on div "highlight_alt Select Select" at bounding box center [44, 574] width 64 height 22
click at [262, 574] on span "Colour" at bounding box center [284, 574] width 47 height 18
click at [266, 580] on span "Colour" at bounding box center [284, 574] width 47 height 18
click at [25, 569] on span "highlight_alt" at bounding box center [23, 574] width 22 height 26
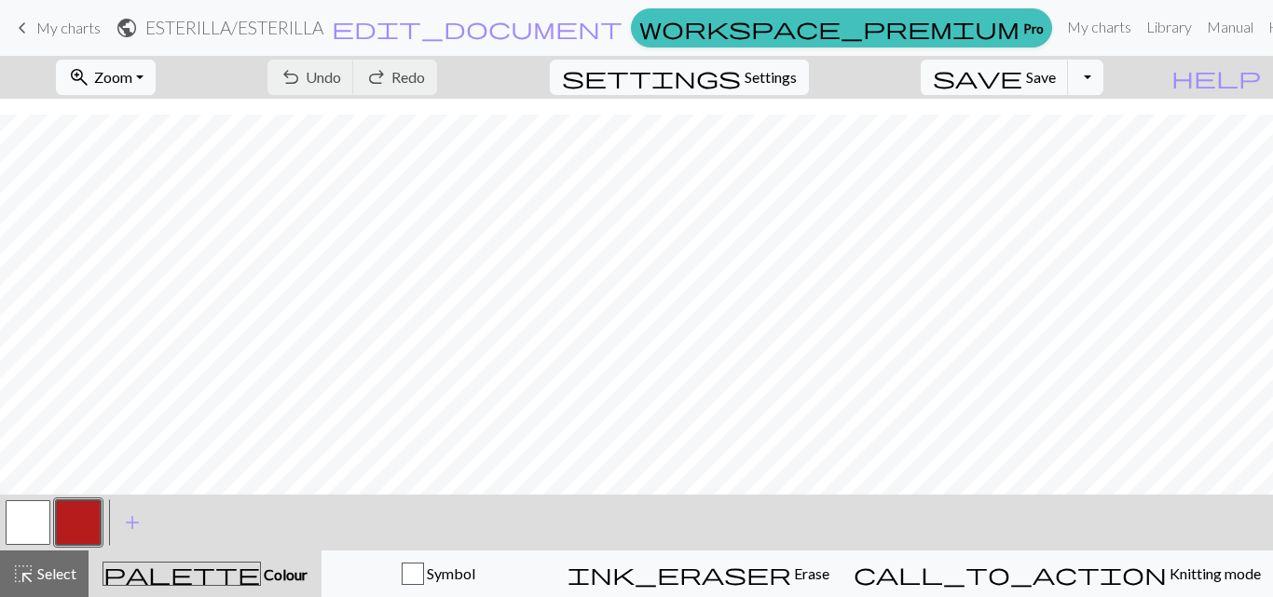
drag, startPoint x: 240, startPoint y: 574, endPoint x: 65, endPoint y: 518, distance: 183.8
click at [261, 574] on span "Colour" at bounding box center [284, 574] width 47 height 18
click at [135, 518] on span "add" at bounding box center [132, 523] width 22 height 26
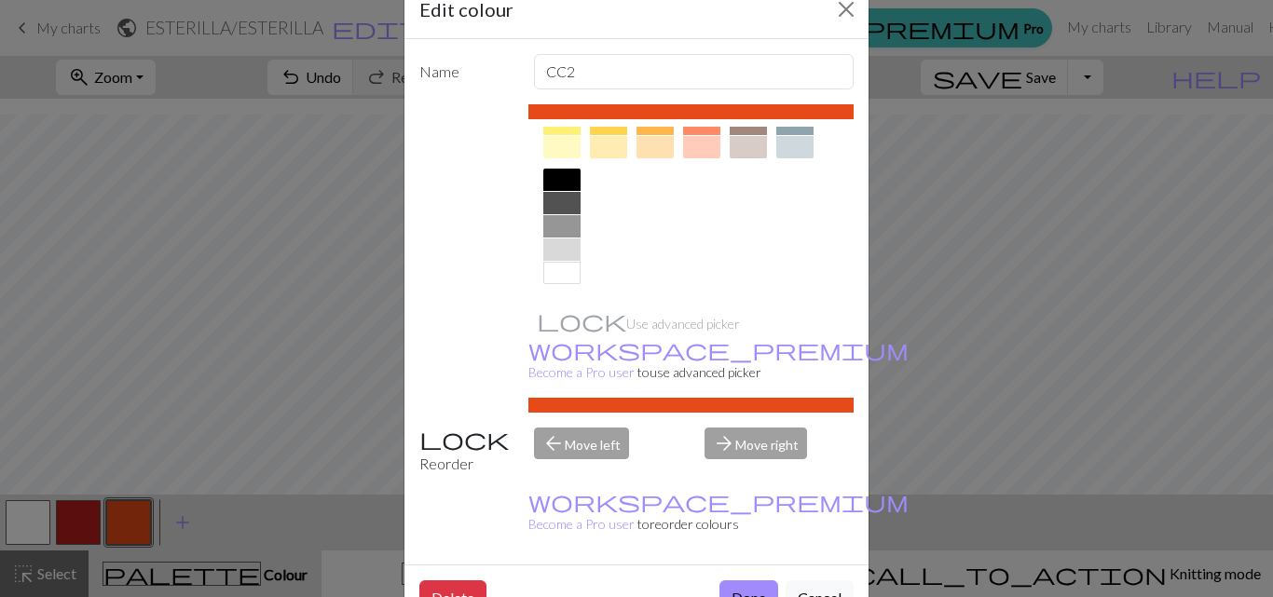
scroll to position [351, 0]
click at [554, 179] on div at bounding box center [561, 179] width 37 height 22
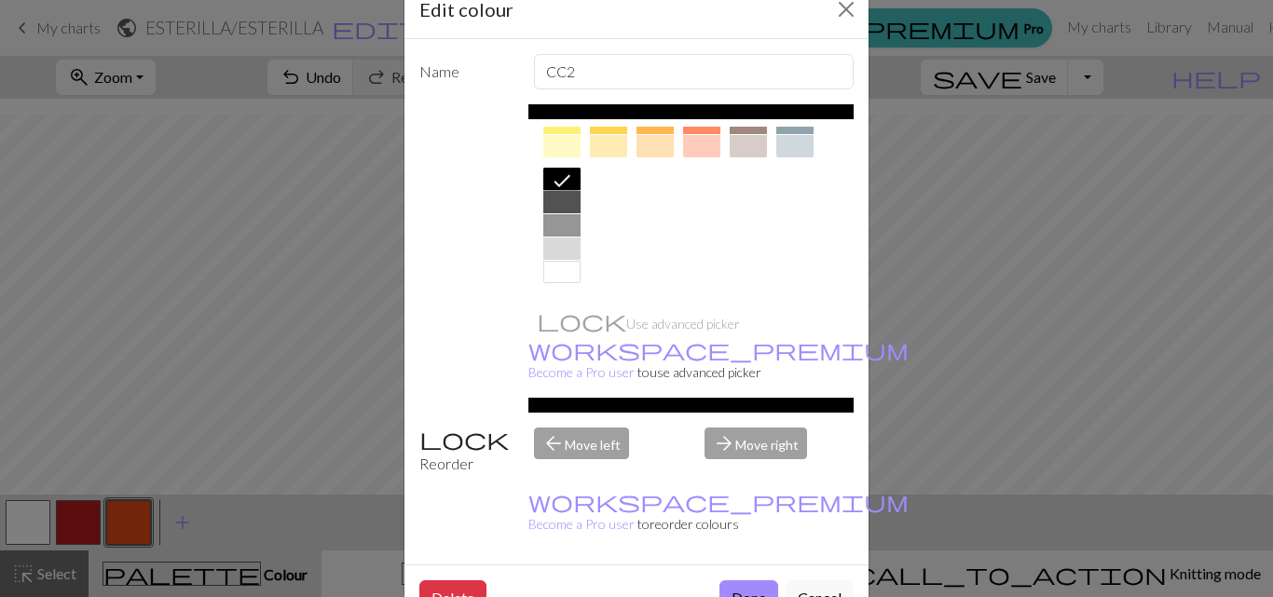
click at [233, 322] on div "Edit colour Name CC2 Use advanced picker workspace_premium Become a Pro user to…" at bounding box center [636, 298] width 1273 height 597
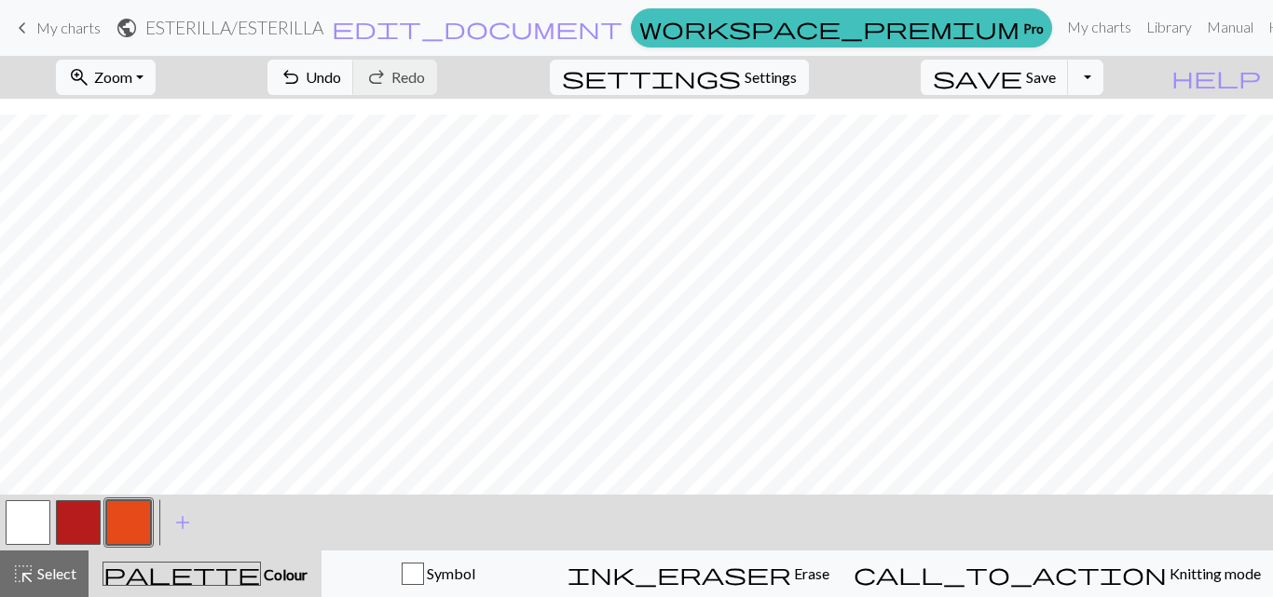
click at [125, 523] on button "button" at bounding box center [128, 522] width 45 height 45
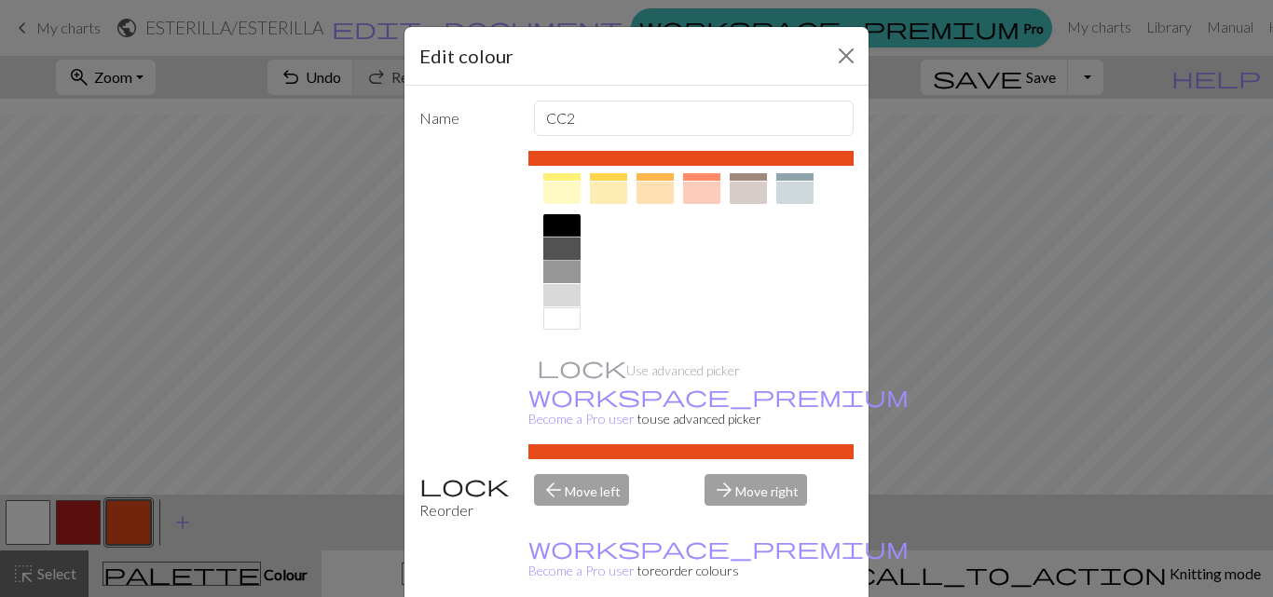
click at [556, 247] on div at bounding box center [561, 249] width 37 height 22
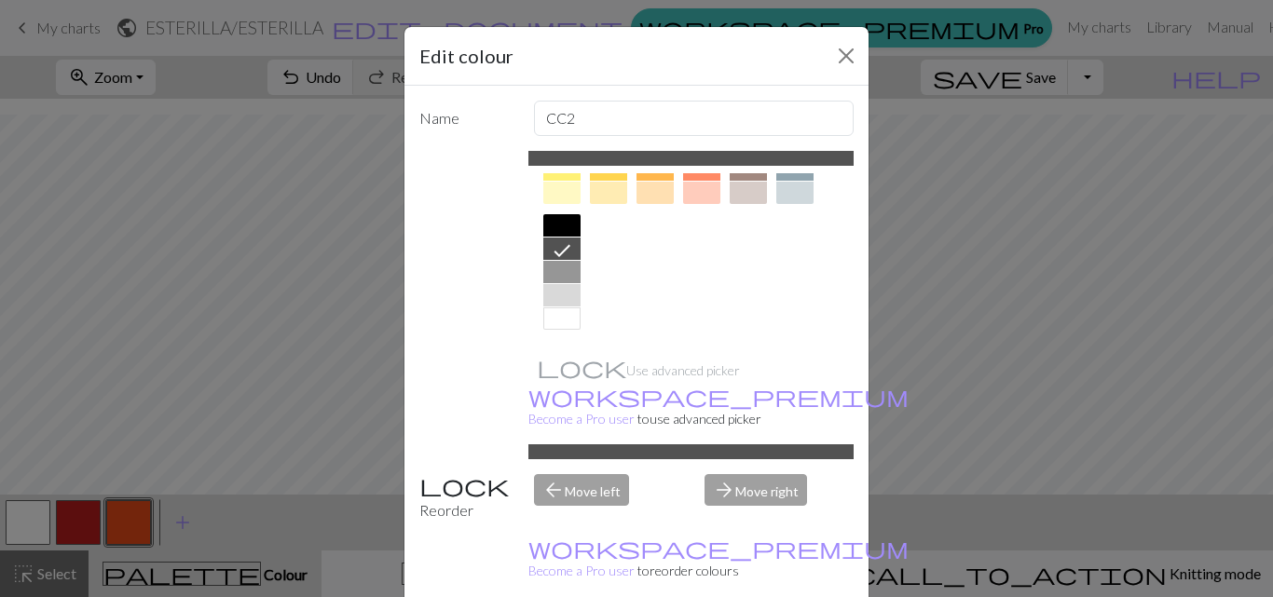
click at [100, 388] on div "Edit colour Name CC2 Use advanced picker workspace_premium Become a Pro user to…" at bounding box center [636, 298] width 1273 height 597
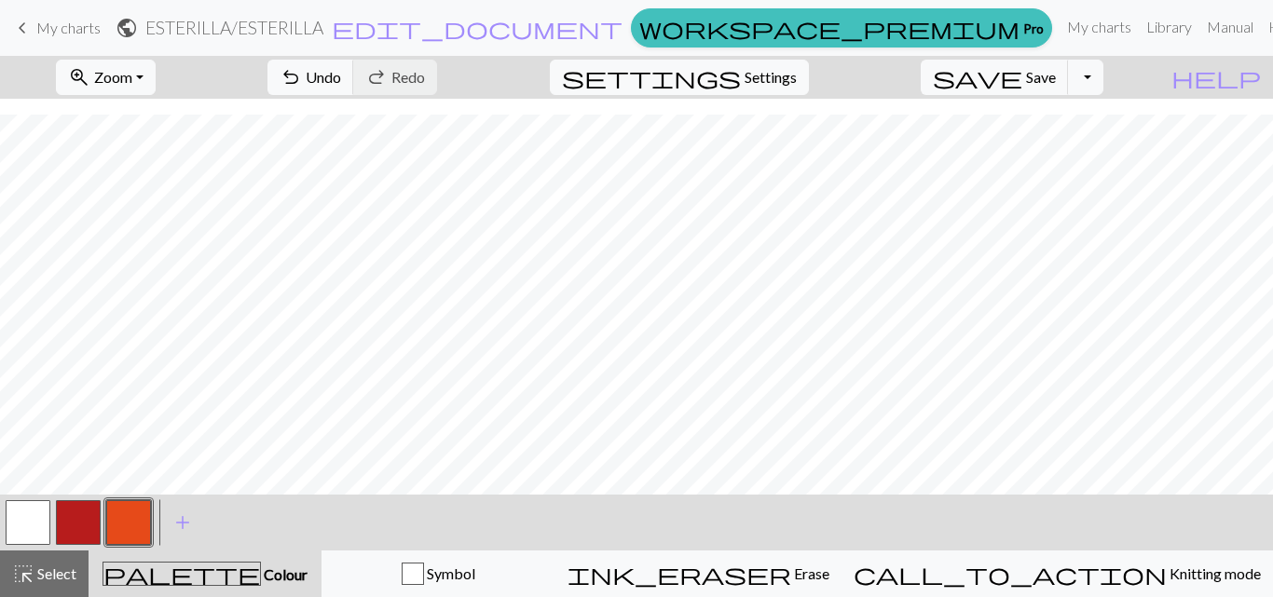
click at [119, 511] on button "button" at bounding box center [128, 522] width 45 height 45
click at [119, 511] on div "Edit colour Name CC2 Use advanced picker workspace_premium Become a Pro user to…" at bounding box center [636, 298] width 1273 height 597
click at [111, 520] on button "button" at bounding box center [128, 522] width 45 height 45
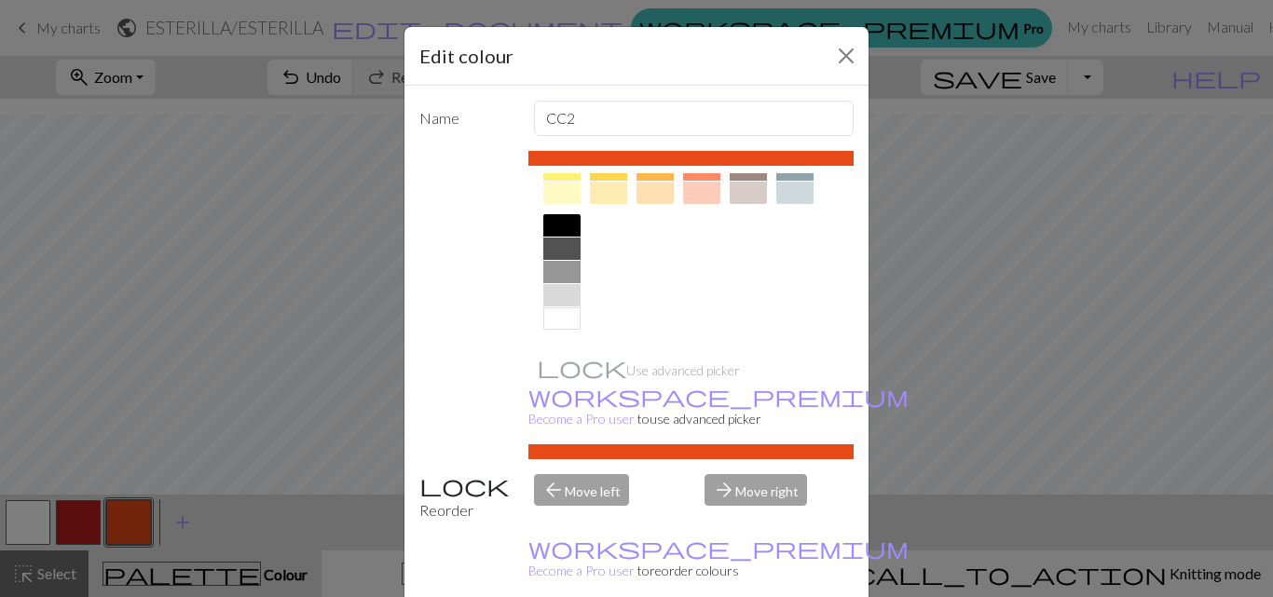
click at [558, 250] on div at bounding box center [561, 249] width 37 height 22
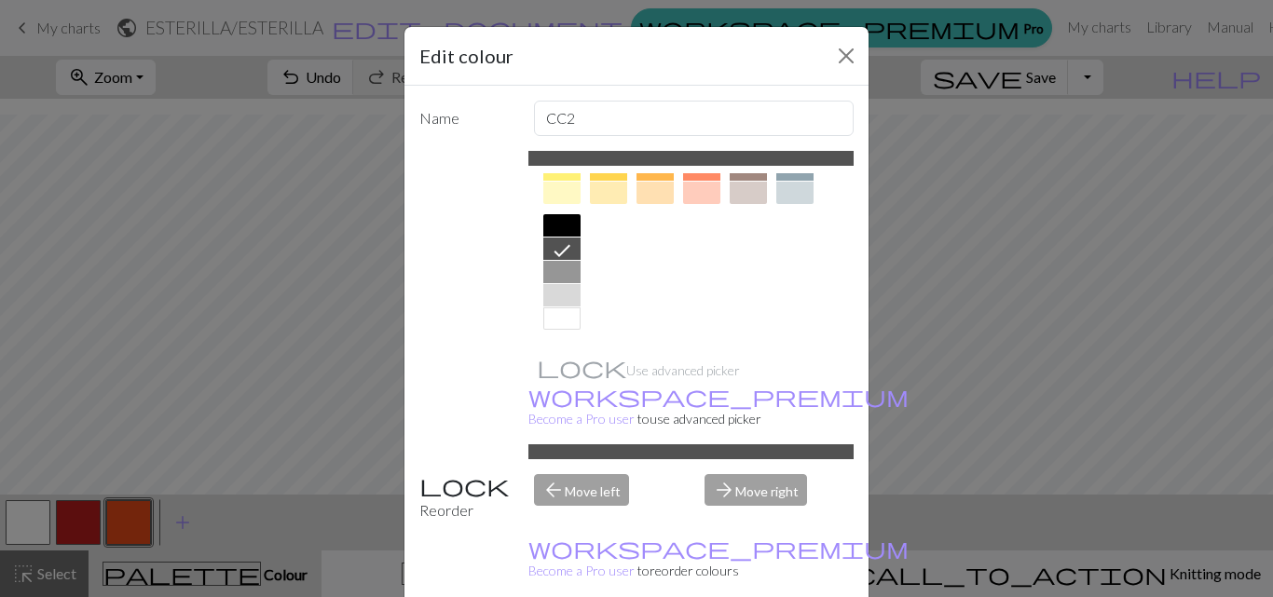
click at [48, 574] on div "Edit colour Name CC2 Use advanced picker workspace_premium Become a Pro user to…" at bounding box center [636, 298] width 1273 height 597
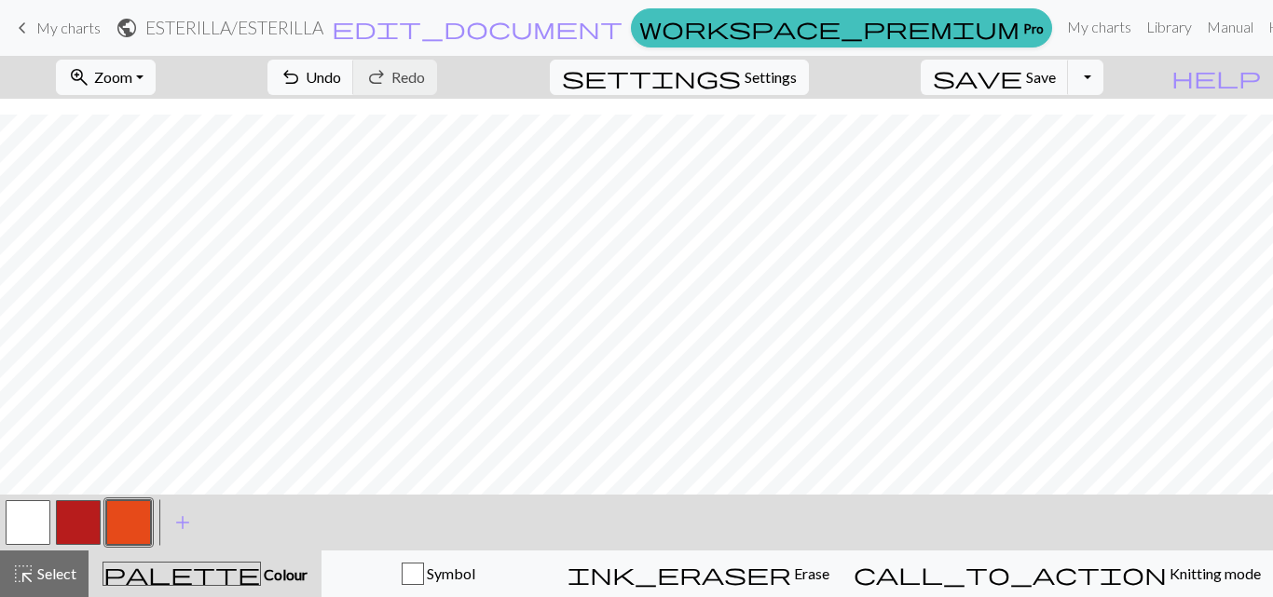
click at [124, 514] on button "button" at bounding box center [128, 522] width 45 height 45
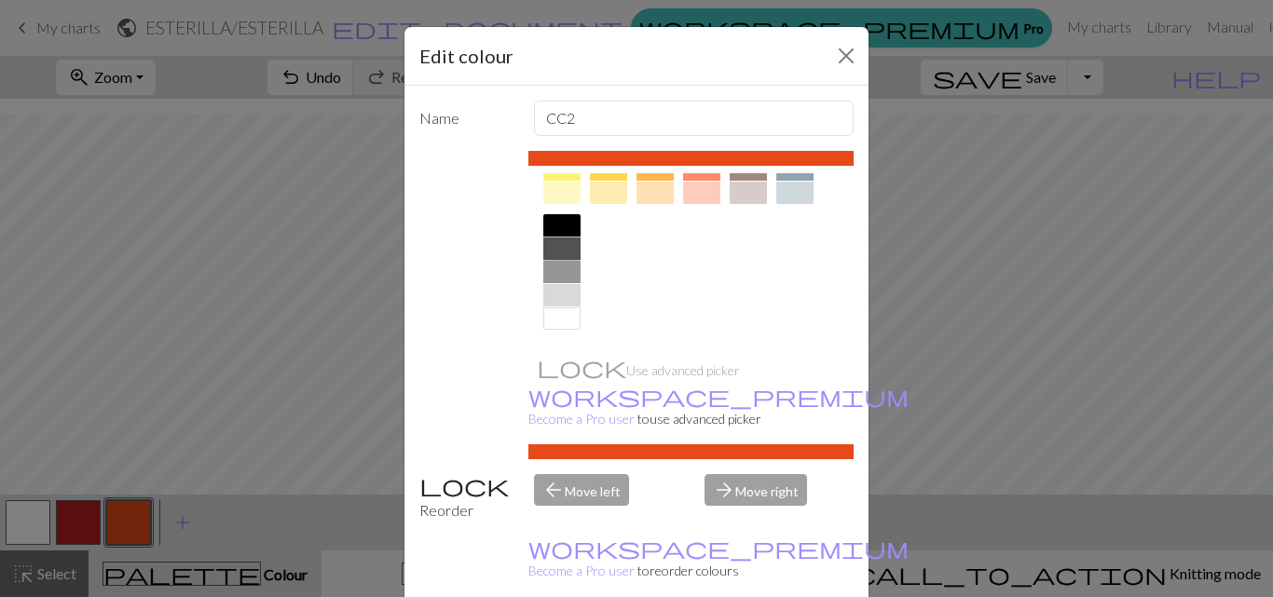
click at [554, 249] on div at bounding box center [561, 249] width 37 height 22
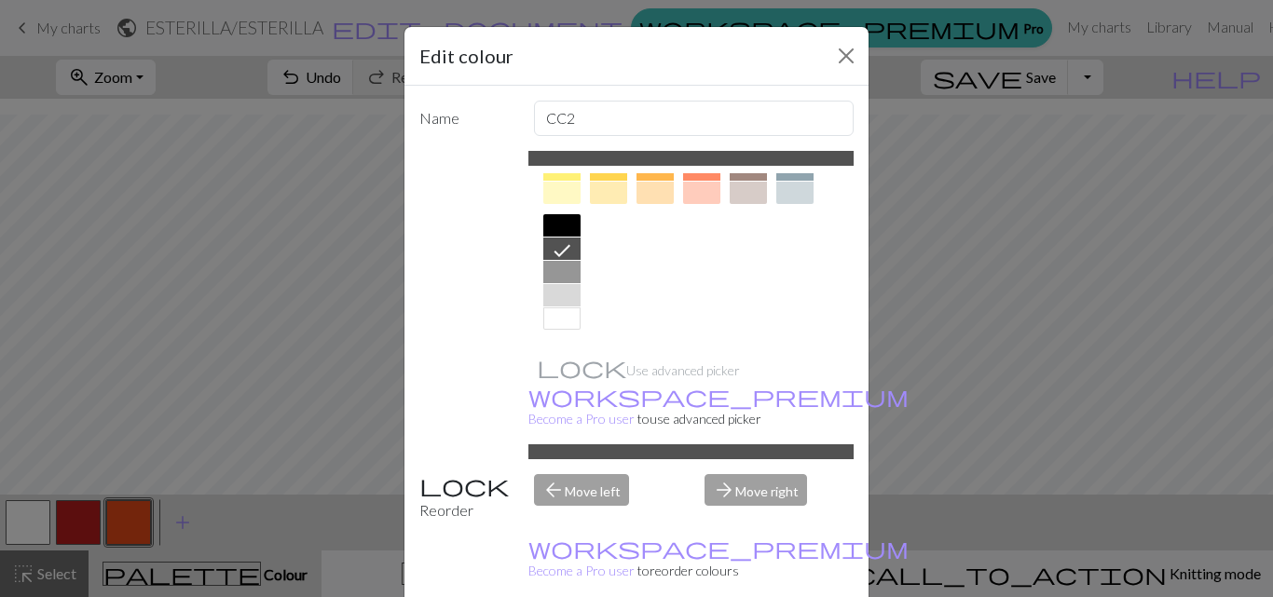
click at [548, 474] on div "arrow_back Move left" at bounding box center [608, 498] width 171 height 48
click at [142, 533] on div "Edit colour Name CC2 Use advanced picker workspace_premium Become a Pro user to…" at bounding box center [636, 298] width 1273 height 597
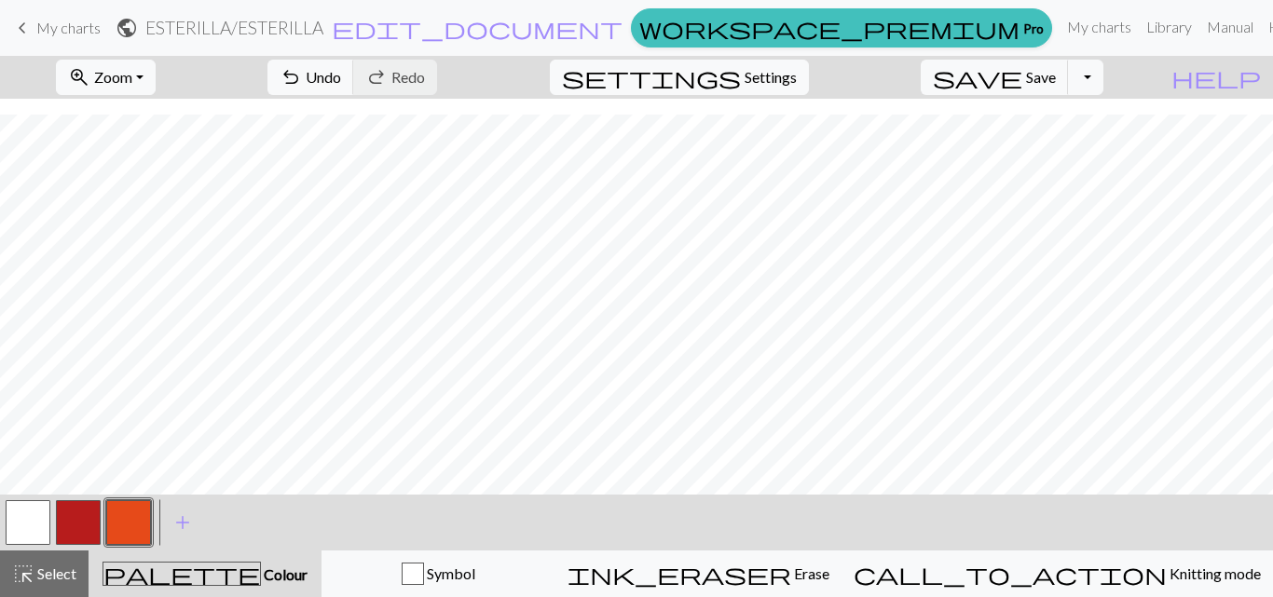
click at [135, 530] on button "button" at bounding box center [128, 522] width 45 height 45
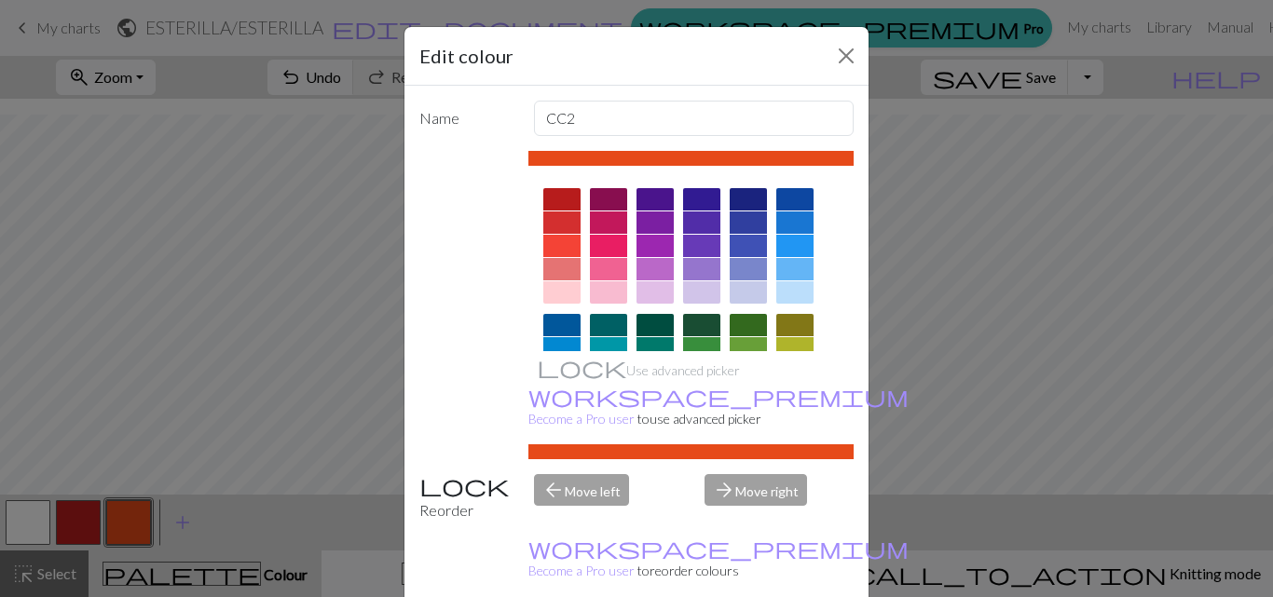
click at [289, 347] on div "Edit colour Name CC2 Use advanced picker workspace_premium Become a Pro user to…" at bounding box center [636, 298] width 1273 height 597
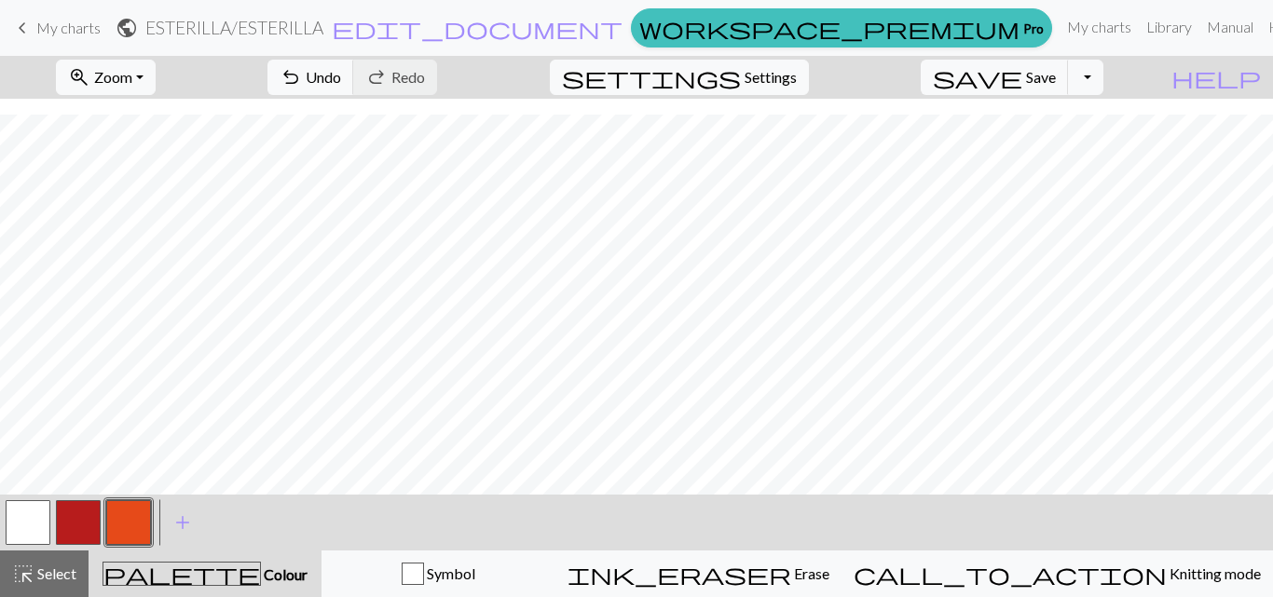
click at [138, 522] on button "button" at bounding box center [128, 522] width 45 height 45
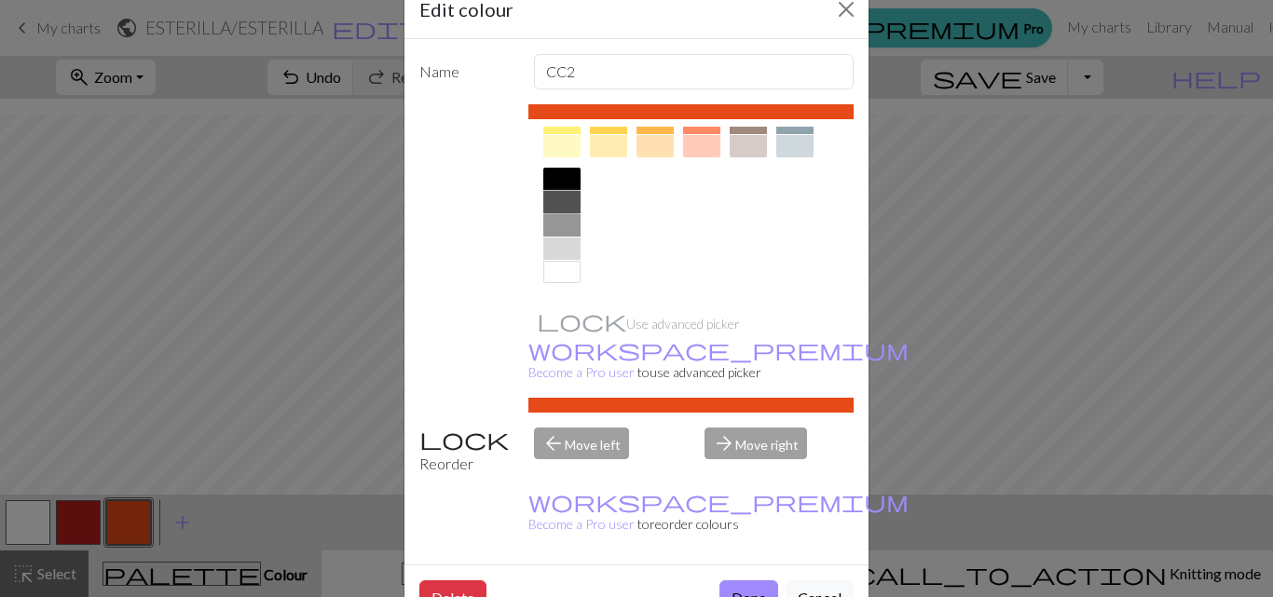
click at [552, 202] on div at bounding box center [561, 202] width 37 height 22
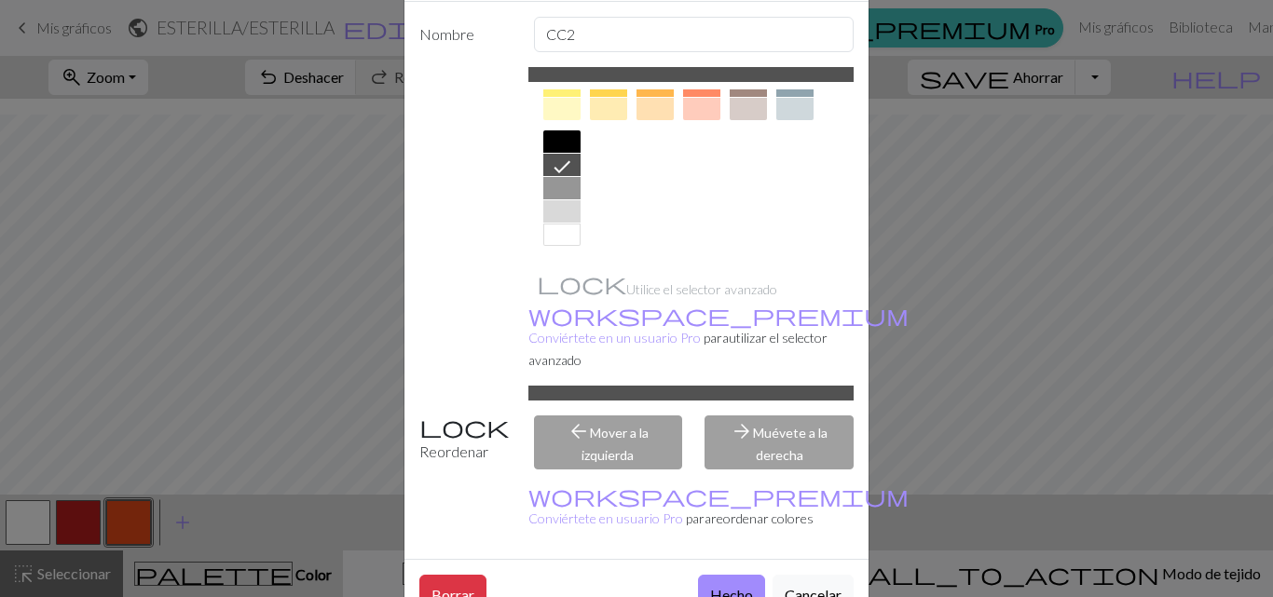
scroll to position [97, 0]
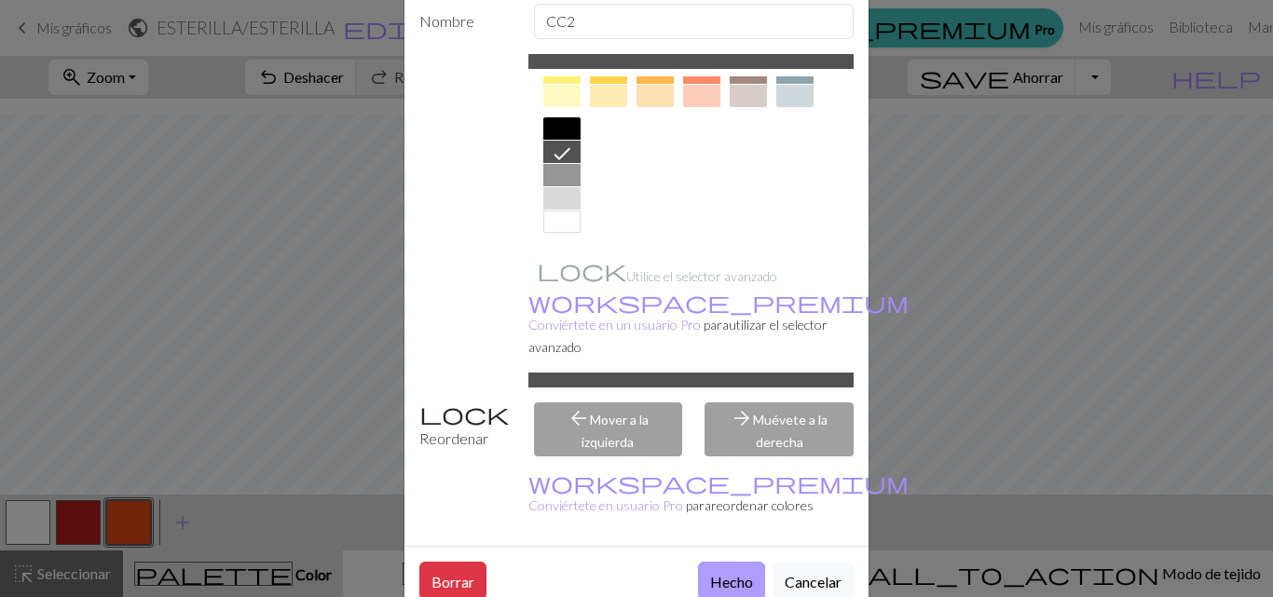
click at [723, 573] on font "Hecho" at bounding box center [731, 582] width 43 height 18
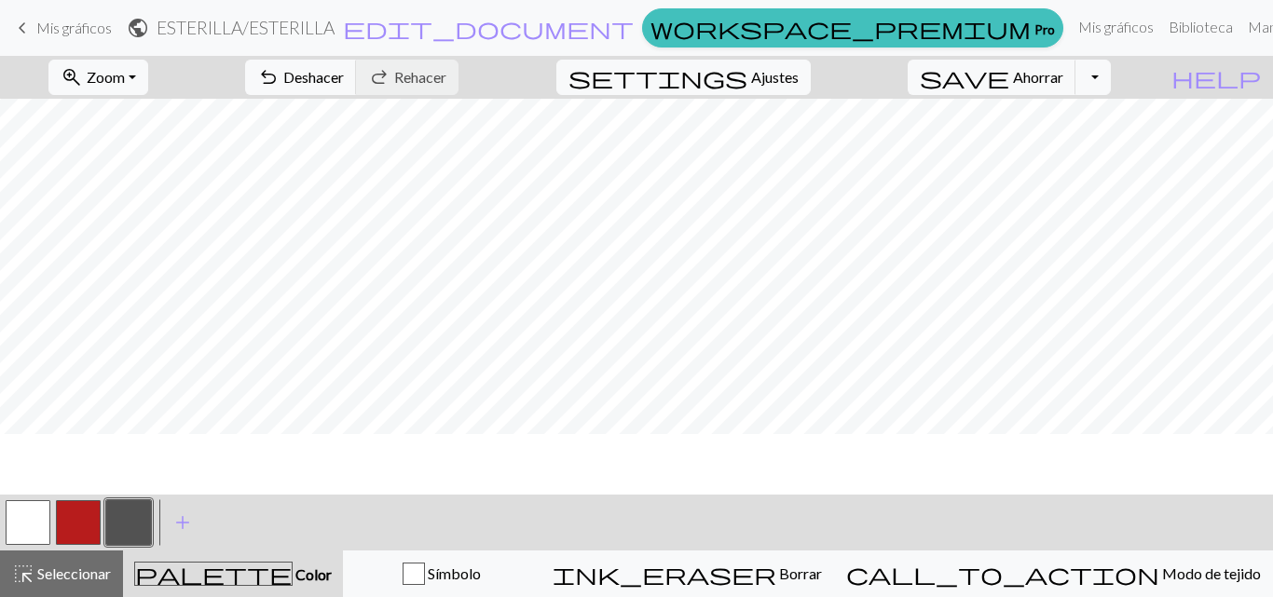
scroll to position [0, 0]
